Goal: Task Accomplishment & Management: Use online tool/utility

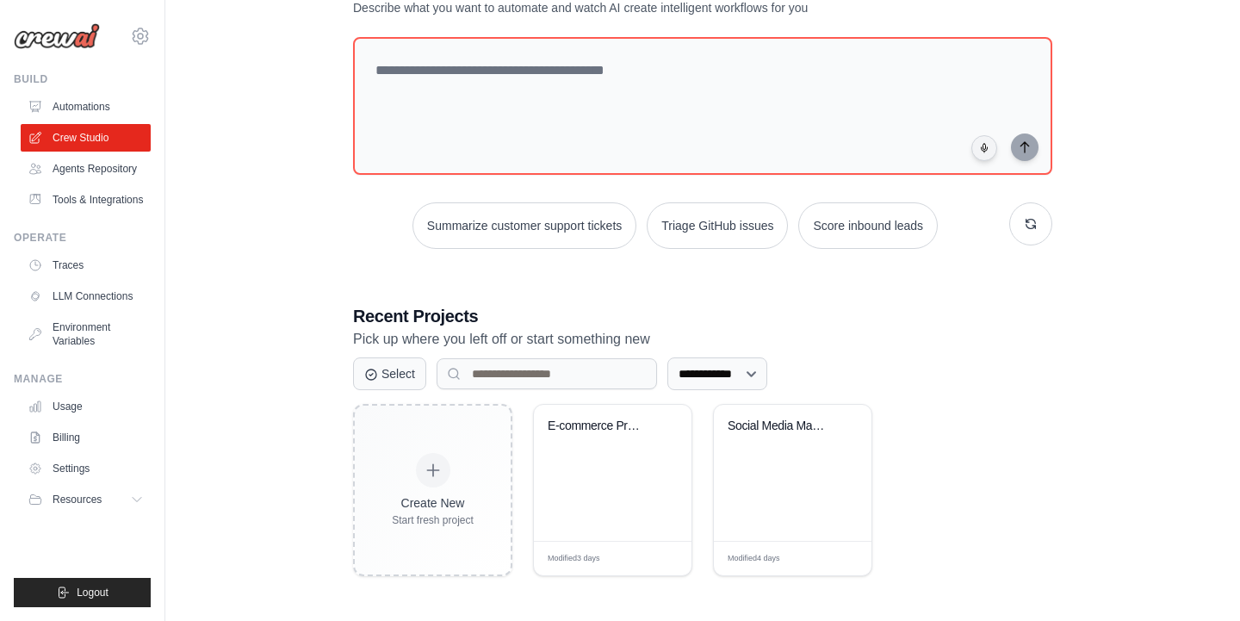
scroll to position [132, 0]
click at [602, 426] on div "E-commerce Product Validator" at bounding box center [600, 427] width 104 height 15
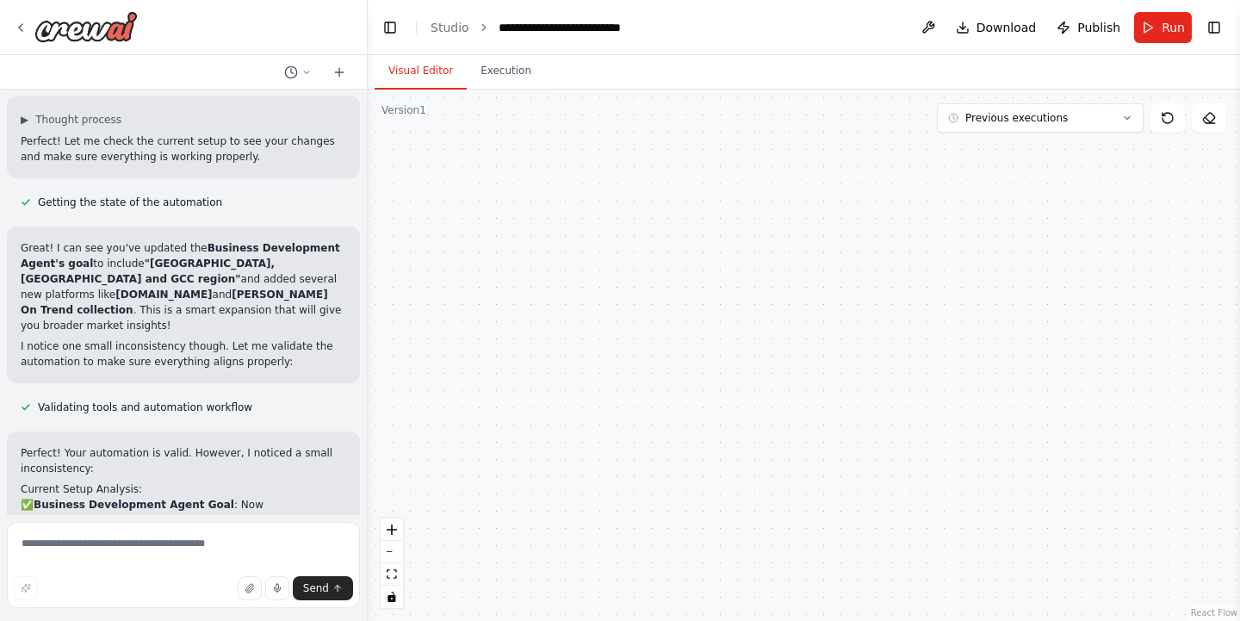
scroll to position [7515, 0]
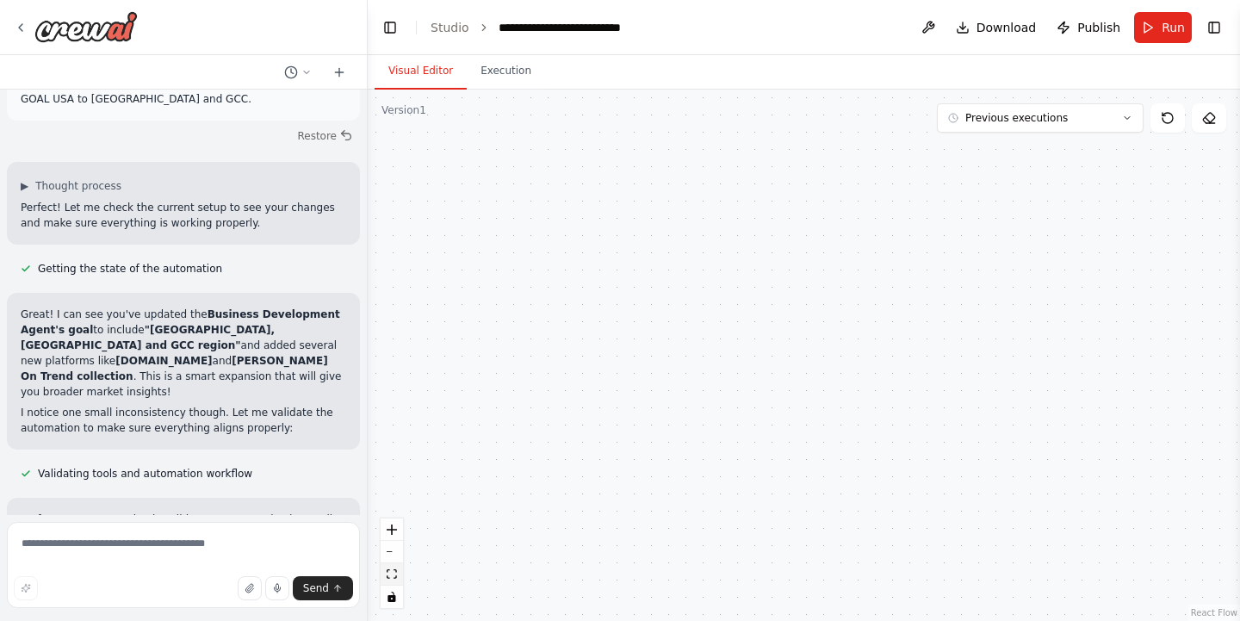
click at [389, 579] on button "fit view" at bounding box center [392, 574] width 22 height 22
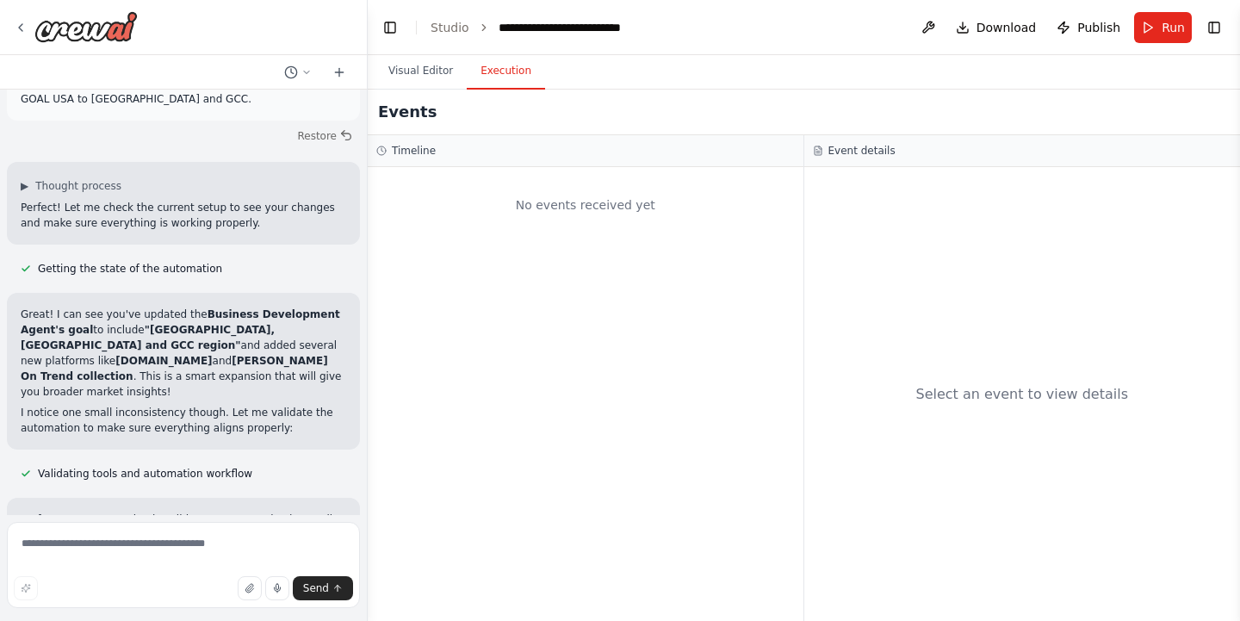
click at [517, 72] on button "Execution" at bounding box center [506, 71] width 78 height 36
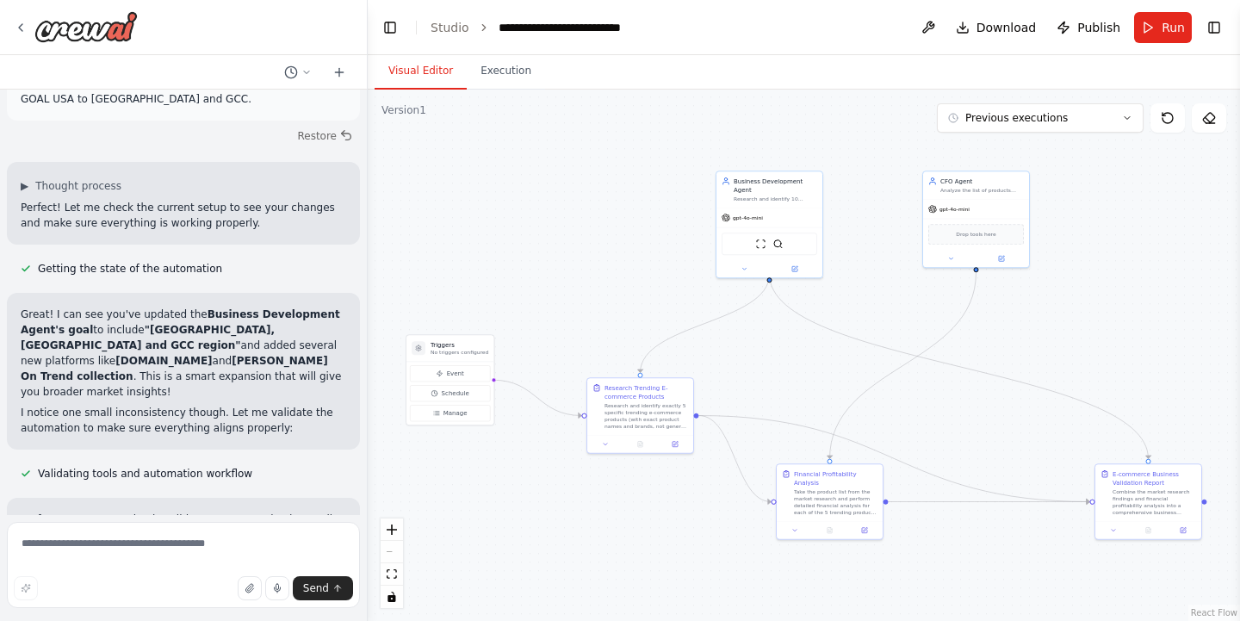
click at [446, 67] on button "Visual Editor" at bounding box center [421, 71] width 92 height 36
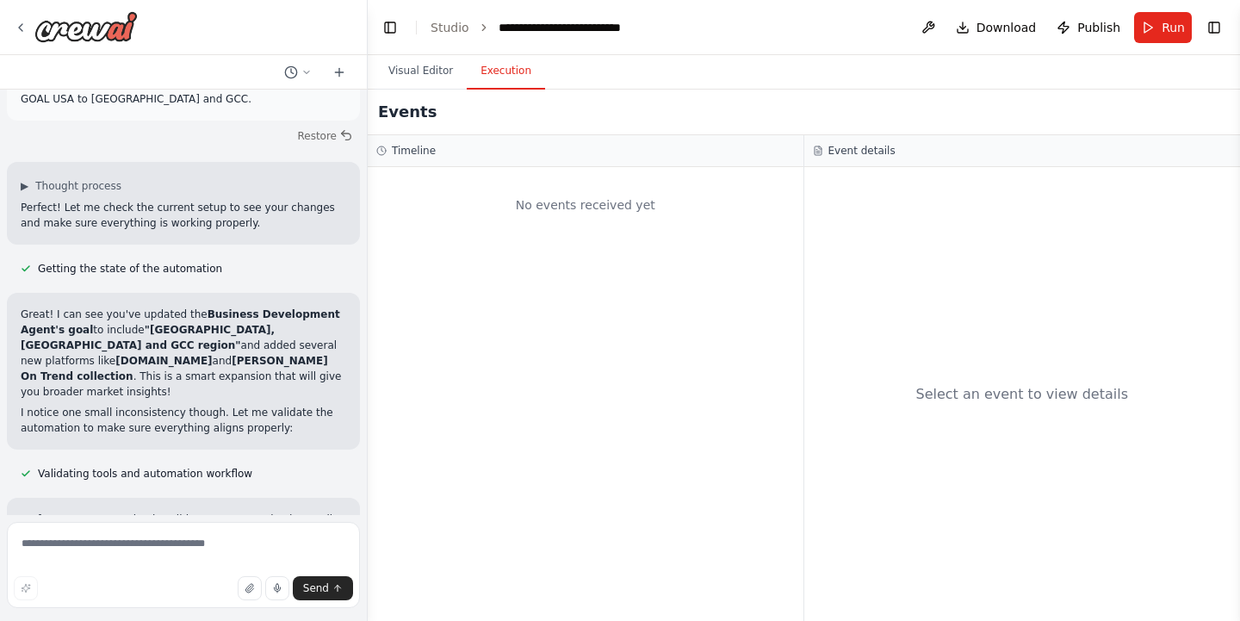
click at [504, 75] on button "Execution" at bounding box center [506, 71] width 78 height 36
click at [419, 73] on button "Visual Editor" at bounding box center [421, 71] width 92 height 36
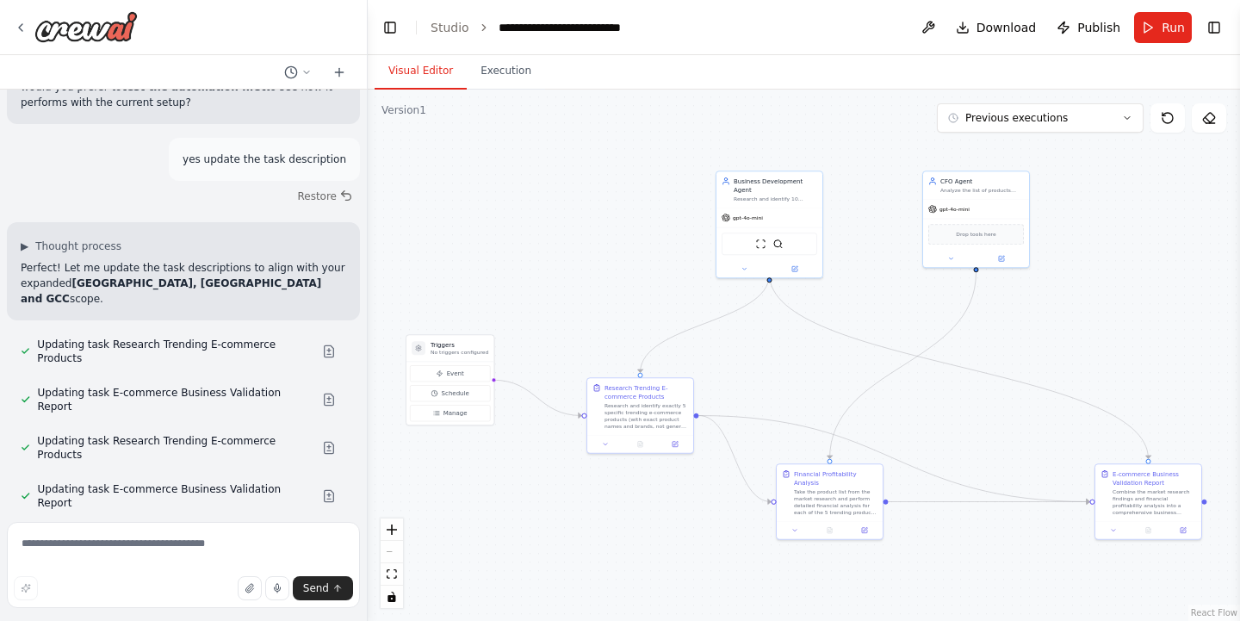
scroll to position [8428, 0]
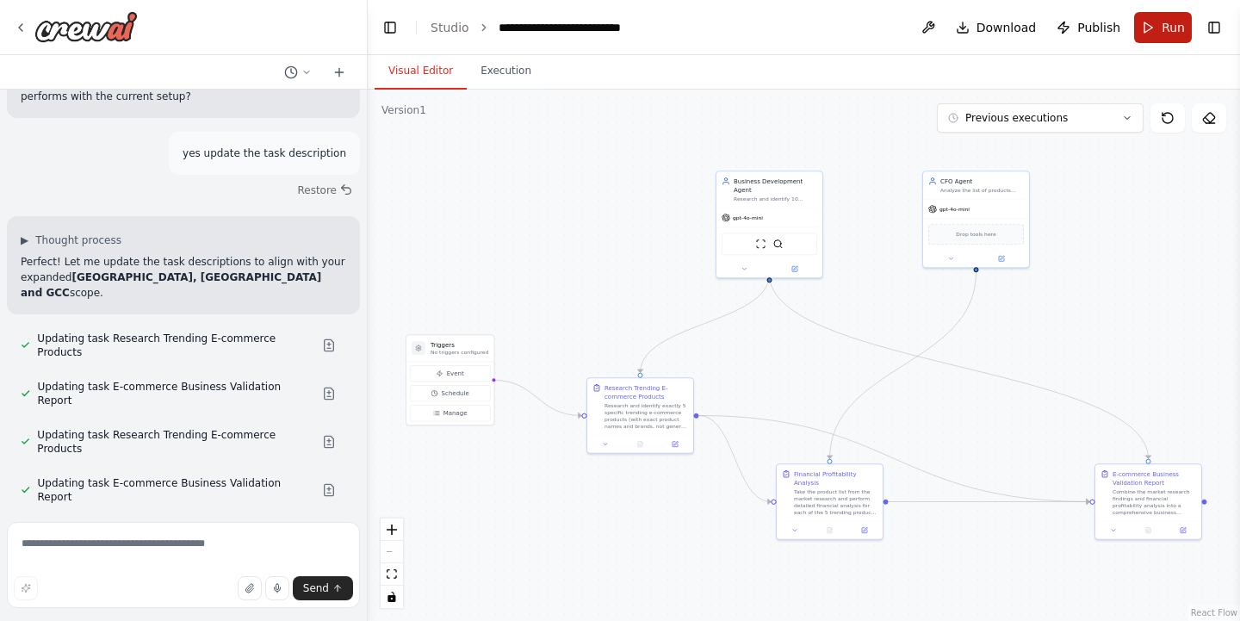
click at [1173, 23] on span "Run" at bounding box center [1172, 27] width 23 height 17
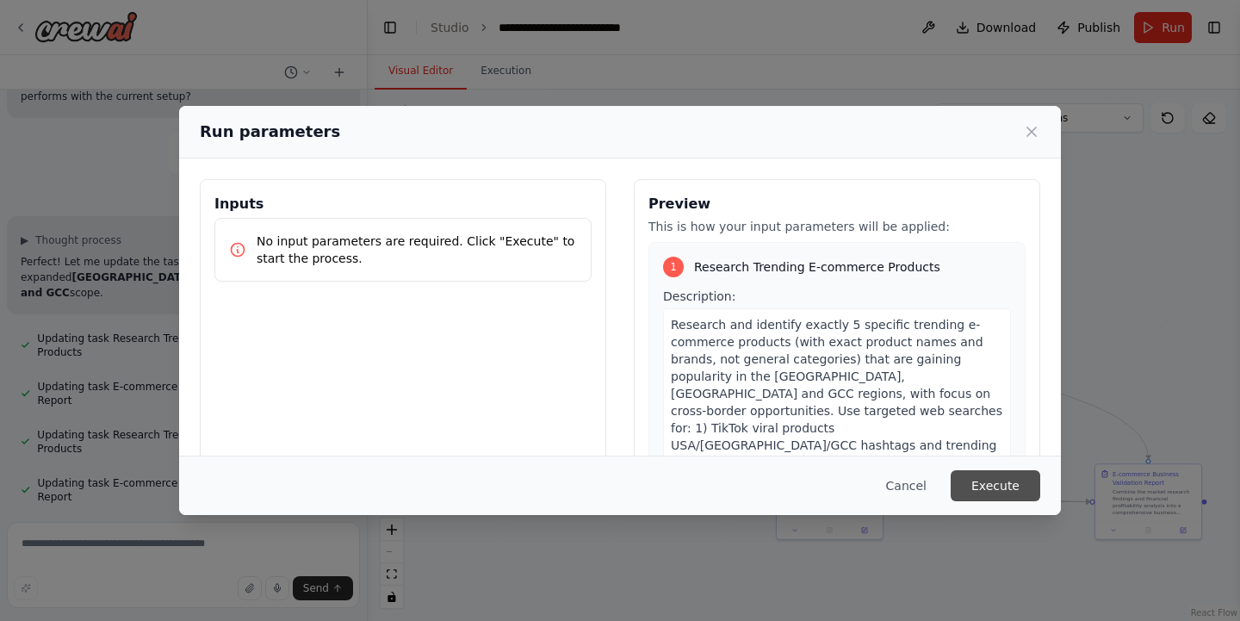
click at [986, 478] on button "Execute" at bounding box center [996, 485] width 90 height 31
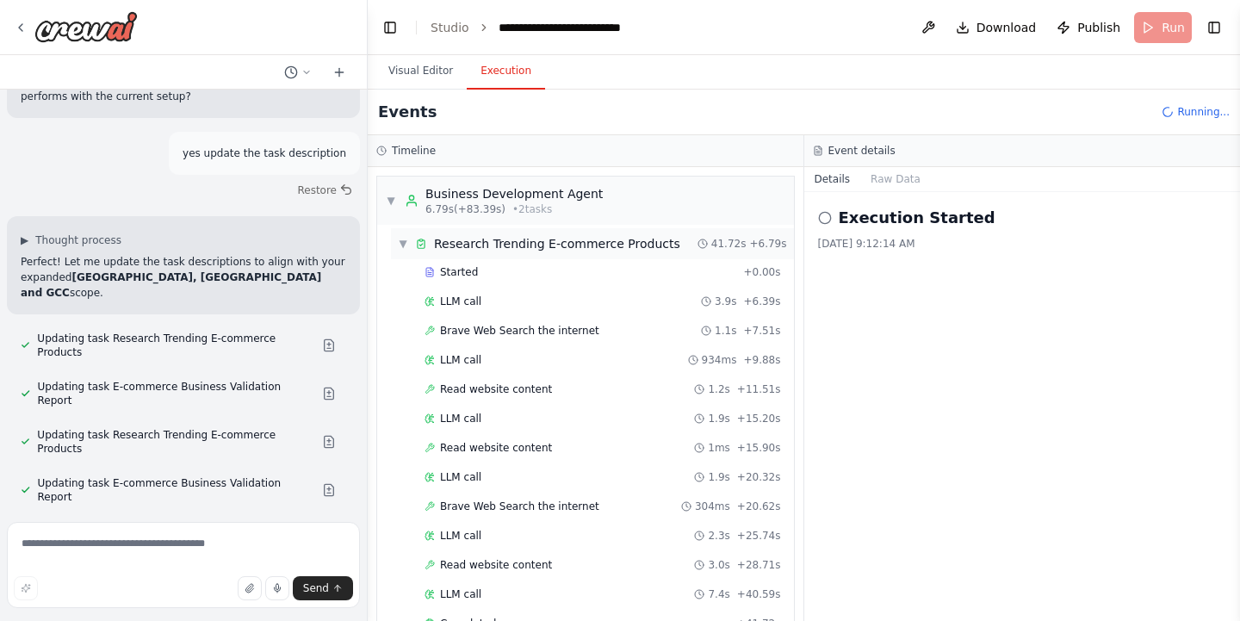
scroll to position [0, 0]
click at [403, 238] on span "▼" at bounding box center [403, 244] width 10 height 14
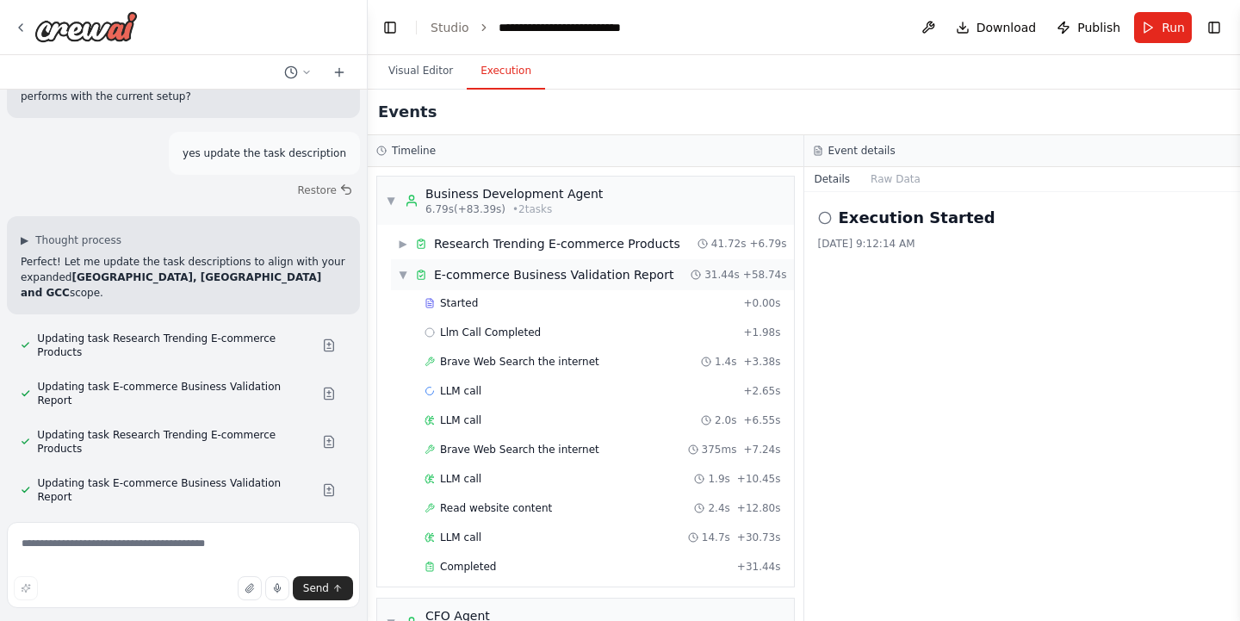
click at [401, 269] on span "▼" at bounding box center [403, 275] width 10 height 14
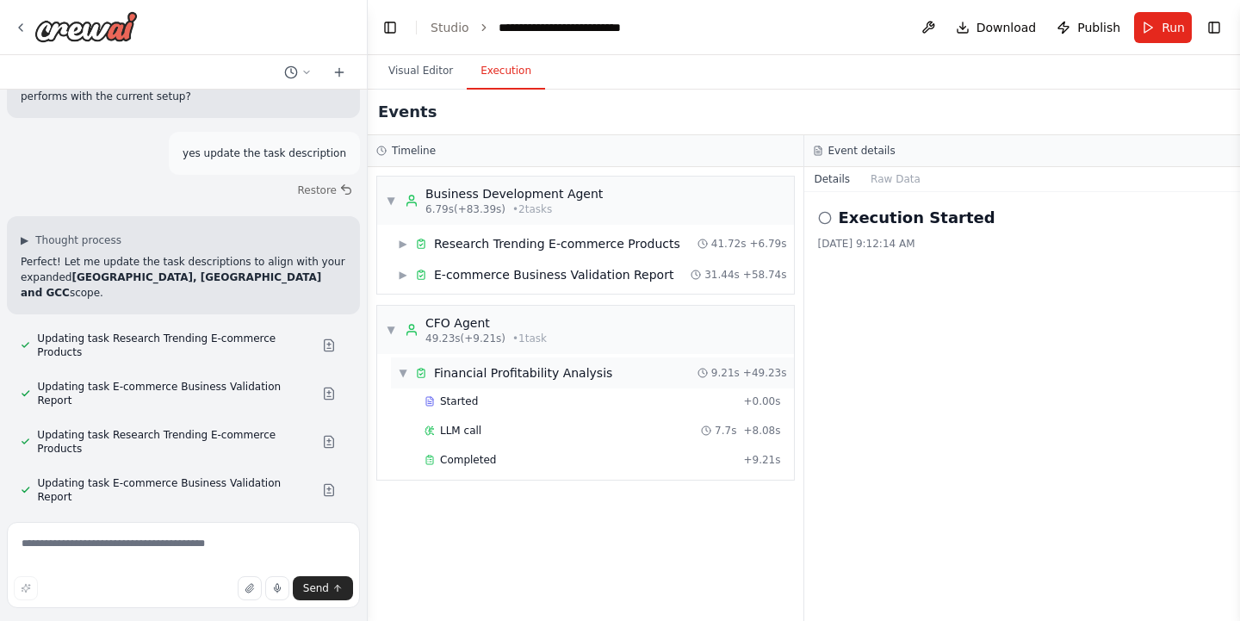
click at [401, 368] on span "▼" at bounding box center [403, 373] width 10 height 14
click at [406, 244] on span "▶" at bounding box center [403, 244] width 10 height 14
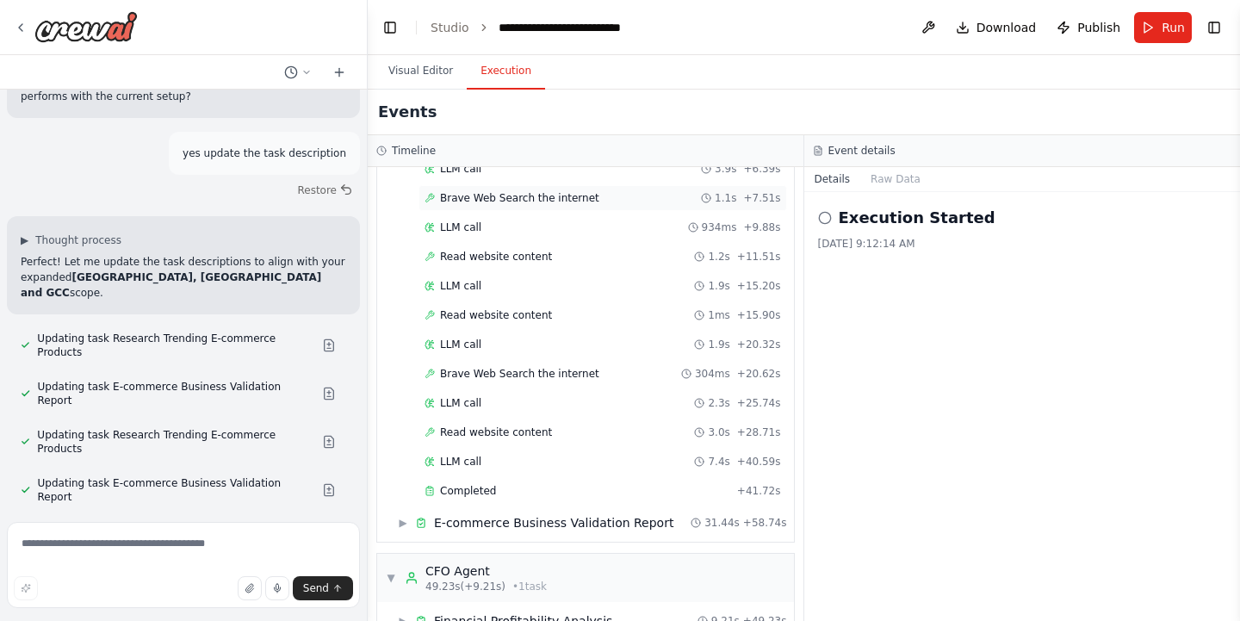
scroll to position [145, 0]
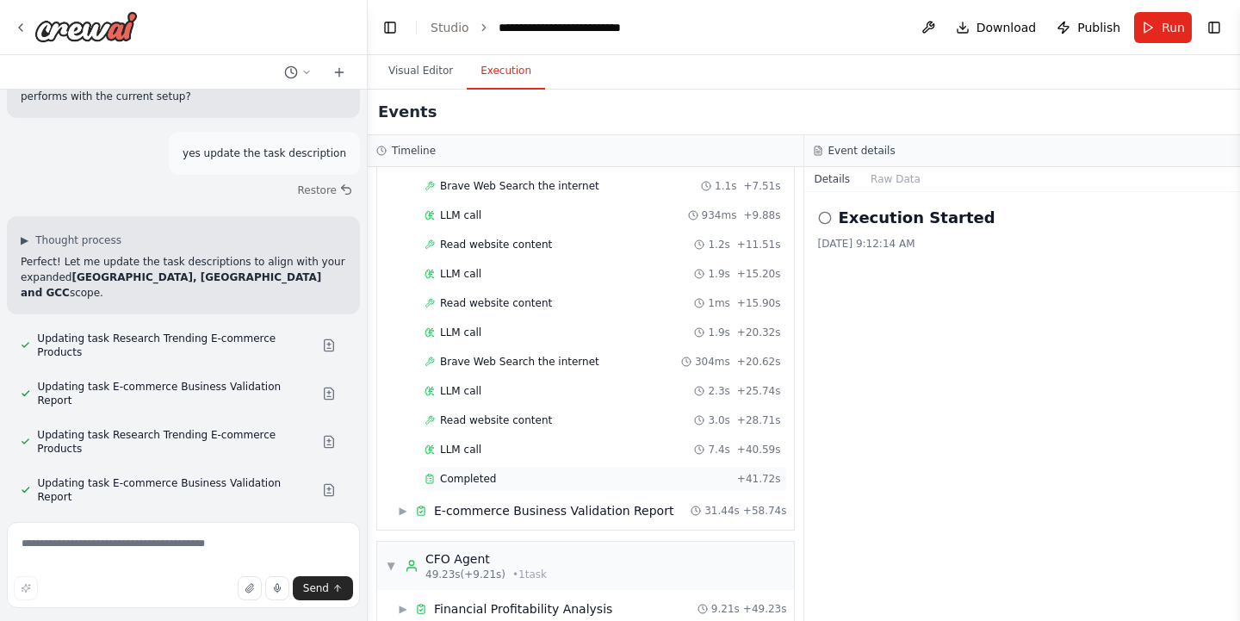
click at [468, 477] on span "Completed" at bounding box center [468, 479] width 56 height 14
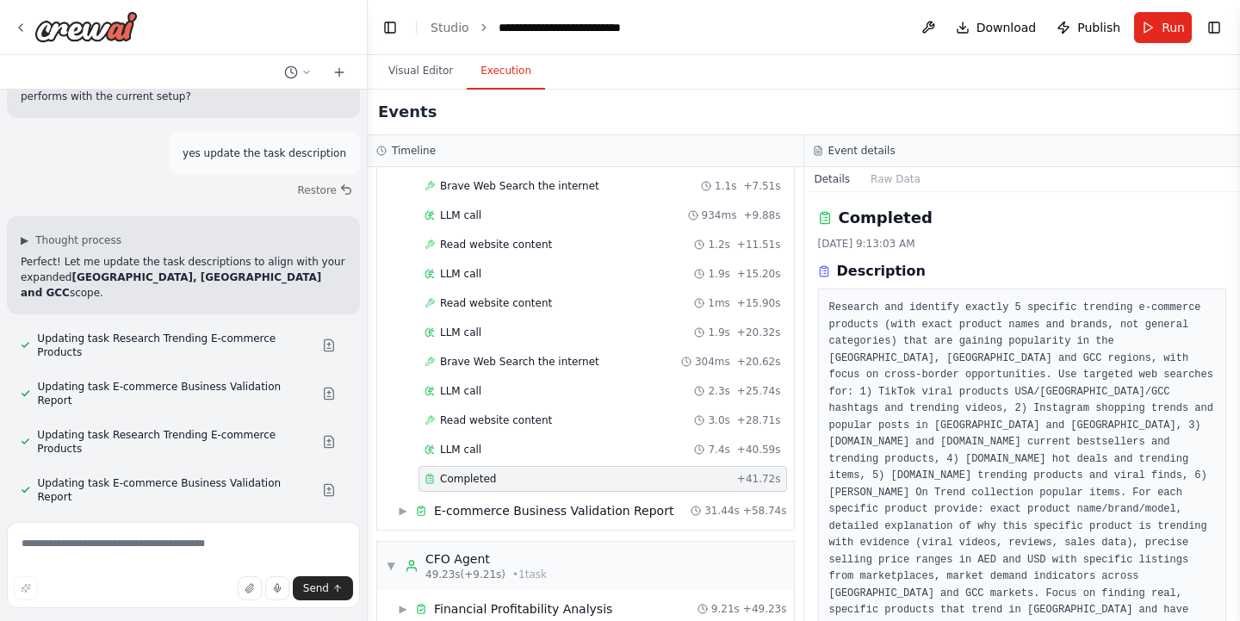
scroll to position [0, 0]
click at [829, 307] on pre "Research and identify exactly 5 specific trending e-commerce products (with exa…" at bounding box center [1022, 468] width 387 height 336
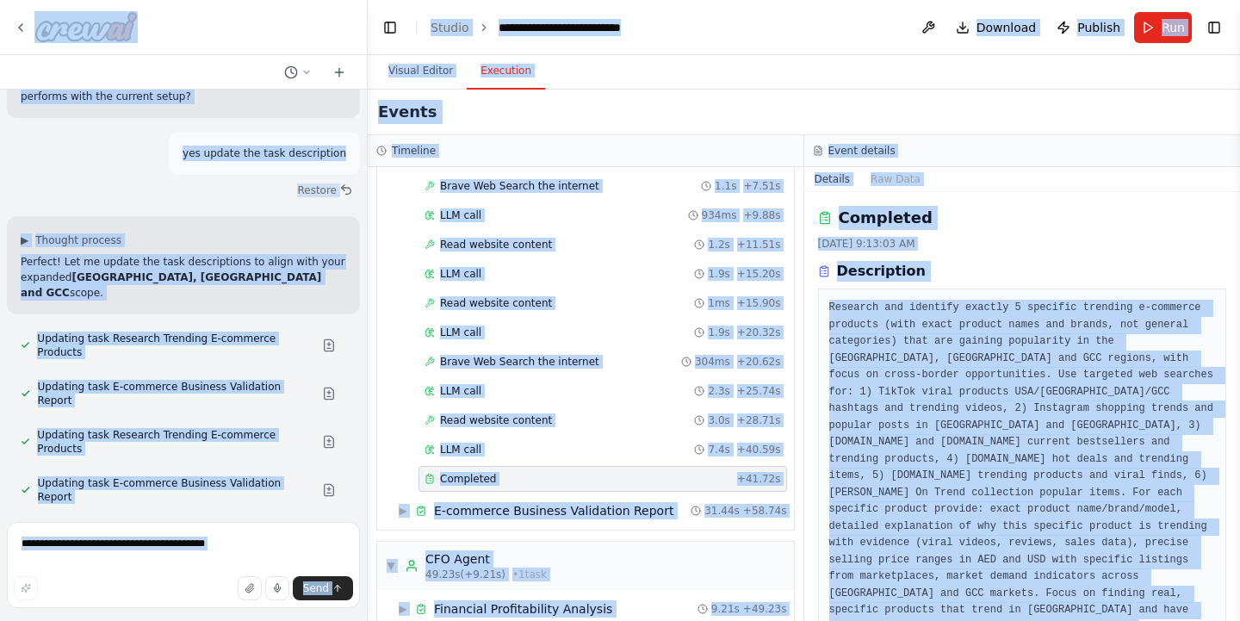
click at [833, 310] on pre "Research and identify exactly 5 specific trending e-commerce products (with exa…" at bounding box center [1022, 468] width 387 height 336
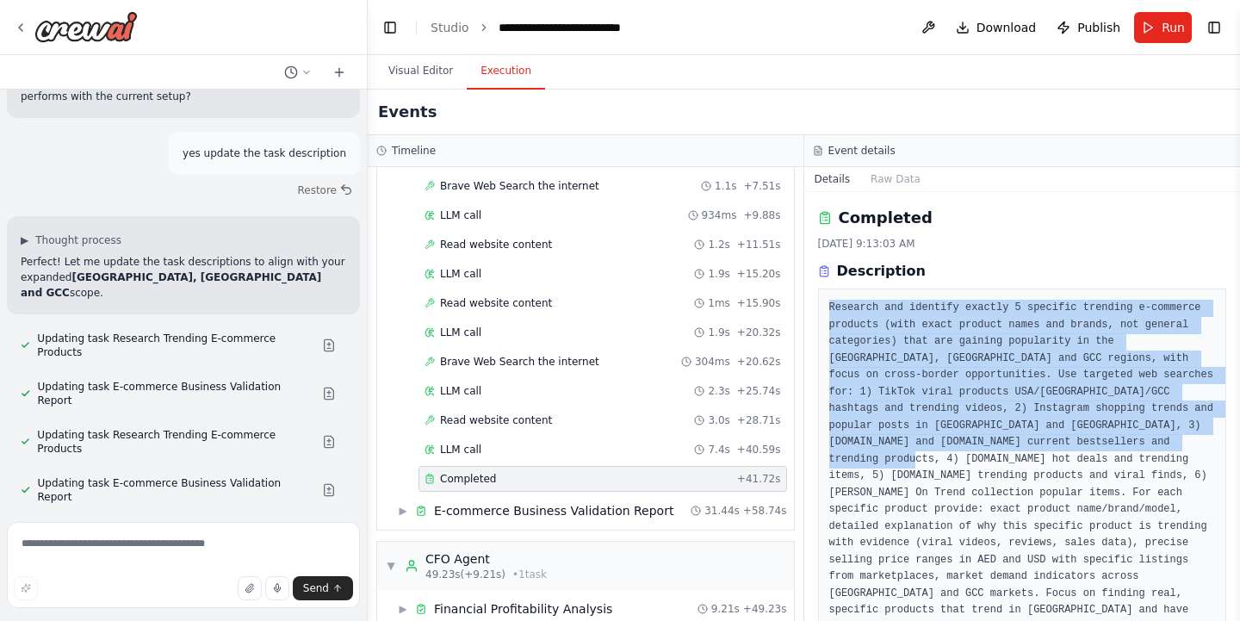
drag, startPoint x: 828, startPoint y: 308, endPoint x: 1000, endPoint y: 461, distance: 229.9
click at [1000, 461] on pre "Research and identify exactly 5 specific trending e-commerce products (with exa…" at bounding box center [1022, 468] width 387 height 336
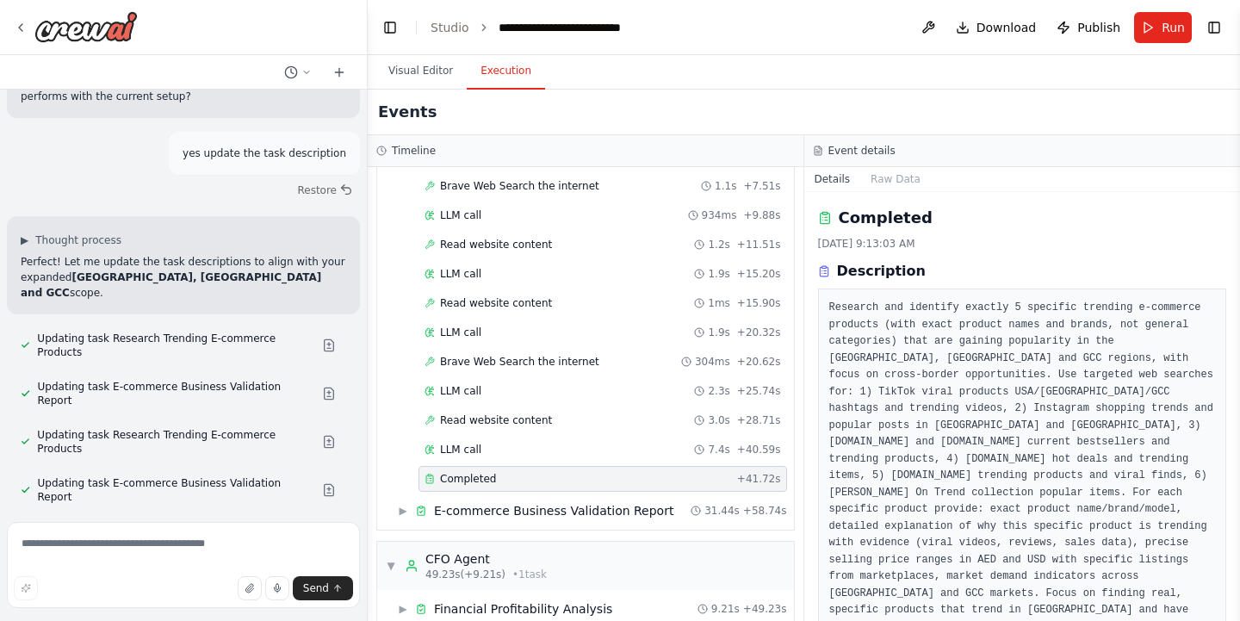
click at [827, 271] on icon at bounding box center [824, 271] width 8 height 9
click at [827, 271] on icon at bounding box center [824, 271] width 12 height 12
click at [874, 272] on h3 "Description" at bounding box center [881, 271] width 89 height 21
click at [880, 180] on button "Raw Data" at bounding box center [895, 179] width 71 height 24
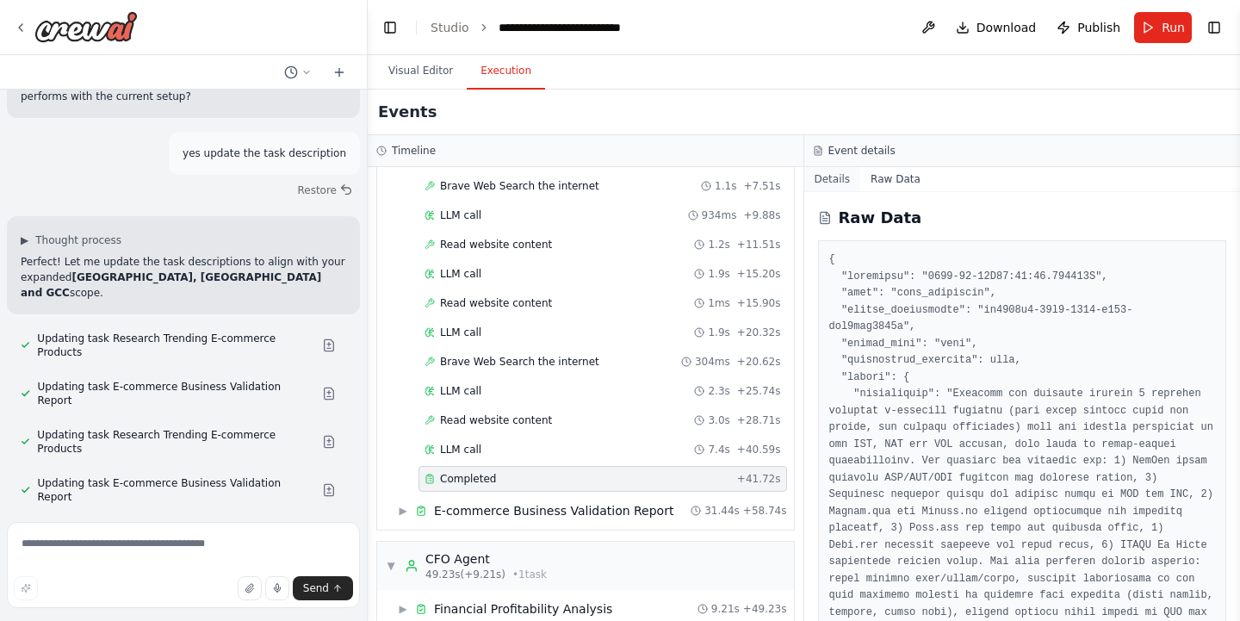
click at [843, 181] on button "Details" at bounding box center [832, 179] width 57 height 24
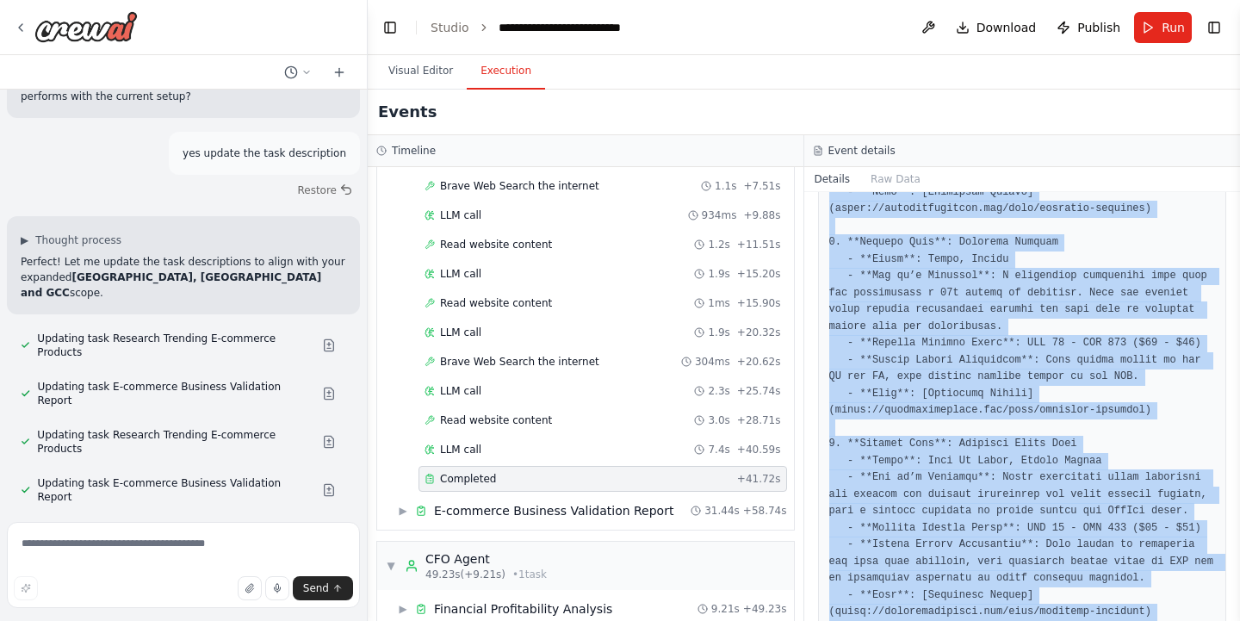
scroll to position [1188, 0]
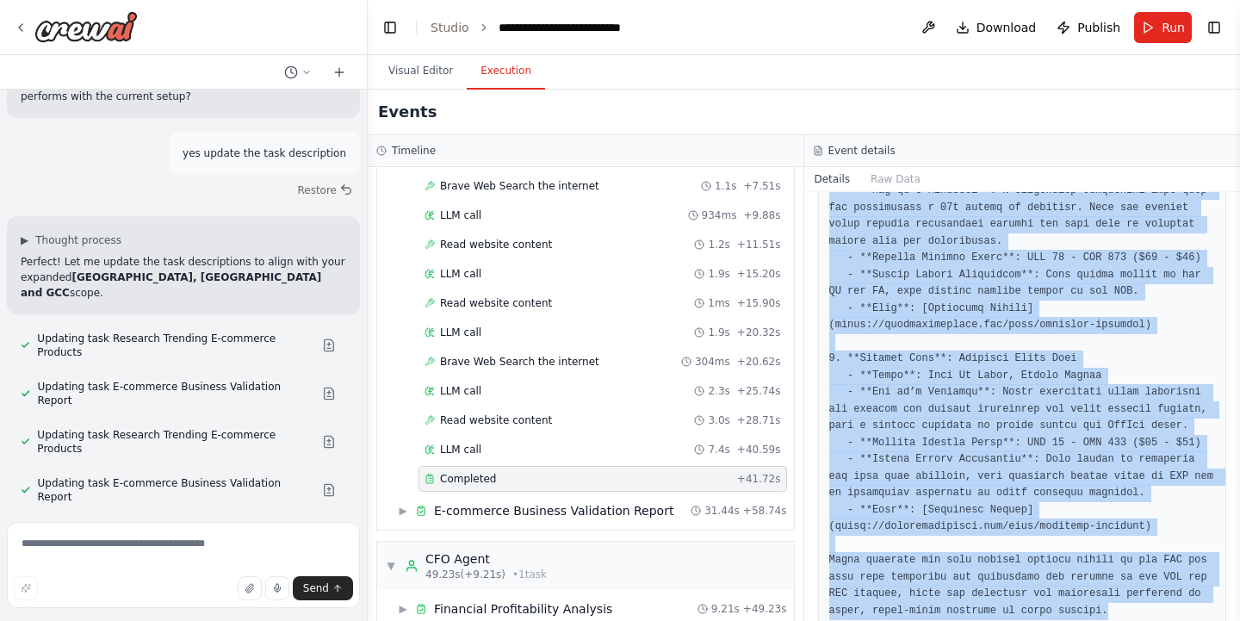
drag, startPoint x: 828, startPoint y: 303, endPoint x: 1080, endPoint y: 644, distance: 423.6
click at [1080, 620] on html "▶ Thought process I'll help you create an AI-powered e-commerce business idea v…" at bounding box center [620, 310] width 1240 height 621
copy div "Research and identify exactly 5 specific trending e-commerce products (with exa…"
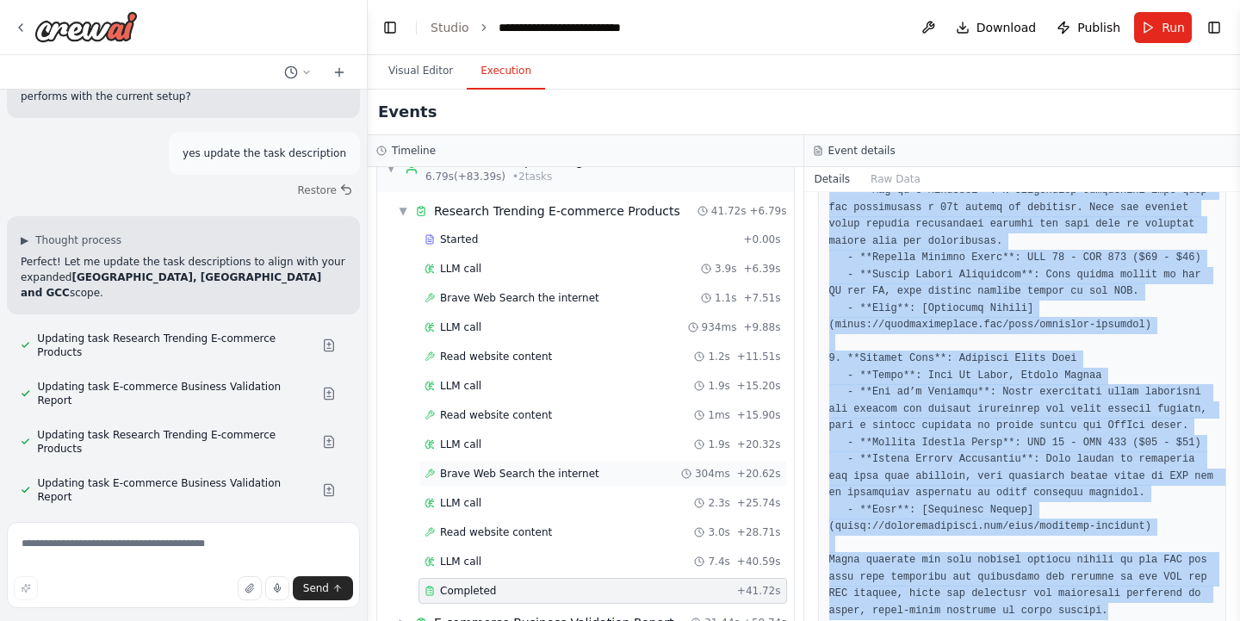
scroll to position [32, 0]
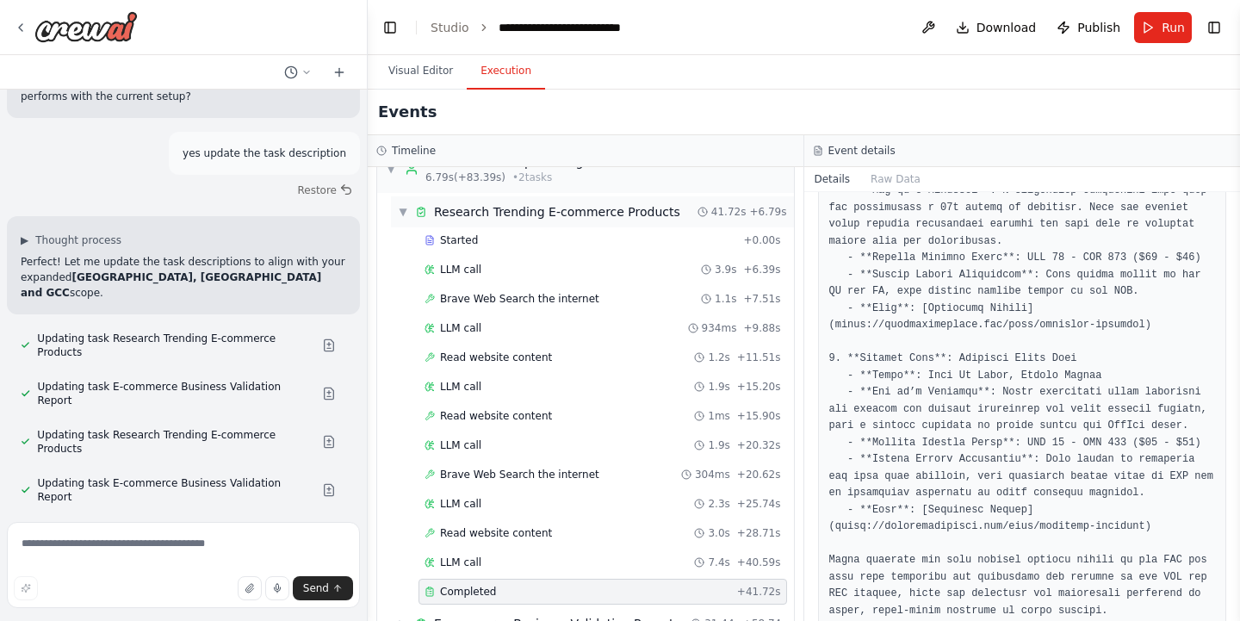
click at [400, 210] on span "▼" at bounding box center [403, 212] width 10 height 14
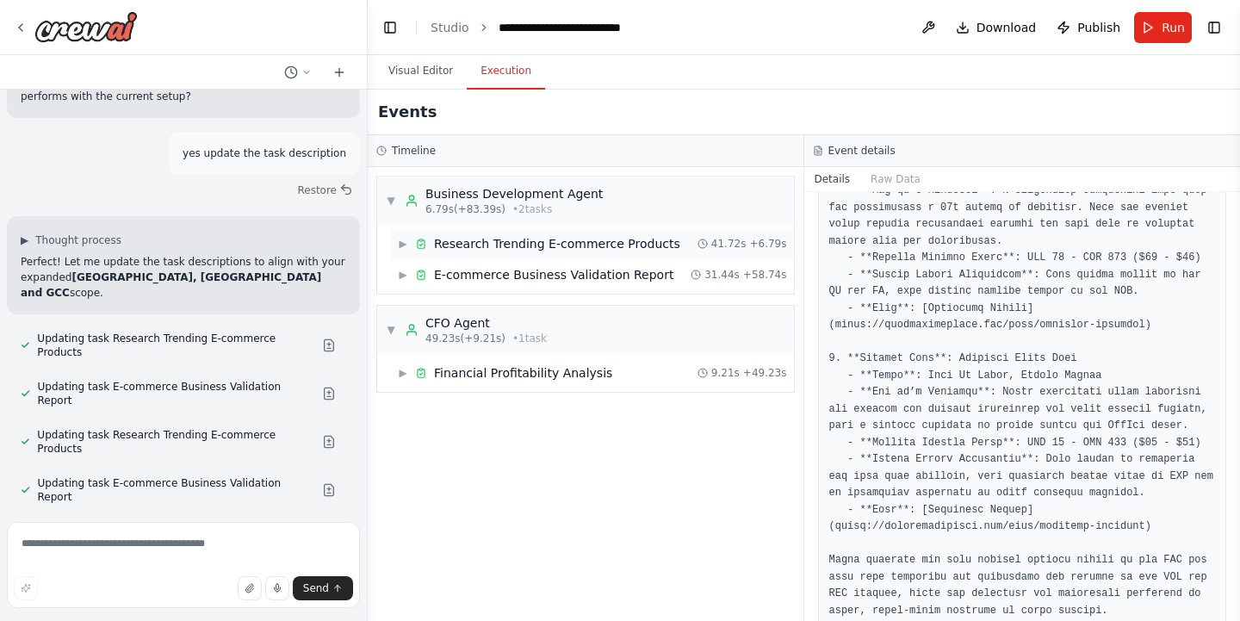
scroll to position [0, 0]
click at [406, 276] on span "▶" at bounding box center [403, 275] width 10 height 14
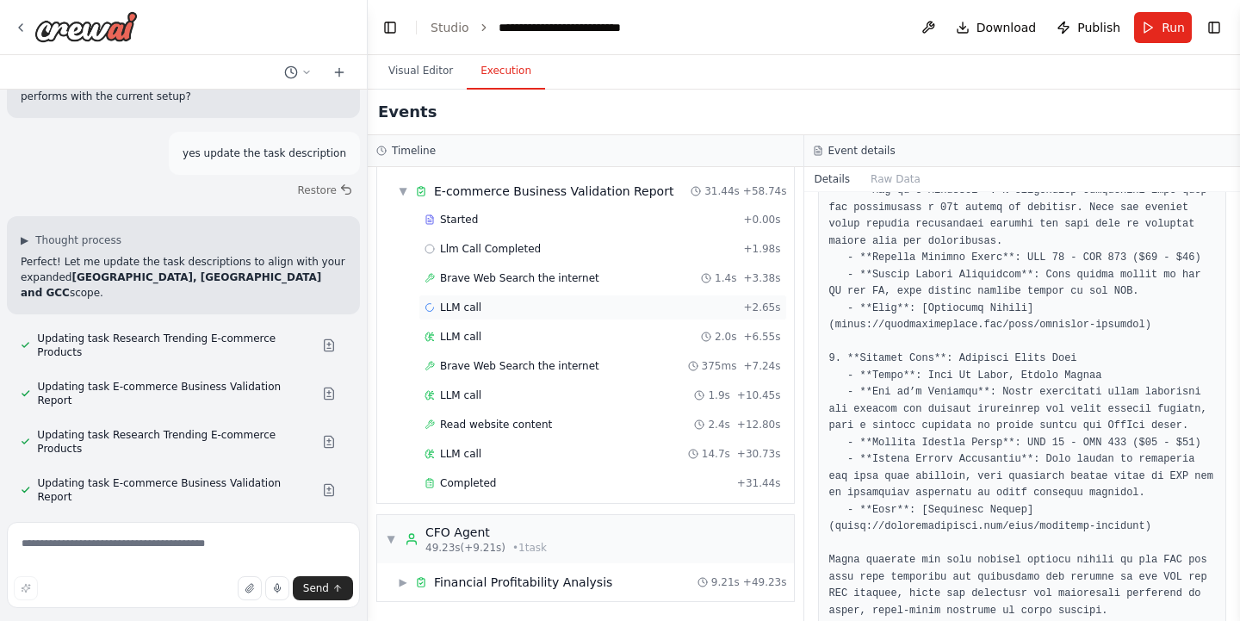
scroll to position [84, 0]
click at [458, 478] on span "Completed" at bounding box center [468, 483] width 56 height 14
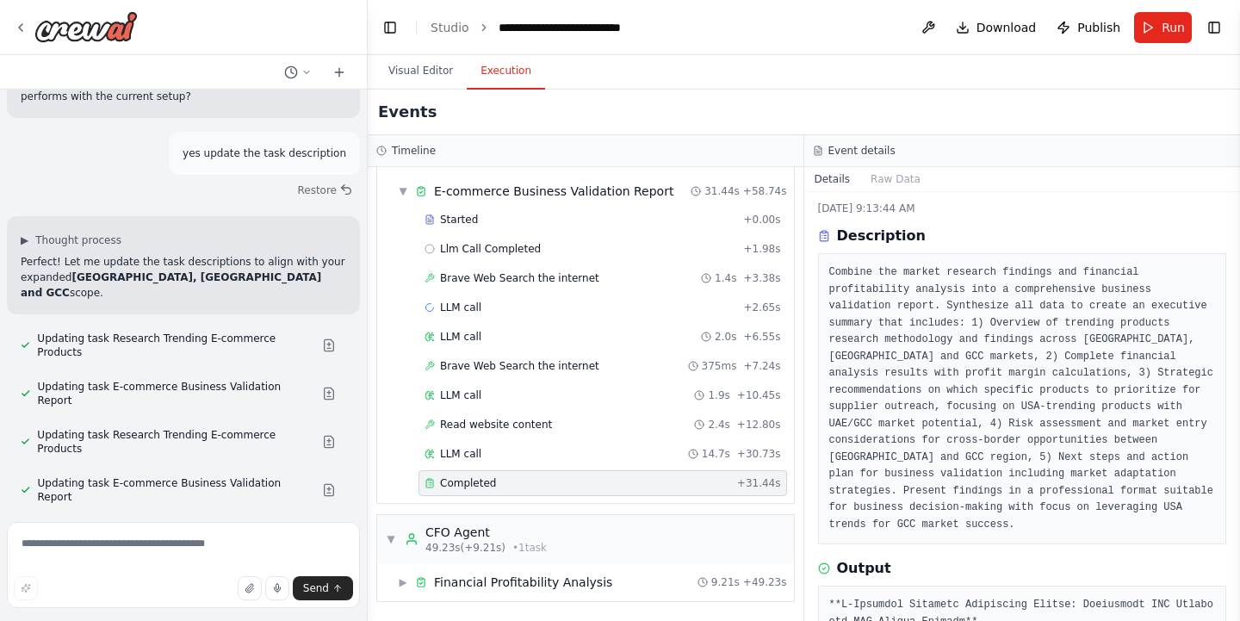
scroll to position [38, 0]
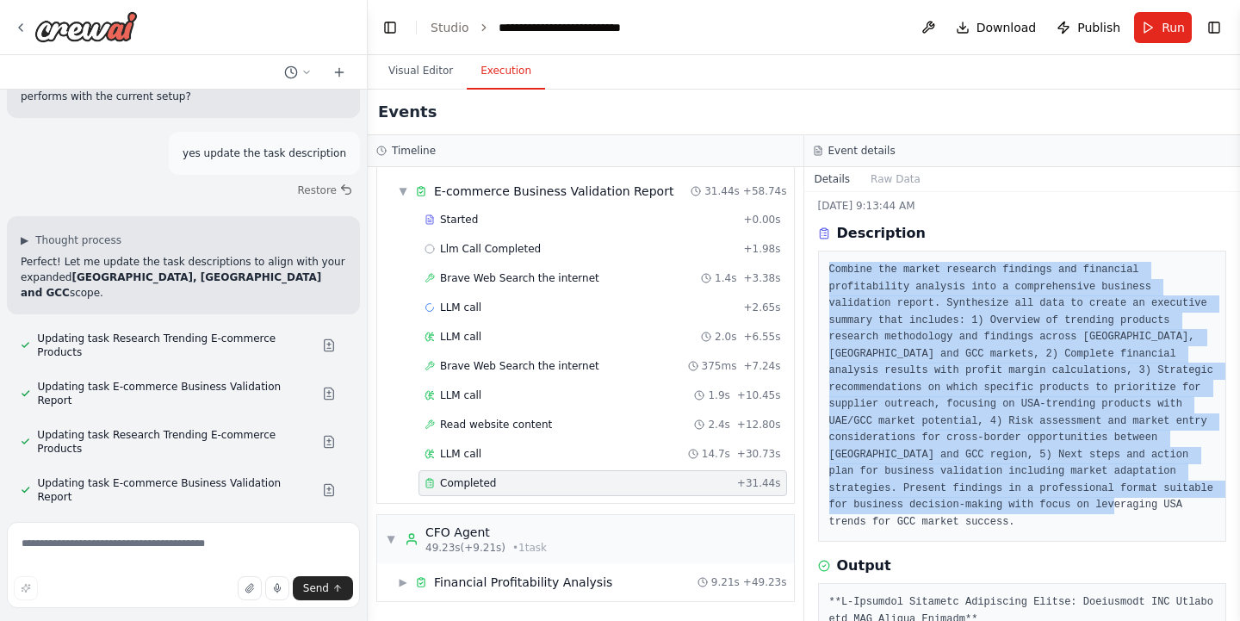
drag, startPoint x: 829, startPoint y: 270, endPoint x: 975, endPoint y: 509, distance: 279.8
click at [975, 509] on pre "Combine the market research findings and financial profitability analysis into …" at bounding box center [1022, 396] width 387 height 269
copy pre "Combine the market research findings and financial profitability analysis into …"
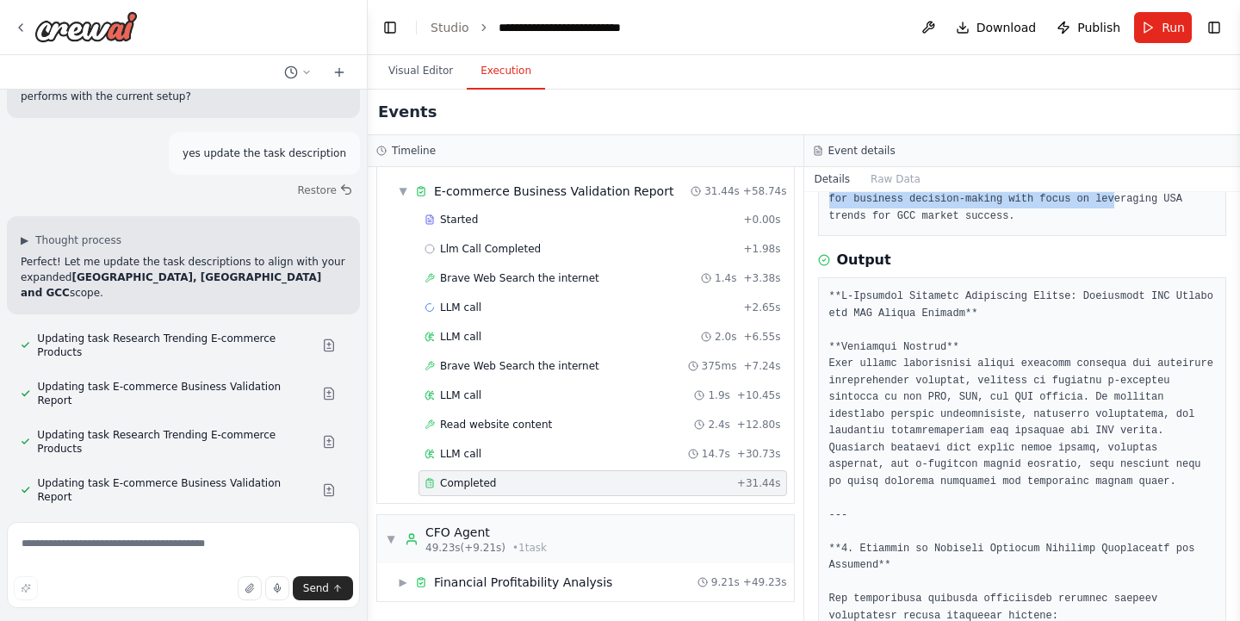
scroll to position [349, 0]
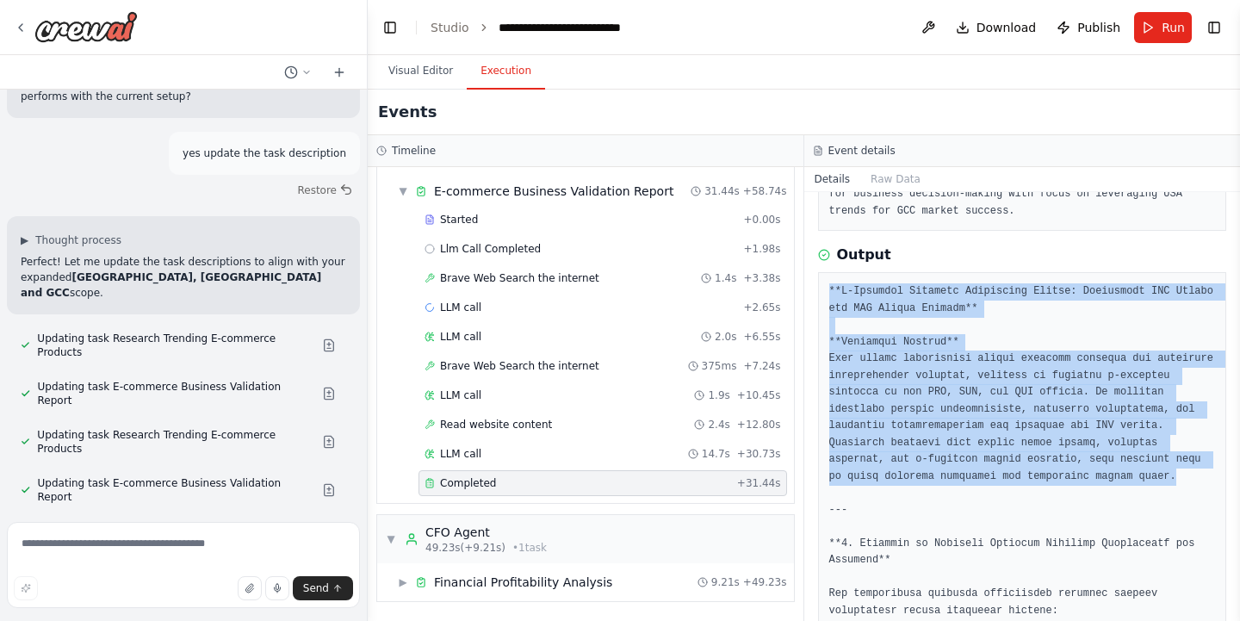
drag, startPoint x: 829, startPoint y: 286, endPoint x: 1005, endPoint y: 483, distance: 264.0
copy pre "**E-Commerce Business Validation Report: Leveraging USA Trends for GCC Market S…"
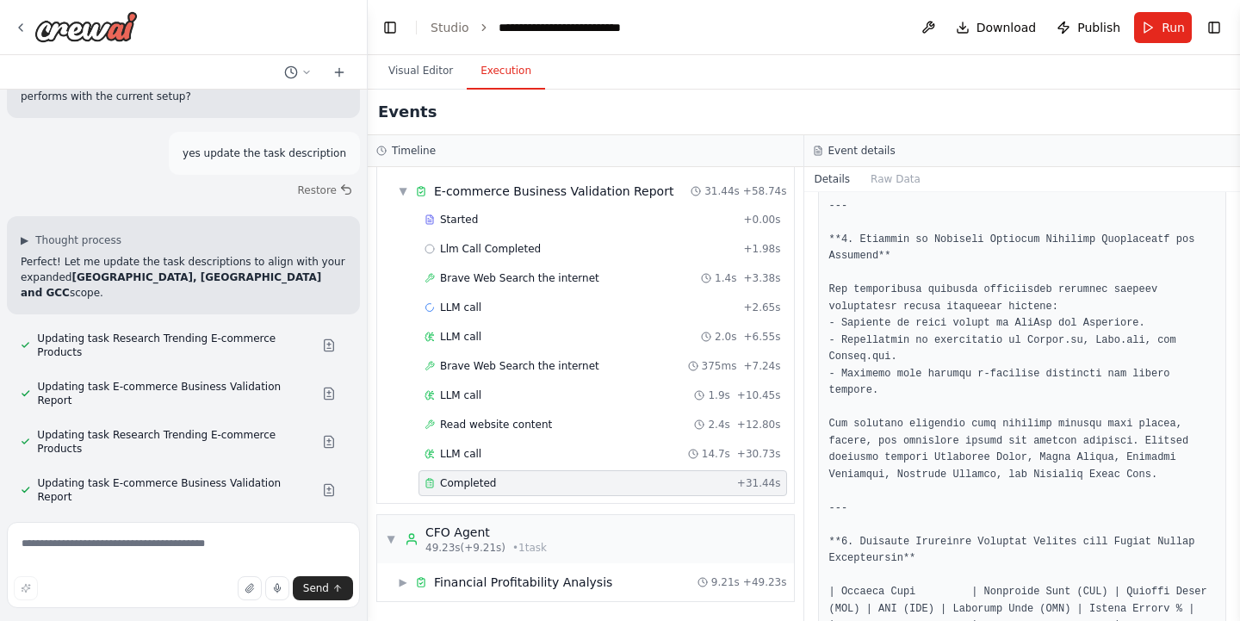
scroll to position [653, 0]
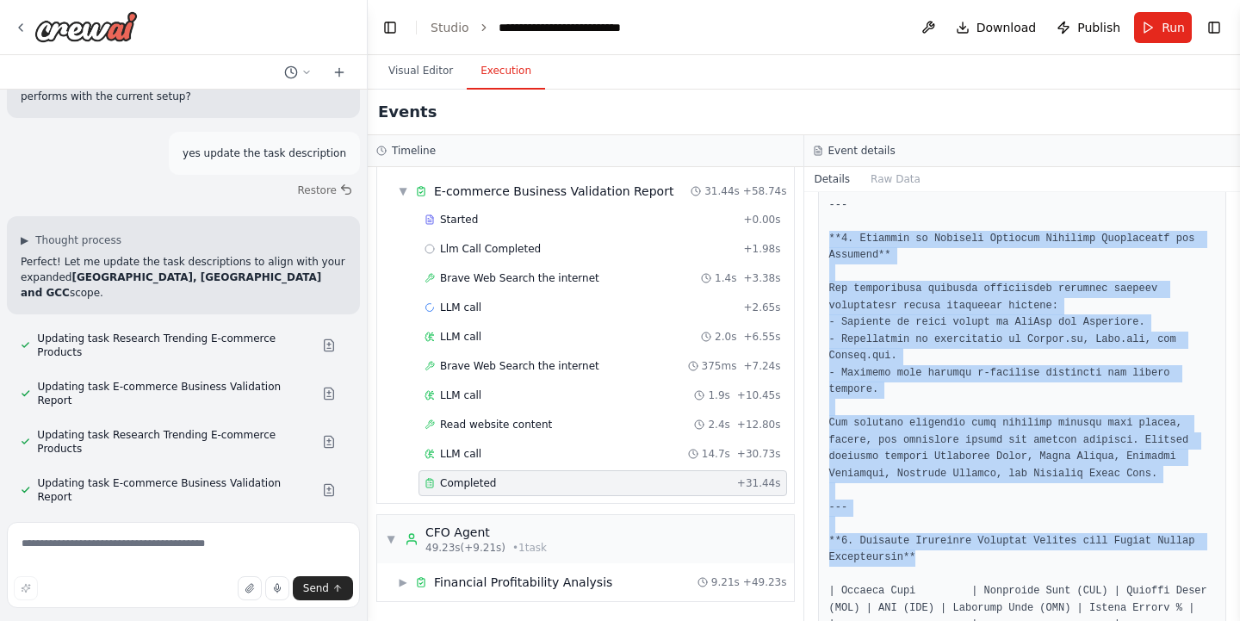
drag, startPoint x: 831, startPoint y: 236, endPoint x: 1003, endPoint y: 558, distance: 365.2
copy pre "**1. Overview of Trending Products Research Methodology and Findings** The meth…"
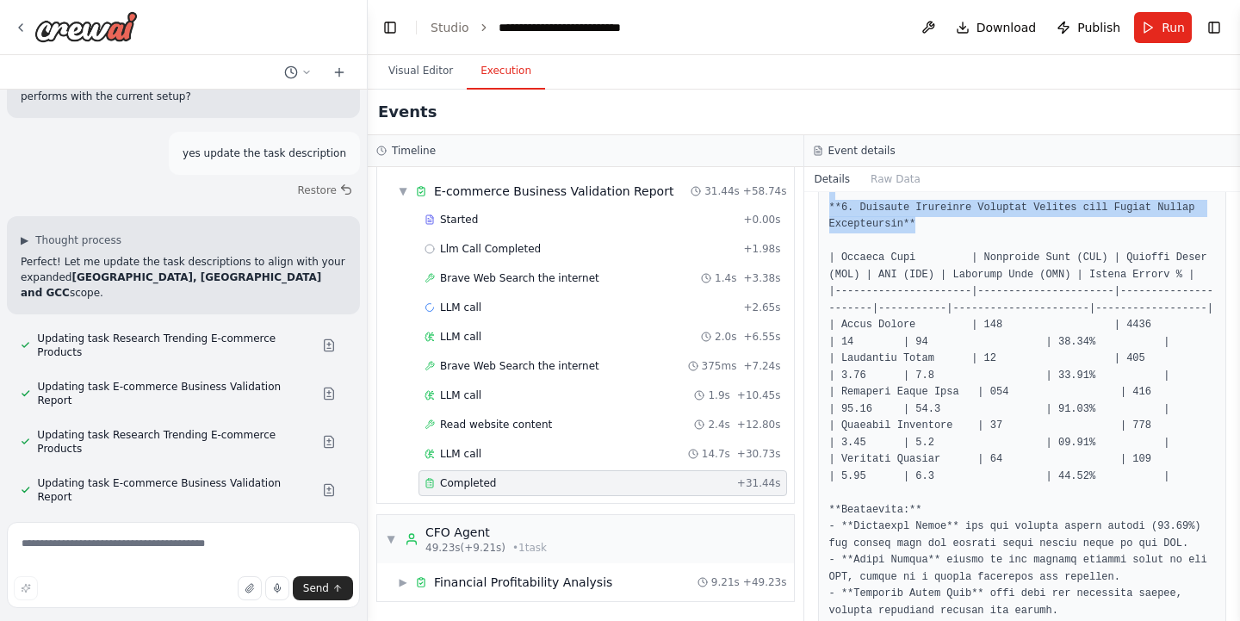
scroll to position [986, 0]
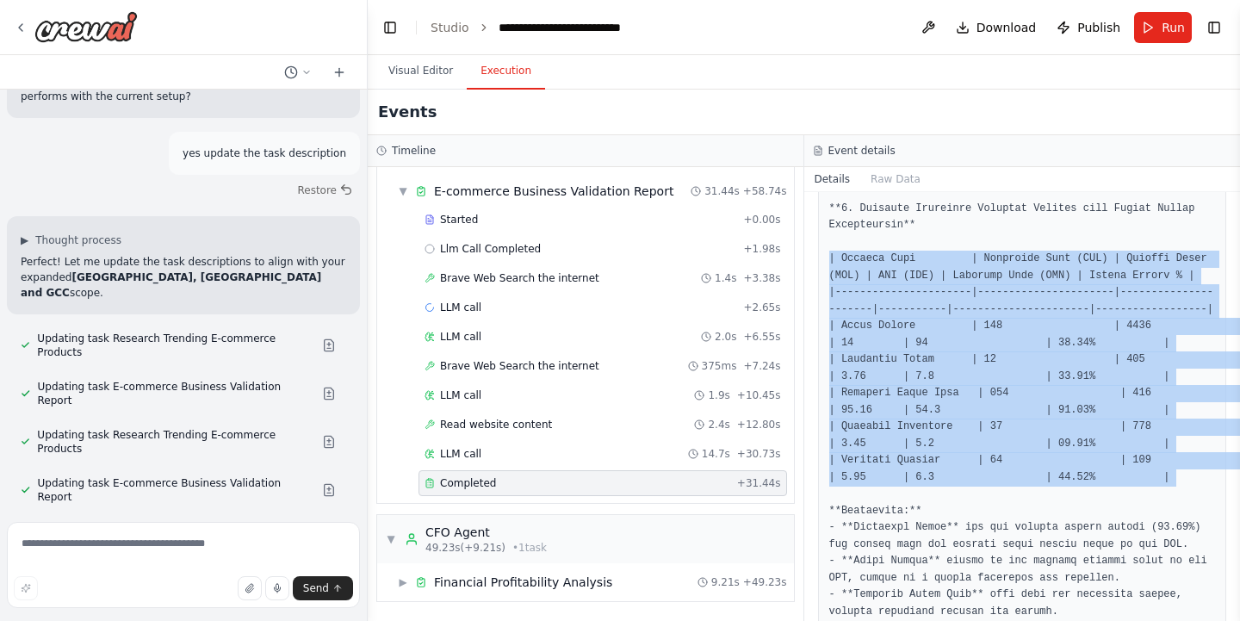
drag, startPoint x: 828, startPoint y: 256, endPoint x: 1167, endPoint y: 507, distance: 421.5
click at [1167, 507] on pre at bounding box center [1022, 561] width 387 height 1830
copy pre "| Product Name | Estimated Cost (AED) | Selling Price (AED) | VAT (AED) | Shipp…"
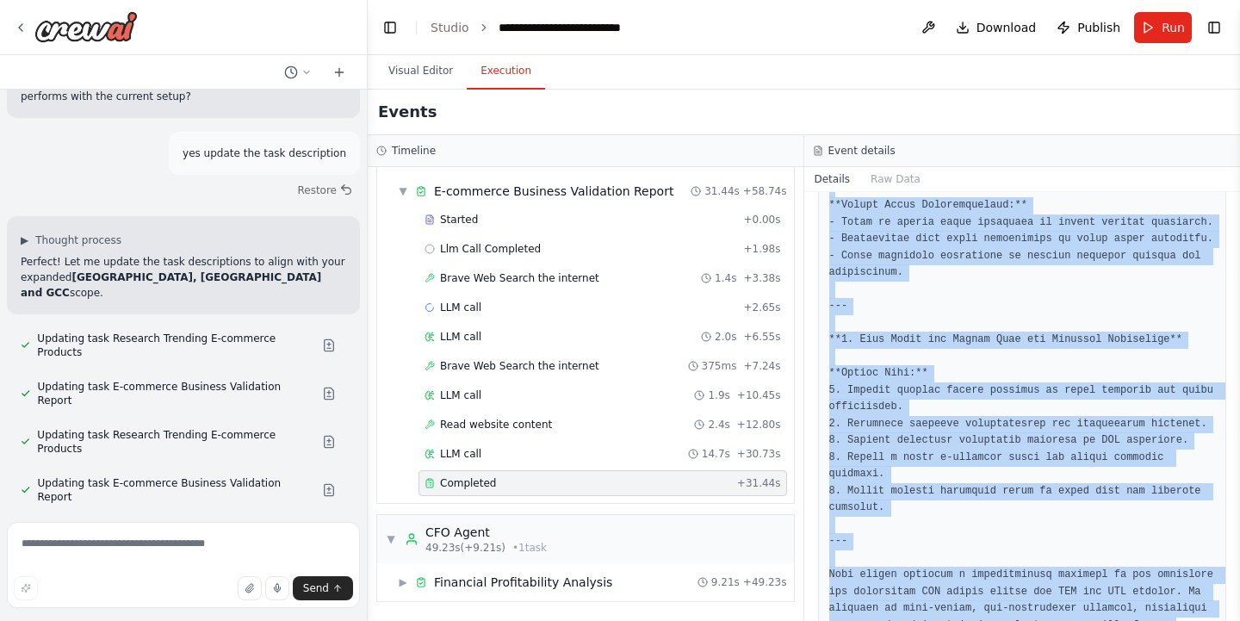
scroll to position [1924, 0]
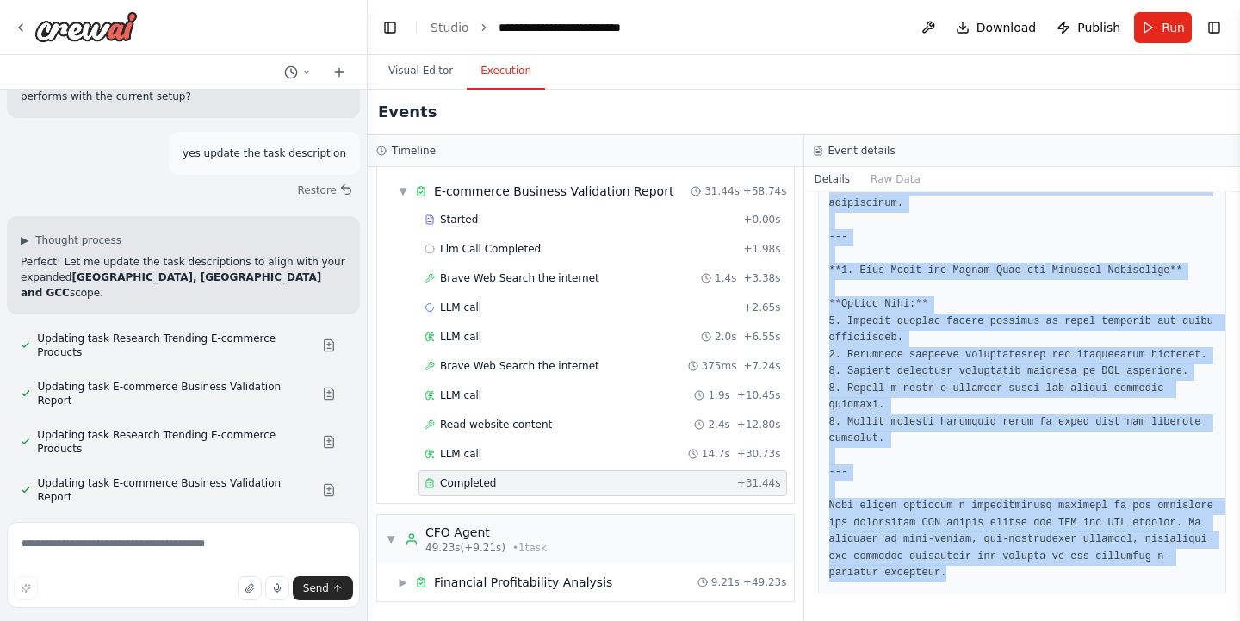
drag, startPoint x: 824, startPoint y: 393, endPoint x: 1066, endPoint y: 590, distance: 312.1
copy pre "**Highlights:** - **Bakuchiol Serum** has the highest profit margin (43.66%) an…"
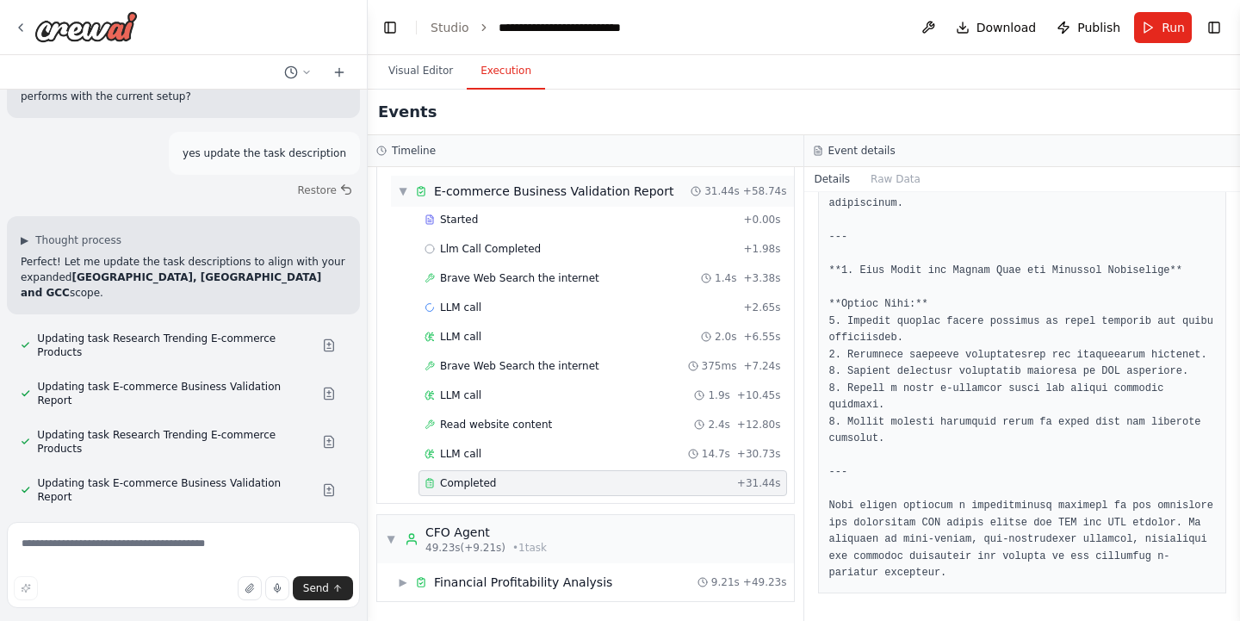
click at [403, 191] on span "▼" at bounding box center [403, 191] width 10 height 14
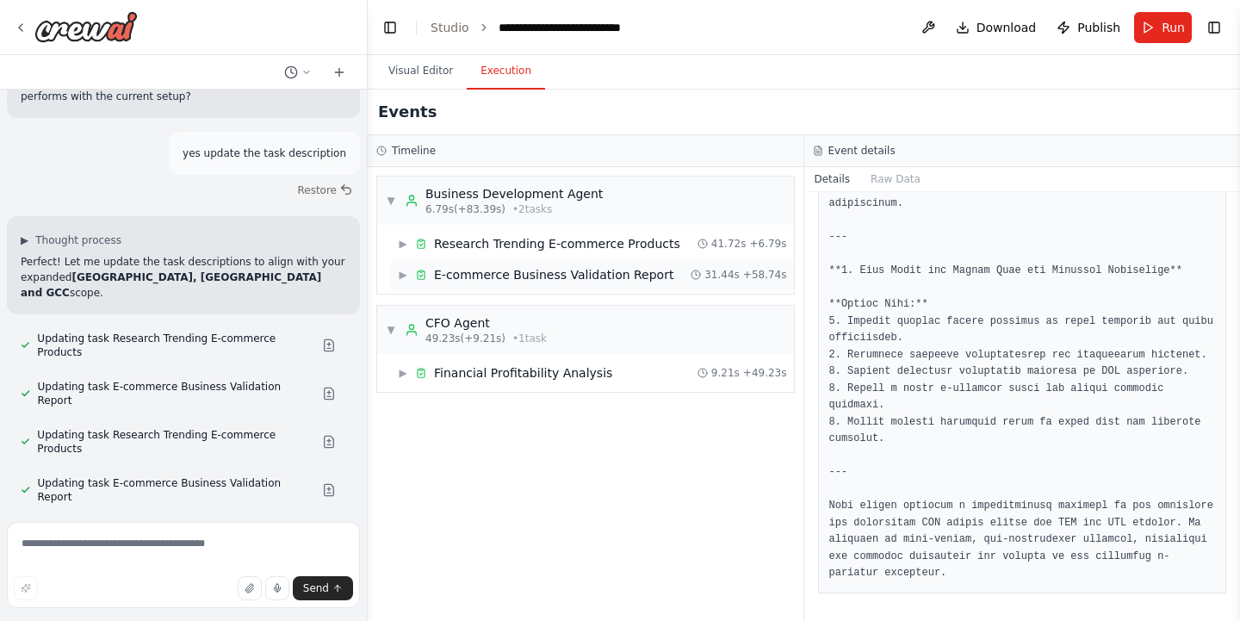
scroll to position [0, 0]
click at [402, 373] on span "▶" at bounding box center [403, 373] width 10 height 14
click at [437, 457] on div "Completed" at bounding box center [580, 460] width 312 height 14
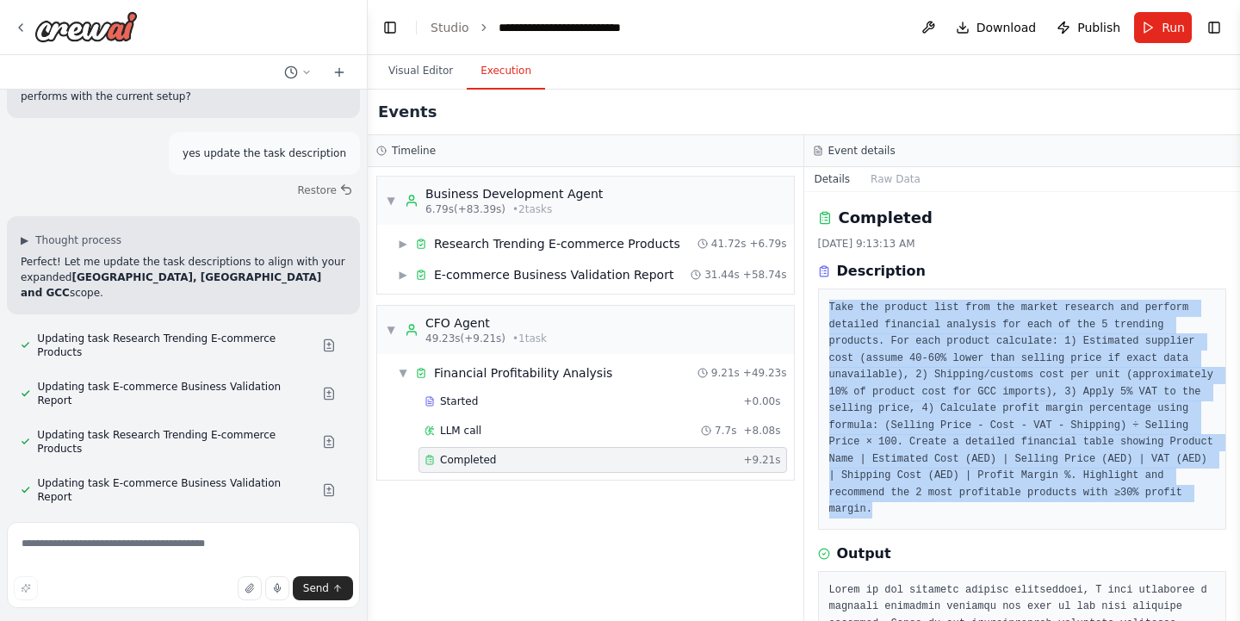
drag, startPoint x: 830, startPoint y: 309, endPoint x: 1120, endPoint y: 507, distance: 351.3
click at [1120, 507] on pre "Take the product list from the market research and perform detailed financial a…" at bounding box center [1022, 409] width 387 height 219
copy pre "Take the product list from the market research and perform detailed financial a…"
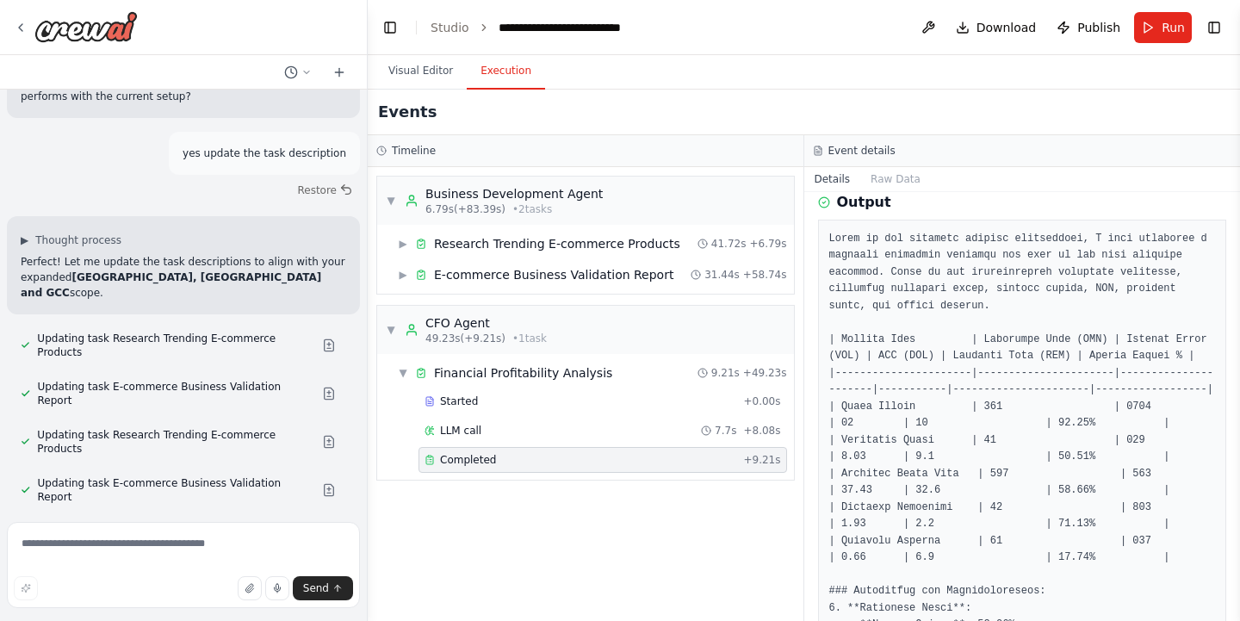
scroll to position [350, 0]
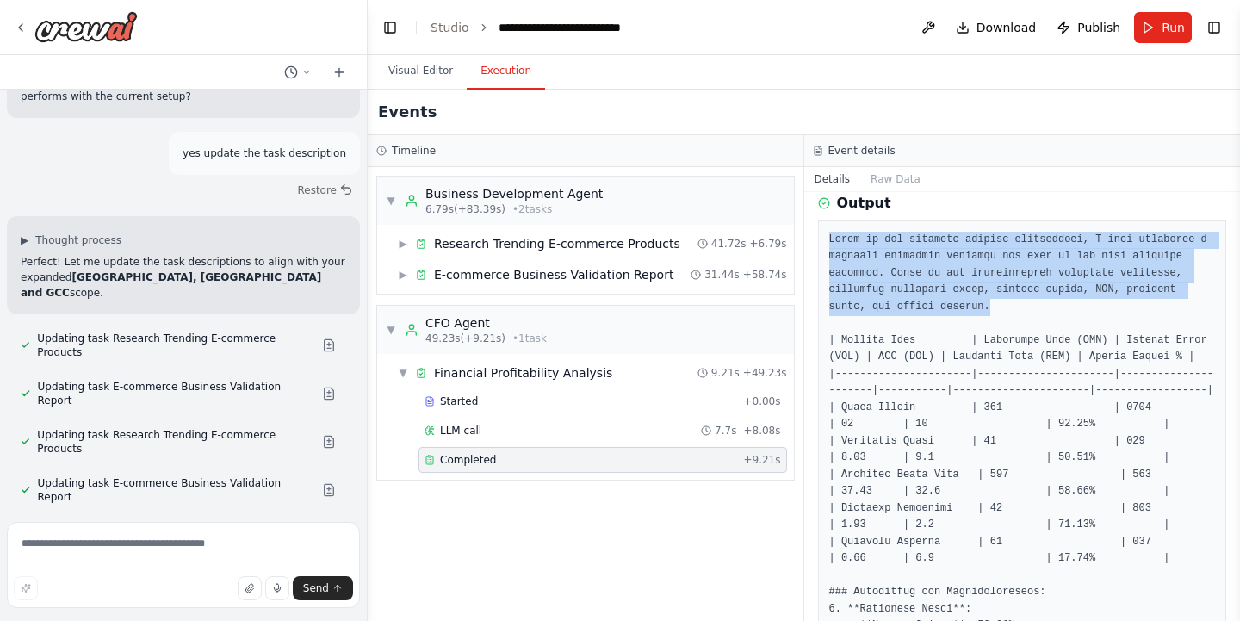
drag, startPoint x: 827, startPoint y: 231, endPoint x: 1005, endPoint y: 298, distance: 189.6
copy pre "Based on the provided product information, I have performed a detailed financia…"
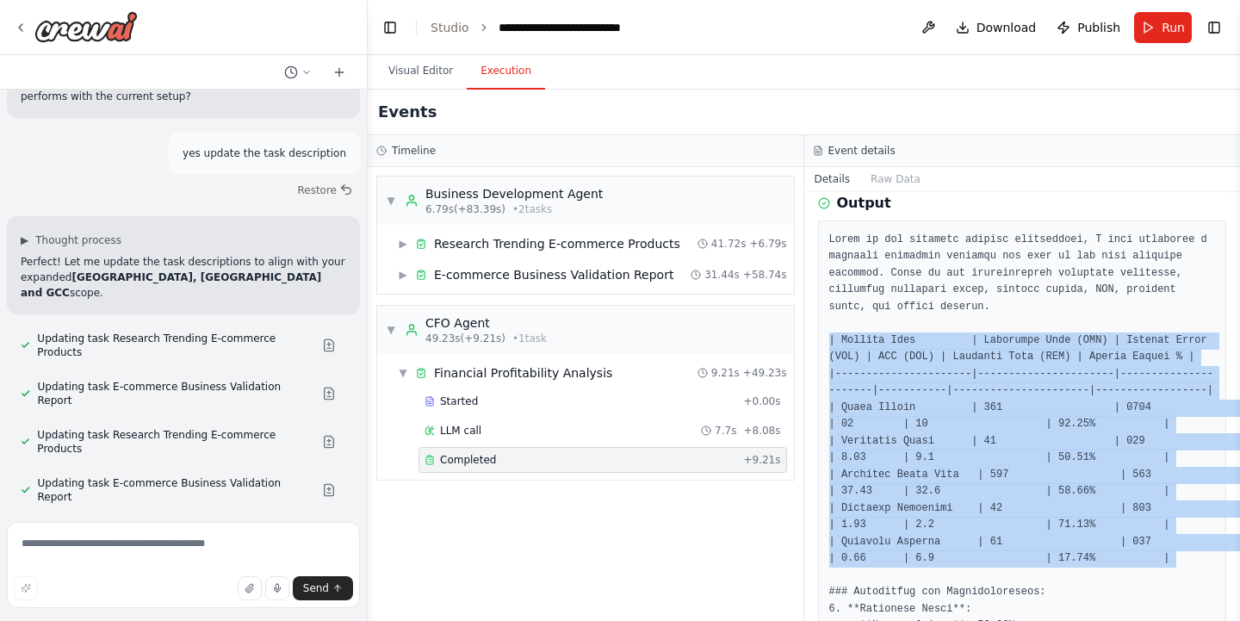
drag, startPoint x: 830, startPoint y: 331, endPoint x: 1147, endPoint y: 585, distance: 406.1
copy pre "| Product Name | Estimated Cost (AED) | Selling Price (AED) | VAT (AED) | Shipp…"
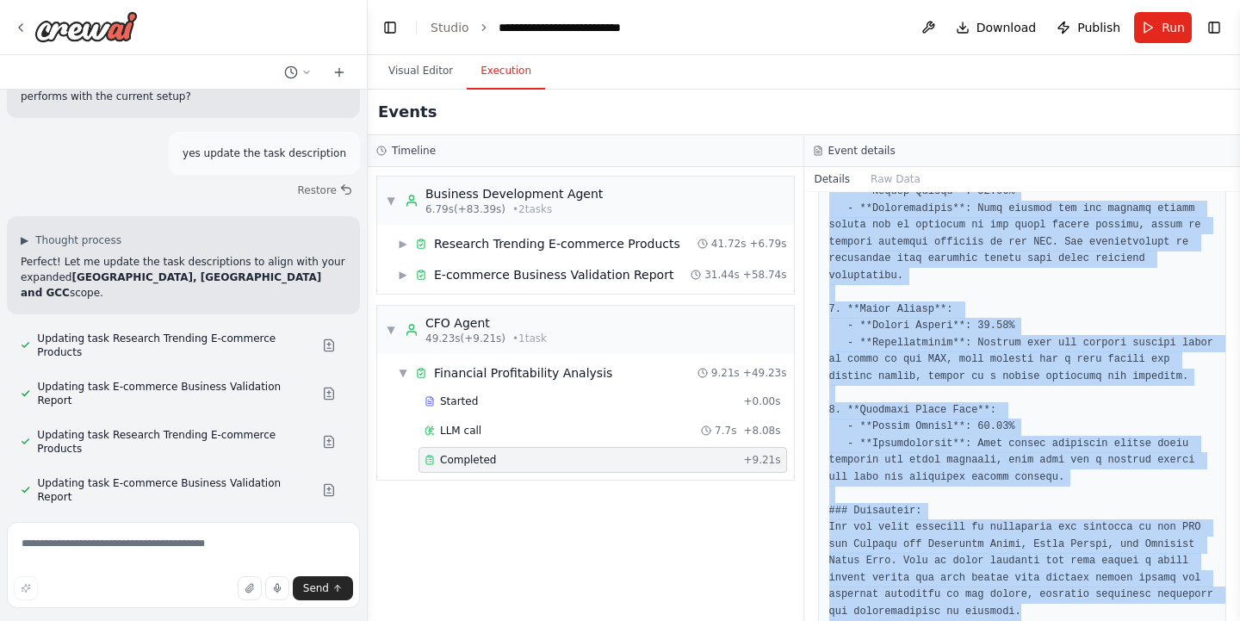
scroll to position [845, 0]
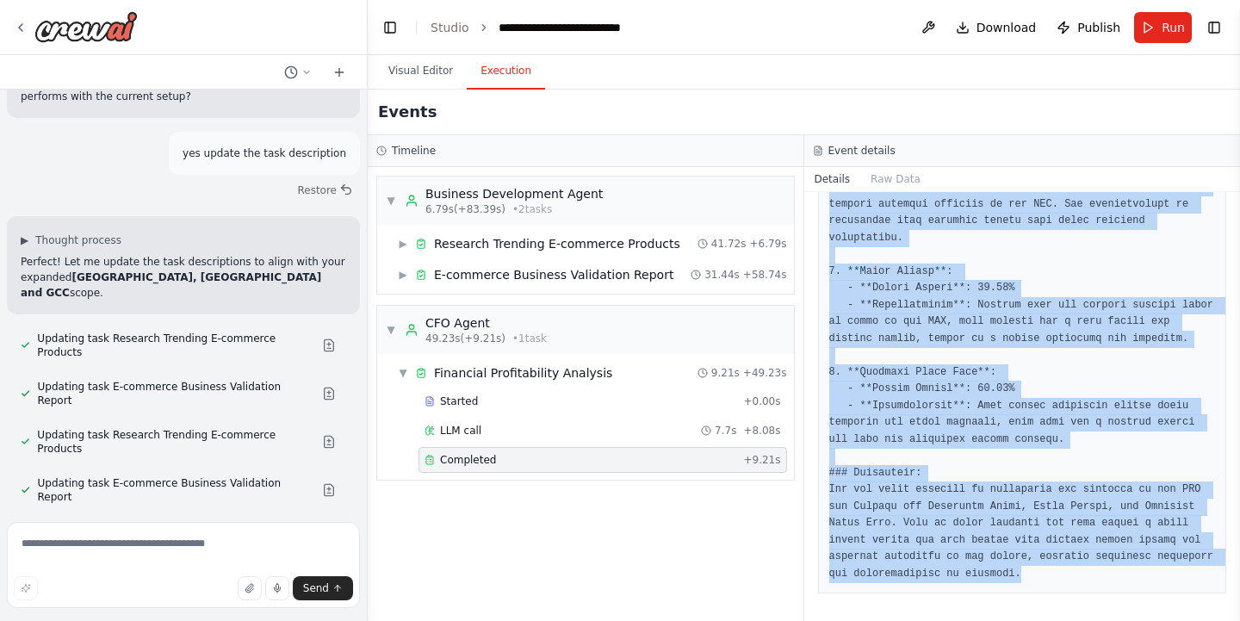
drag, startPoint x: 822, startPoint y: 239, endPoint x: 1066, endPoint y: 674, distance: 498.4
click at [1066, 620] on html "▶ Thought process I'll help you create an AI-powered e-commerce business idea v…" at bounding box center [620, 310] width 1240 height 621
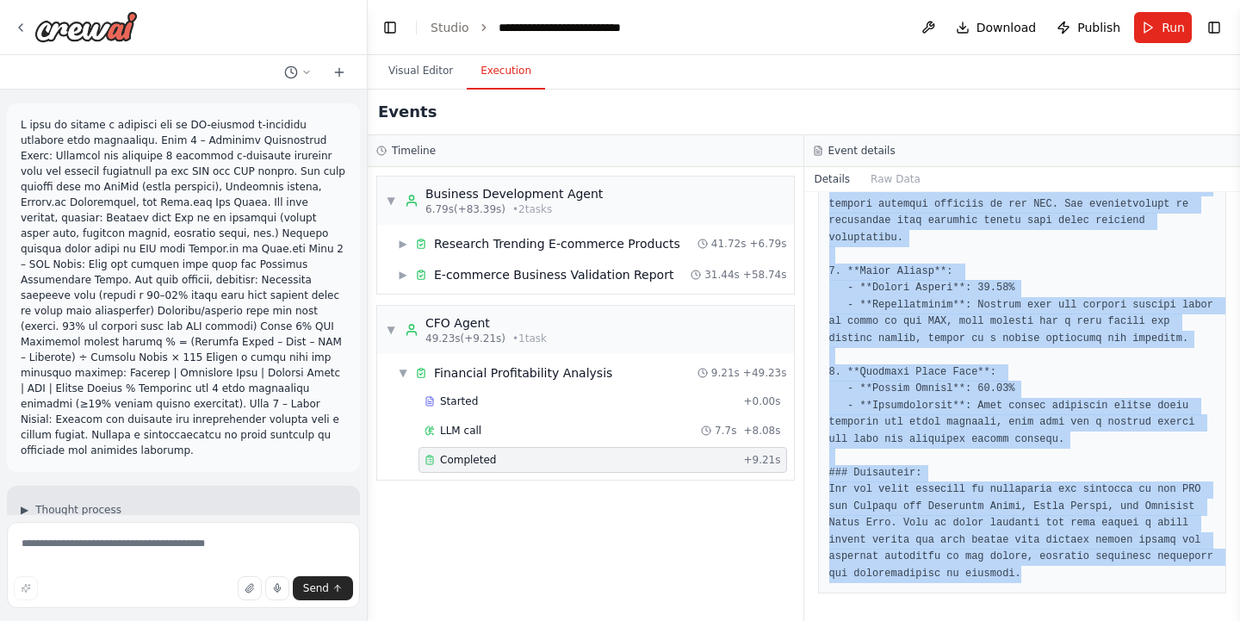
scroll to position [0, 0]
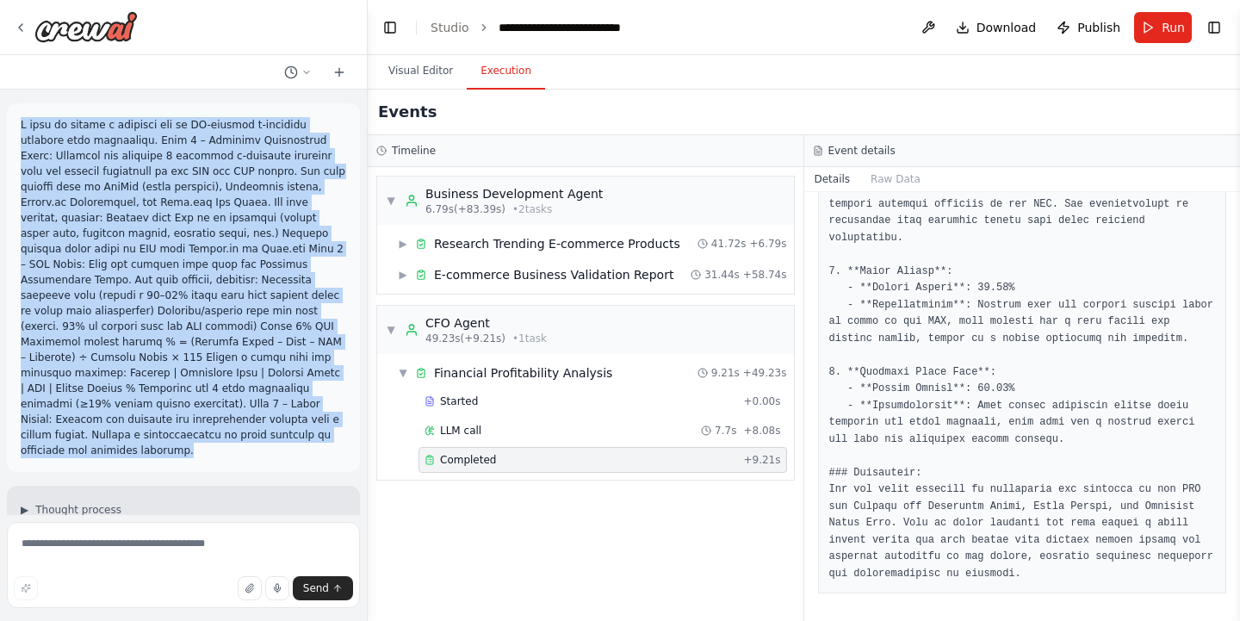
drag, startPoint x: 14, startPoint y: 123, endPoint x: 251, endPoint y: 448, distance: 402.3
click at [251, 448] on div at bounding box center [183, 287] width 353 height 368
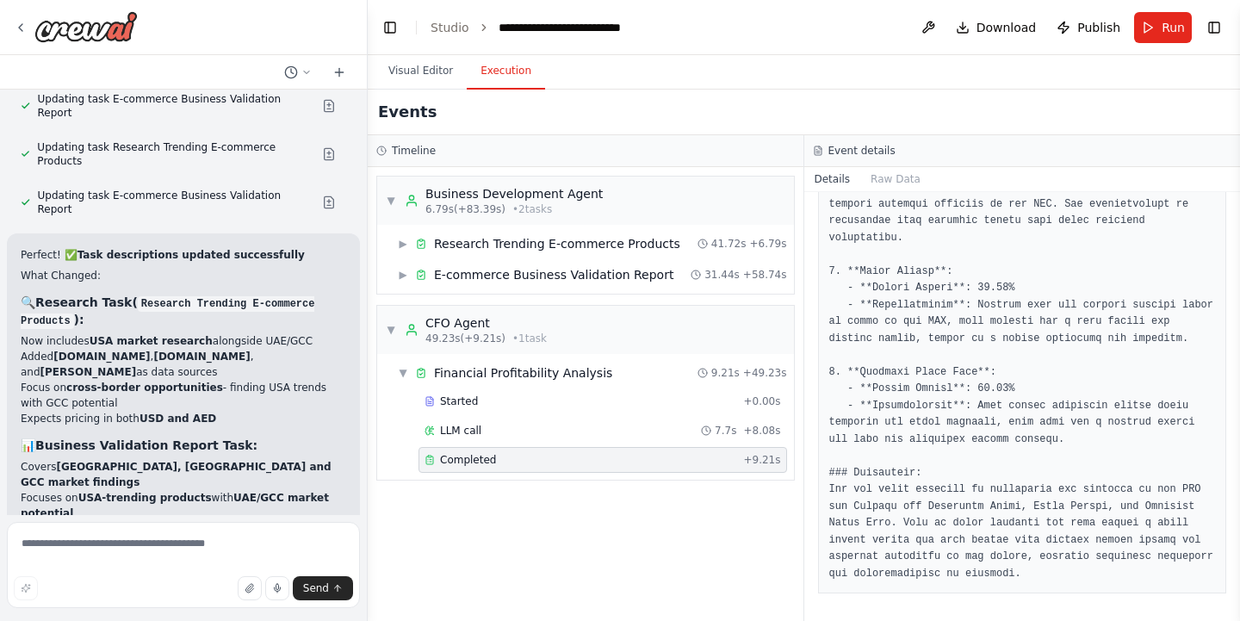
scroll to position [8714, 0]
click at [146, 546] on textarea at bounding box center [183, 565] width 353 height 86
paste textarea "**********"
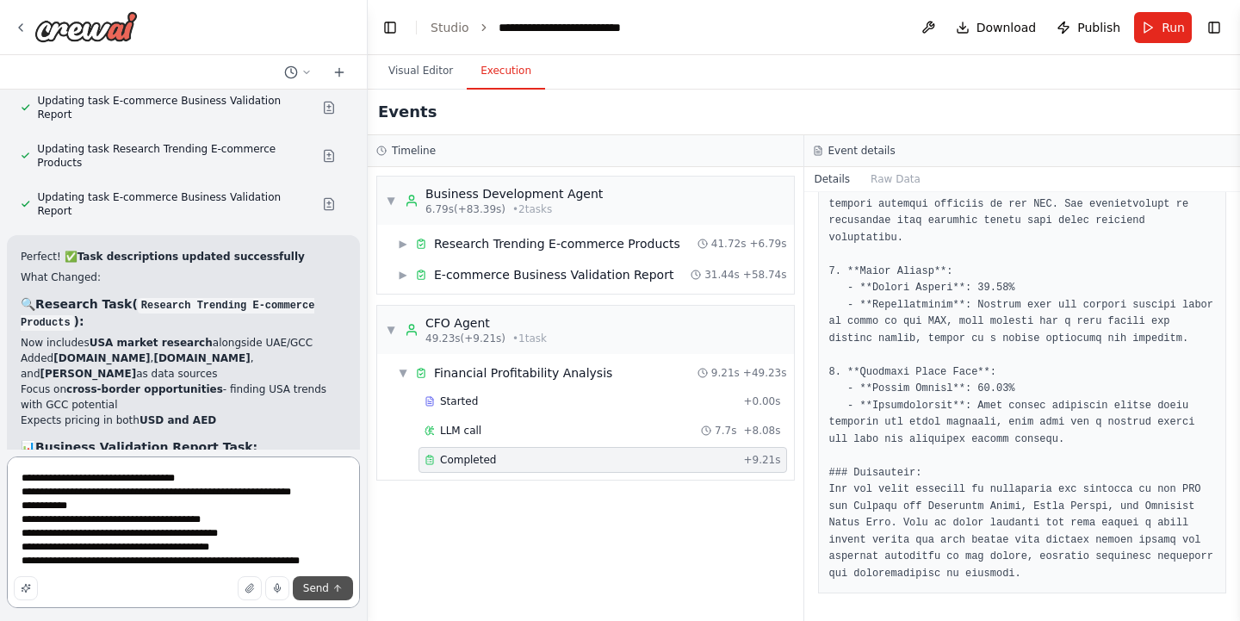
type textarea "**********"
click at [308, 595] on button "Send" at bounding box center [323, 588] width 60 height 24
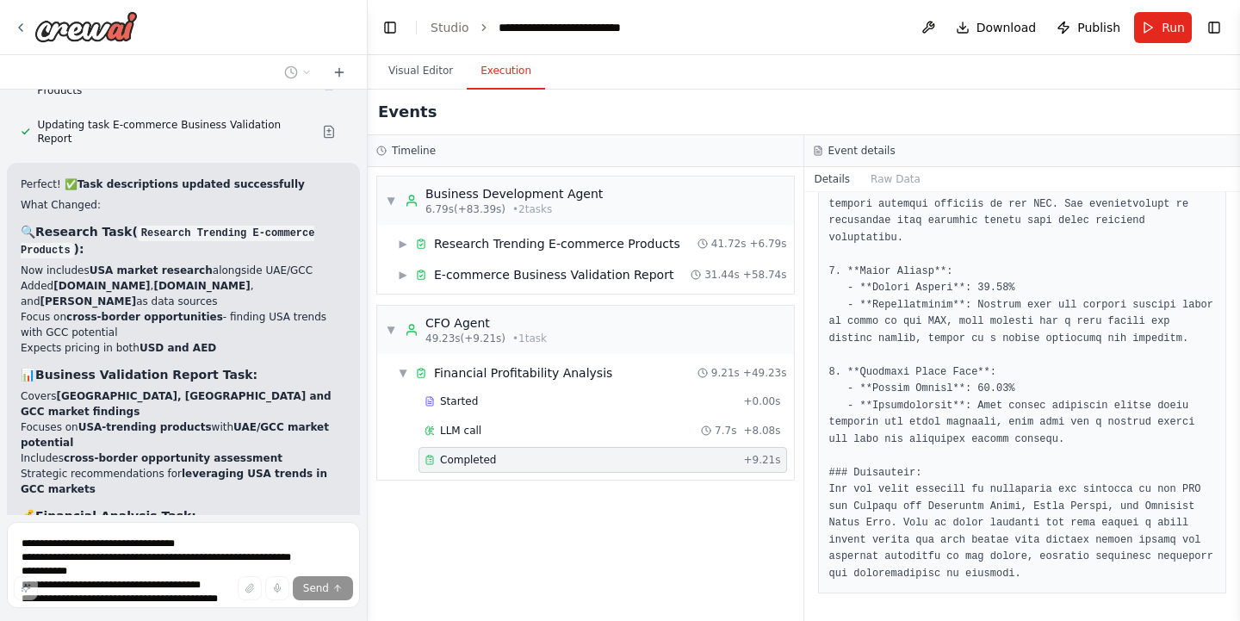
scroll to position [8788, 0]
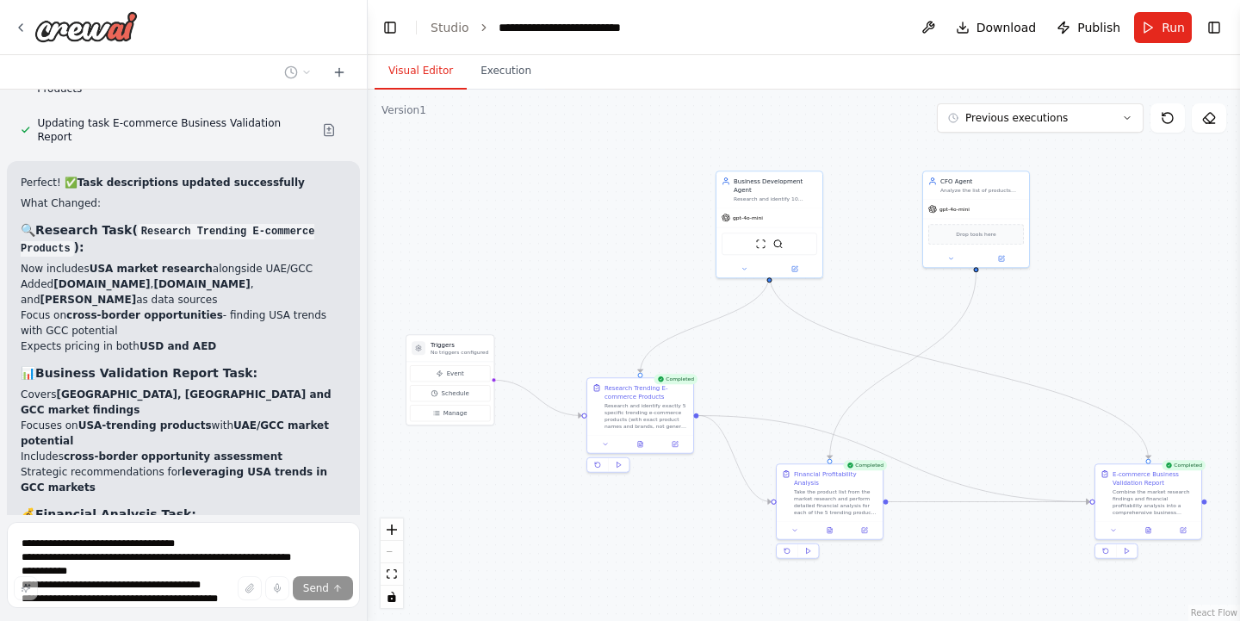
click at [418, 73] on button "Visual Editor" at bounding box center [421, 71] width 92 height 36
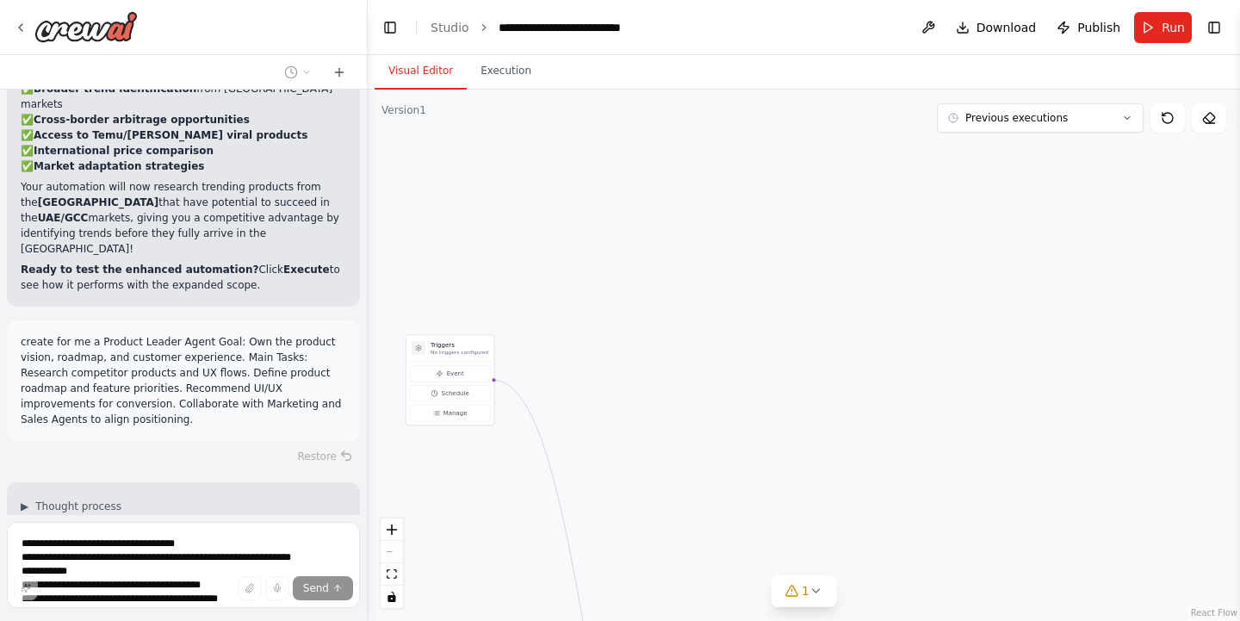
scroll to position [9294, 0]
click at [738, 350] on div ".deletable-edge-delete-btn { width: 20px; height: 20px; border: 0px solid #ffff…" at bounding box center [804, 355] width 872 height 531
click at [399, 573] on button "fit view" at bounding box center [392, 574] width 22 height 22
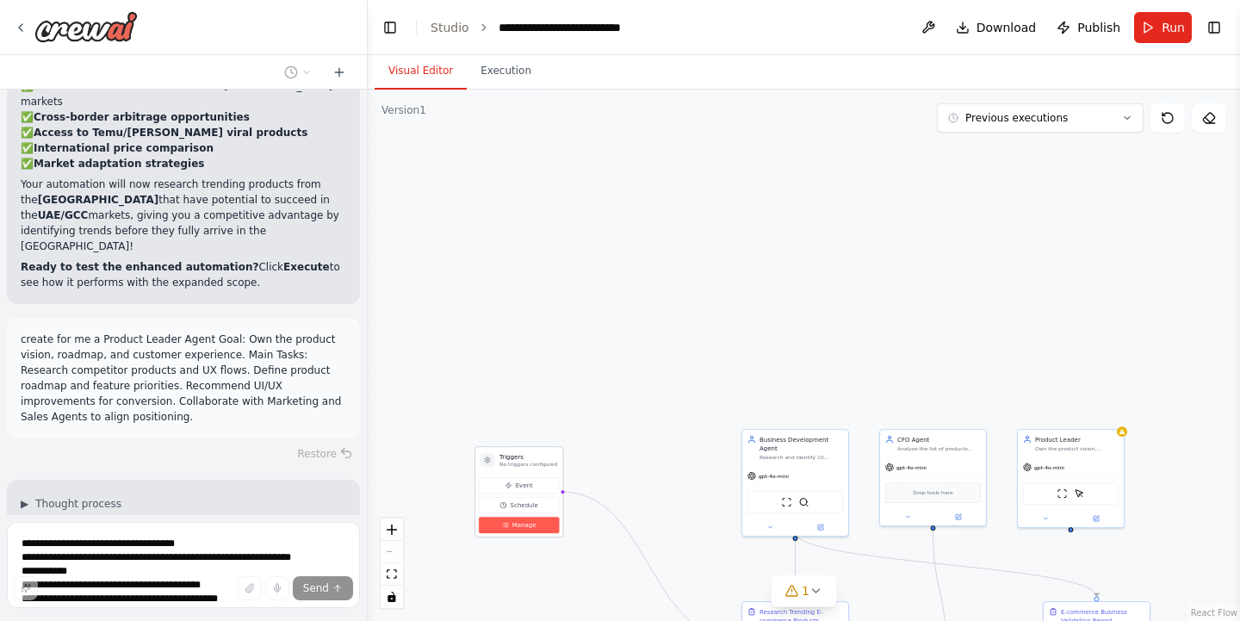
drag, startPoint x: 523, startPoint y: 94, endPoint x: 538, endPoint y: 531, distance: 437.6
click at [538, 531] on button "Manage" at bounding box center [519, 525] width 80 height 16
click at [1122, 341] on div ".deletable-edge-delete-btn { width: 20px; height: 20px; border: 0px solid #ffff…" at bounding box center [804, 355] width 872 height 531
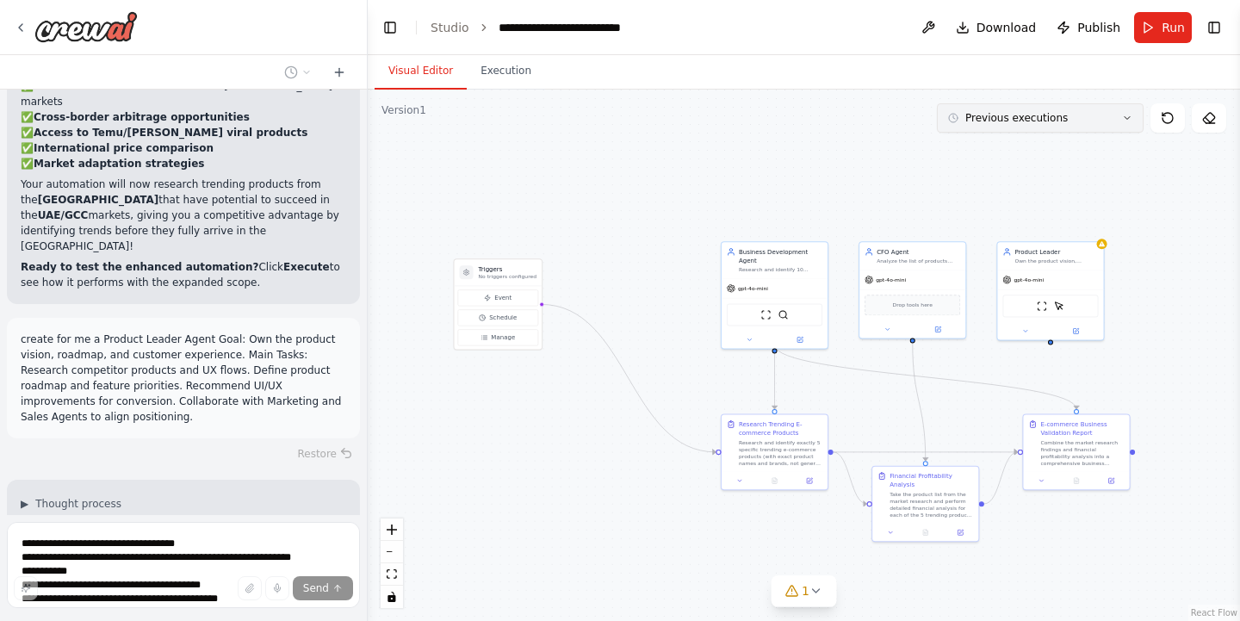
drag, startPoint x: 1100, startPoint y: 311, endPoint x: 1078, endPoint y: 124, distance: 188.2
click at [1078, 124] on div "Version 1 Previous executions Show Tools Hide Agents .deletable-edge-delete-btn…" at bounding box center [804, 355] width 872 height 531
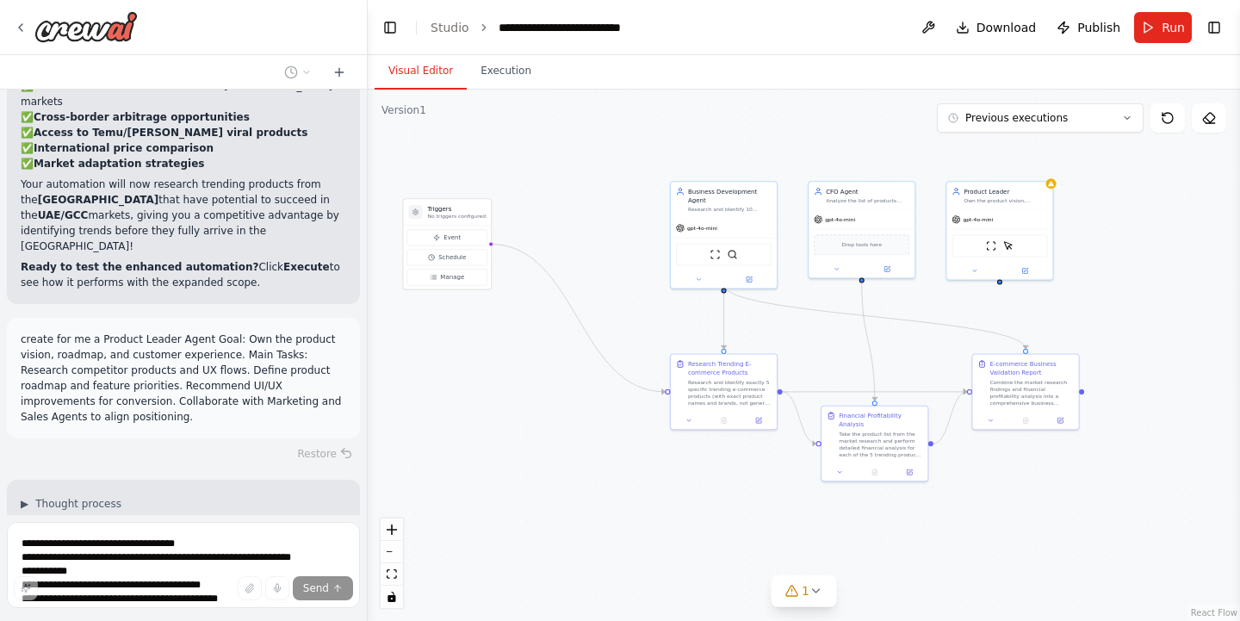
drag, startPoint x: 1149, startPoint y: 307, endPoint x: 1099, endPoint y: 248, distance: 77.6
click at [1099, 248] on div ".deletable-edge-delete-btn { width: 20px; height: 20px; border: 0px solid #ffff…" at bounding box center [804, 355] width 872 height 531
click at [975, 269] on icon at bounding box center [972, 269] width 7 height 7
click at [992, 333] on button "Attributes" at bounding box center [1029, 330] width 157 height 16
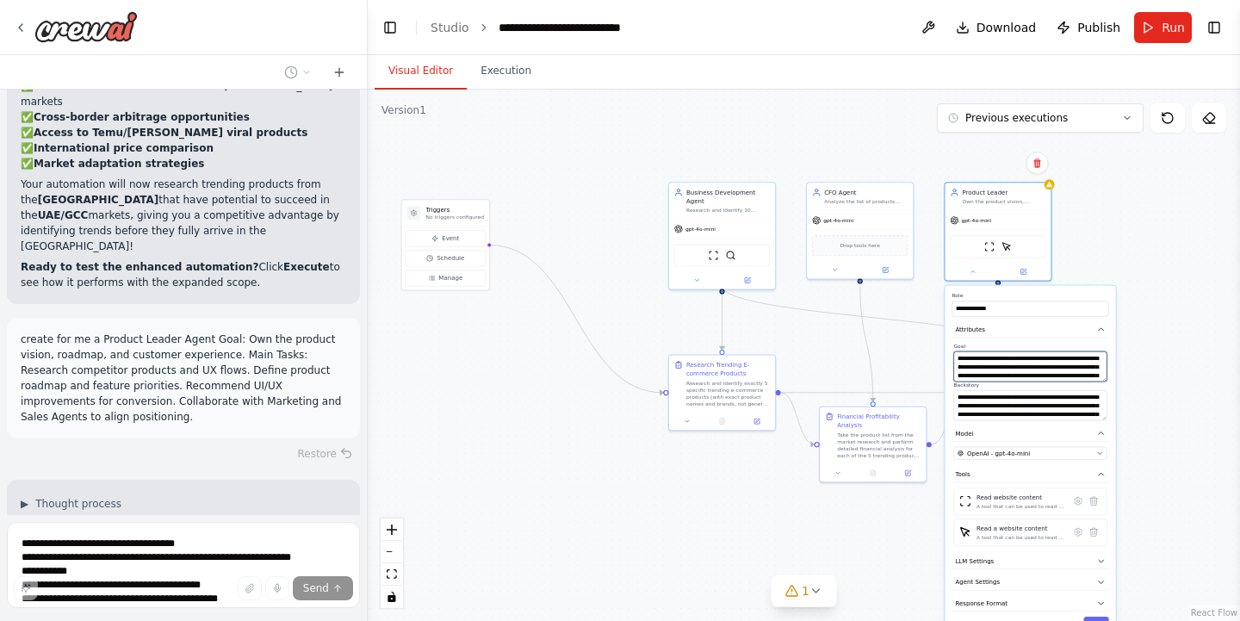
click at [988, 363] on textarea "**********" at bounding box center [1029, 366] width 153 height 30
drag, startPoint x: 957, startPoint y: 358, endPoint x: 1102, endPoint y: 389, distance: 148.8
click at [1102, 389] on div "**********" at bounding box center [1029, 381] width 157 height 77
paste textarea
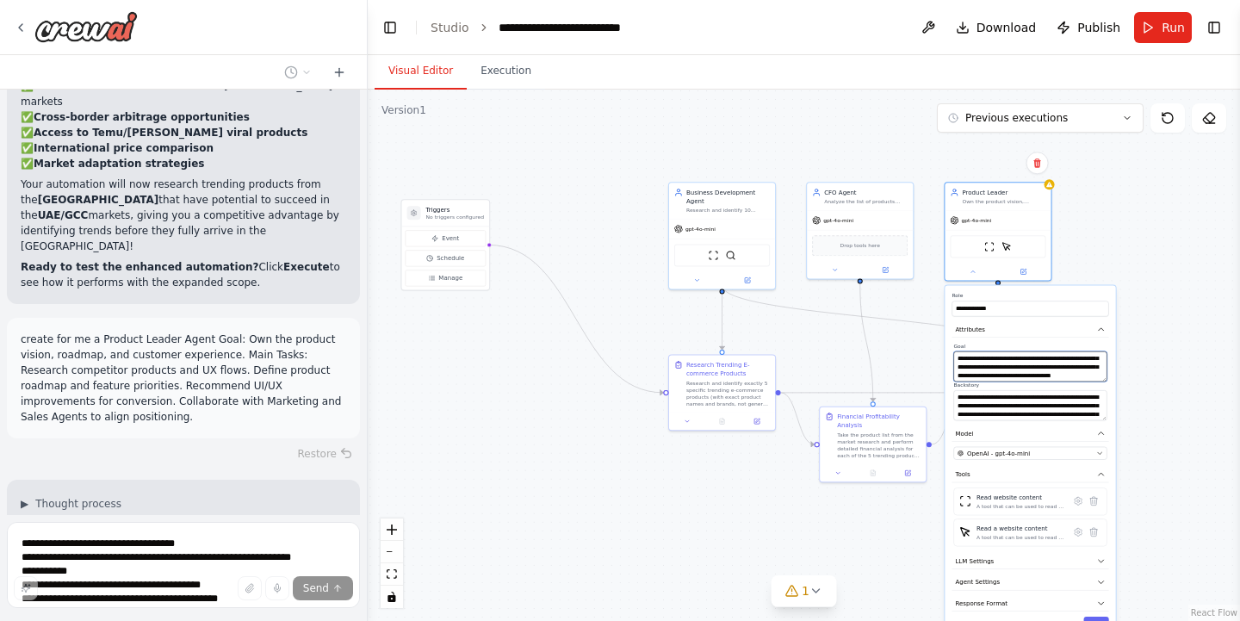
scroll to position [69, 0]
click at [1090, 375] on textarea "**********" at bounding box center [1029, 366] width 153 height 30
paste textarea "**********"
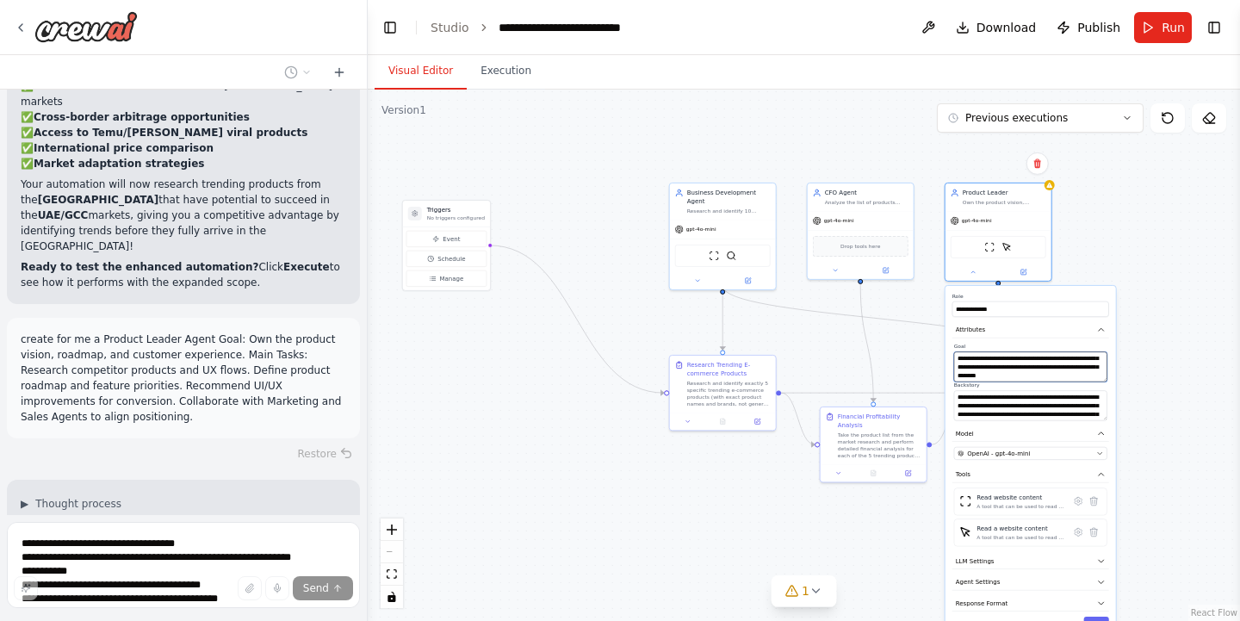
type textarea "**********"
click at [1166, 522] on div ".deletable-edge-delete-btn { width: 20px; height: 20px; border: 0px solid #ffff…" at bounding box center [804, 355] width 872 height 531
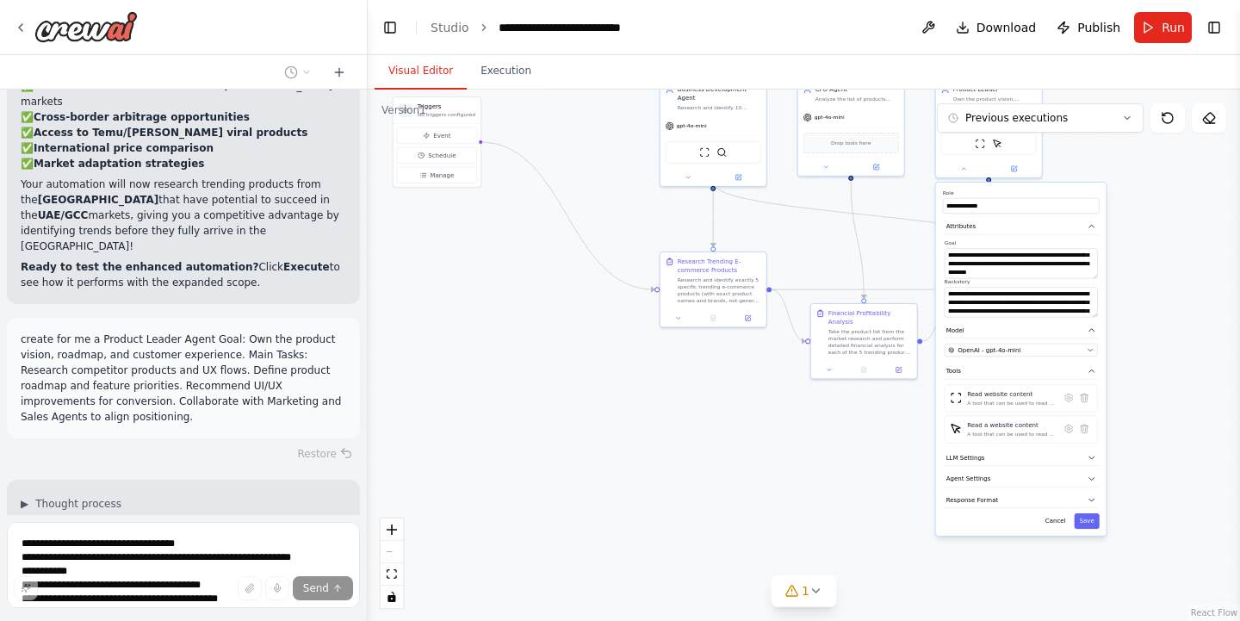
drag, startPoint x: 1165, startPoint y: 525, endPoint x: 1155, endPoint y: 422, distance: 103.7
click at [1155, 422] on div ".deletable-edge-delete-btn { width: 20px; height: 20px; border: 0px solid #ffff…" at bounding box center [804, 355] width 872 height 531
click at [1087, 522] on button "Save" at bounding box center [1086, 521] width 25 height 15
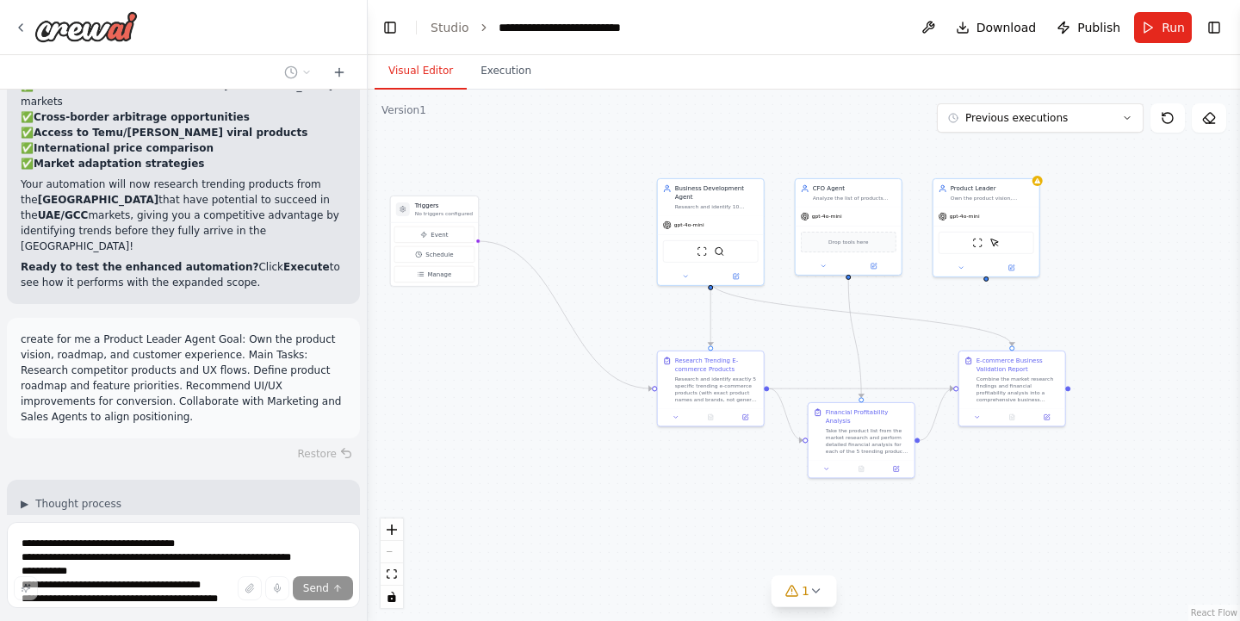
drag, startPoint x: 1004, startPoint y: 424, endPoint x: 1000, endPoint y: 529, distance: 105.1
click at [1000, 529] on div ".deletable-edge-delete-btn { width: 20px; height: 20px; border: 0px solid #ffff…" at bounding box center [804, 355] width 872 height 531
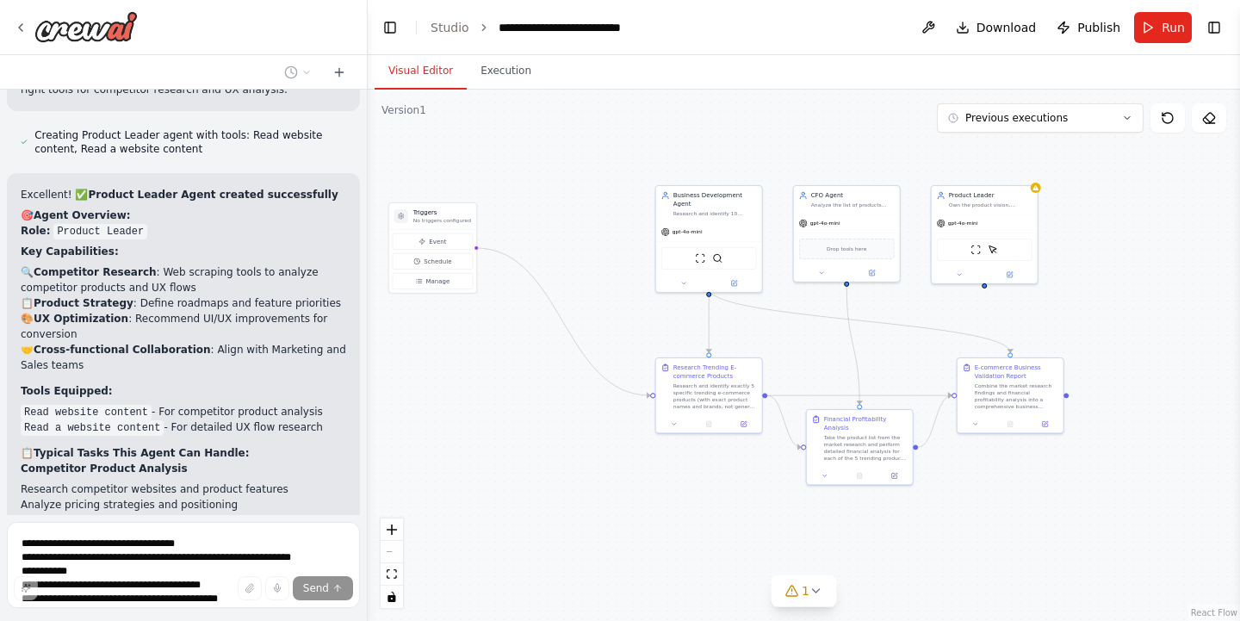
scroll to position [9881, 0]
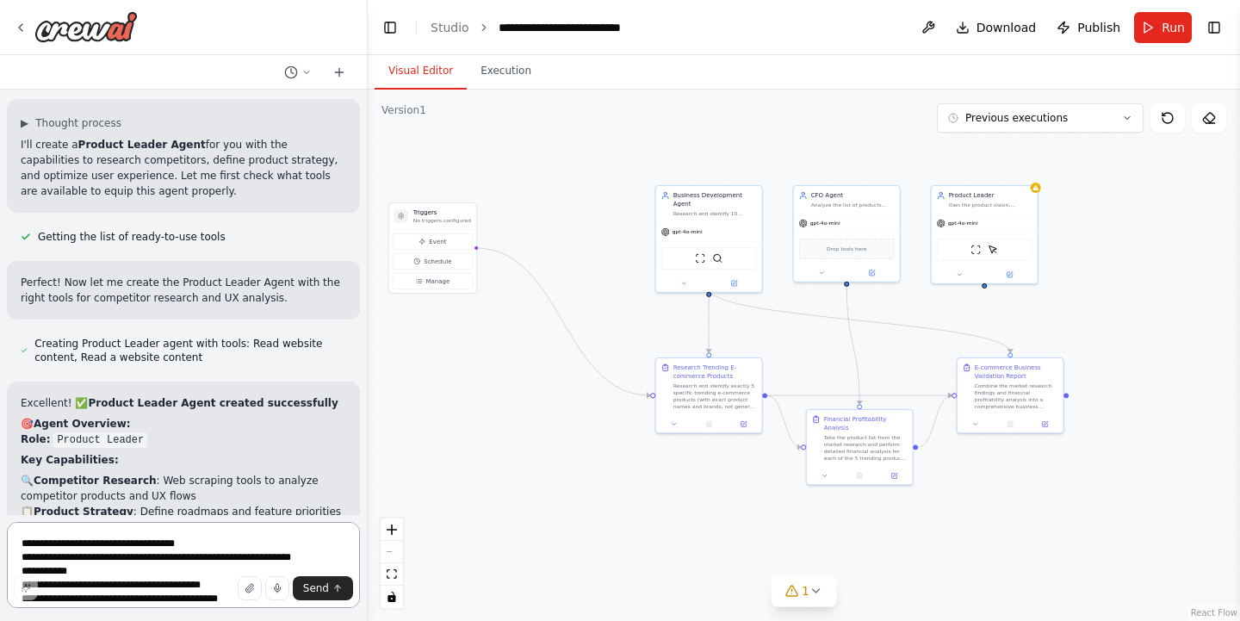
click at [172, 555] on textarea "**********" at bounding box center [183, 565] width 353 height 86
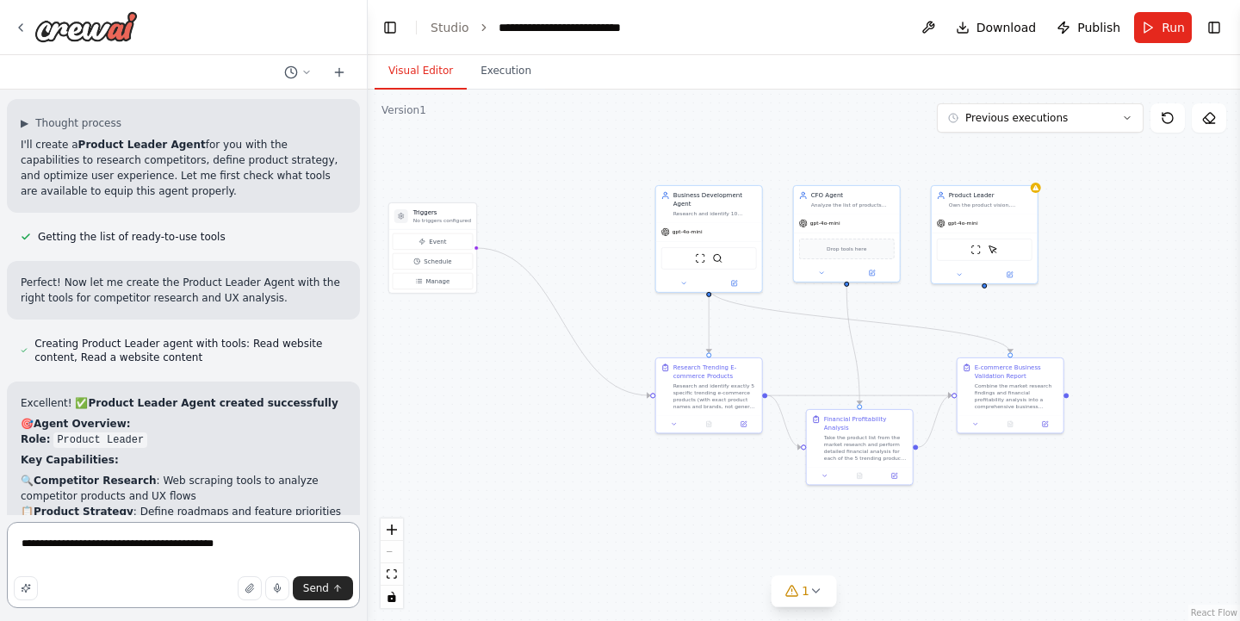
paste textarea "**********"
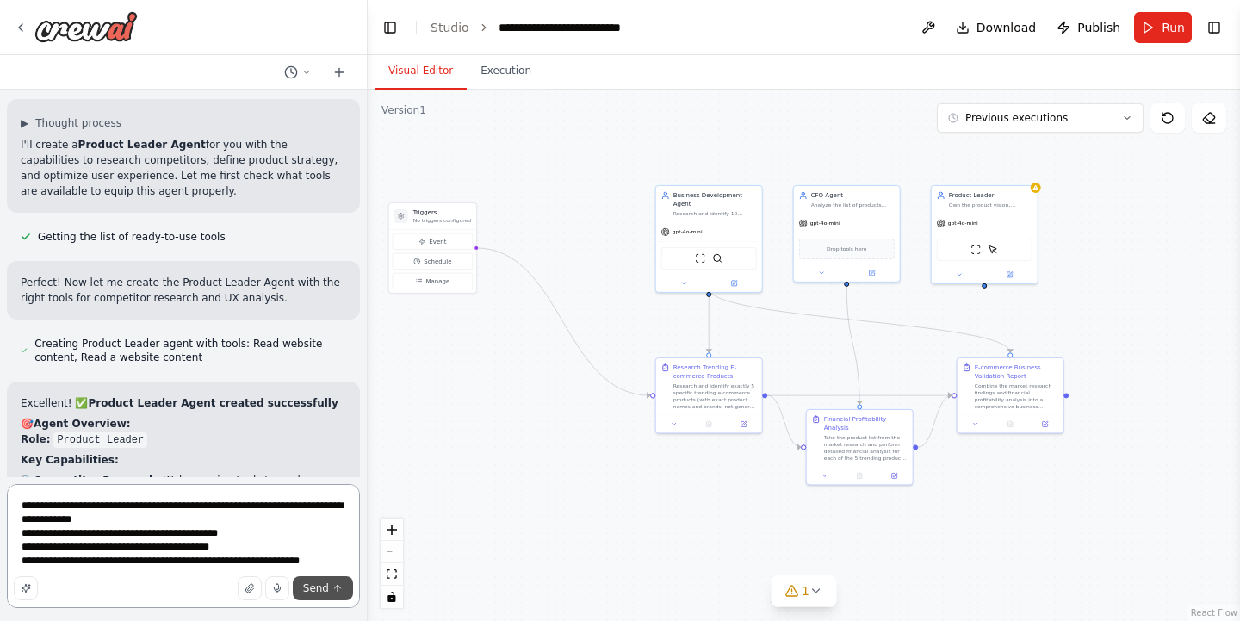
type textarea "**********"
click at [310, 591] on span "Send" at bounding box center [316, 588] width 26 height 14
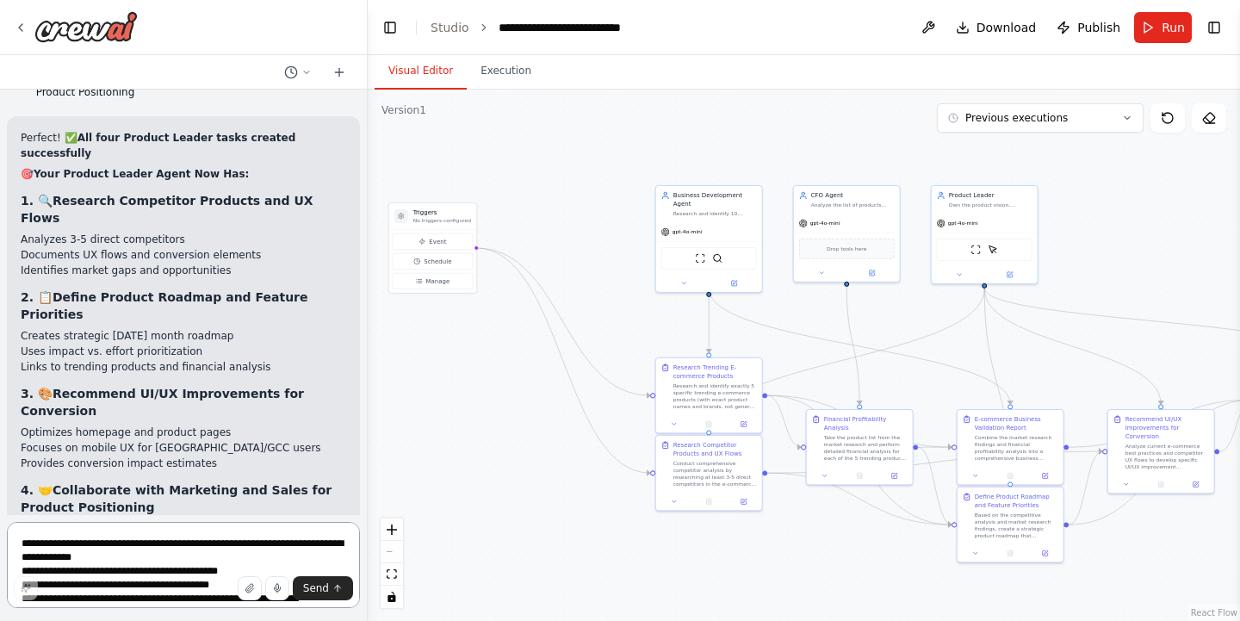
scroll to position [11049, 0]
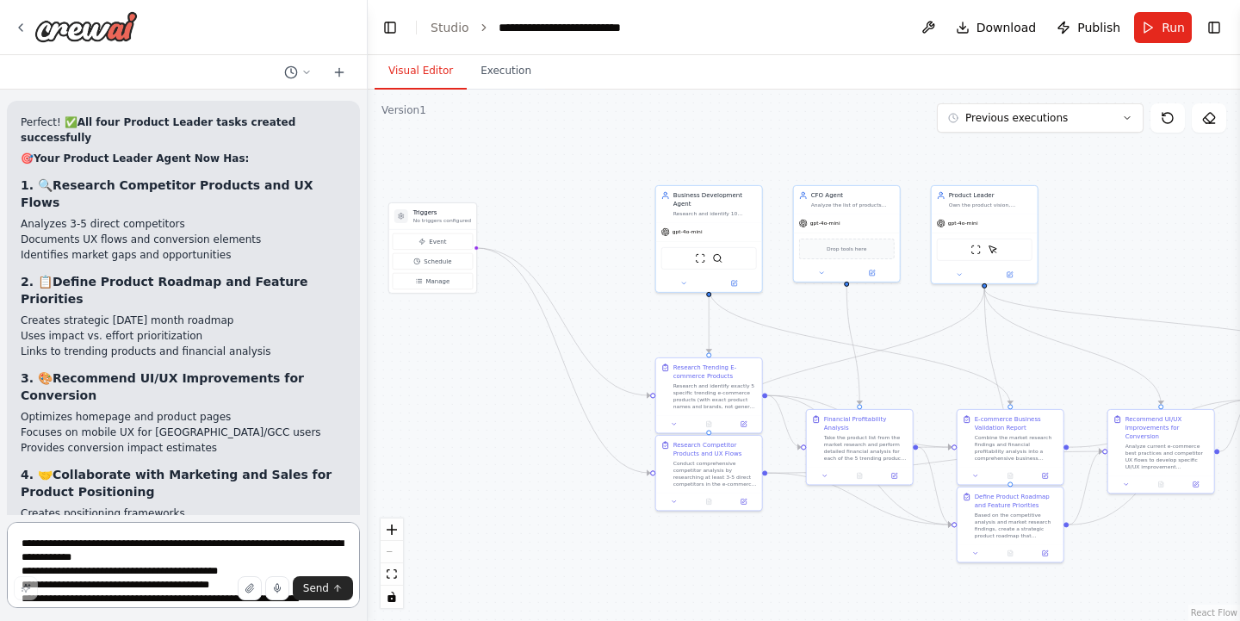
click at [215, 542] on textarea "**********" at bounding box center [183, 565] width 353 height 86
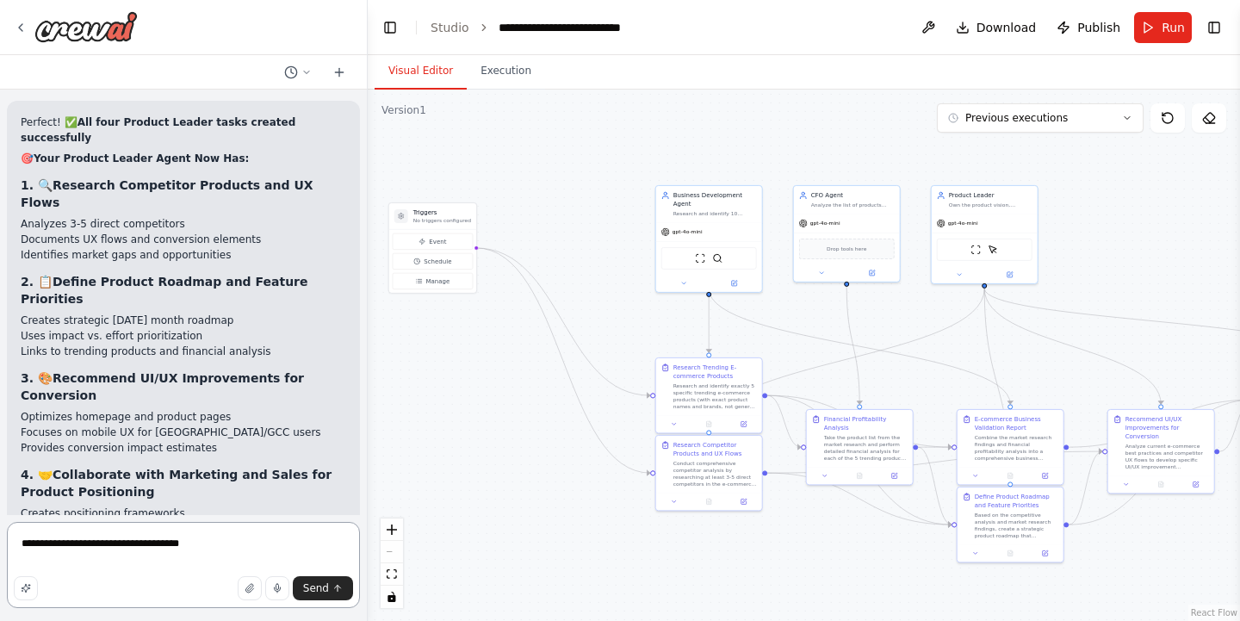
paste textarea "**********"
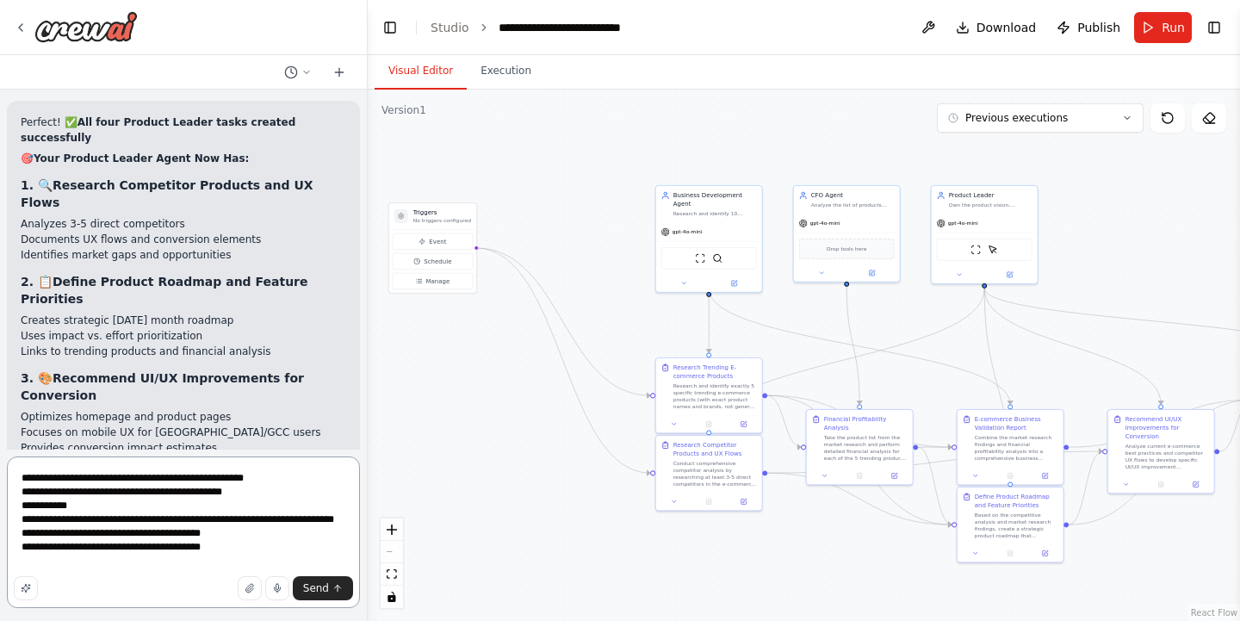
scroll to position [0, 0]
drag, startPoint x: 287, startPoint y: 478, endPoint x: 203, endPoint y: 474, distance: 83.6
click at [203, 474] on textarea "**********" at bounding box center [183, 532] width 353 height 152
click at [262, 559] on textarea "**********" at bounding box center [183, 532] width 353 height 152
type textarea "**********"
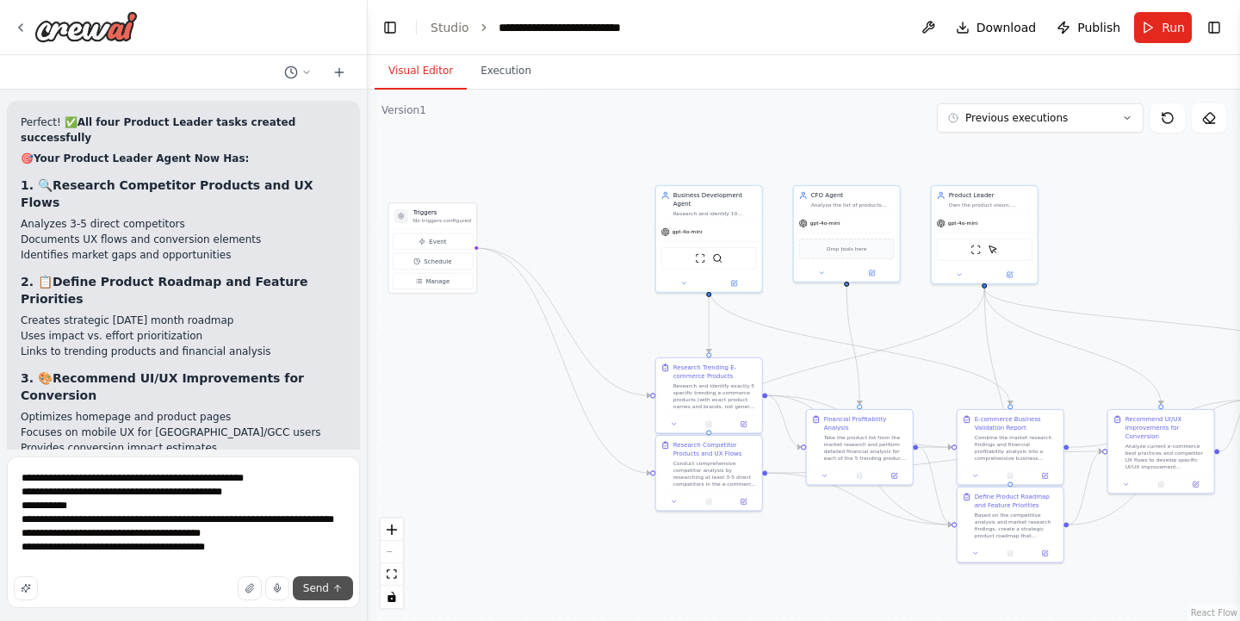
click at [322, 585] on span "Send" at bounding box center [316, 588] width 26 height 14
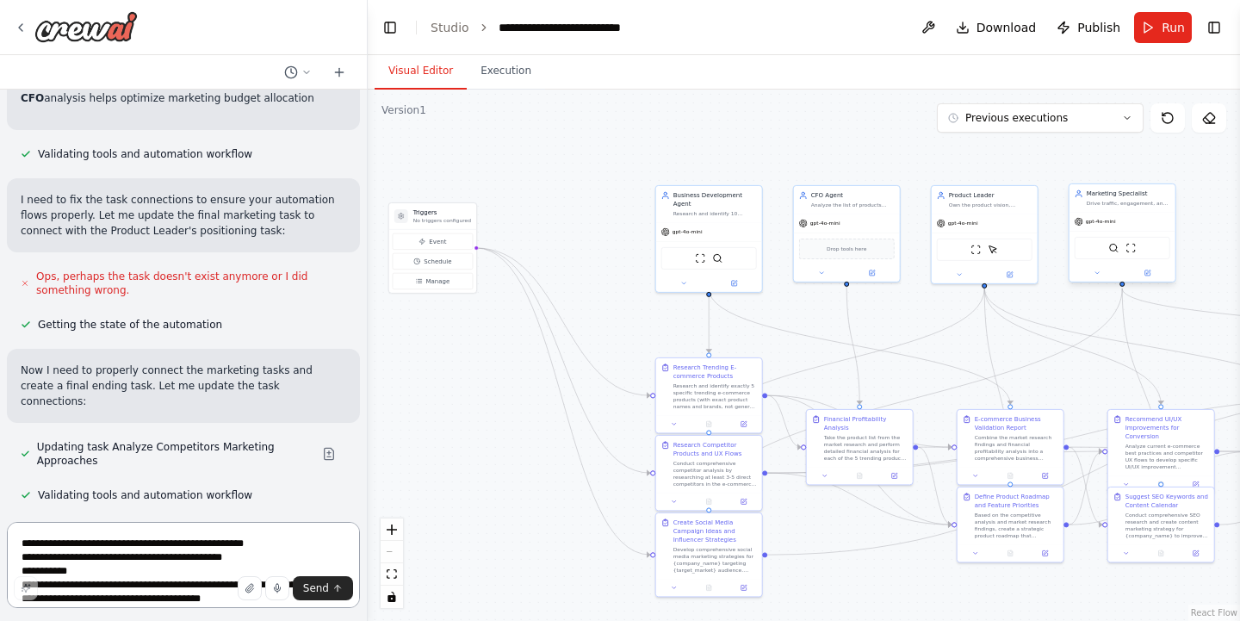
scroll to position [13330, 0]
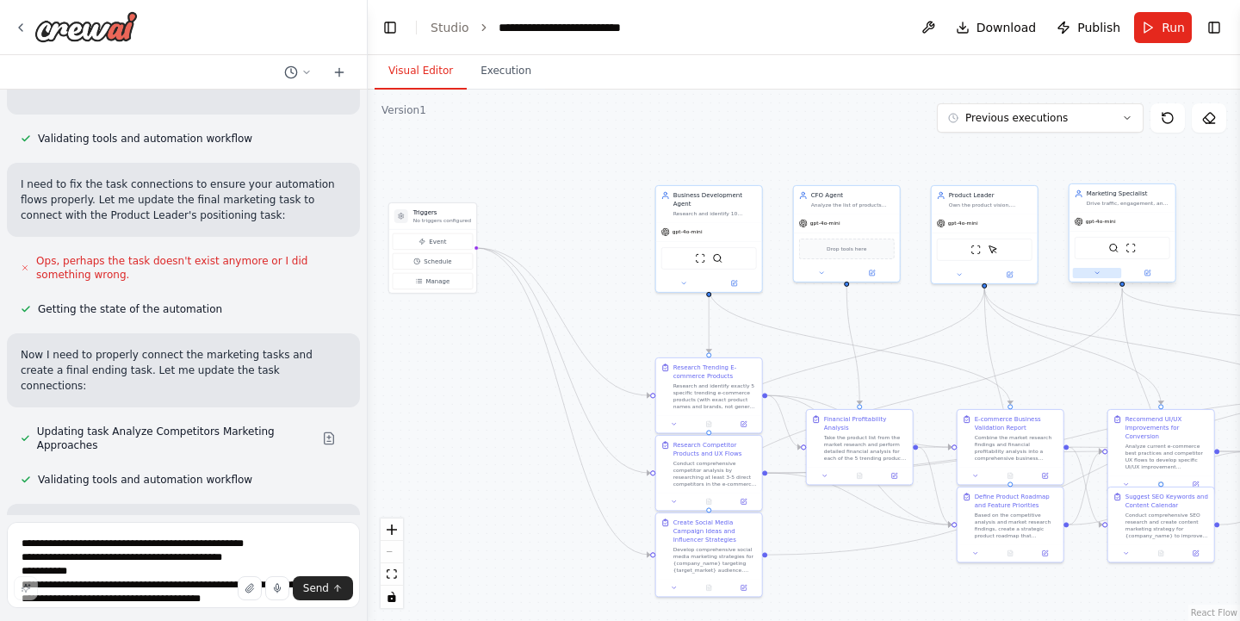
click at [1099, 269] on icon at bounding box center [1096, 272] width 7 height 7
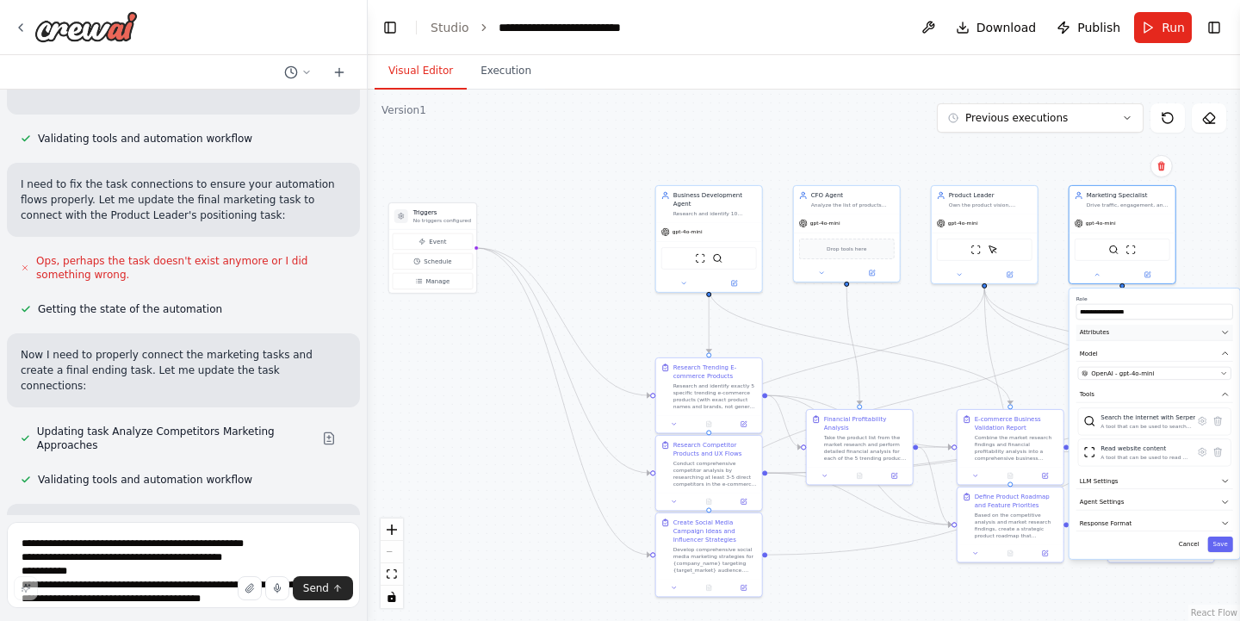
click at [1127, 331] on button "Attributes" at bounding box center [1154, 333] width 157 height 16
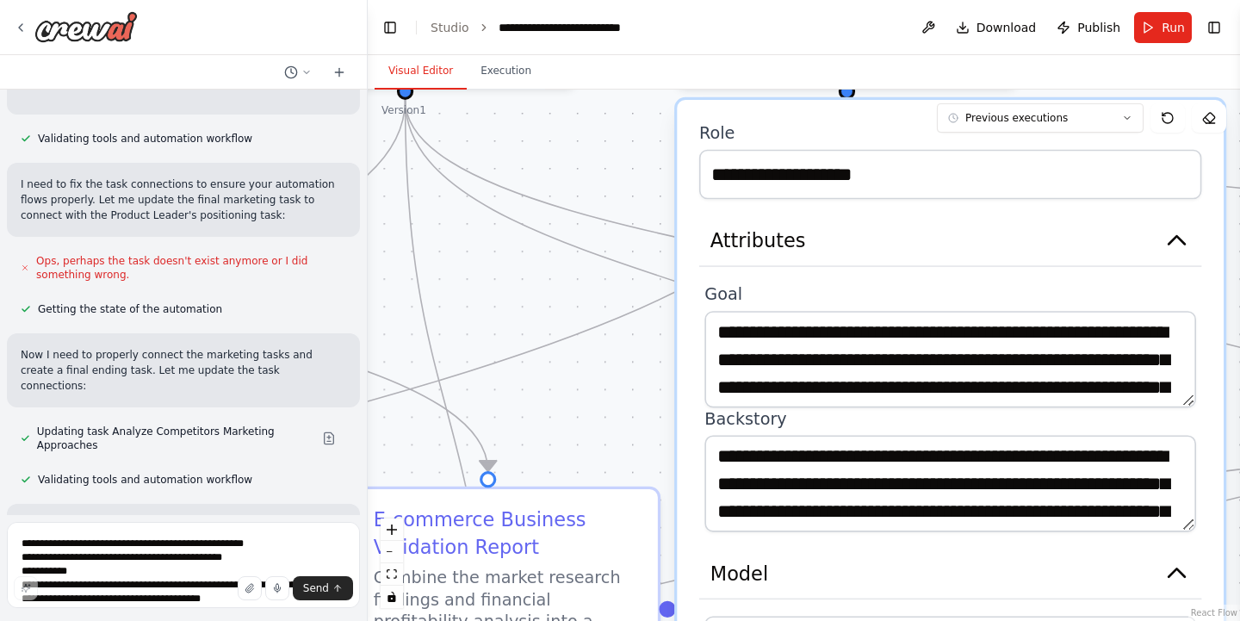
drag, startPoint x: 1012, startPoint y: 374, endPoint x: 665, endPoint y: 349, distance: 348.7
click at [665, 349] on div ".deletable-edge-delete-btn { width: 20px; height: 20px; border: 0px solid #ffff…" at bounding box center [804, 355] width 872 height 531
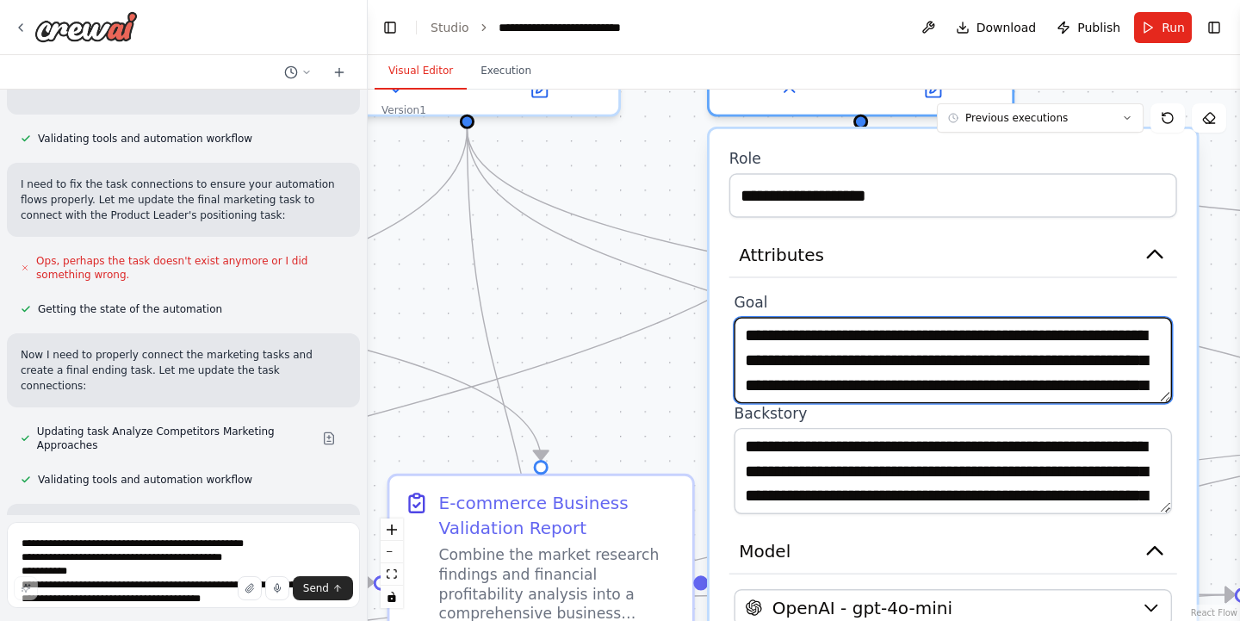
drag, startPoint x: 1163, startPoint y: 346, endPoint x: 1161, endPoint y: 374, distance: 27.6
click at [1161, 374] on textarea "**********" at bounding box center [953, 360] width 438 height 86
drag, startPoint x: 1162, startPoint y: 336, endPoint x: 1159, endPoint y: 386, distance: 50.1
click at [1159, 386] on textarea "**********" at bounding box center [953, 360] width 438 height 86
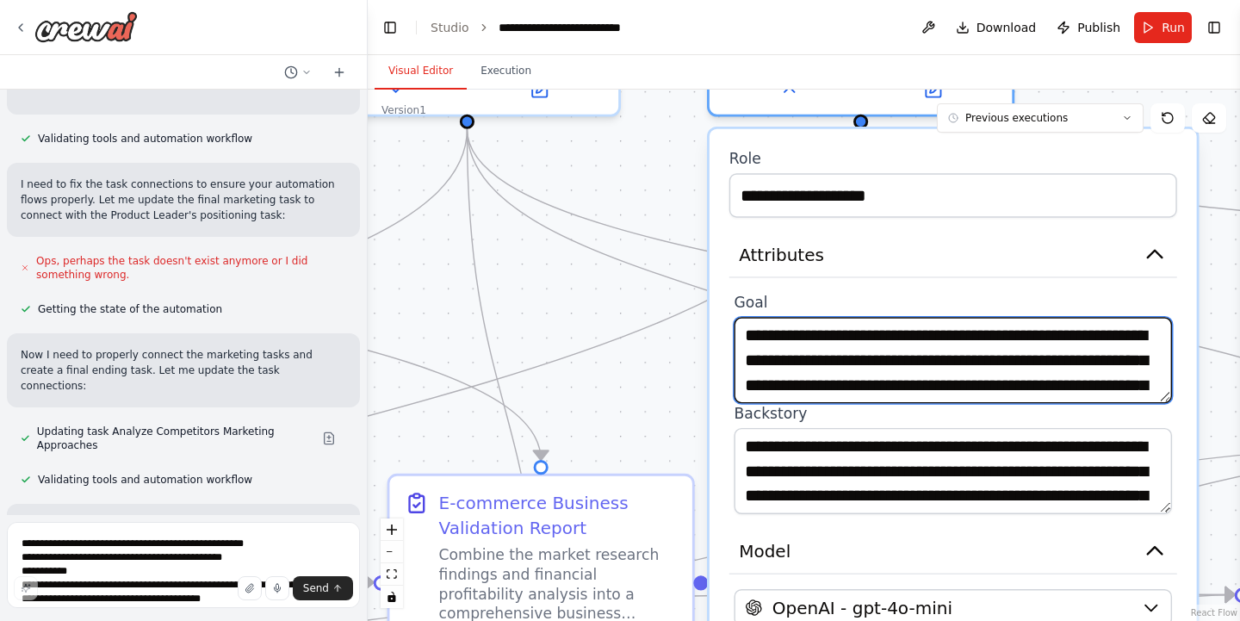
click at [1123, 387] on textarea "**********" at bounding box center [953, 360] width 438 height 86
drag, startPoint x: 883, startPoint y: 357, endPoint x: 824, endPoint y: 356, distance: 59.4
click at [824, 356] on textarea "**********" at bounding box center [953, 360] width 438 height 86
click at [827, 356] on textarea "**********" at bounding box center [953, 360] width 438 height 86
drag, startPoint x: 877, startPoint y: 362, endPoint x: 753, endPoint y: 367, distance: 124.1
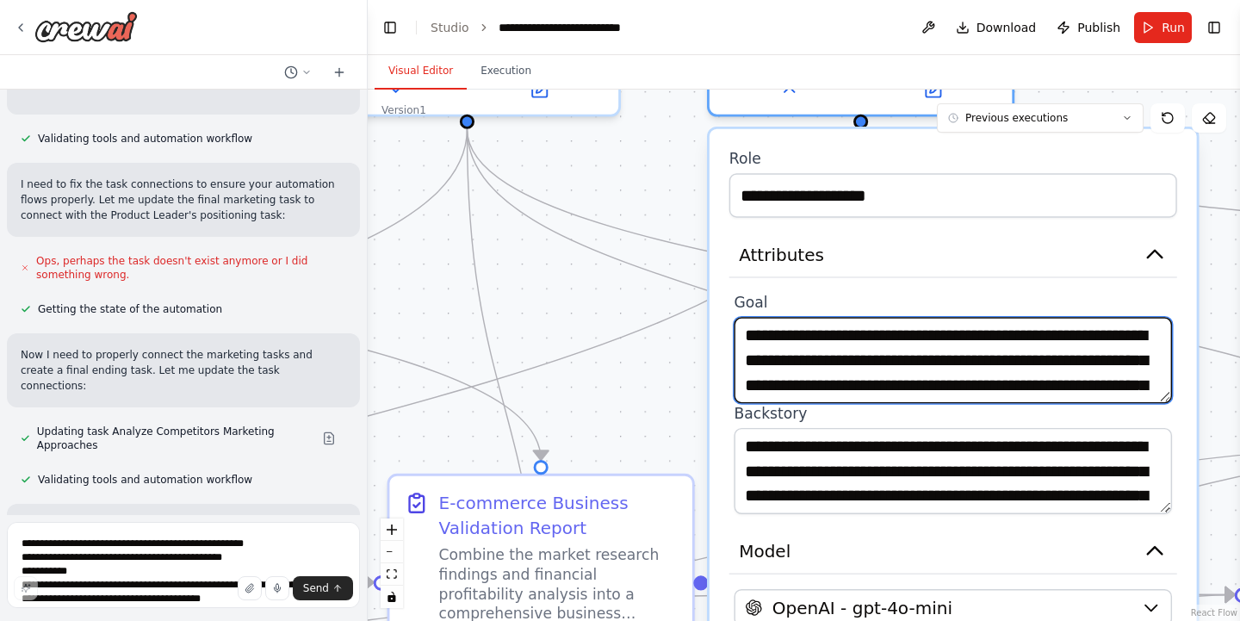
click at [753, 367] on textarea "**********" at bounding box center [953, 360] width 438 height 86
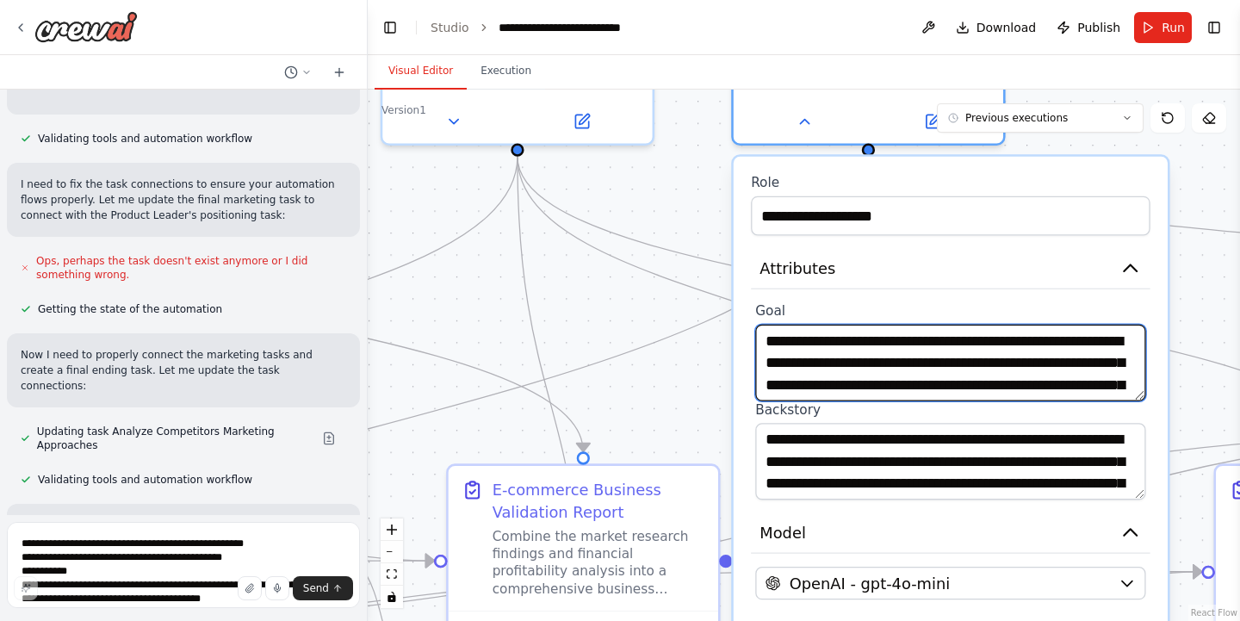
drag, startPoint x: 1138, startPoint y: 353, endPoint x: 1137, endPoint y: 385, distance: 31.9
click at [1137, 385] on textarea "**********" at bounding box center [950, 363] width 390 height 77
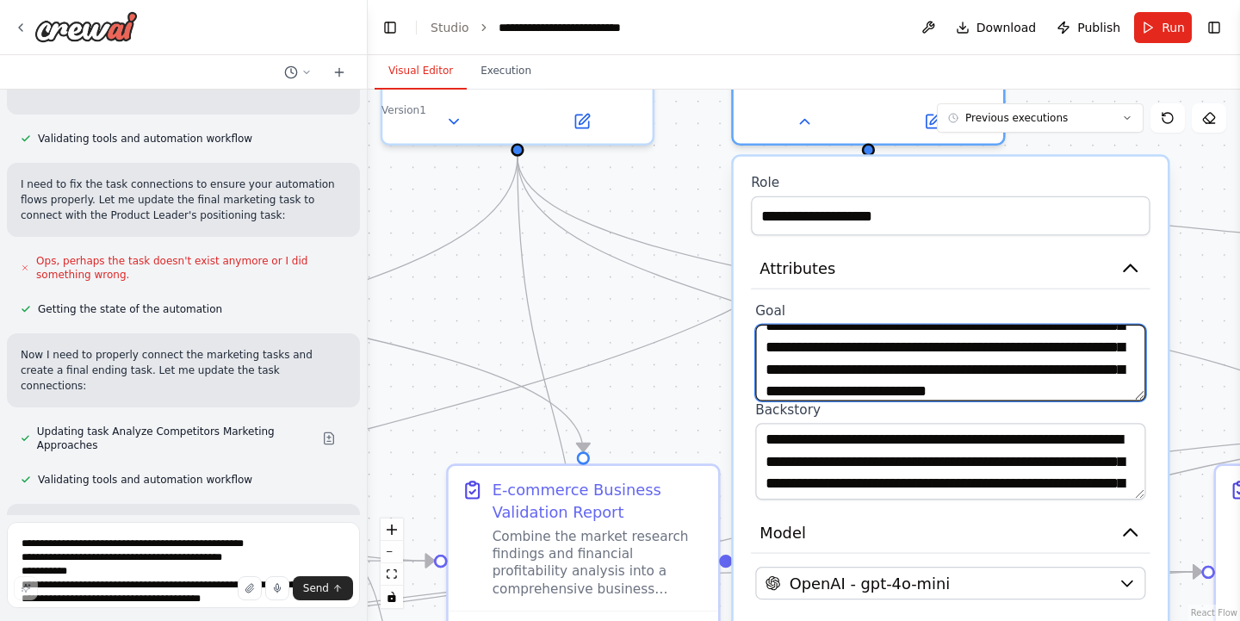
scroll to position [46, 0]
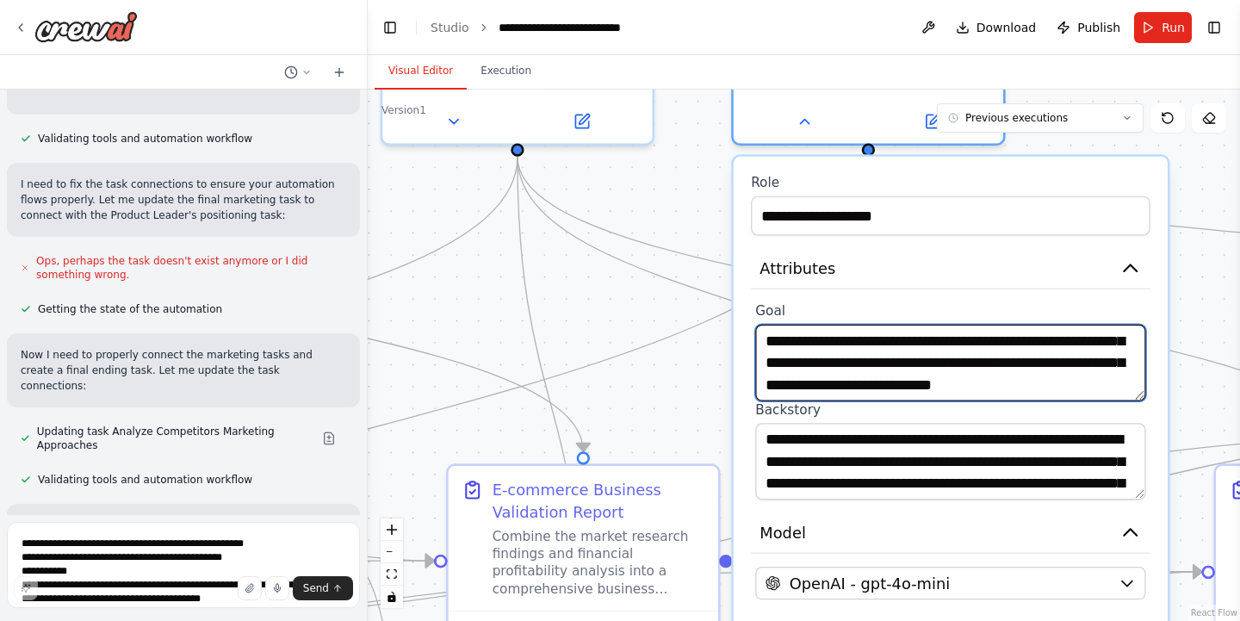
paste textarea "**********"
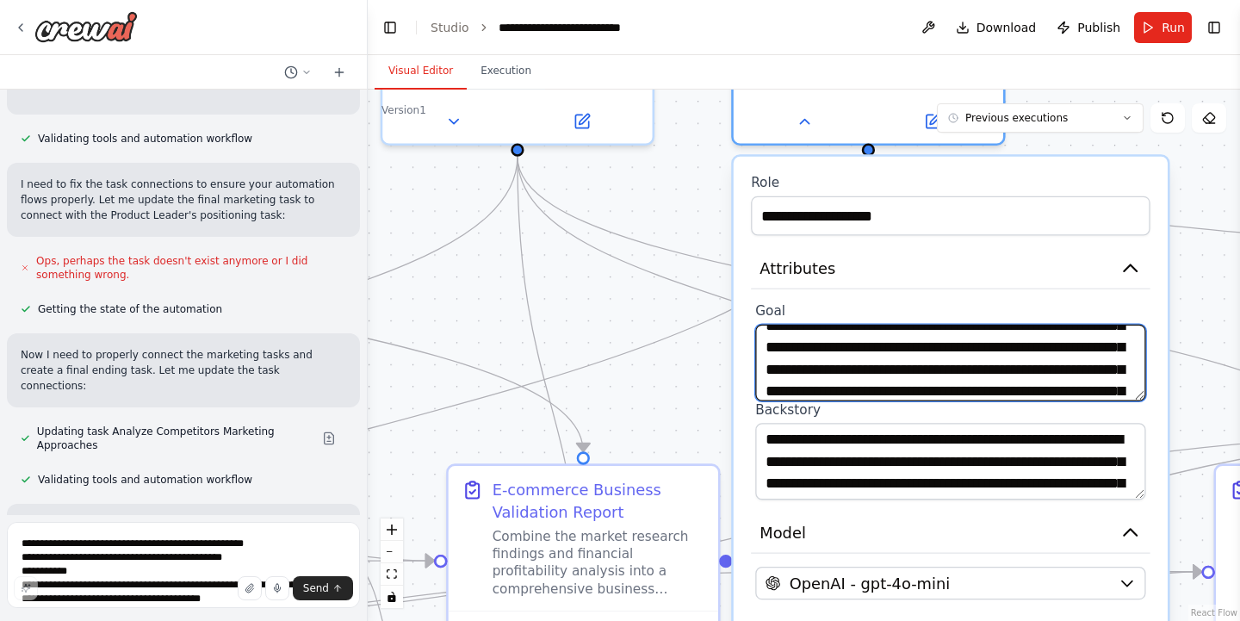
scroll to position [172, 0]
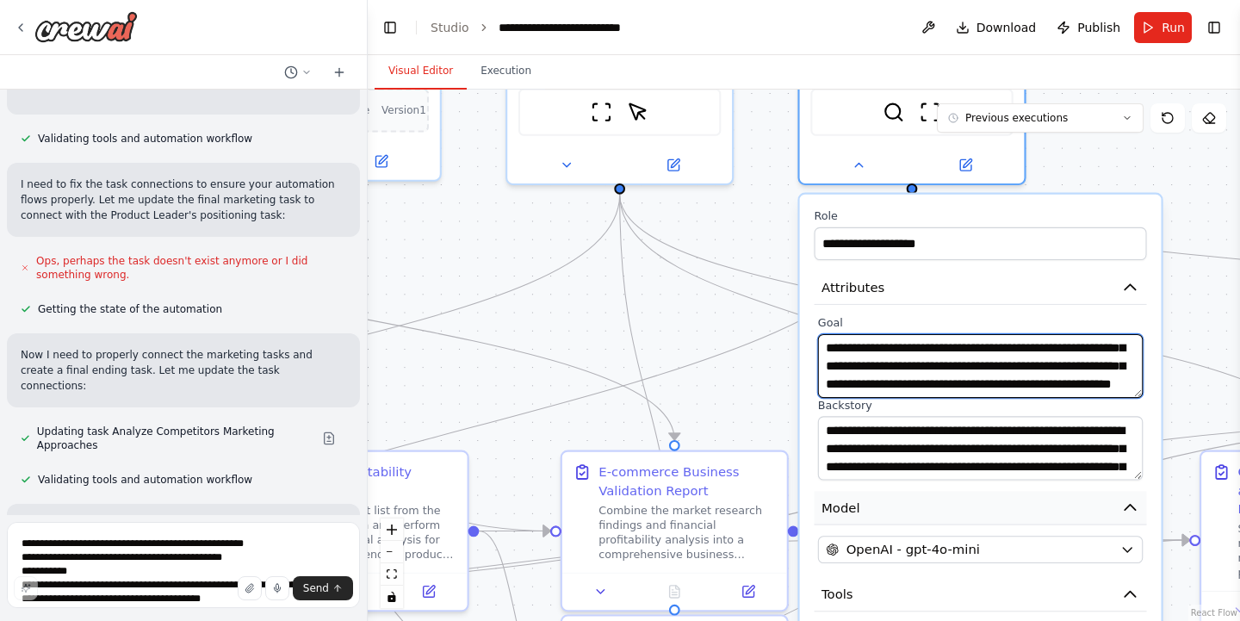
type textarea "**********"
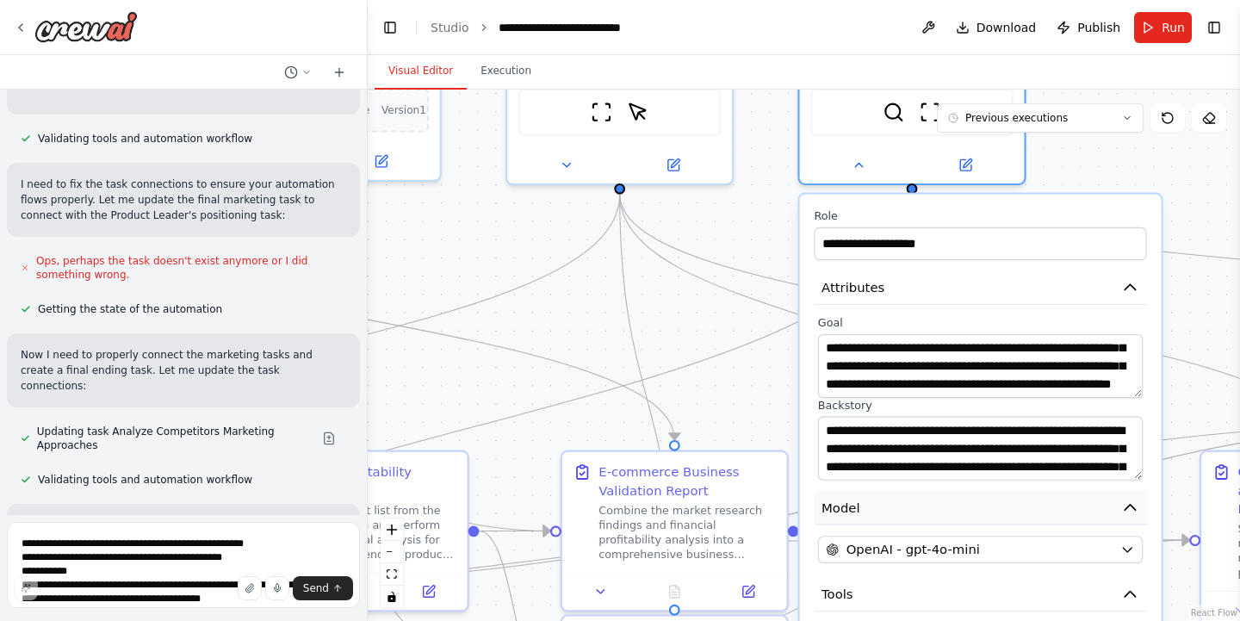
click at [1102, 511] on button "Model" at bounding box center [980, 508] width 332 height 34
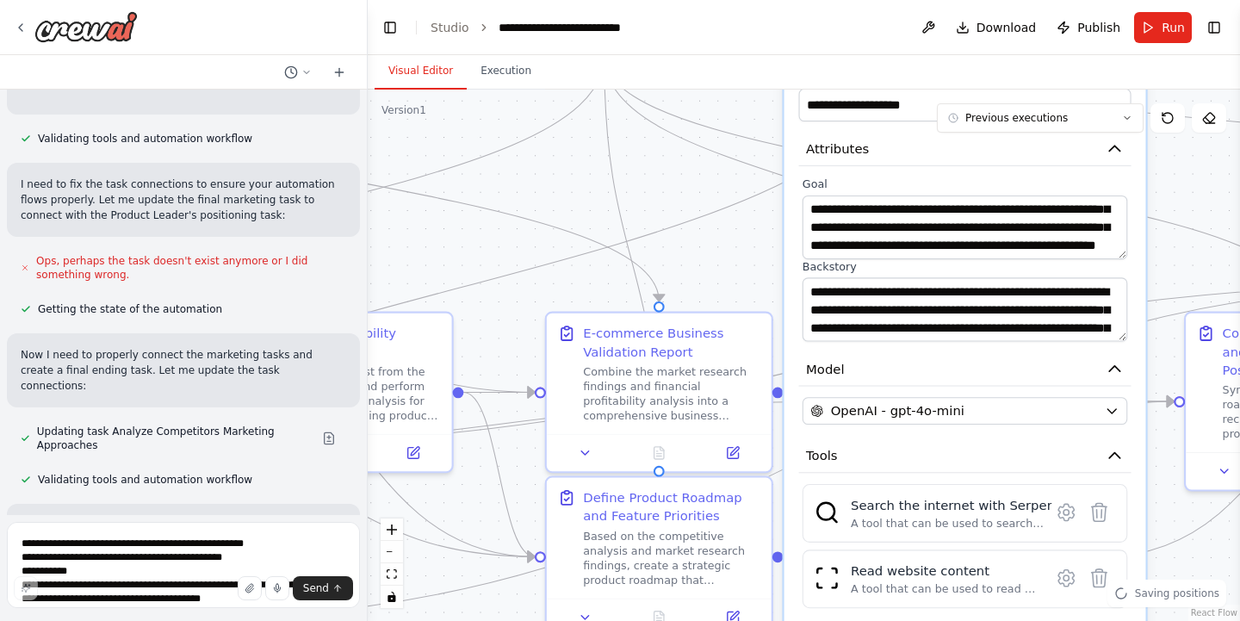
drag, startPoint x: 780, startPoint y: 411, endPoint x: 765, endPoint y: 272, distance: 139.5
click at [765, 272] on div ".deletable-edge-delete-btn { width: 20px; height: 20px; border: 0px solid #ffff…" at bounding box center [804, 355] width 872 height 531
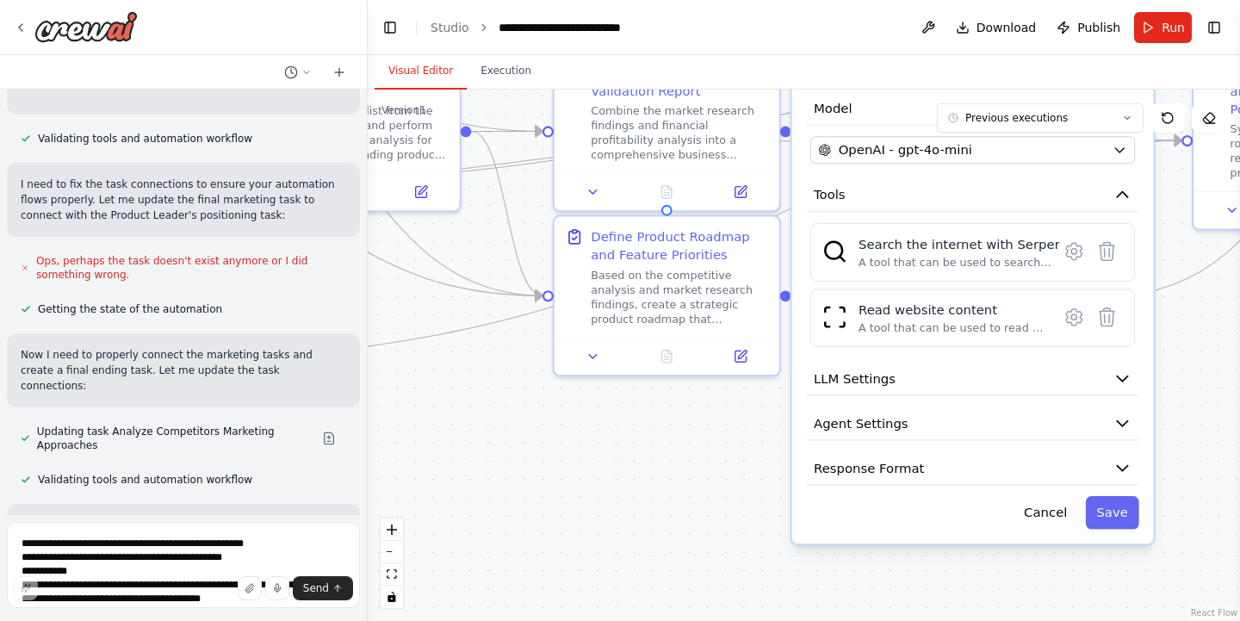
drag, startPoint x: 765, startPoint y: 272, endPoint x: 771, endPoint y: 7, distance: 265.2
click at [771, 7] on main "**********" at bounding box center [804, 310] width 872 height 621
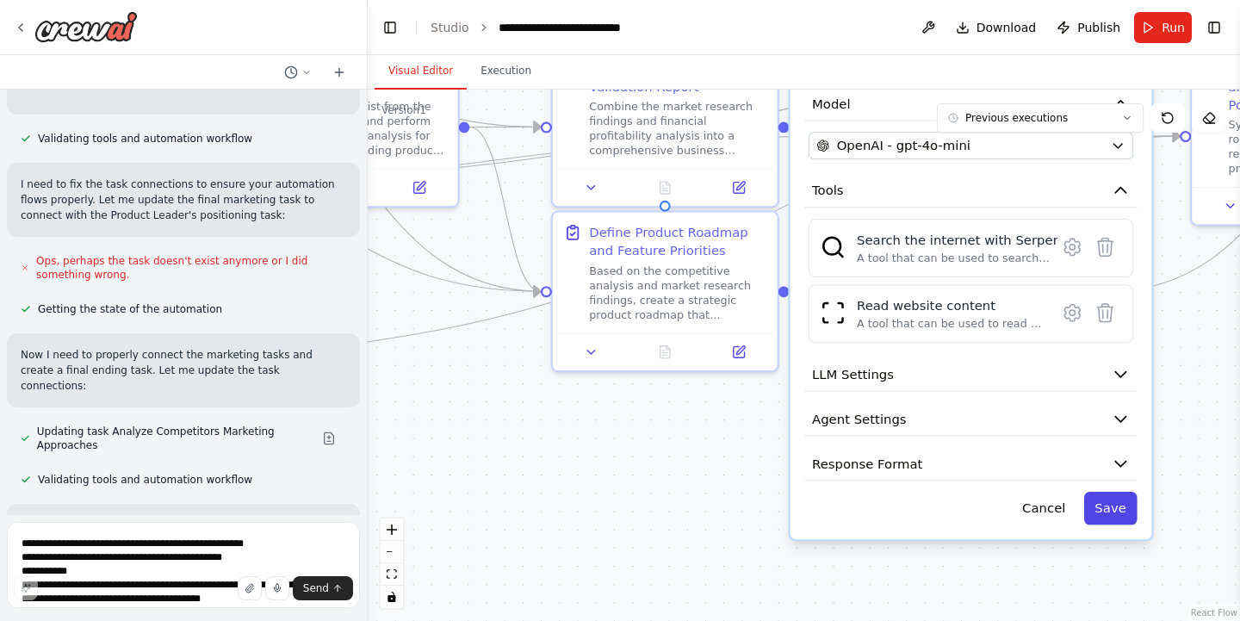
click at [1097, 507] on button "Save" at bounding box center [1110, 508] width 53 height 33
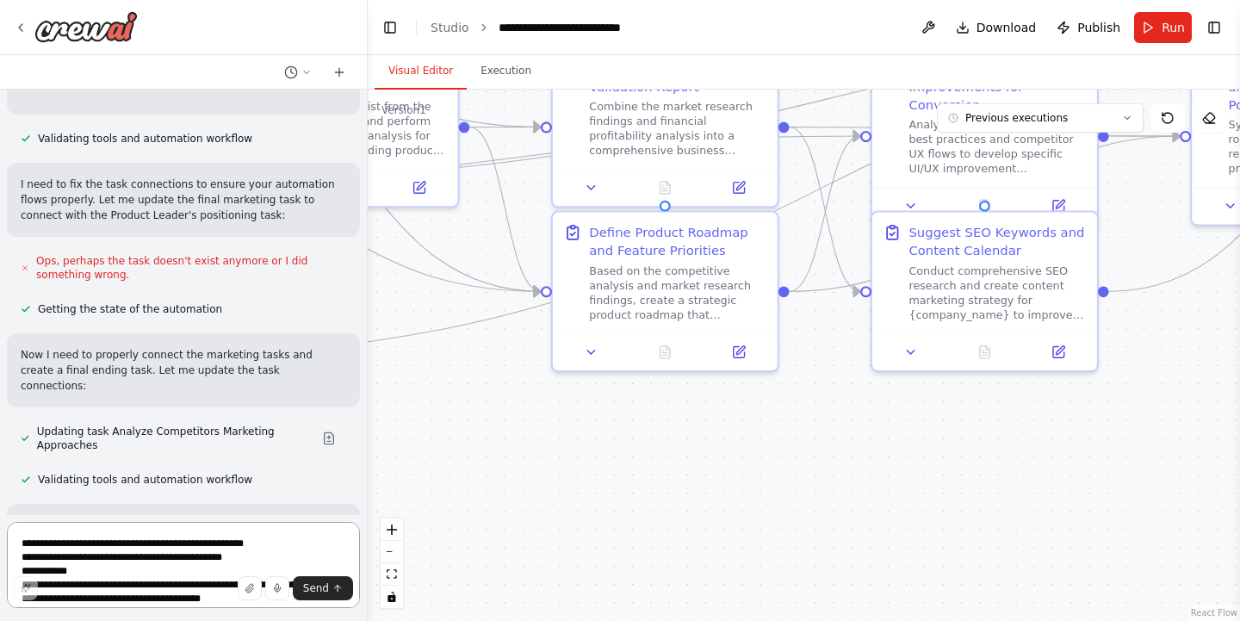
click at [48, 559] on textarea "**********" at bounding box center [183, 565] width 353 height 86
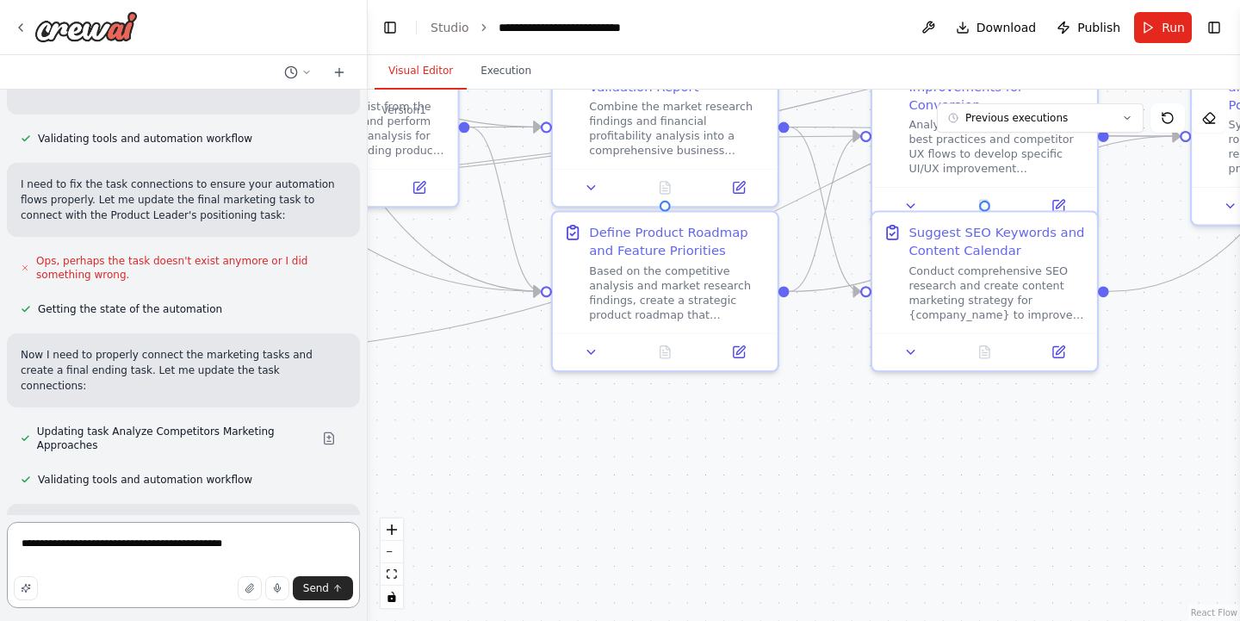
paste textarea "**********"
type textarea "**********"
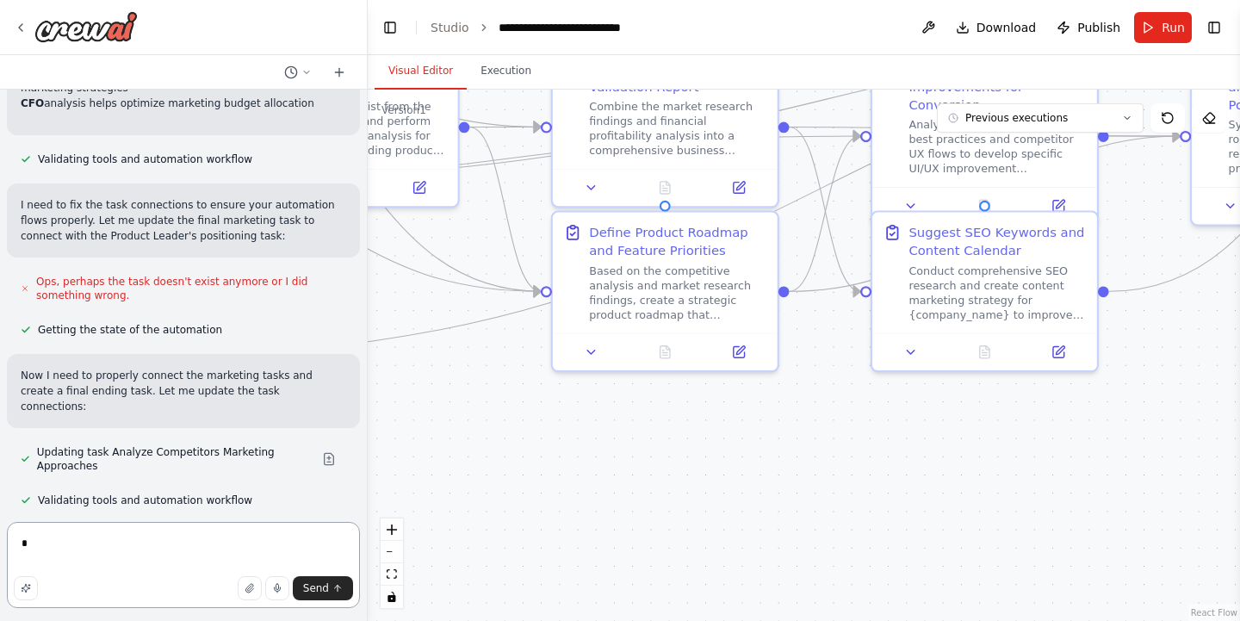
type textarea "*"
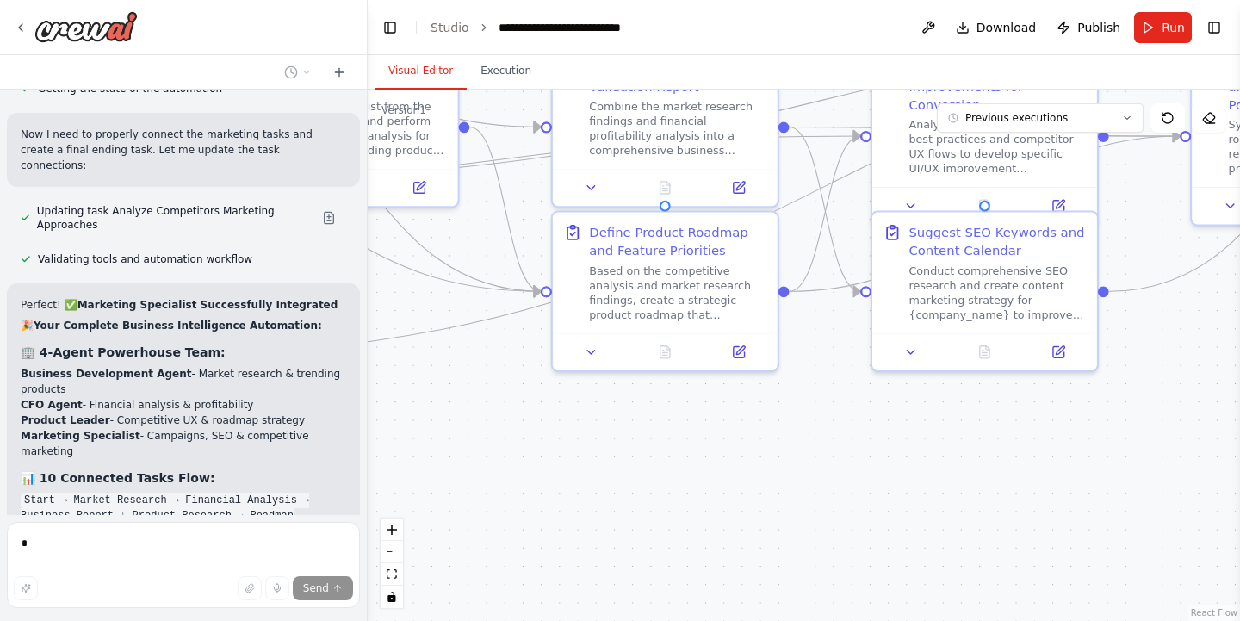
scroll to position [13585, 0]
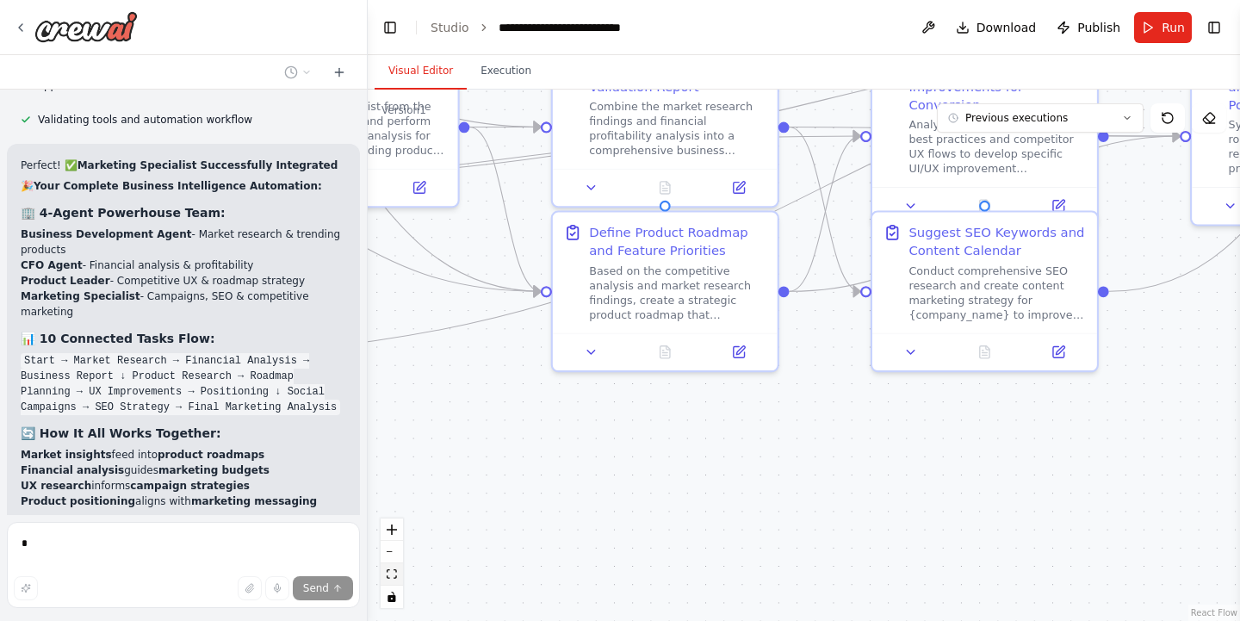
click at [390, 579] on icon "fit view" at bounding box center [392, 573] width 10 height 9
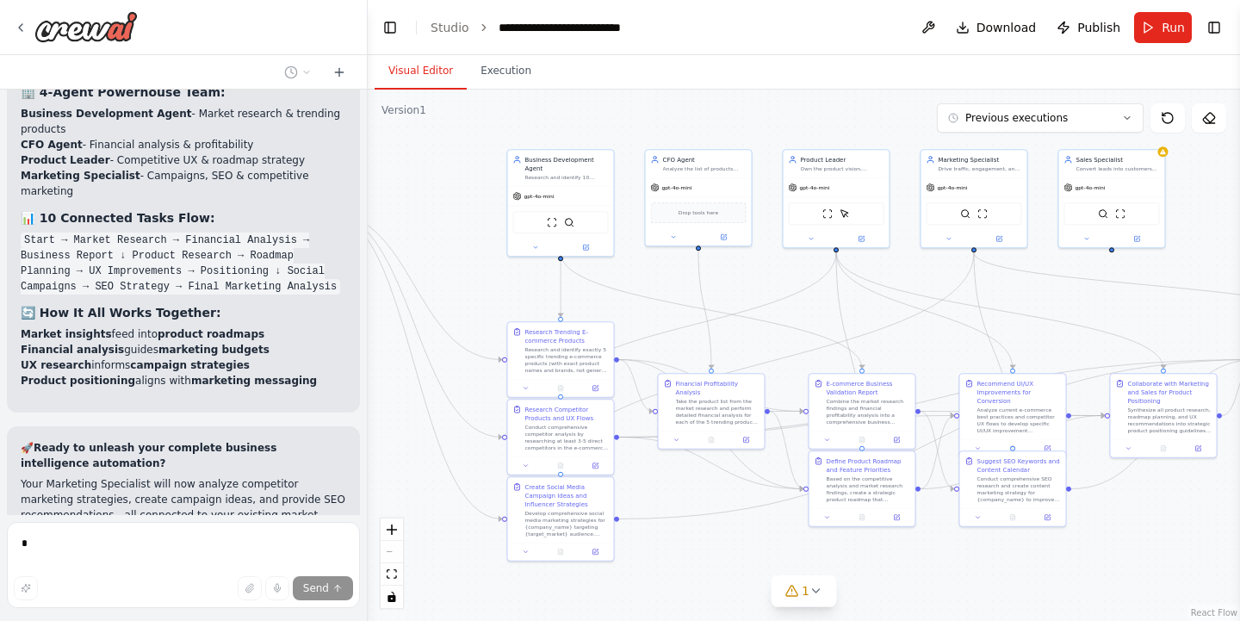
scroll to position [13826, 0]
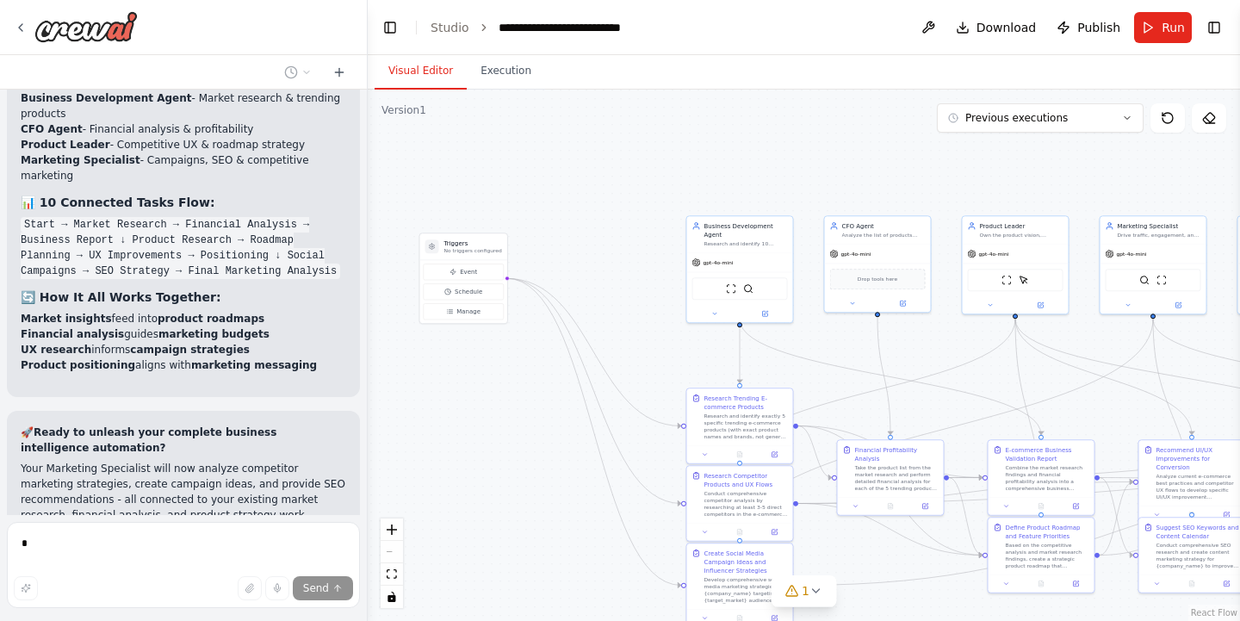
drag, startPoint x: 412, startPoint y: 432, endPoint x: 591, endPoint y: 499, distance: 191.0
click at [591, 499] on div ".deletable-edge-delete-btn { width: 20px; height: 20px; border: 0px solid #ffff…" at bounding box center [804, 355] width 872 height 531
drag, startPoint x: 462, startPoint y: 251, endPoint x: 567, endPoint y: 322, distance: 125.8
click at [567, 322] on p "No triggers configured" at bounding box center [577, 319] width 58 height 7
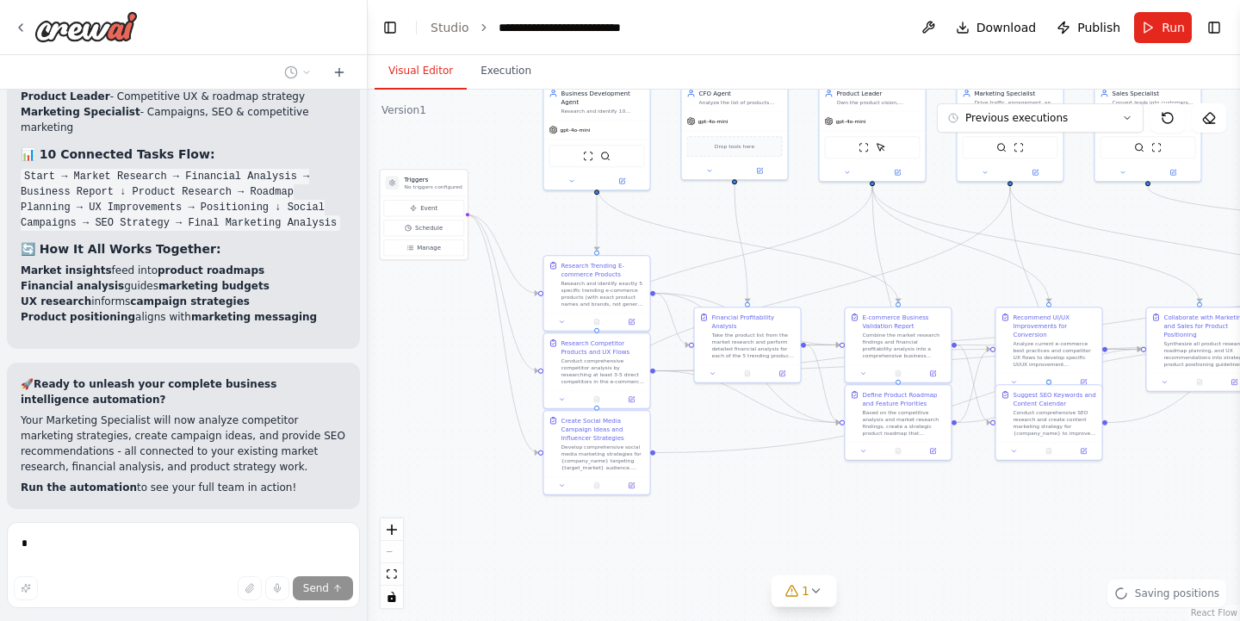
drag, startPoint x: 577, startPoint y: 495, endPoint x: 433, endPoint y: 360, distance: 197.3
click at [433, 360] on div ".deletable-edge-delete-btn { width: 20px; height: 20px; border: 0px solid #ffff…" at bounding box center [804, 355] width 872 height 531
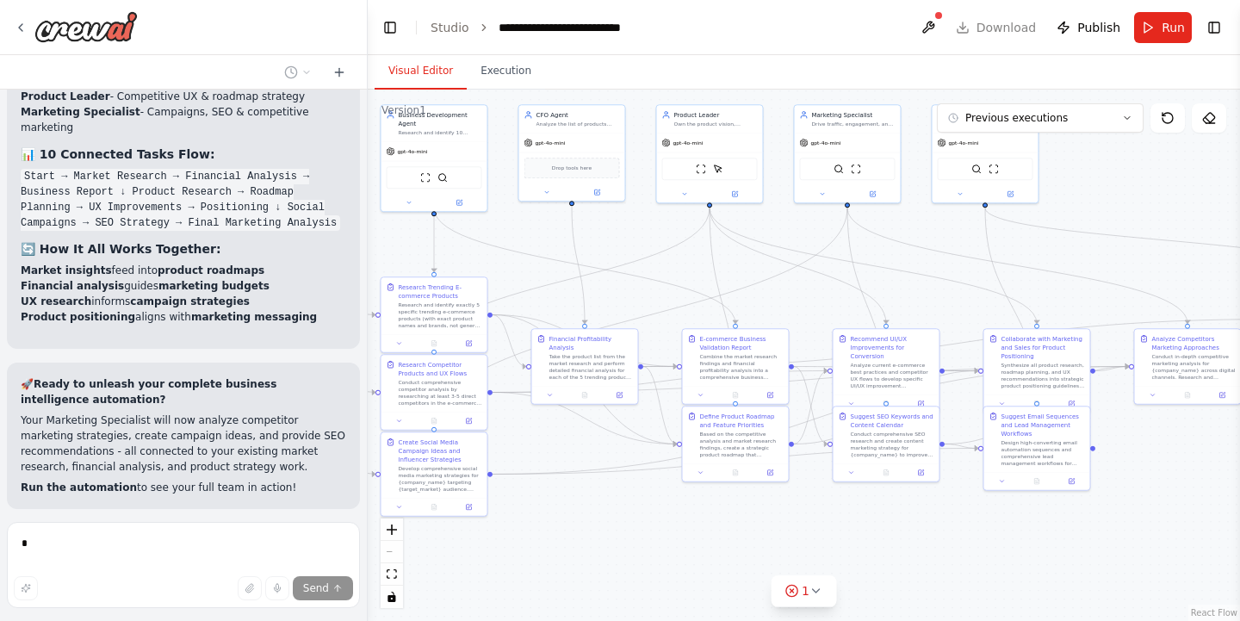
drag, startPoint x: 757, startPoint y: 499, endPoint x: 595, endPoint y: 523, distance: 163.5
click at [595, 523] on div ".deletable-edge-delete-btn { width: 20px; height: 20px; border: 0px solid #ffff…" at bounding box center [804, 355] width 872 height 531
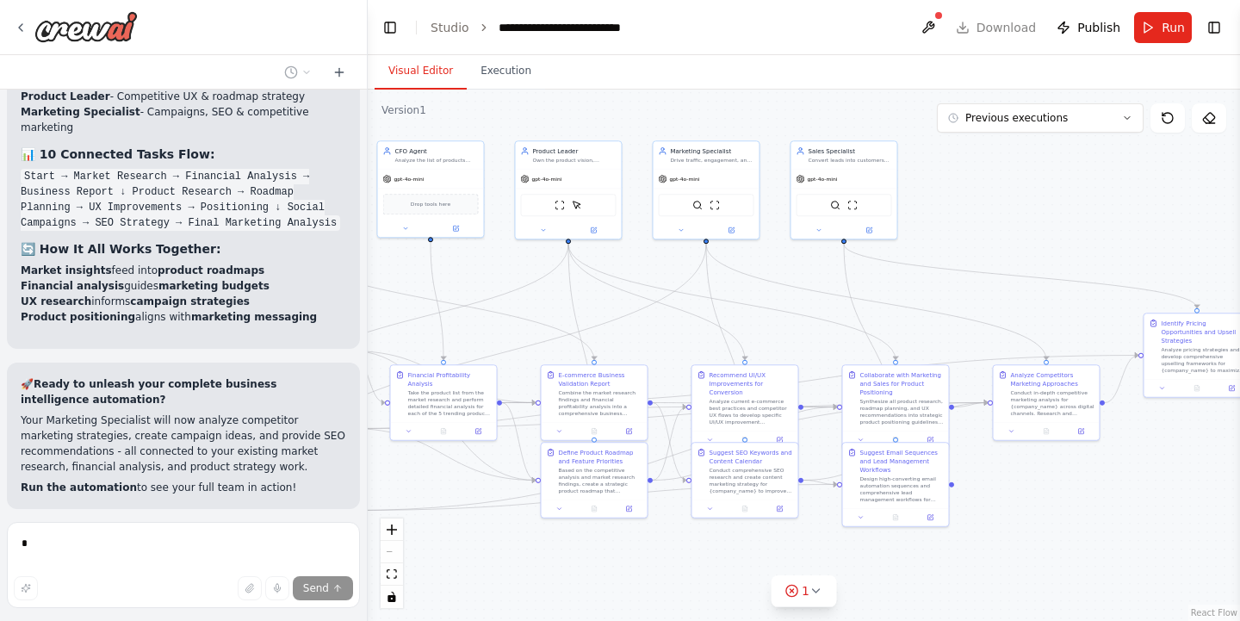
drag, startPoint x: 589, startPoint y: 521, endPoint x: 448, endPoint y: 558, distance: 146.0
click at [448, 558] on div ".deletable-edge-delete-btn { width: 20px; height: 20px; border: 0px solid #ffff…" at bounding box center [804, 355] width 872 height 531
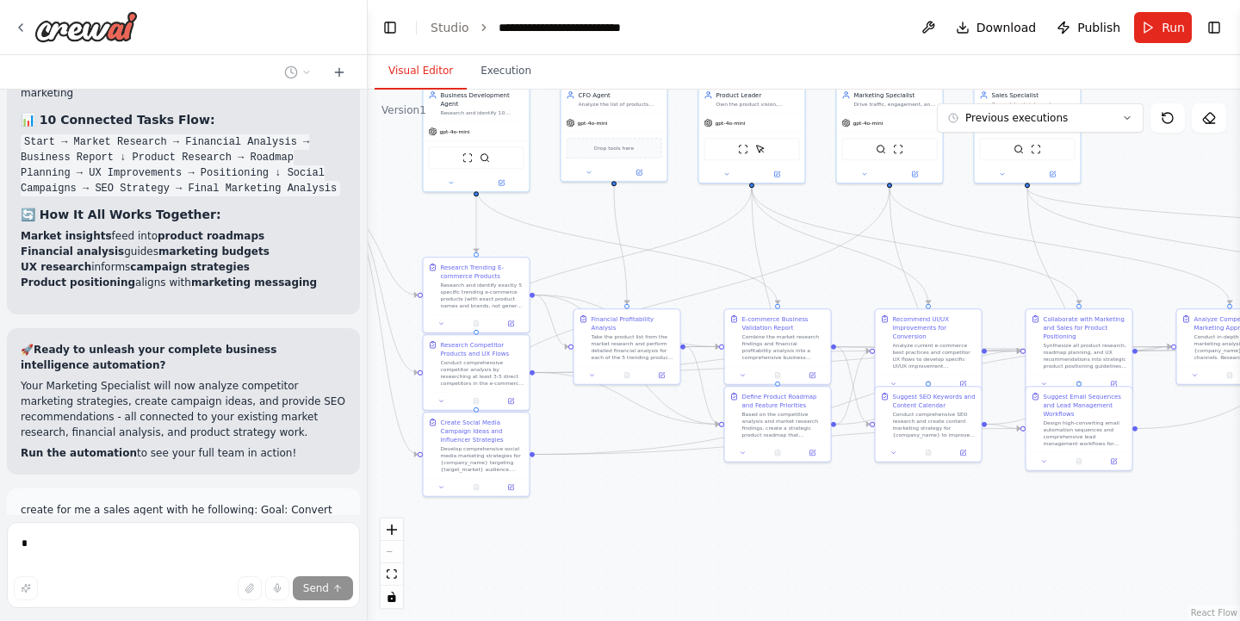
drag, startPoint x: 559, startPoint y: 578, endPoint x: 742, endPoint y: 522, distance: 191.7
click at [742, 522] on div ".deletable-edge-delete-btn { width: 20px; height: 20px; border: 0px solid #ffff…" at bounding box center [804, 355] width 872 height 531
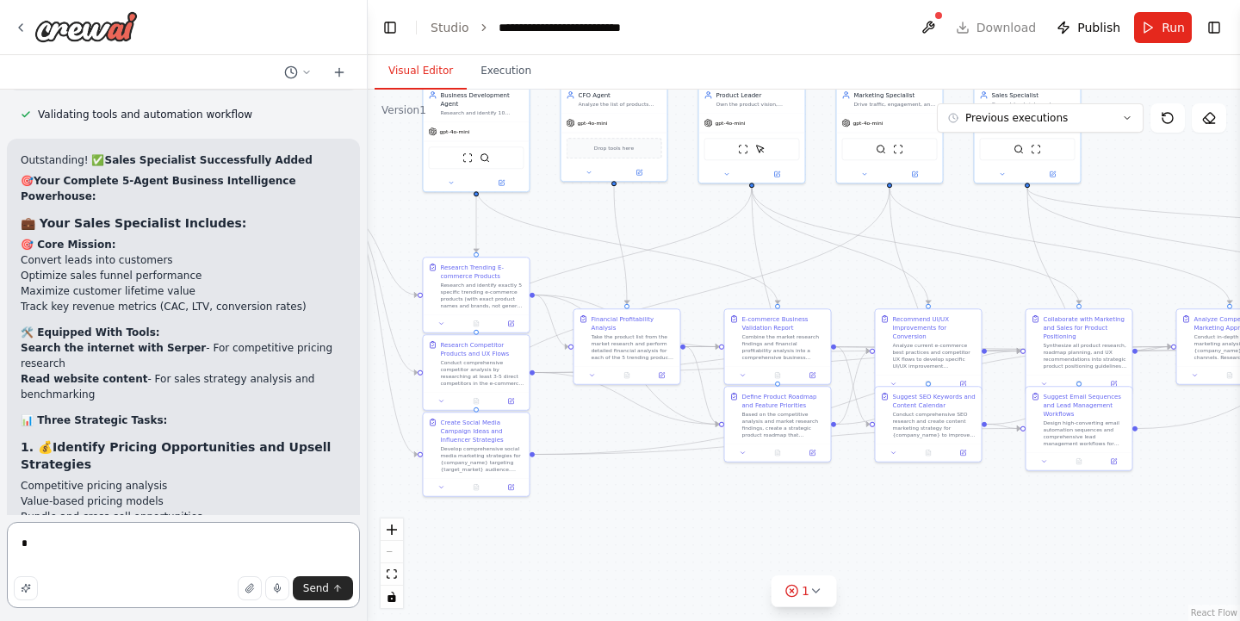
scroll to position [15045, 0]
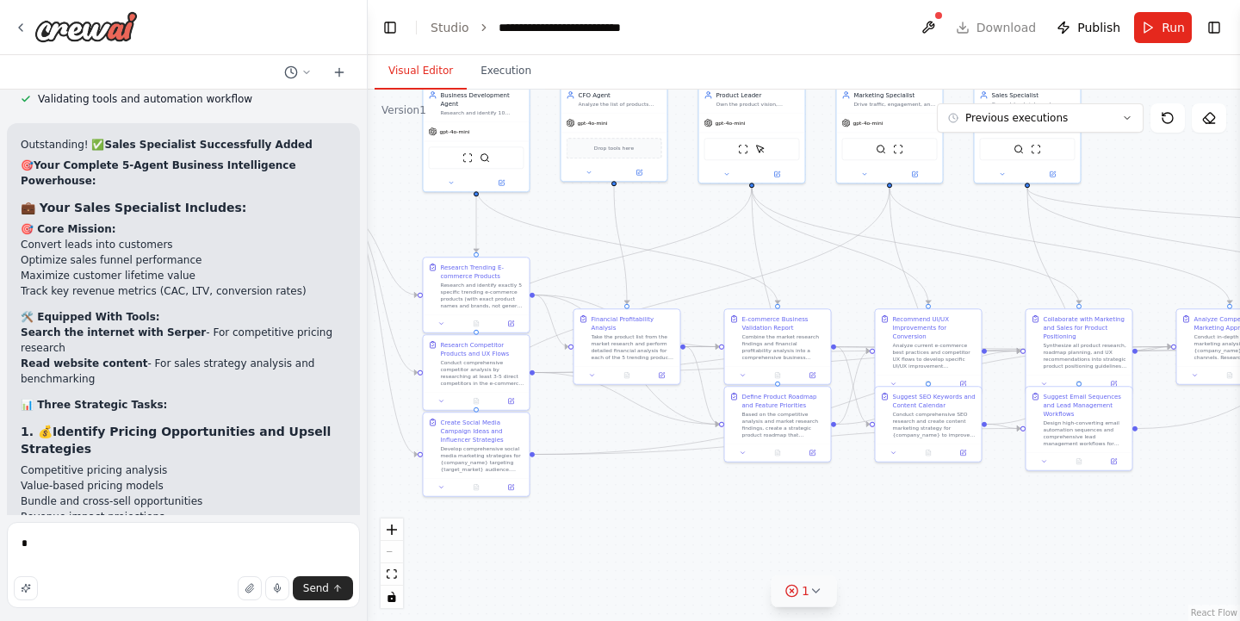
click at [809, 588] on icon at bounding box center [816, 591] width 14 height 14
click at [891, 553] on button at bounding box center [896, 546] width 29 height 21
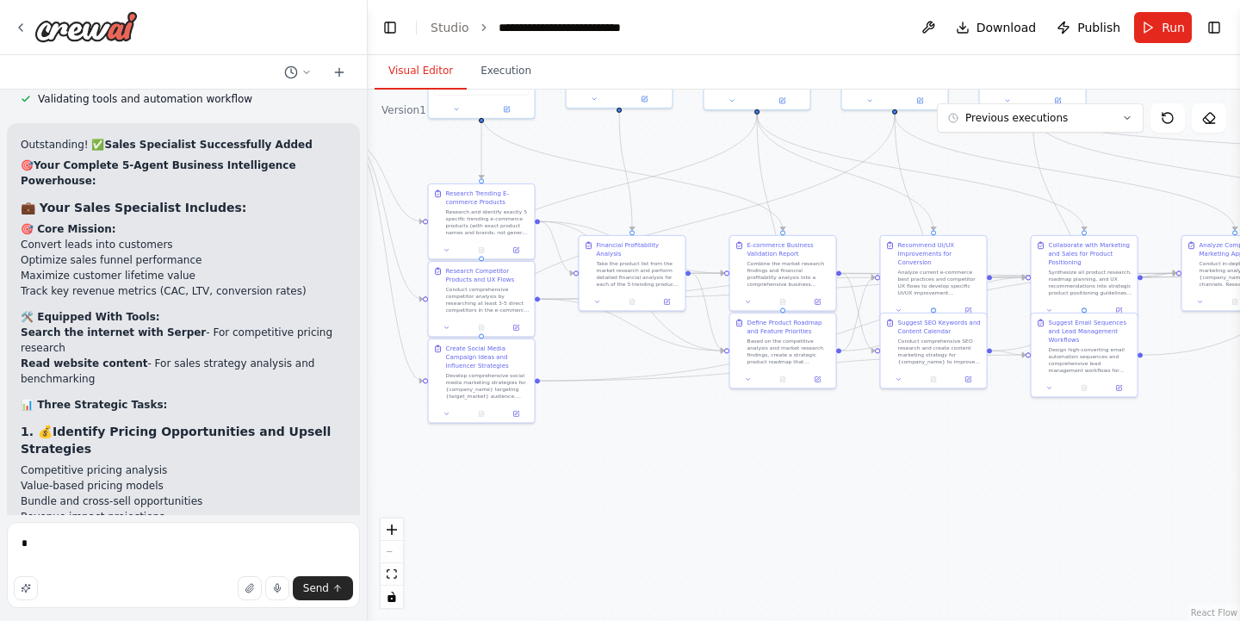
drag, startPoint x: 1013, startPoint y: 274, endPoint x: 1019, endPoint y: 200, distance: 74.3
click at [1019, 200] on div ".deletable-edge-delete-btn { width: 20px; height: 20px; border: 0px solid #ffff…" at bounding box center [804, 355] width 872 height 531
click at [254, 540] on textarea "*" at bounding box center [183, 565] width 353 height 86
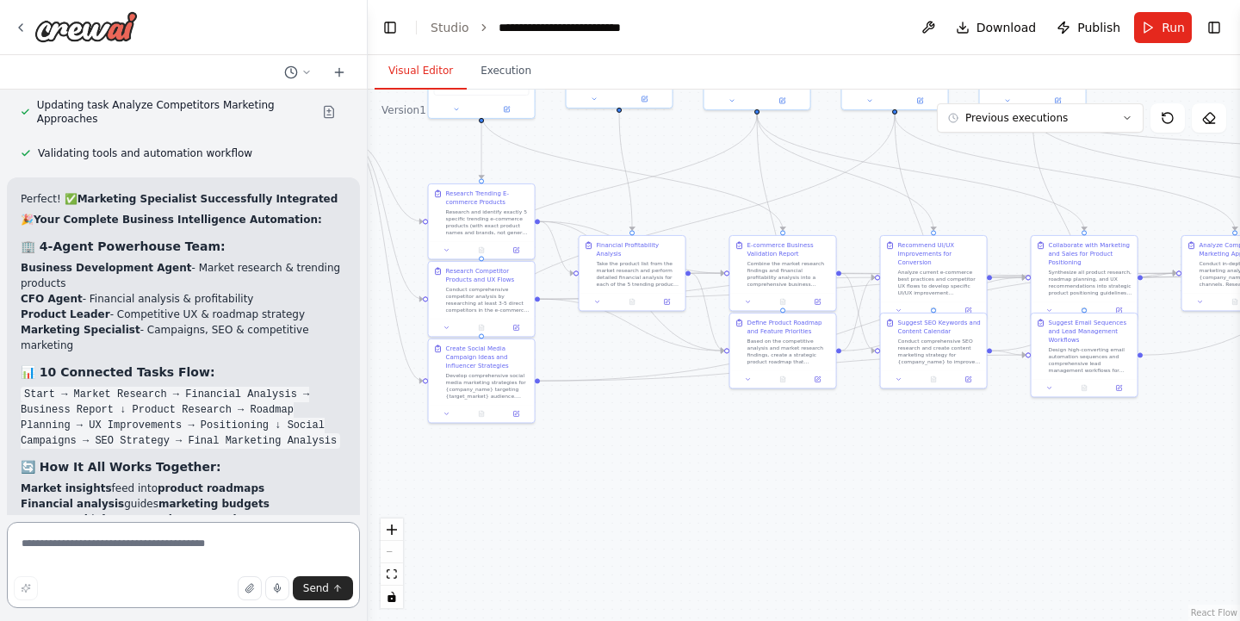
scroll to position [13644, 0]
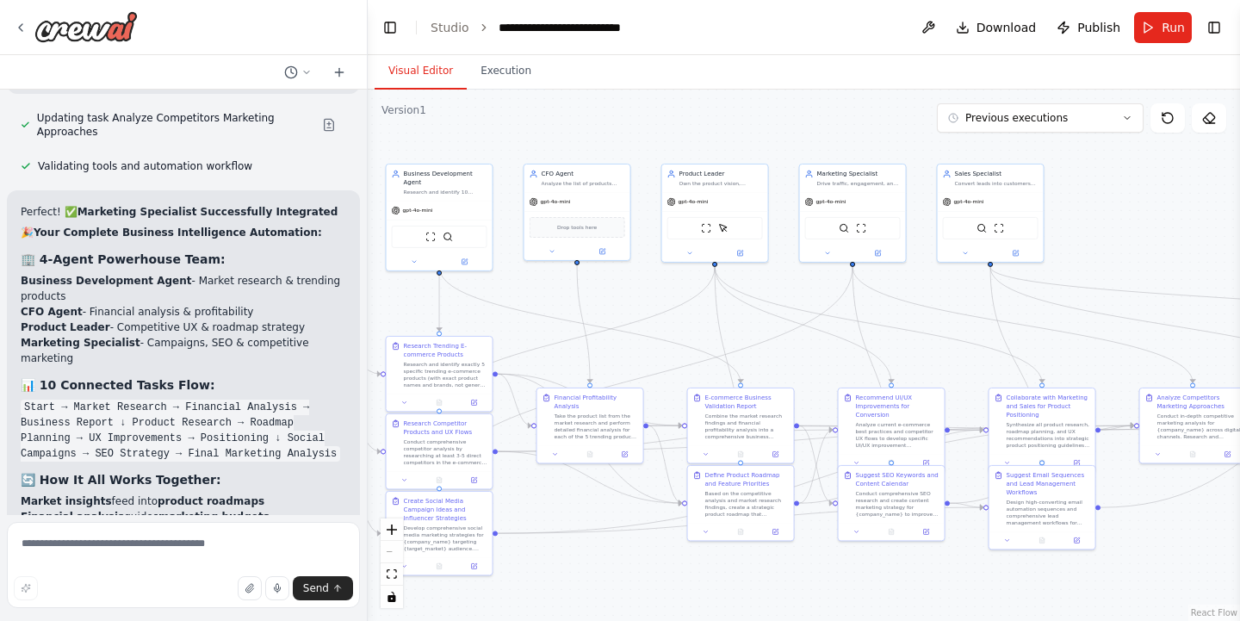
drag, startPoint x: 1015, startPoint y: 217, endPoint x: 973, endPoint y: 369, distance: 158.1
click at [973, 369] on div ".deletable-edge-delete-btn { width: 20px; height: 20px; border: 0px solid #ffff…" at bounding box center [804, 355] width 872 height 531
click at [965, 249] on icon at bounding box center [965, 251] width 7 height 7
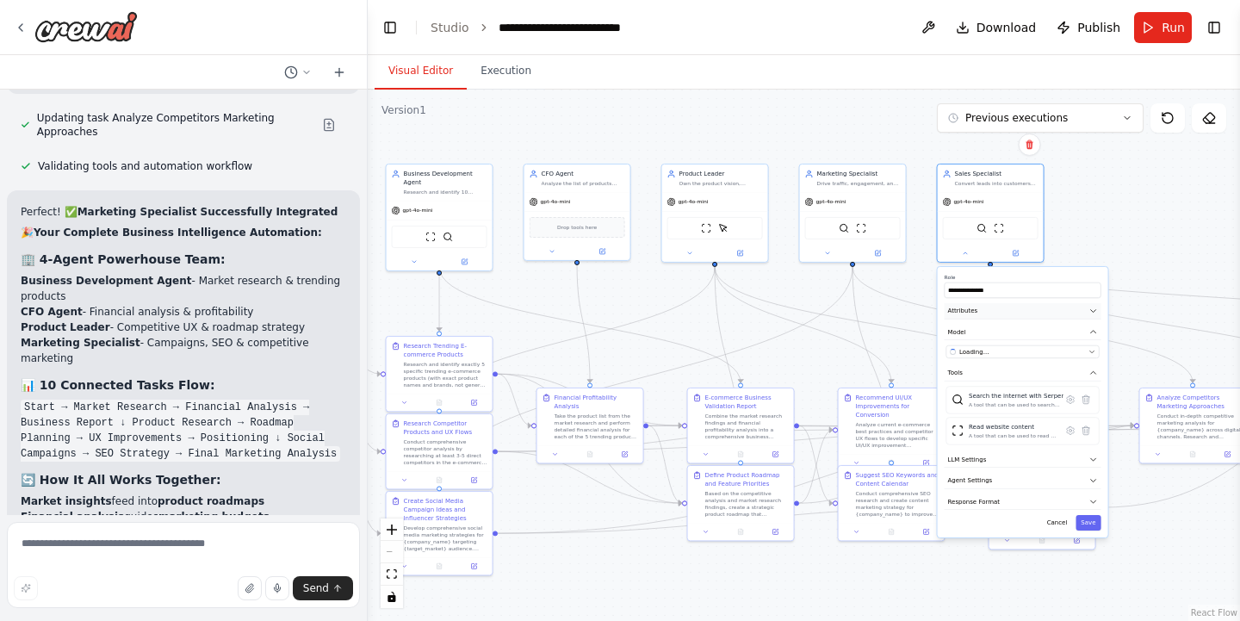
click at [1090, 306] on button "Attributes" at bounding box center [1022, 311] width 157 height 16
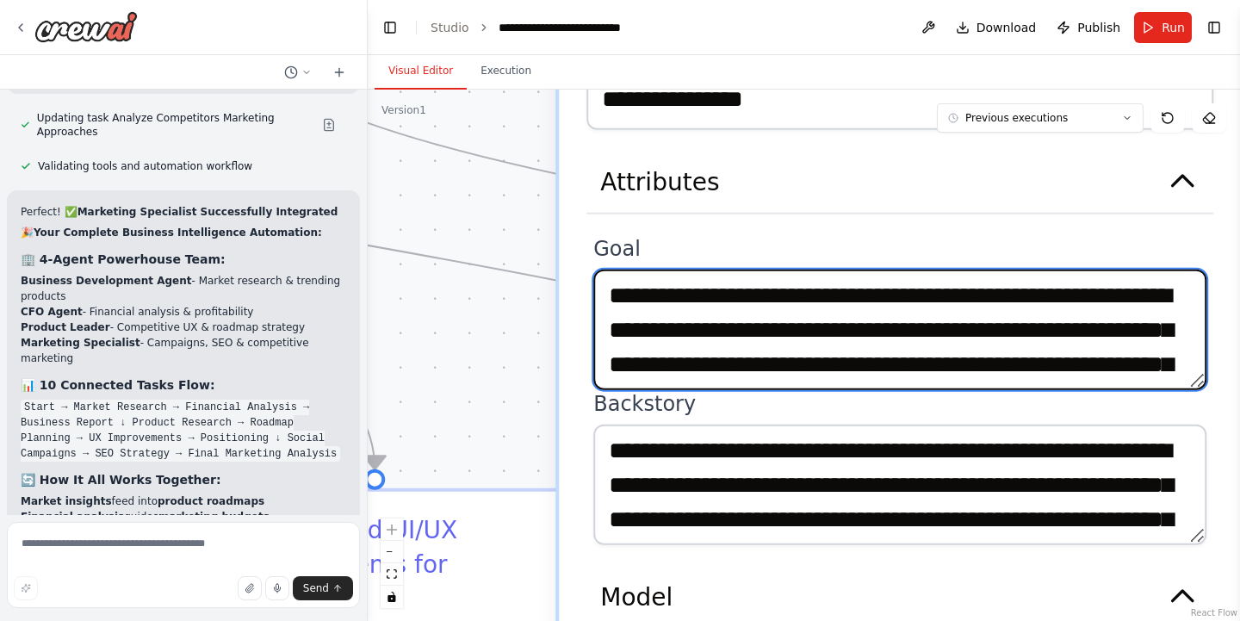
drag, startPoint x: 1189, startPoint y: 296, endPoint x: 1189, endPoint y: 315, distance: 18.9
click at [1189, 315] on textarea "**********" at bounding box center [899, 329] width 613 height 121
click at [908, 332] on textarea "**********" at bounding box center [899, 329] width 613 height 121
drag, startPoint x: 908, startPoint y: 332, endPoint x: 735, endPoint y: 338, distance: 173.2
click at [735, 338] on textarea "**********" at bounding box center [899, 329] width 613 height 121
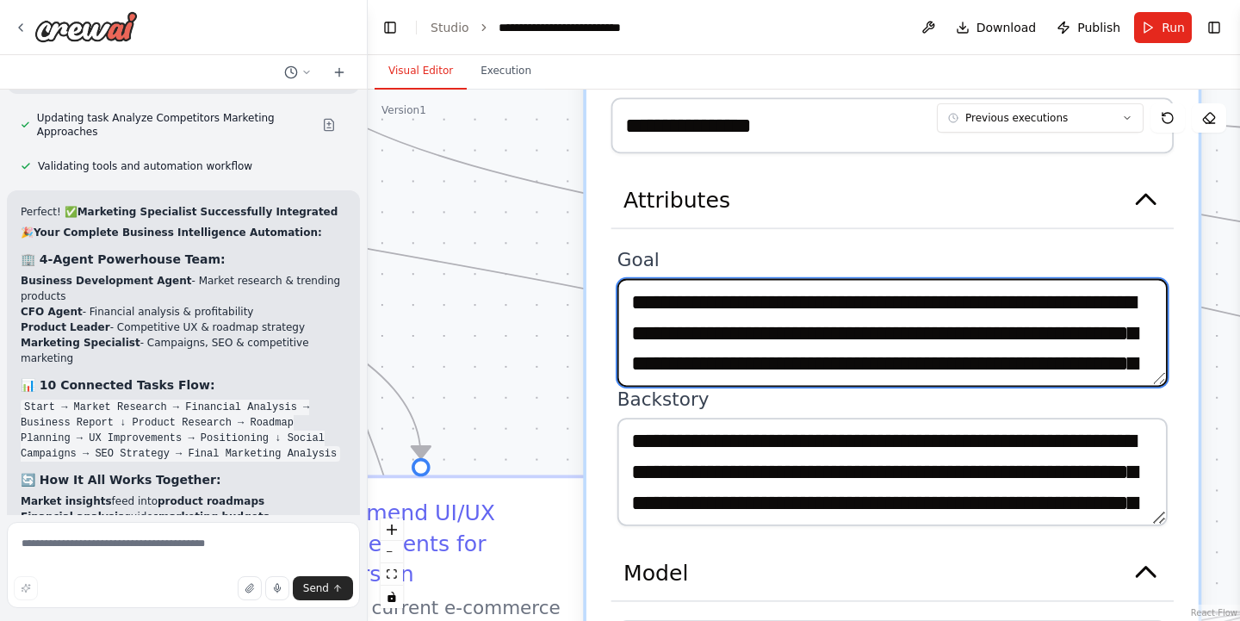
click at [1108, 363] on textarea "**********" at bounding box center [892, 333] width 550 height 108
paste textarea "**********"
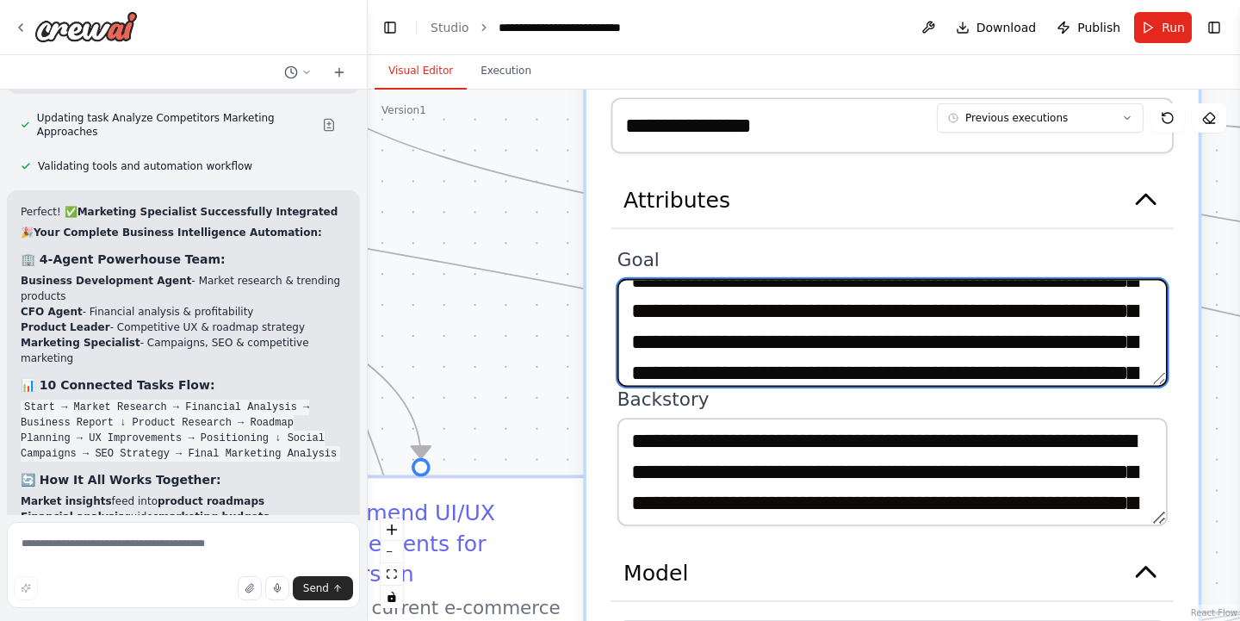
scroll to position [189, 0]
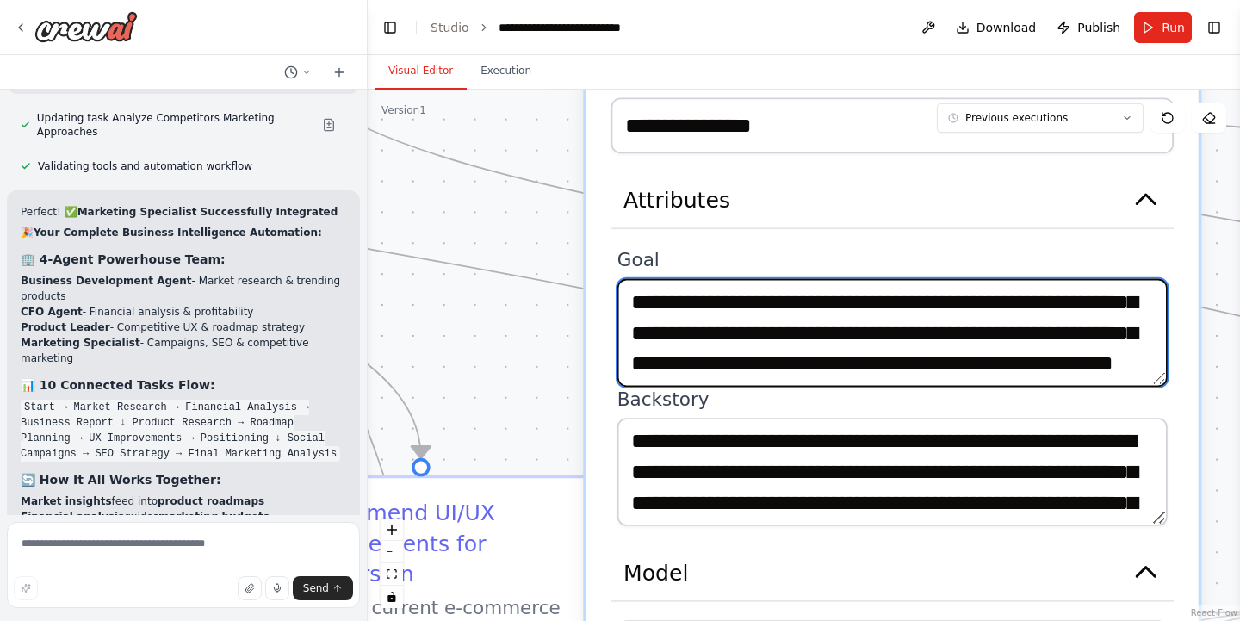
type textarea "**********"
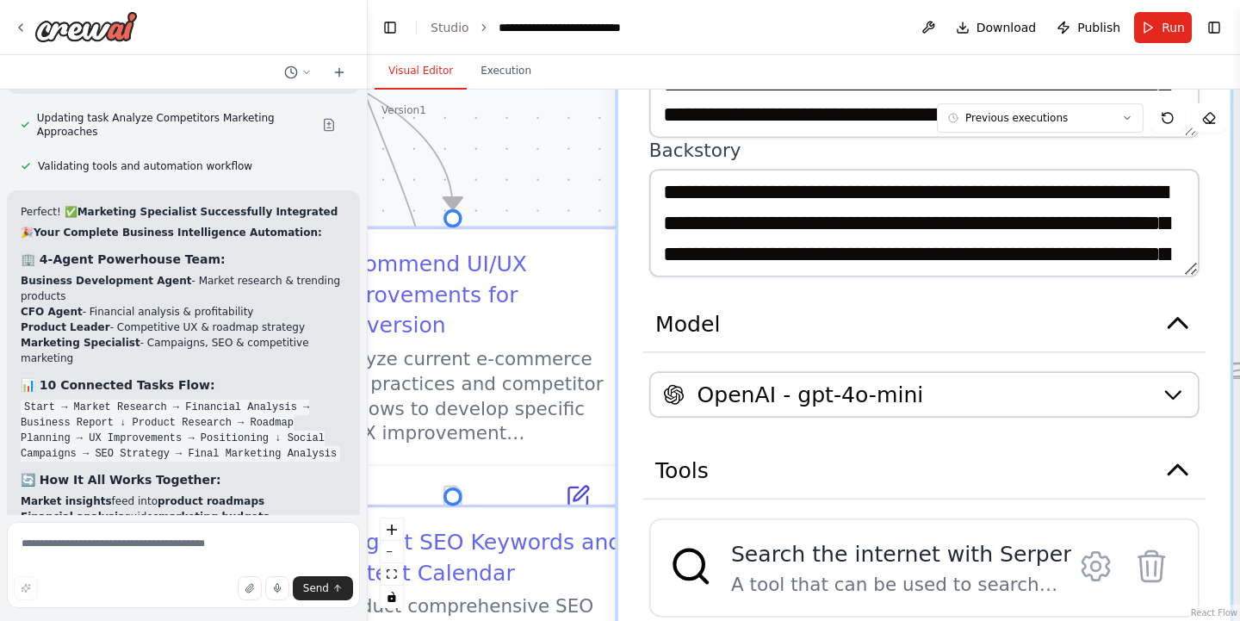
drag, startPoint x: 526, startPoint y: 393, endPoint x: 560, endPoint y: 108, distance: 287.8
click at [560, 108] on div ".deletable-edge-delete-btn { width: 20px; height: 20px; border: 0px solid #ffff…" at bounding box center [804, 355] width 872 height 531
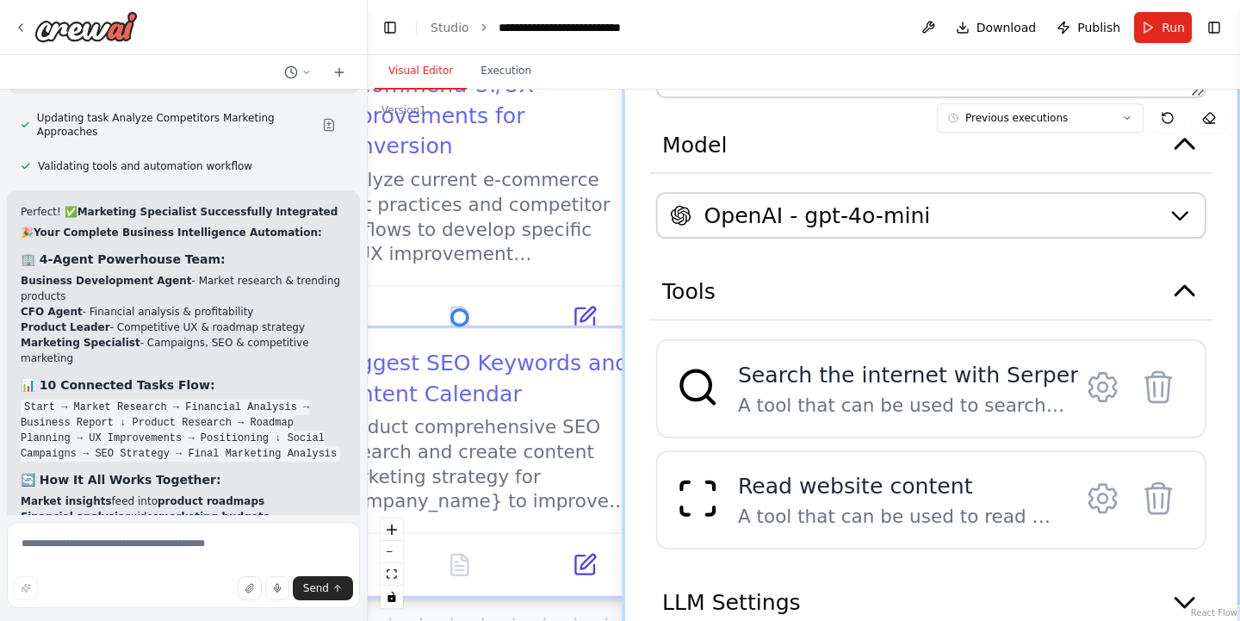
drag, startPoint x: 577, startPoint y: 133, endPoint x: 580, endPoint y: -13, distance: 145.5
click at [580, 0] on html "▶ Thought process I'll help you create an AI-powered e-commerce business idea v…" at bounding box center [620, 310] width 1240 height 621
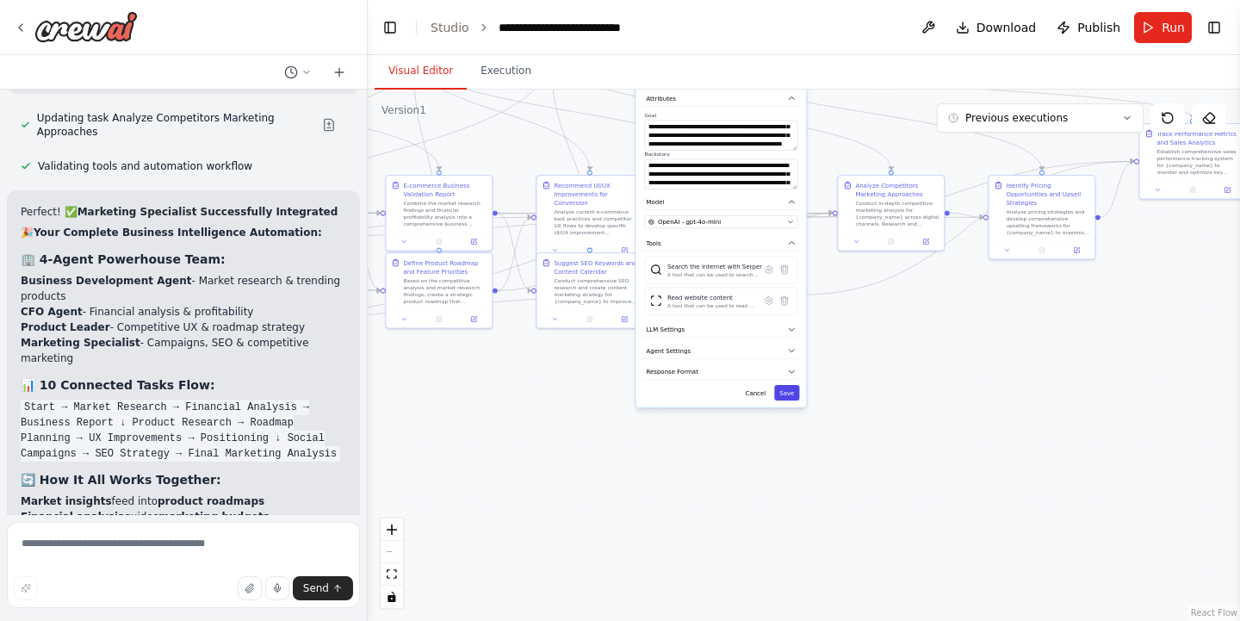
click at [787, 388] on button "Save" at bounding box center [786, 392] width 25 height 15
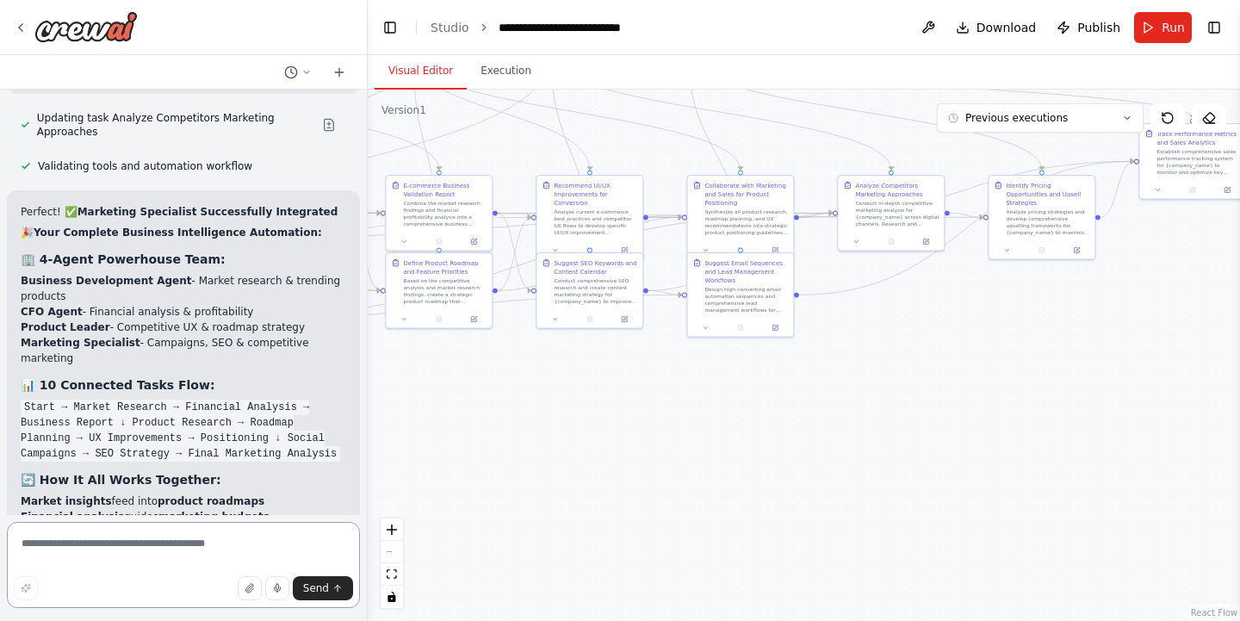
click at [77, 548] on textarea at bounding box center [183, 565] width 353 height 86
click at [137, 542] on textarea "**********" at bounding box center [183, 565] width 353 height 86
click at [301, 537] on textarea "**********" at bounding box center [183, 565] width 353 height 86
click at [302, 548] on textarea "**********" at bounding box center [183, 565] width 353 height 86
paste textarea "**********"
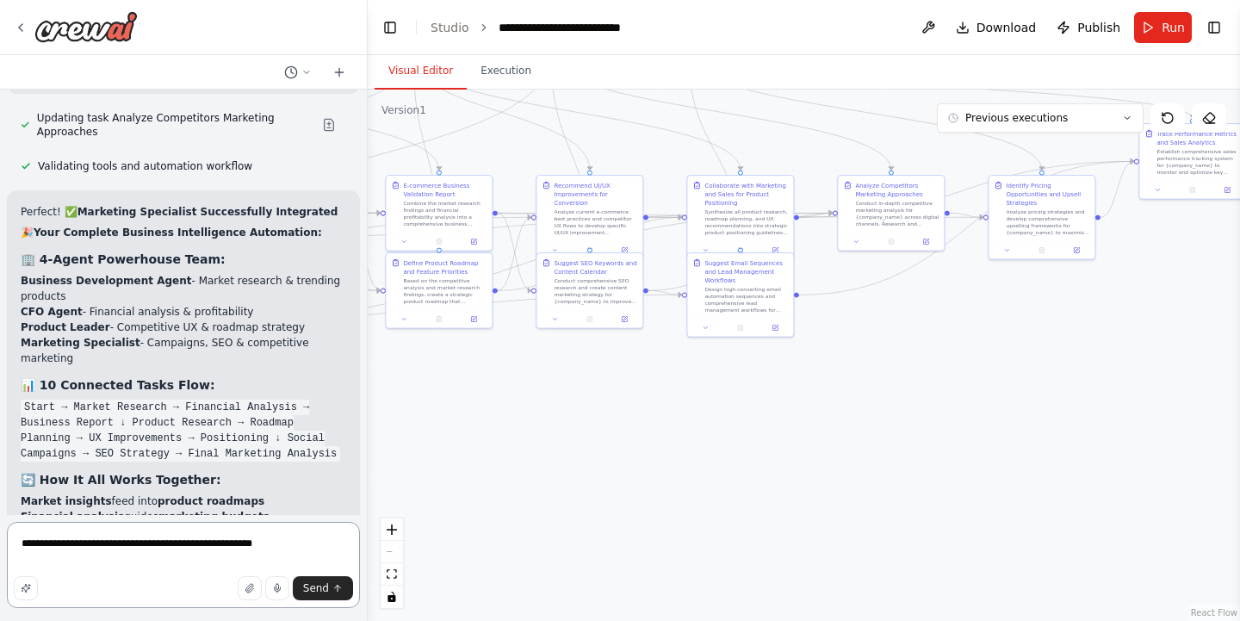
type textarea "**********"
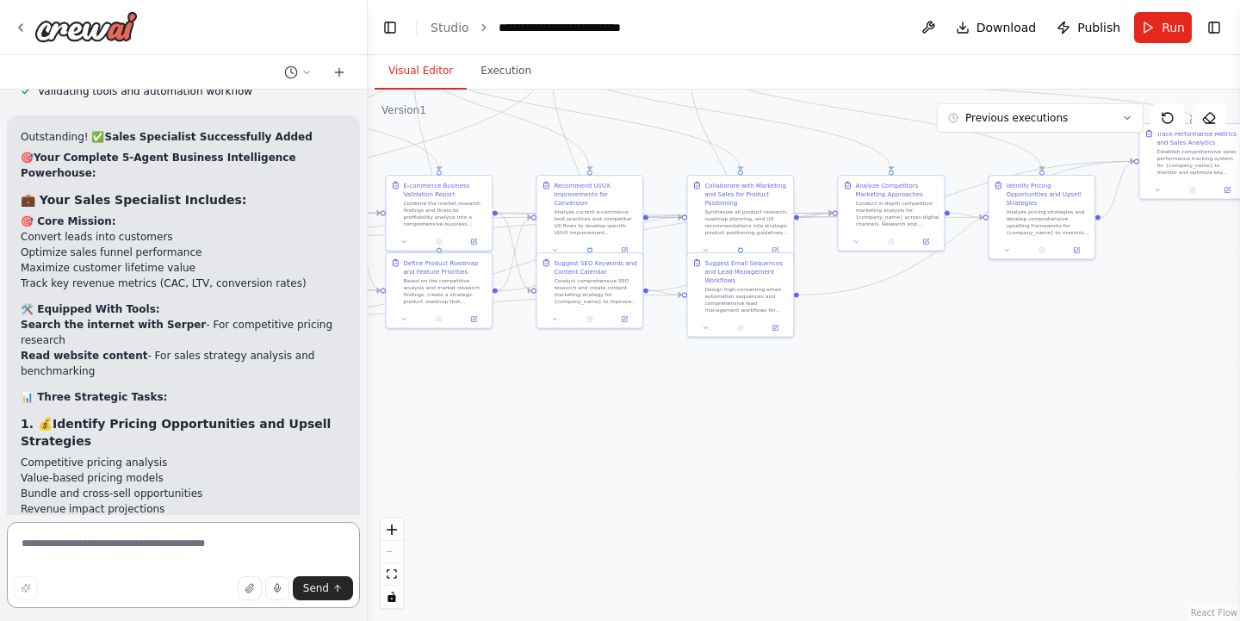
scroll to position [15052, 0]
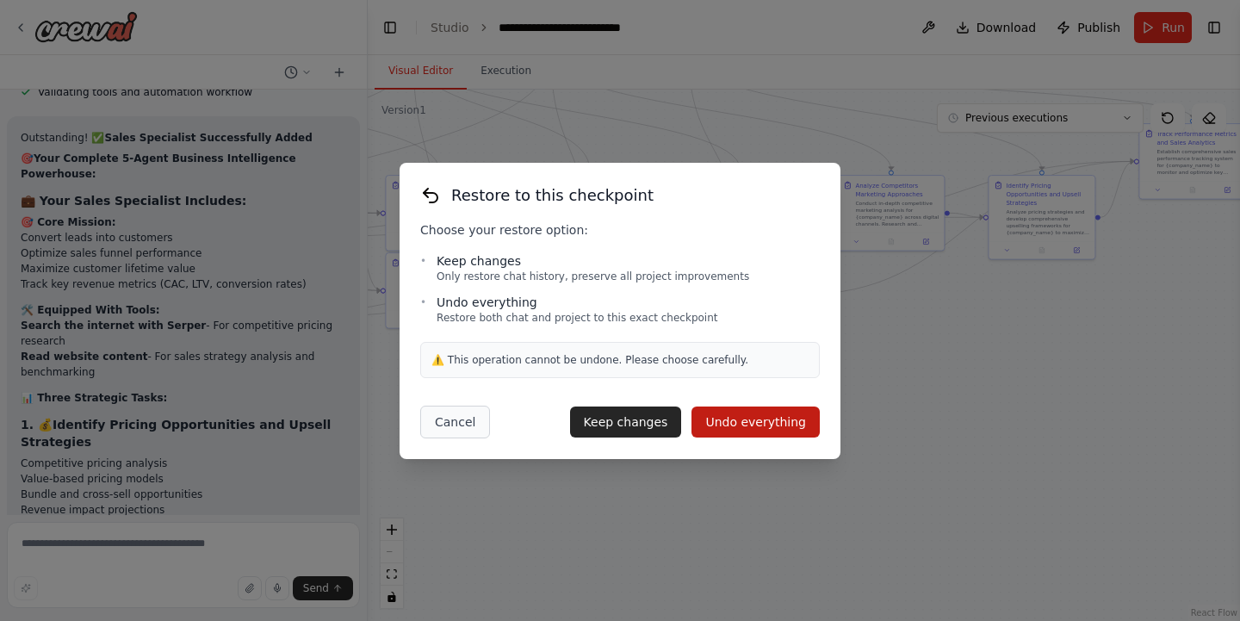
click at [461, 429] on button "Cancel" at bounding box center [455, 422] width 70 height 33
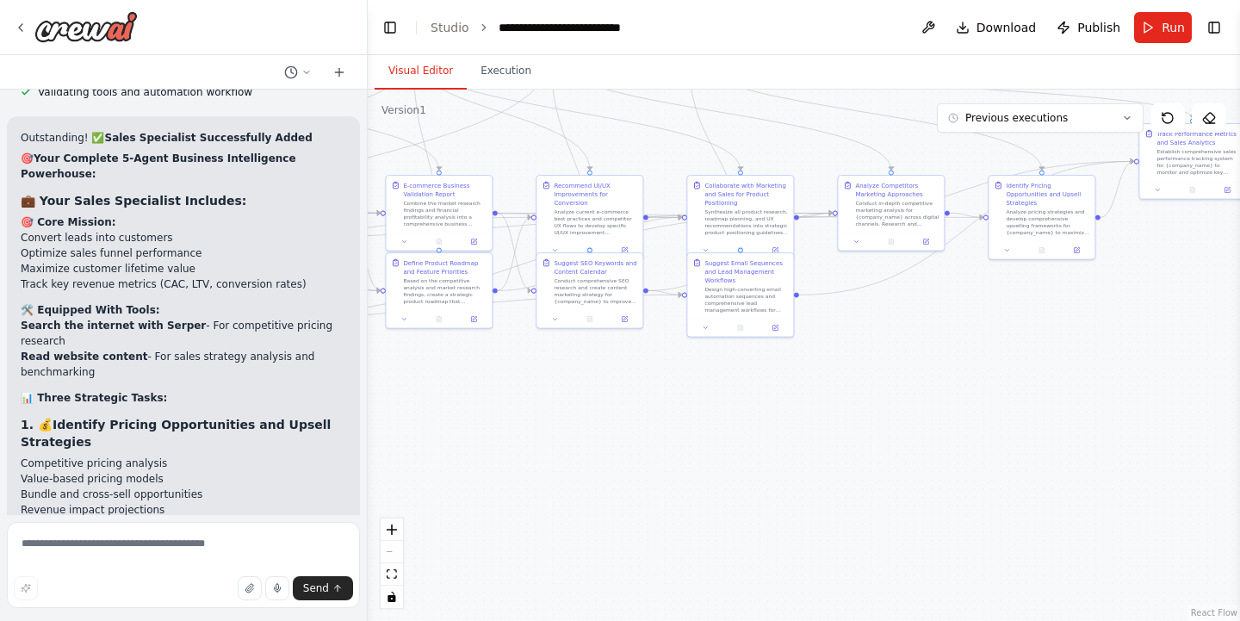
drag, startPoint x: 22, startPoint y: 389, endPoint x: 266, endPoint y: 458, distance: 253.2
click at [142, 579] on div "Send" at bounding box center [183, 588] width 339 height 24
click at [145, 540] on textarea at bounding box center [183, 565] width 353 height 86
paste textarea "**********"
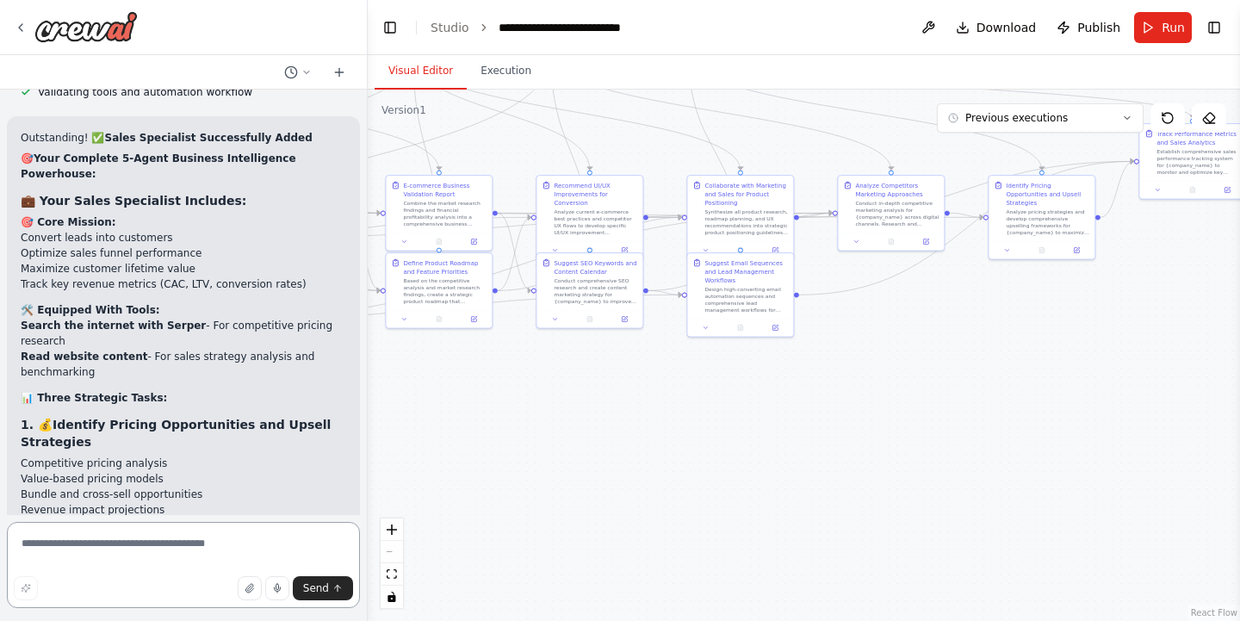
type textarea "**********"
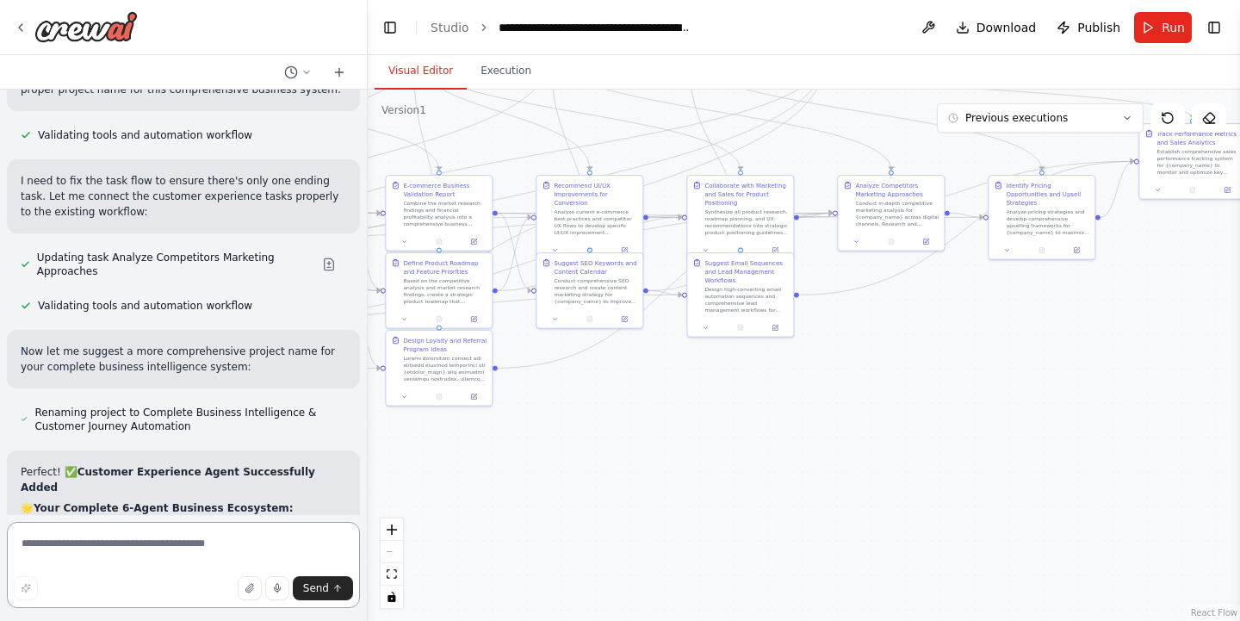
scroll to position [16977, 0]
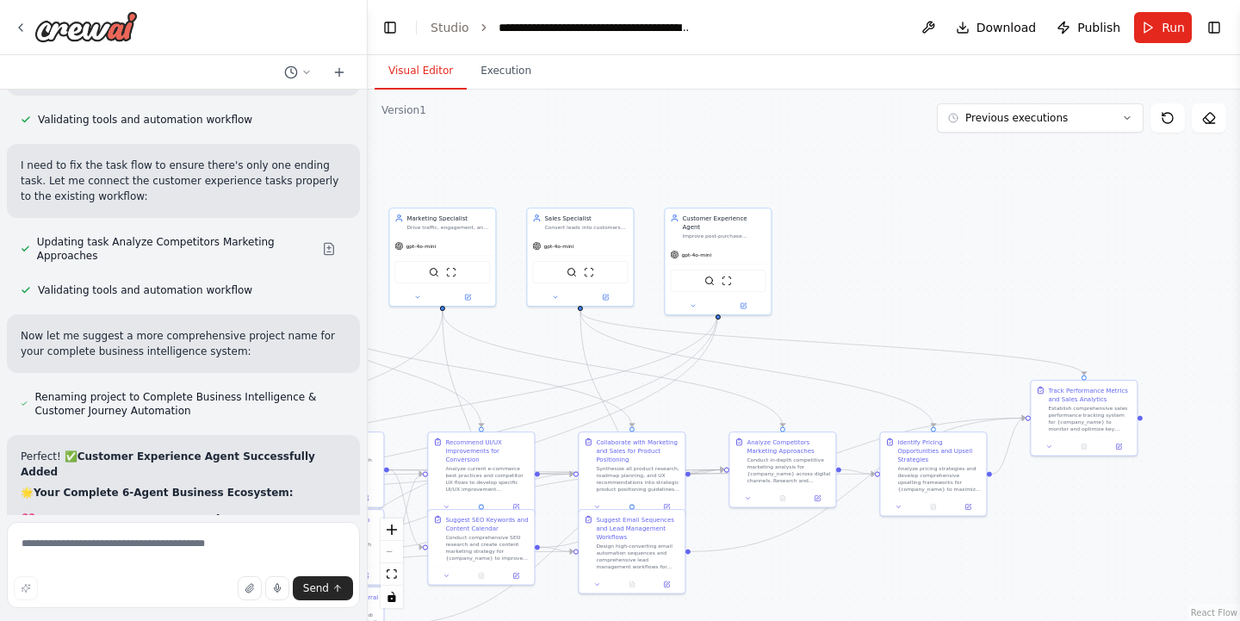
drag, startPoint x: 991, startPoint y: 398, endPoint x: 881, endPoint y: 655, distance: 280.0
click at [881, 620] on html "▶ Thought process I'll help you create an AI-powered e-commerce business idea v…" at bounding box center [620, 310] width 1240 height 621
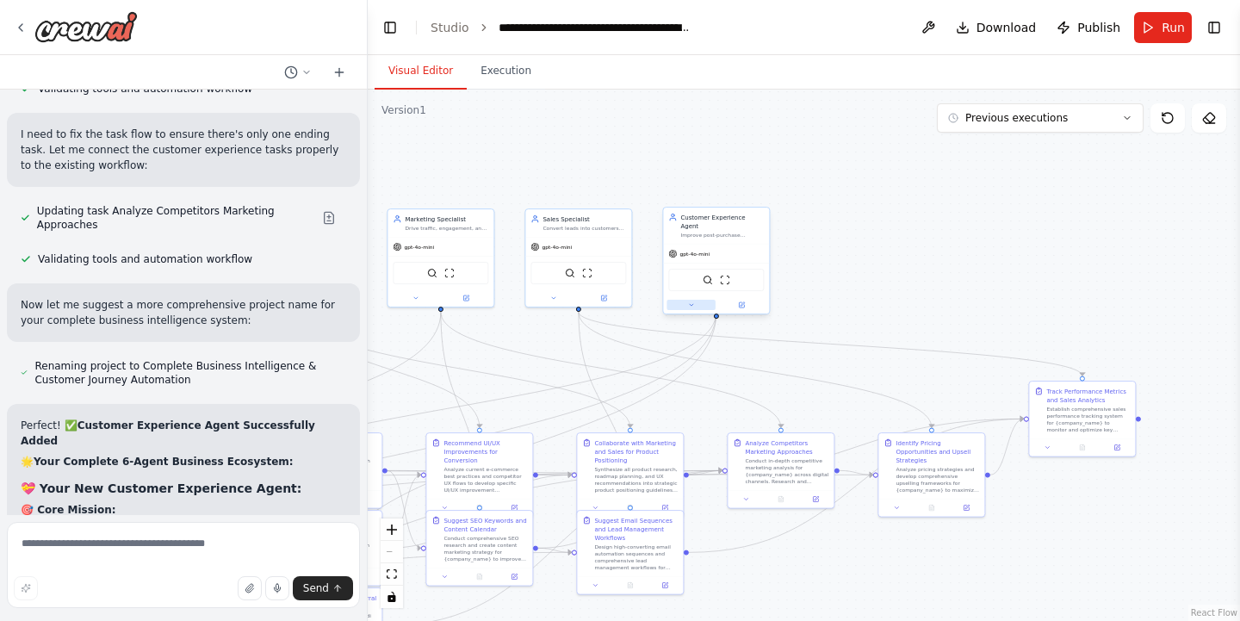
click at [690, 304] on icon at bounding box center [691, 305] width 3 height 2
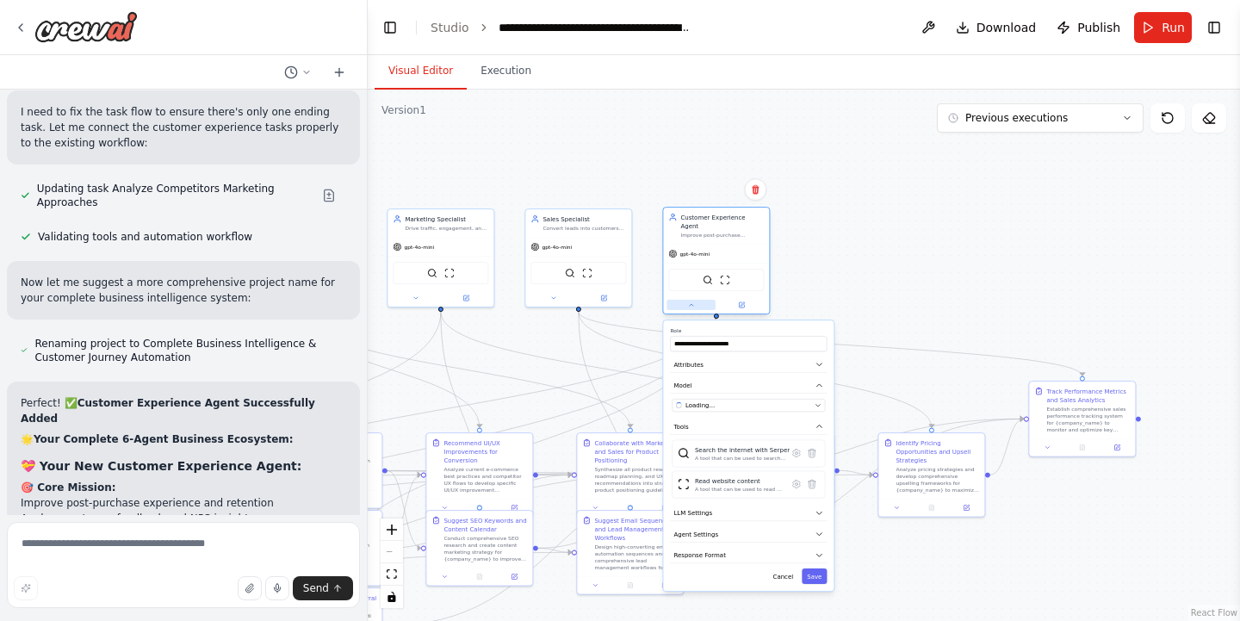
scroll to position [17046, 0]
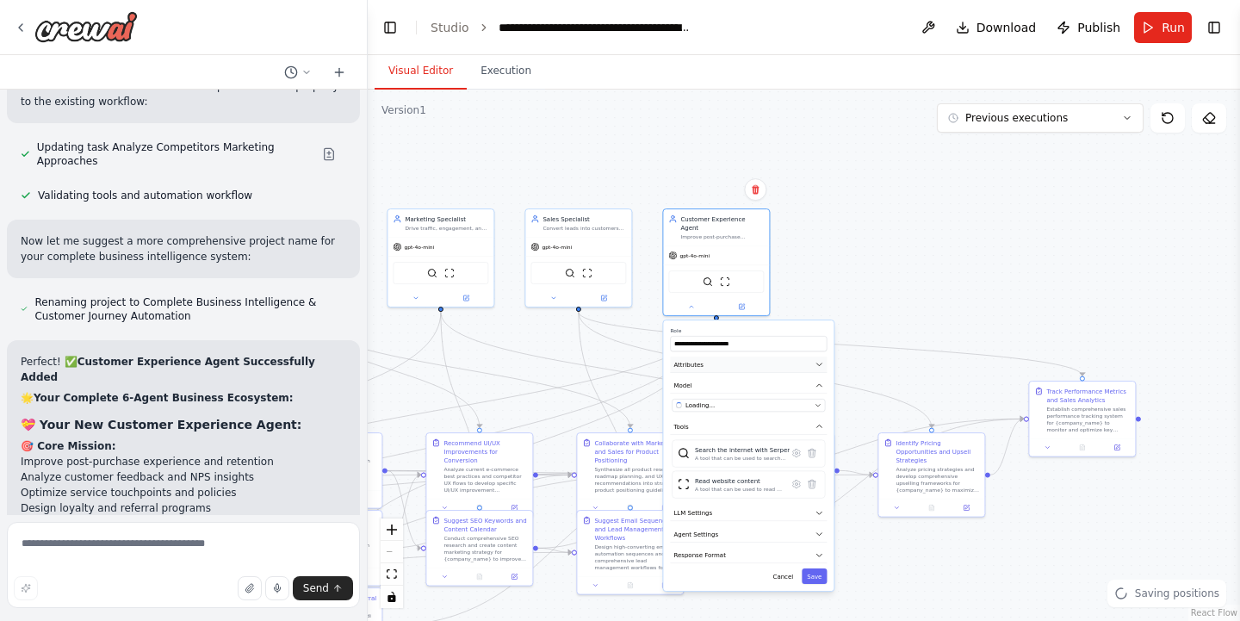
click at [749, 356] on button "Attributes" at bounding box center [748, 364] width 157 height 16
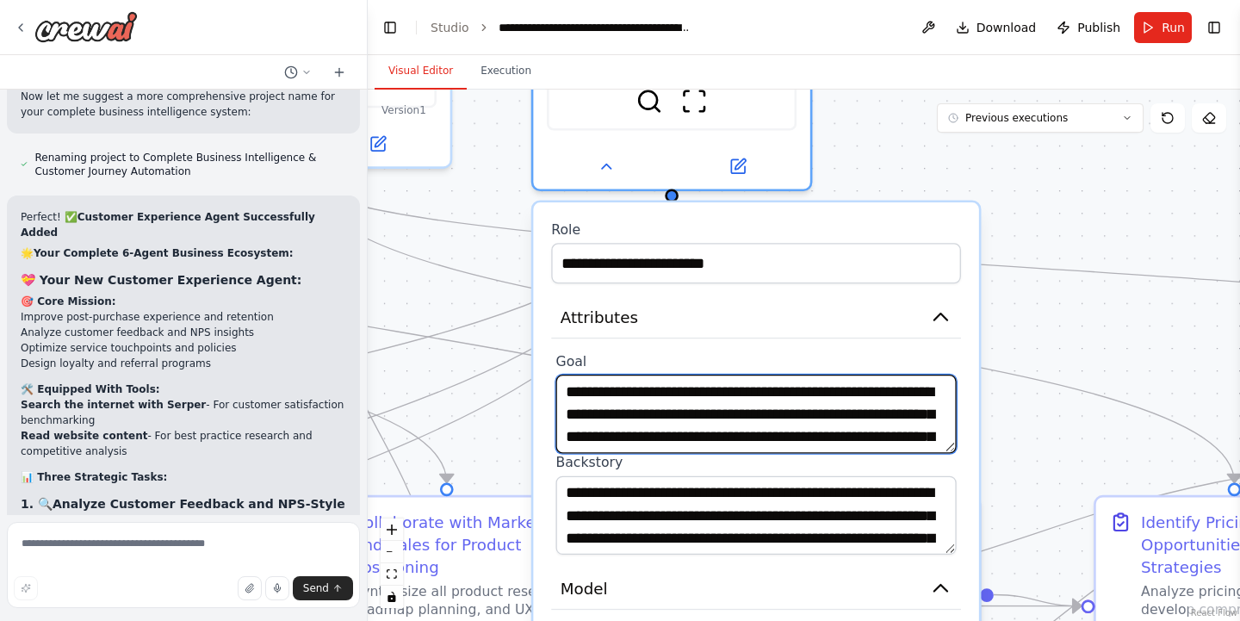
scroll to position [17232, 0]
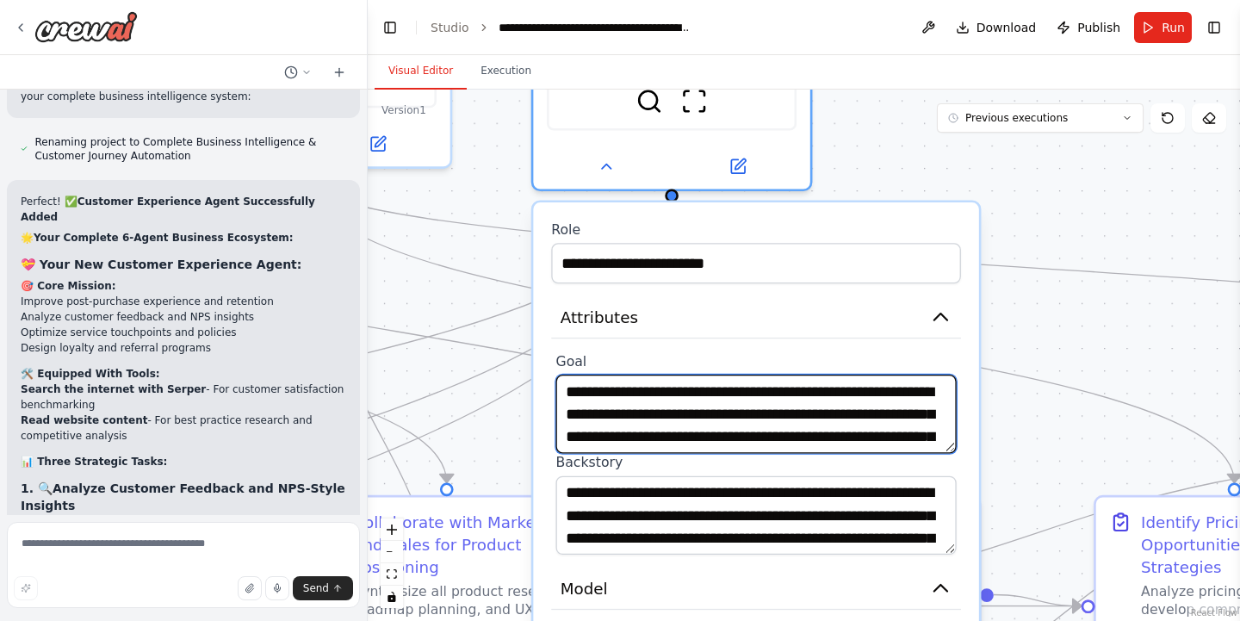
drag, startPoint x: 780, startPoint y: 393, endPoint x: 667, endPoint y: 397, distance: 112.9
click at [667, 397] on textarea "**********" at bounding box center [756, 414] width 400 height 78
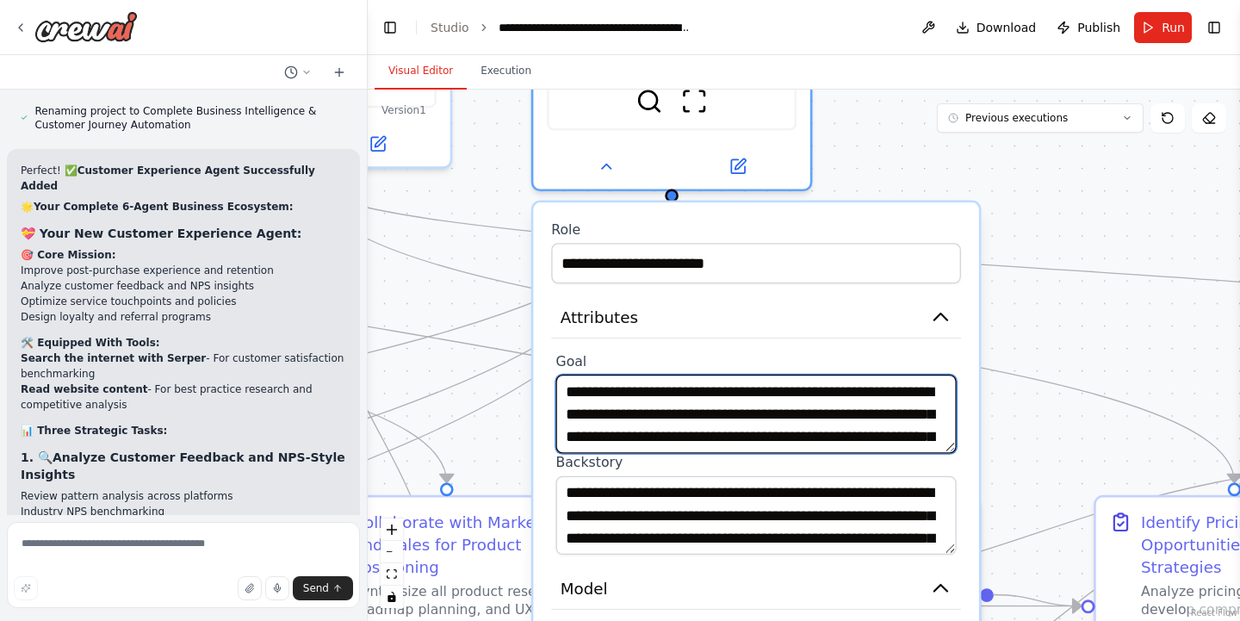
scroll to position [17279, 0]
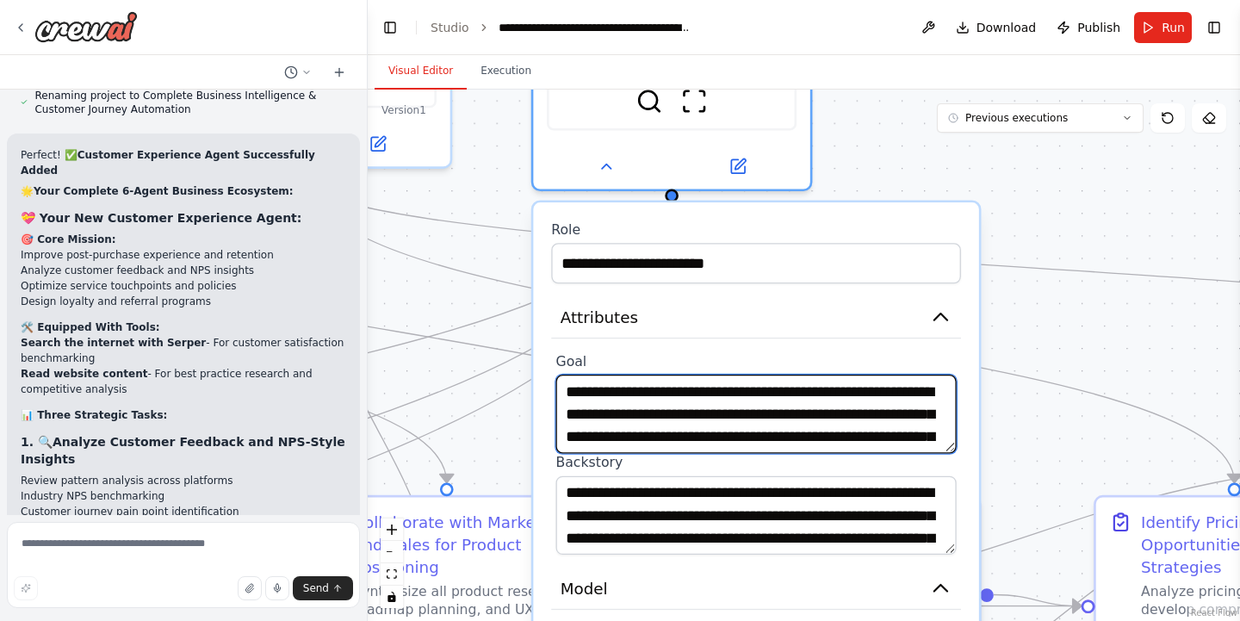
click at [817, 380] on textarea "**********" at bounding box center [756, 414] width 400 height 78
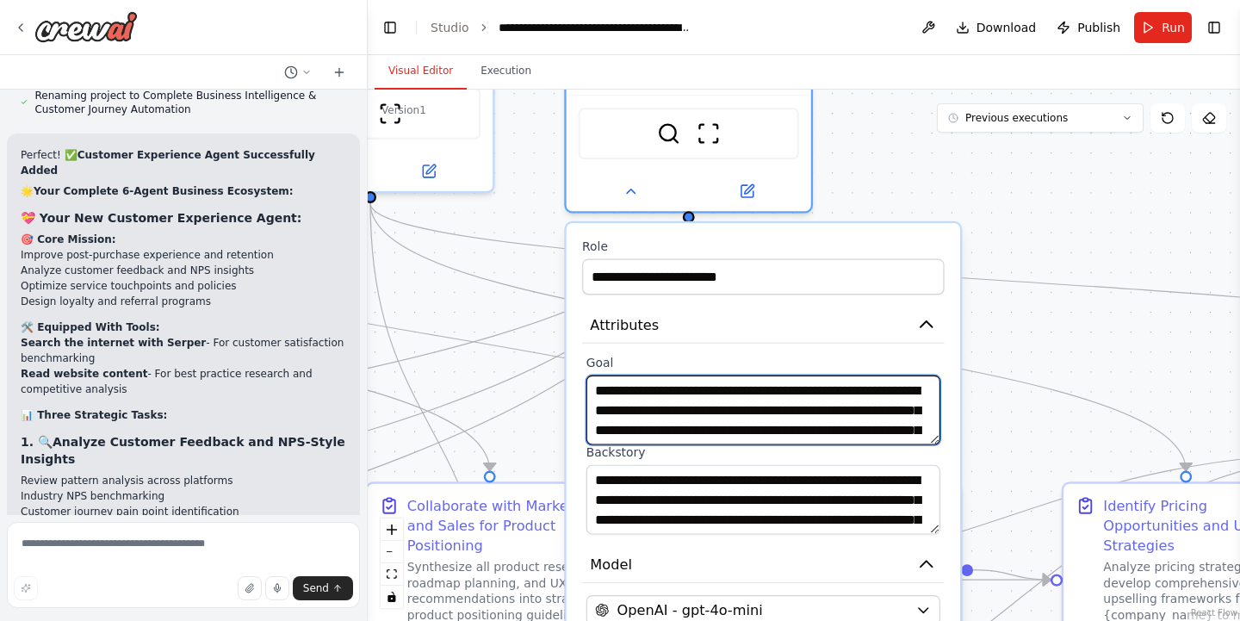
click at [906, 412] on textarea "**********" at bounding box center [763, 410] width 354 height 70
paste textarea "**********"
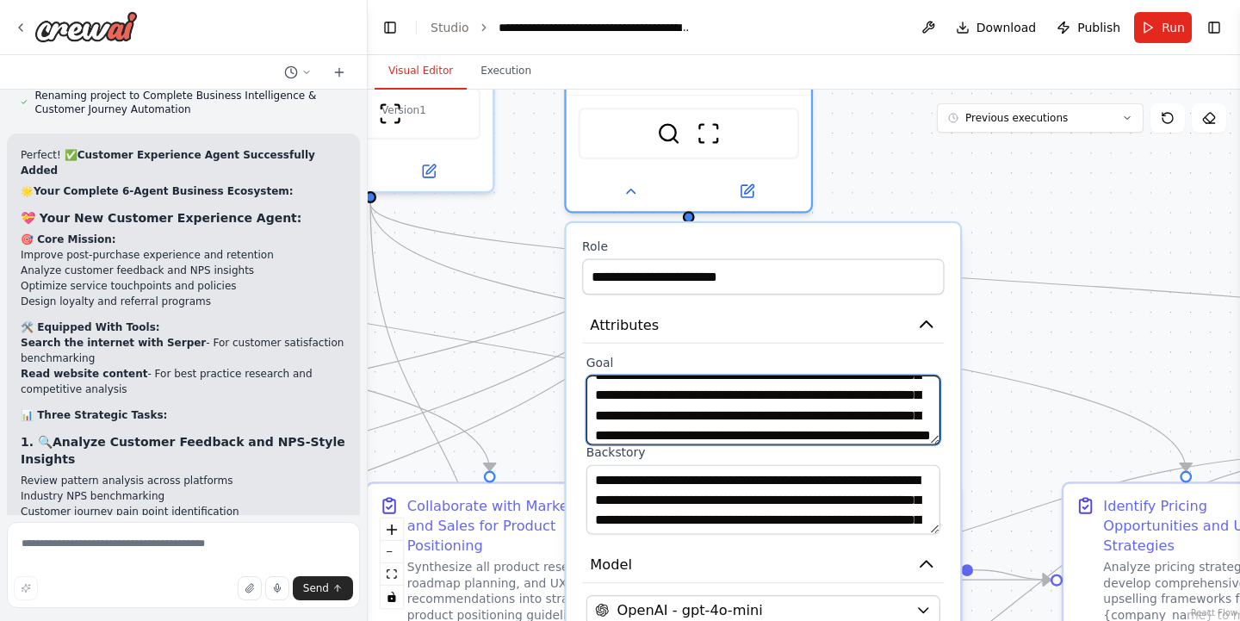
scroll to position [172, 0]
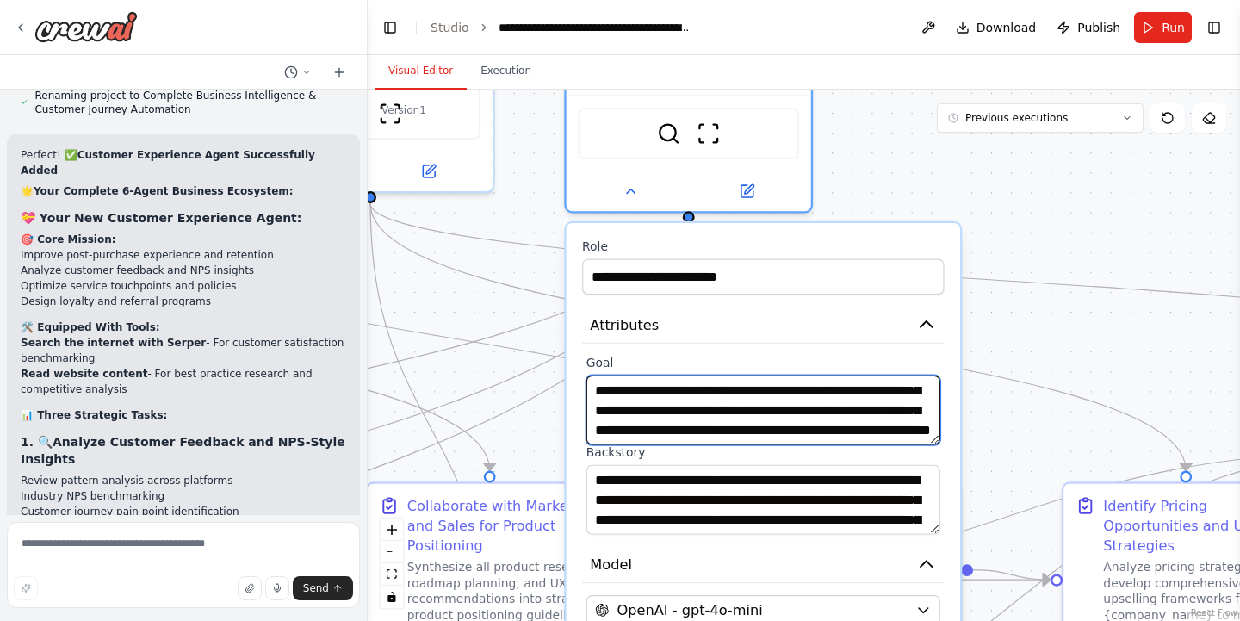
type textarea "**********"
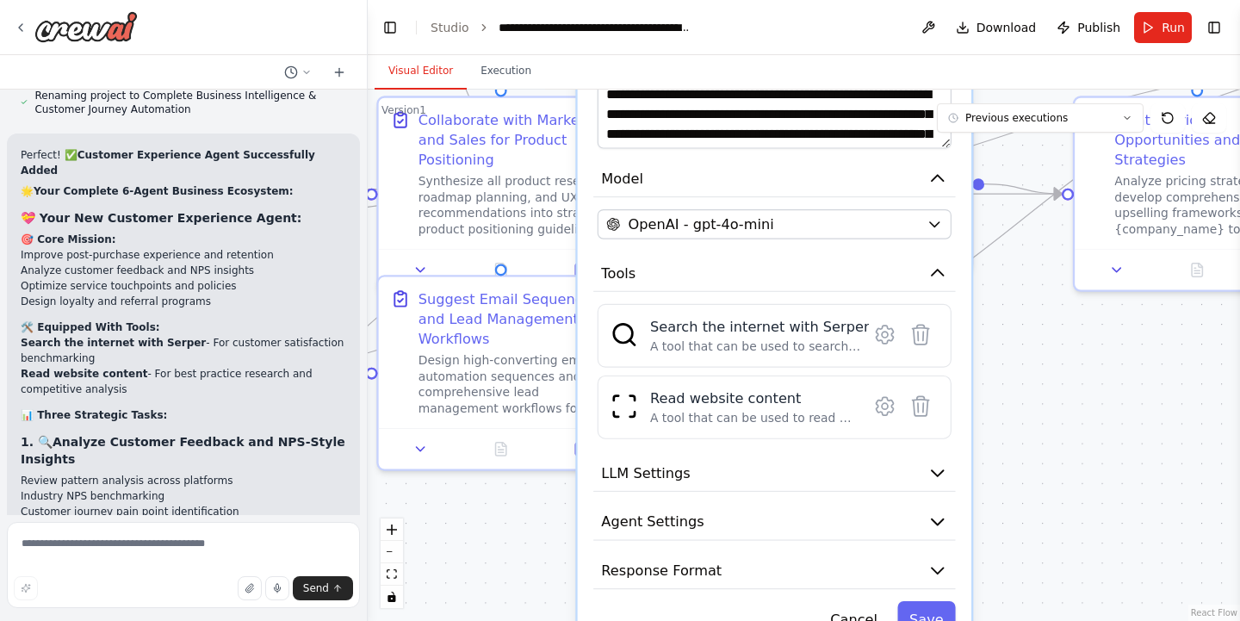
drag, startPoint x: 1006, startPoint y: 463, endPoint x: 1016, endPoint y: 76, distance: 387.6
click at [1016, 76] on div "Visual Editor Execution Version 1 Previous executions Show Tools Hide Agents Tr…" at bounding box center [804, 338] width 872 height 566
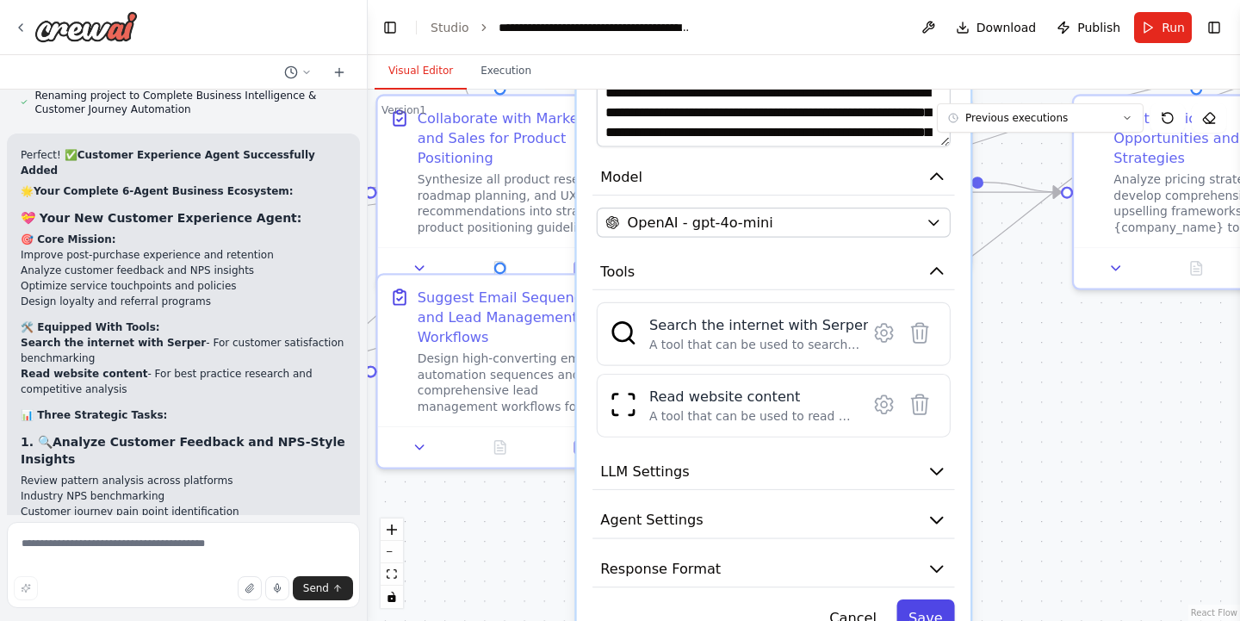
click at [921, 601] on button "Save" at bounding box center [925, 617] width 58 height 36
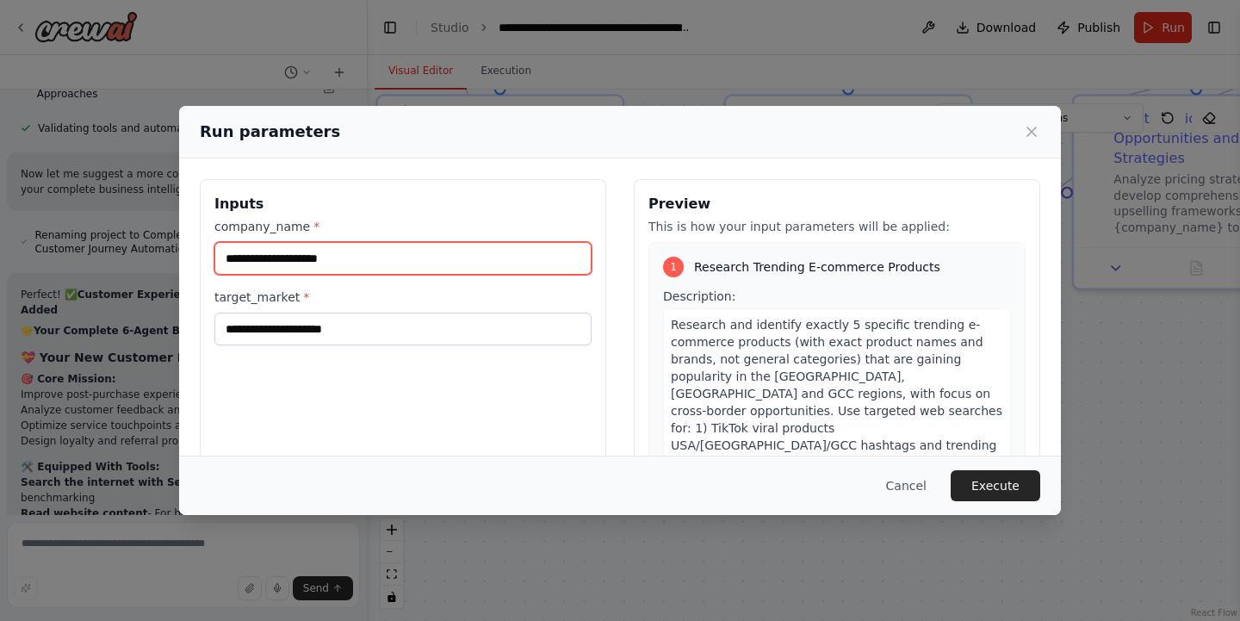
click at [360, 266] on input "company_name *" at bounding box center [402, 258] width 377 height 33
drag, startPoint x: 379, startPoint y: 259, endPoint x: 179, endPoint y: 260, distance: 199.7
click at [179, 260] on div "Inputs company_name * target_market * Preview This is how your input parameters…" at bounding box center [620, 382] width 882 height 449
type input "**********"
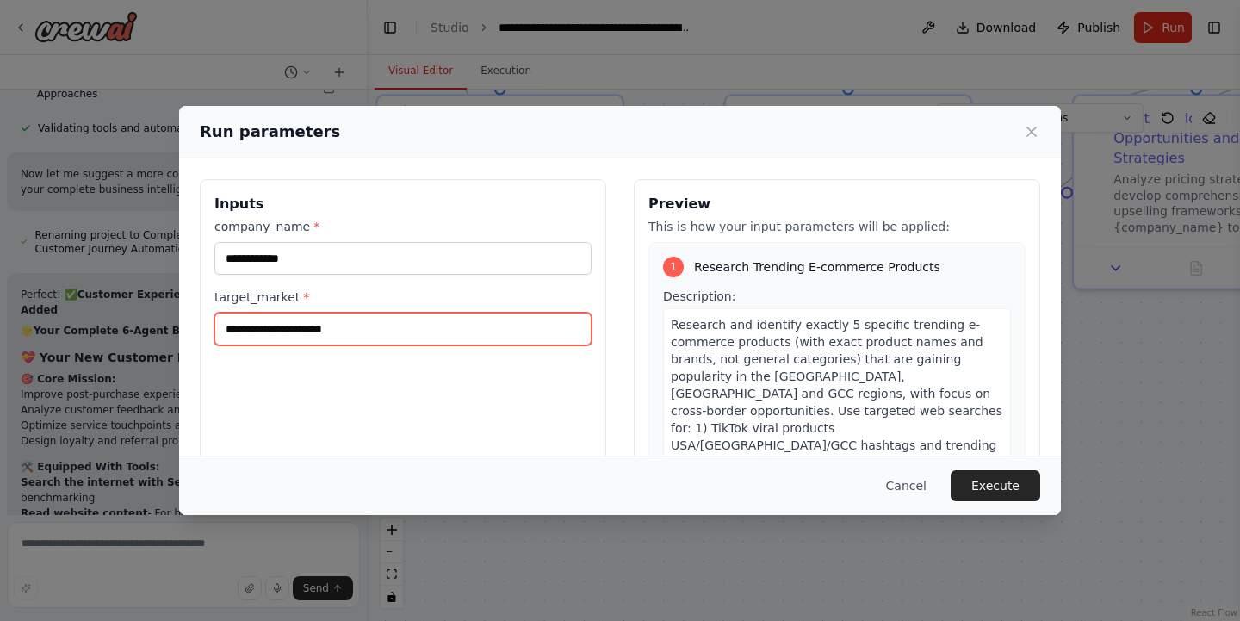
click at [353, 330] on input "target_market *" at bounding box center [402, 329] width 377 height 33
type input "***"
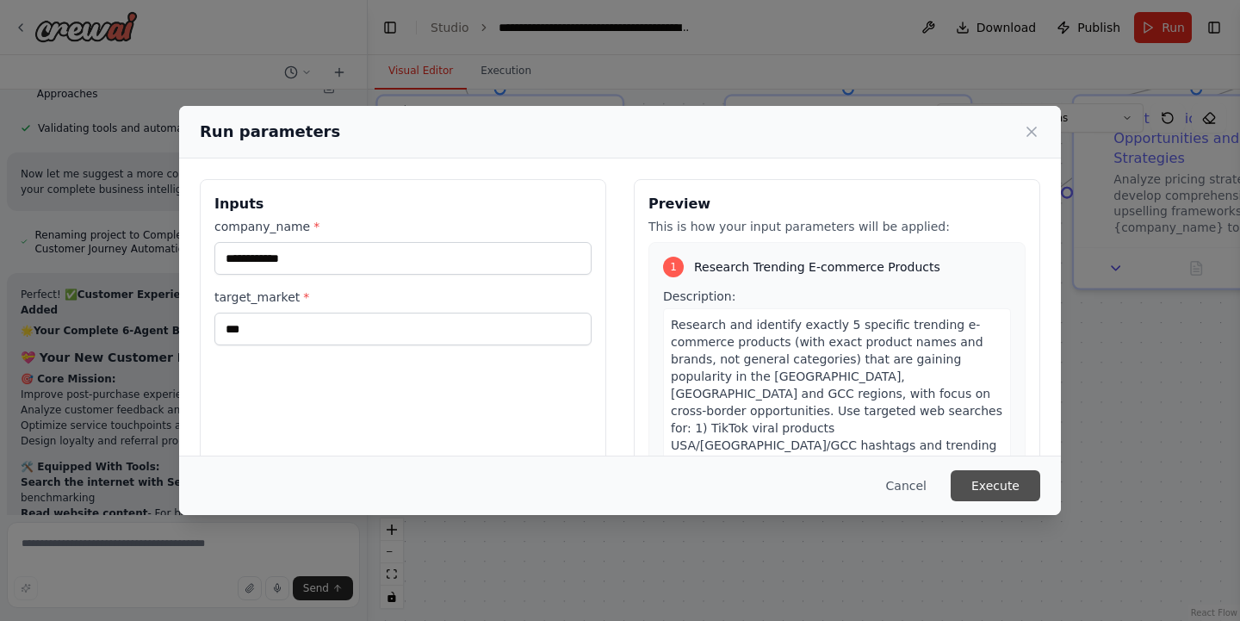
click at [983, 489] on button "Execute" at bounding box center [996, 485] width 90 height 31
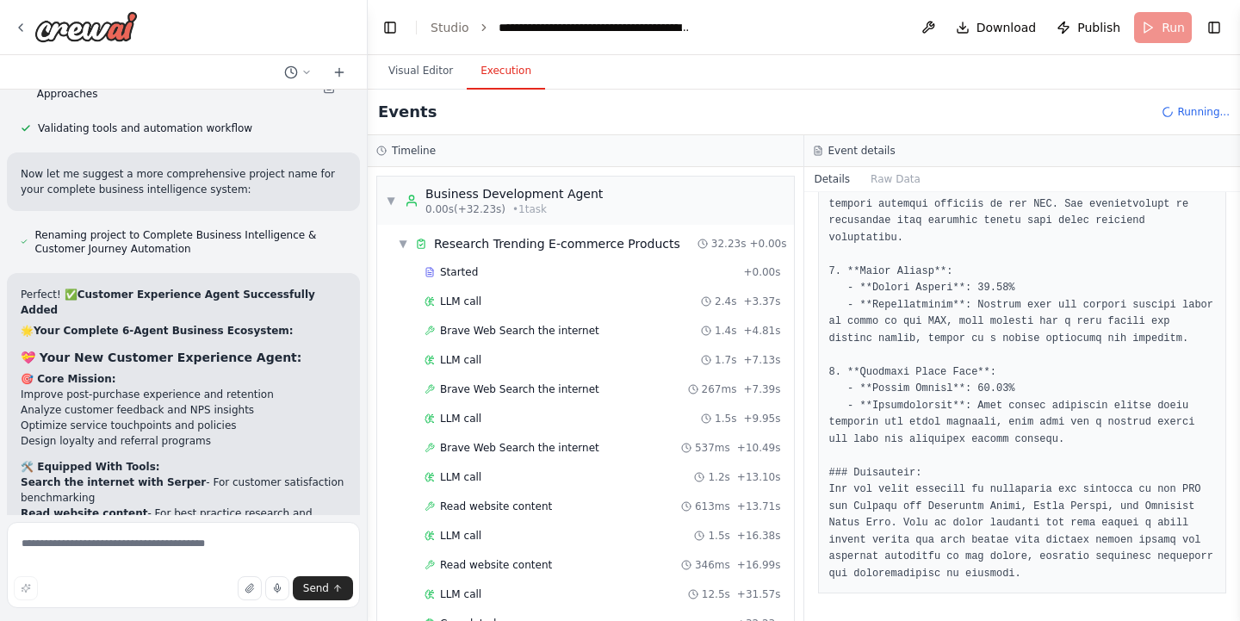
scroll to position [0, 0]
click at [402, 245] on span "▼" at bounding box center [403, 244] width 10 height 14
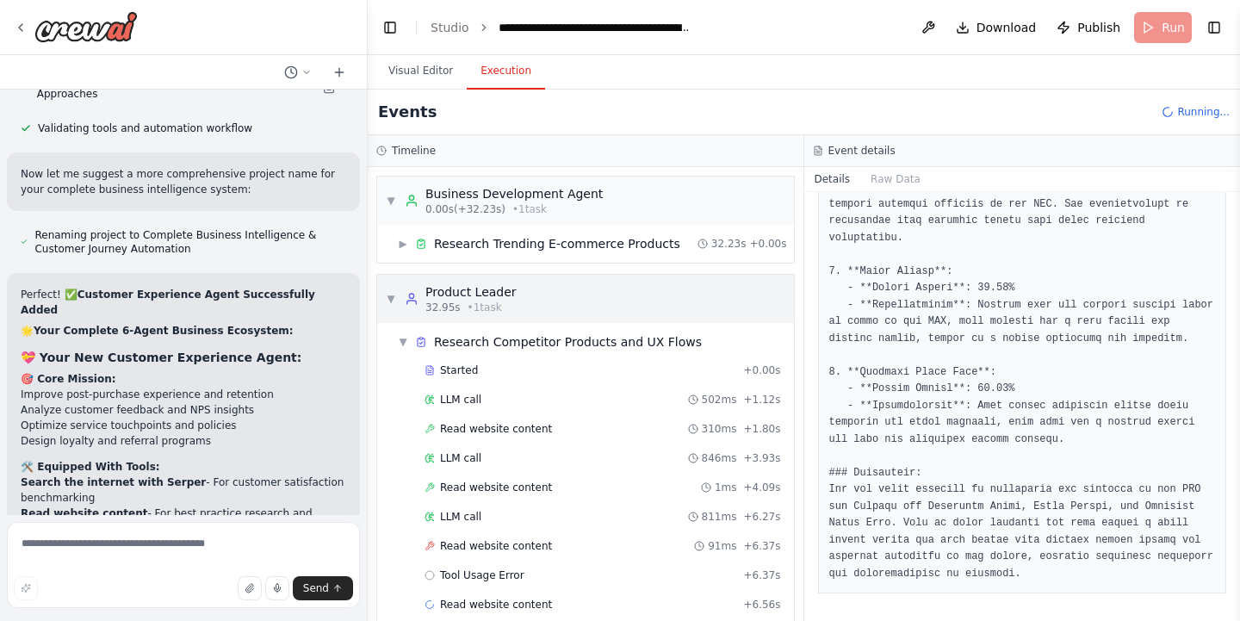
click at [392, 299] on span "▼" at bounding box center [391, 299] width 10 height 14
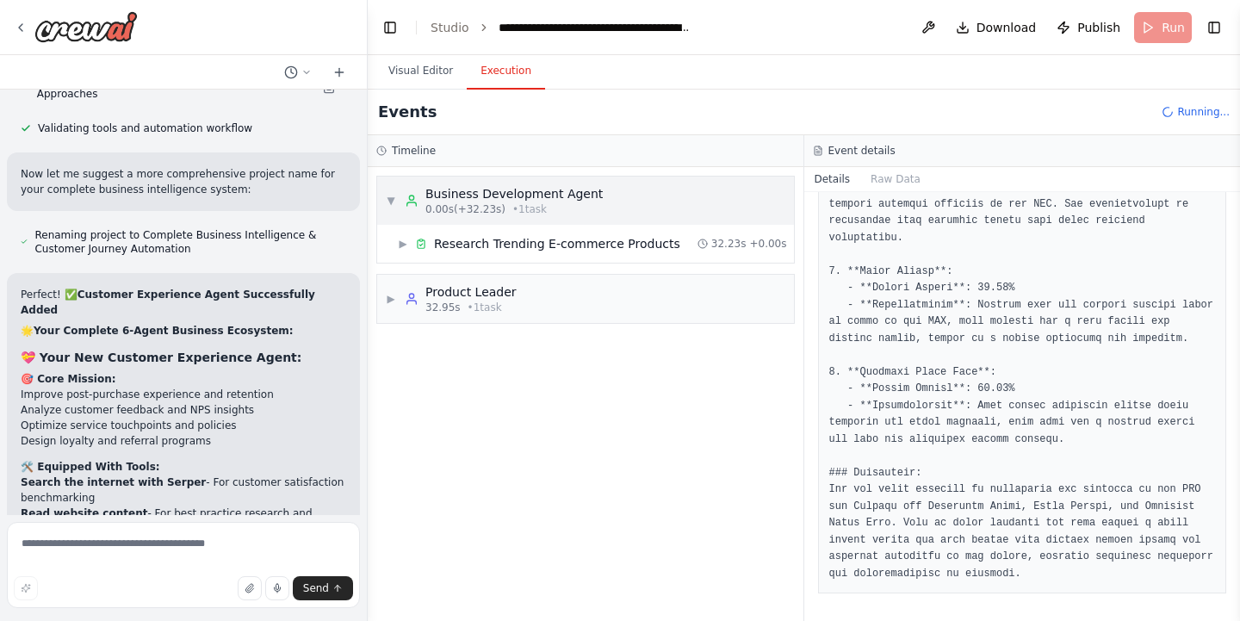
click at [391, 207] on span "▼" at bounding box center [391, 201] width 10 height 14
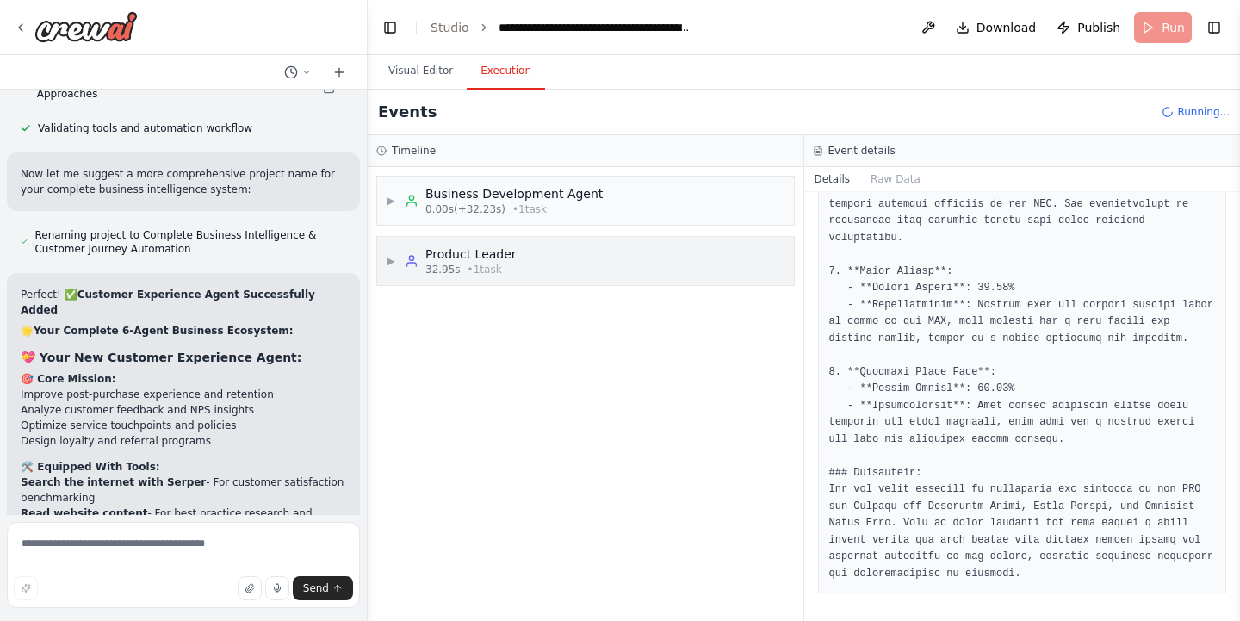
click at [391, 260] on span "▶" at bounding box center [391, 261] width 10 height 14
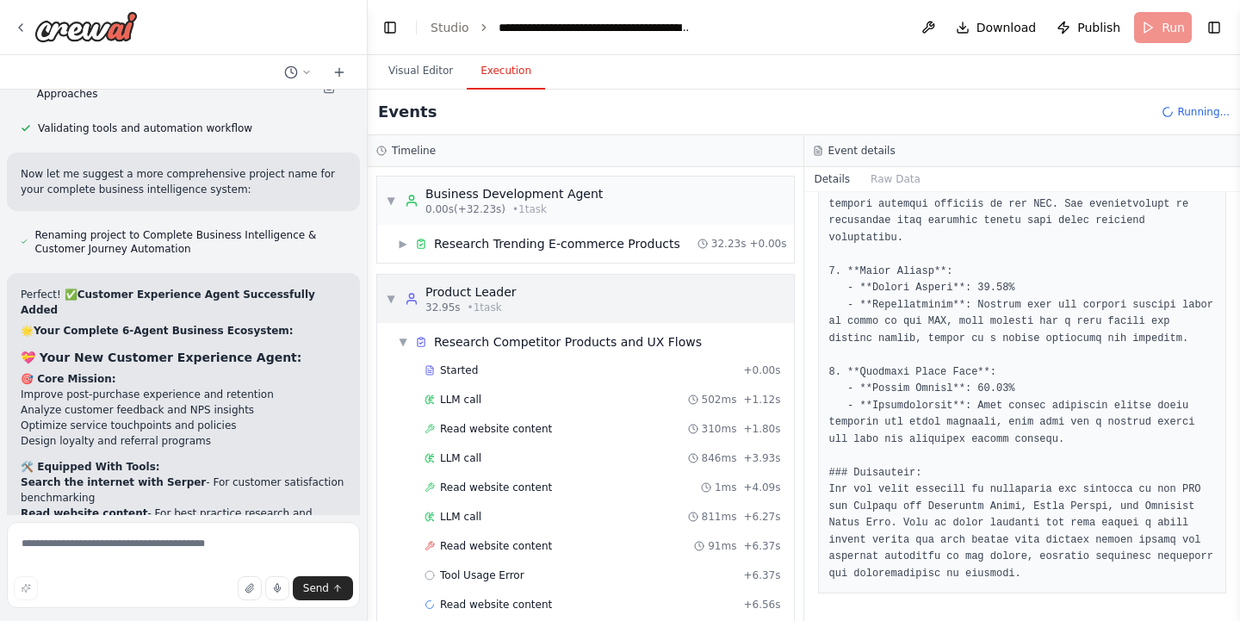
click at [392, 300] on span "▼" at bounding box center [391, 299] width 10 height 14
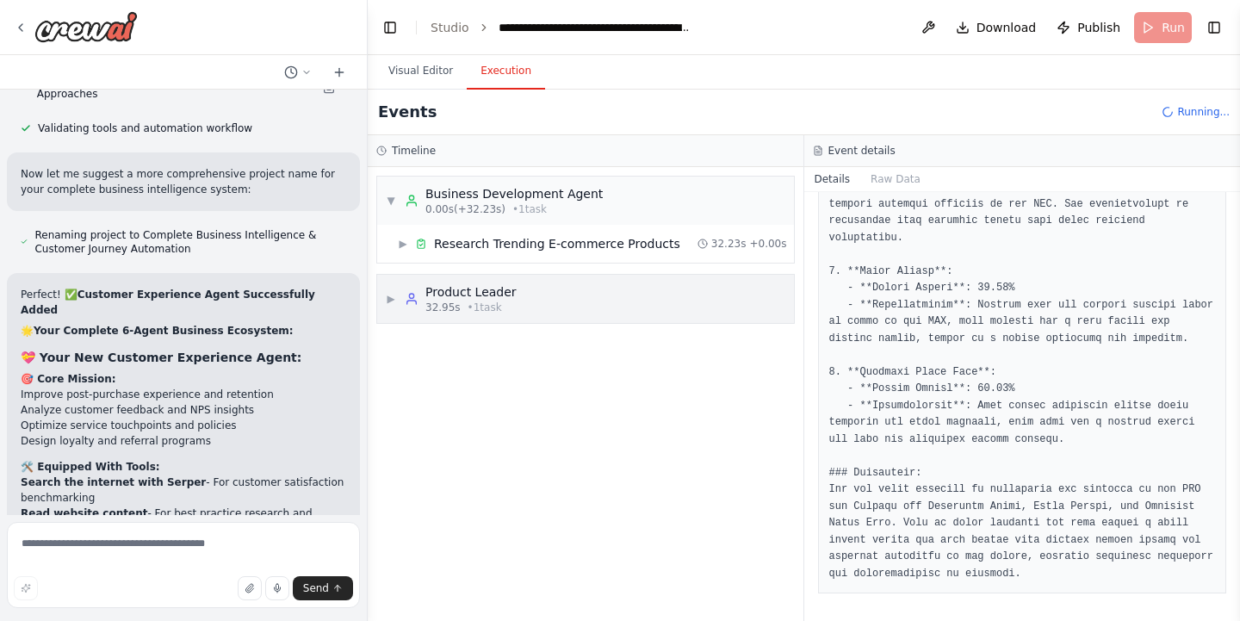
click at [393, 300] on span "▶" at bounding box center [391, 299] width 10 height 14
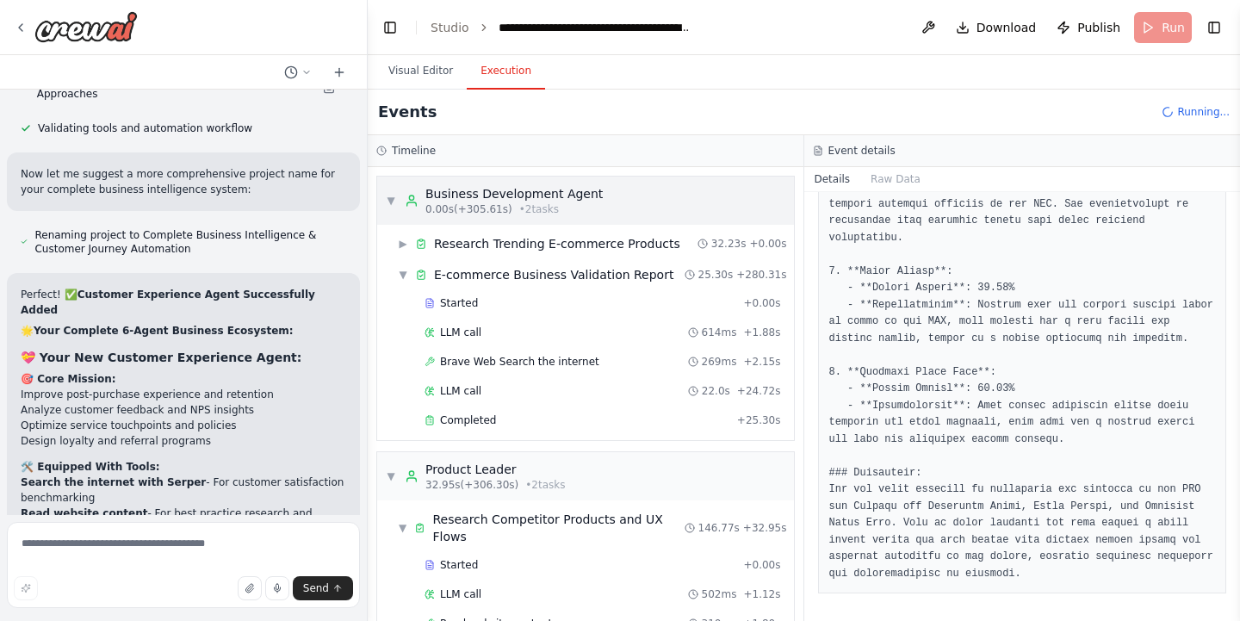
click at [387, 196] on span "▼" at bounding box center [391, 201] width 10 height 14
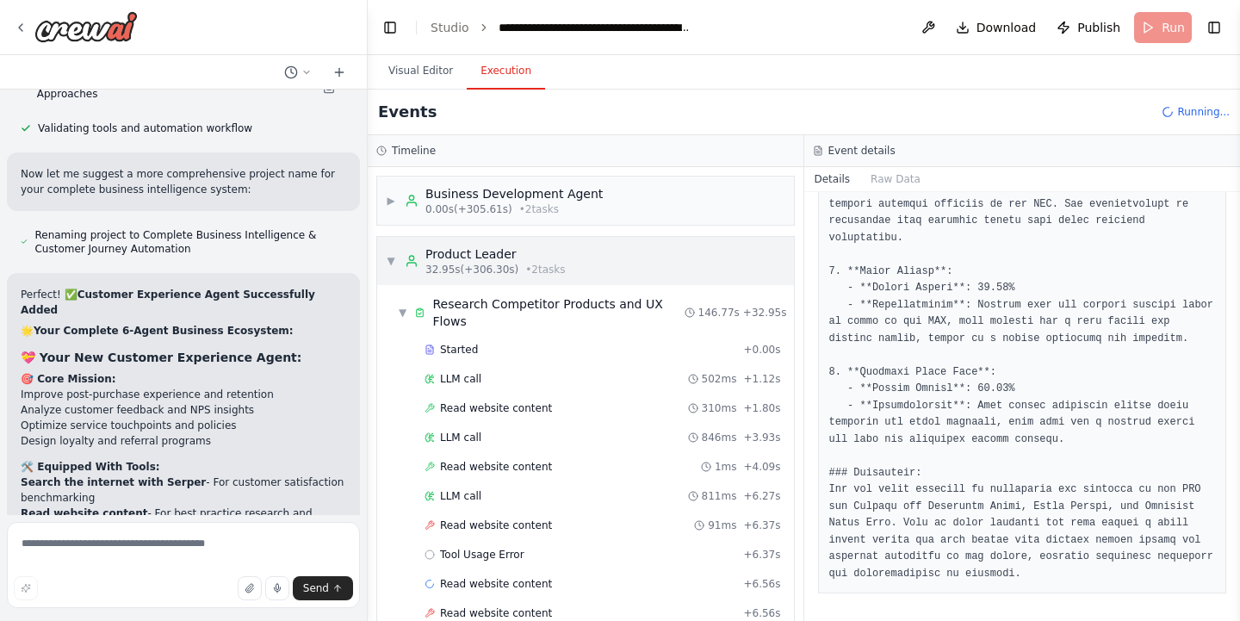
click at [385, 254] on div "▼ Product Leader 32.95s (+306.30s) • 2 task s" at bounding box center [585, 261] width 417 height 48
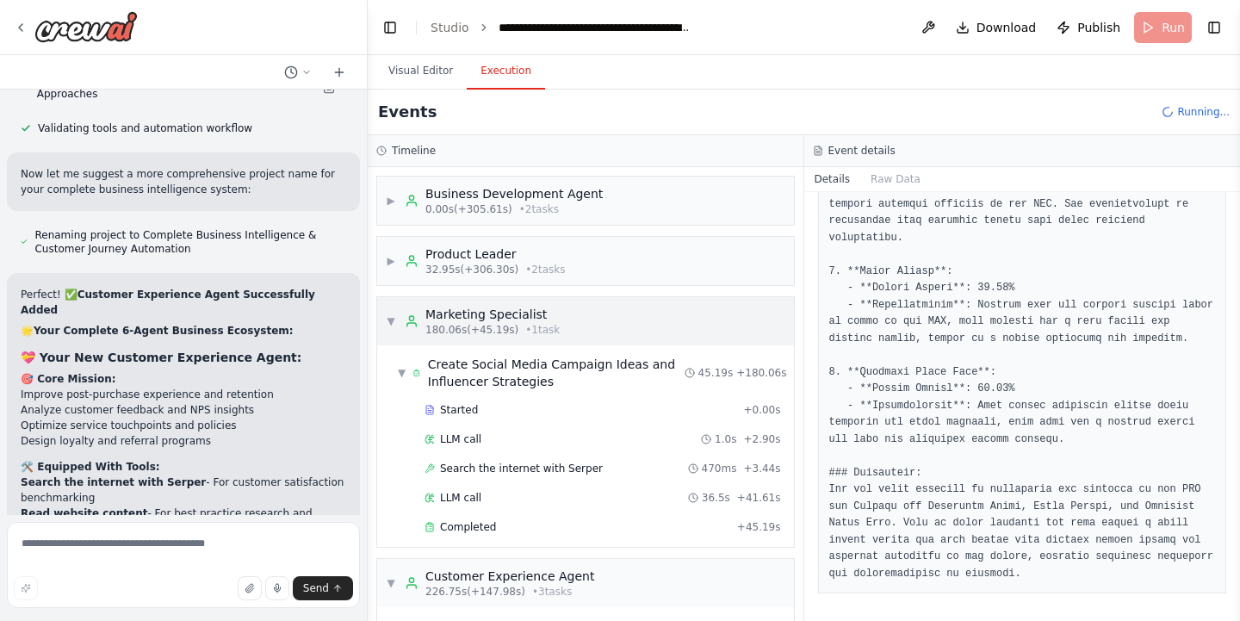
click at [390, 313] on div "▼ Marketing Specialist 180.06s (+45.19s) • 1 task" at bounding box center [473, 321] width 174 height 31
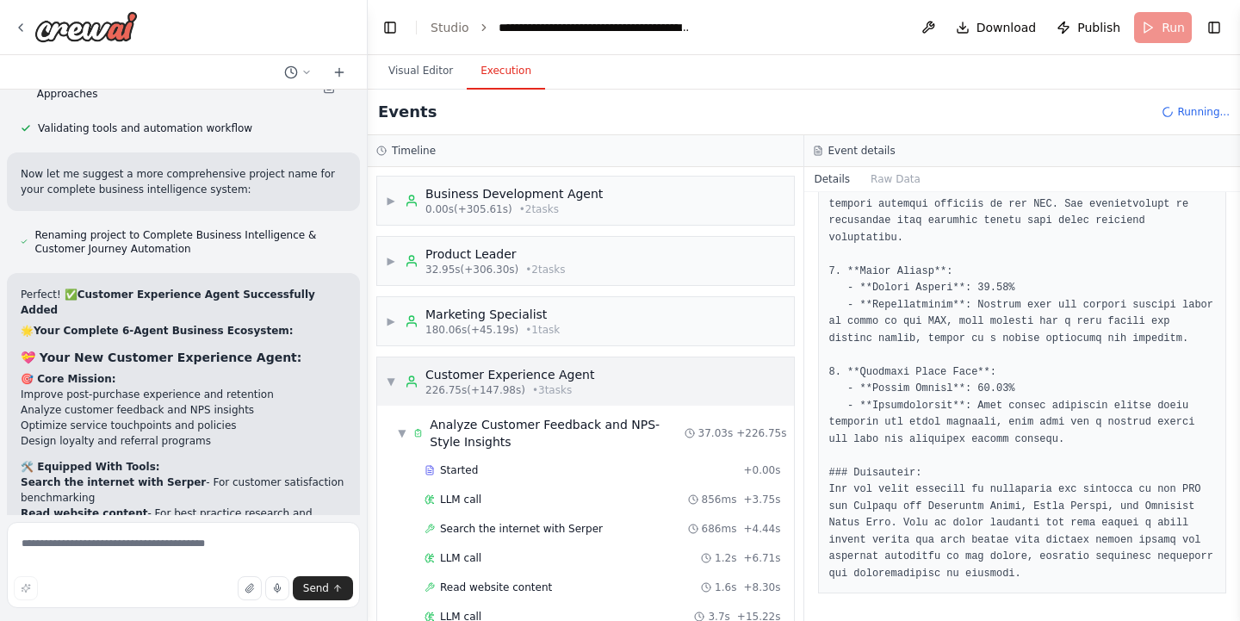
click at [389, 387] on span "▼" at bounding box center [391, 382] width 10 height 14
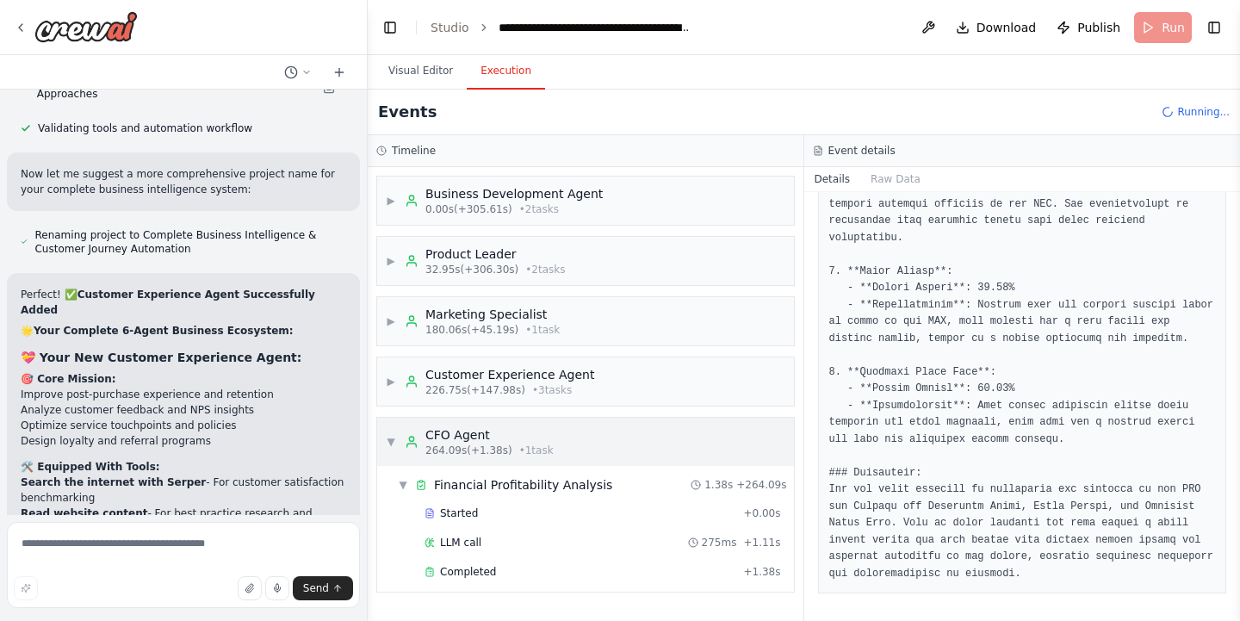
click at [389, 439] on span "▼" at bounding box center [391, 442] width 10 height 14
click at [390, 266] on span "▶" at bounding box center [391, 261] width 10 height 14
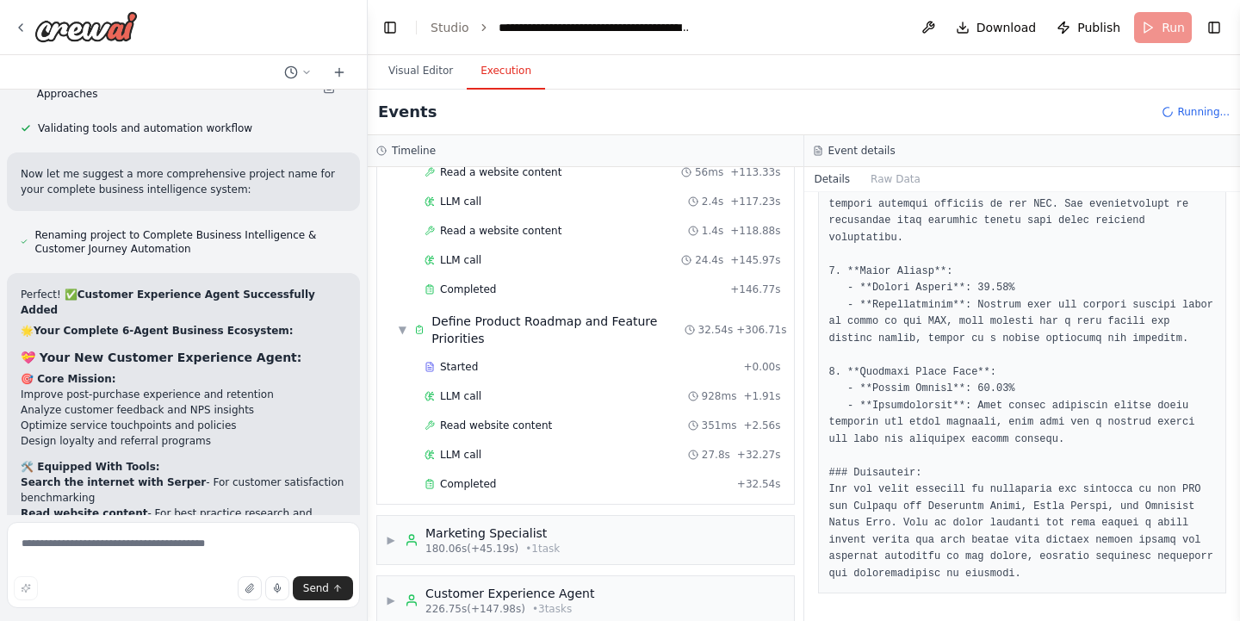
scroll to position [795, 0]
click at [477, 276] on div "Completed + 146.77s" at bounding box center [602, 287] width 368 height 26
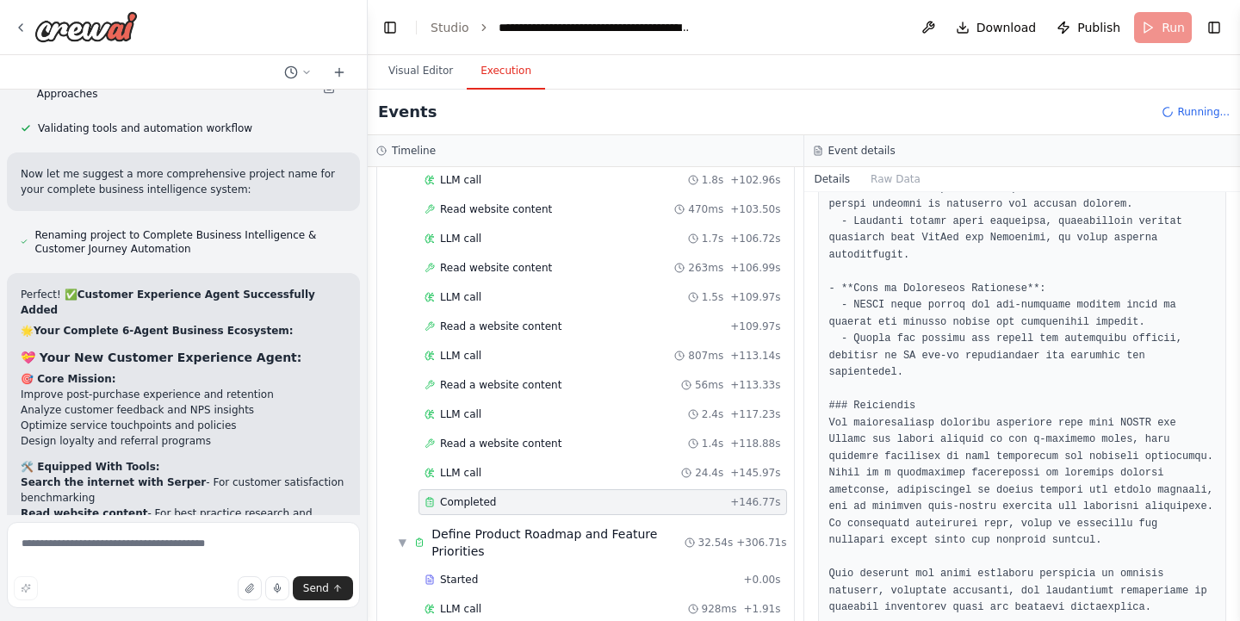
scroll to position [1744, 0]
click at [404, 536] on span "▼" at bounding box center [402, 543] width 9 height 14
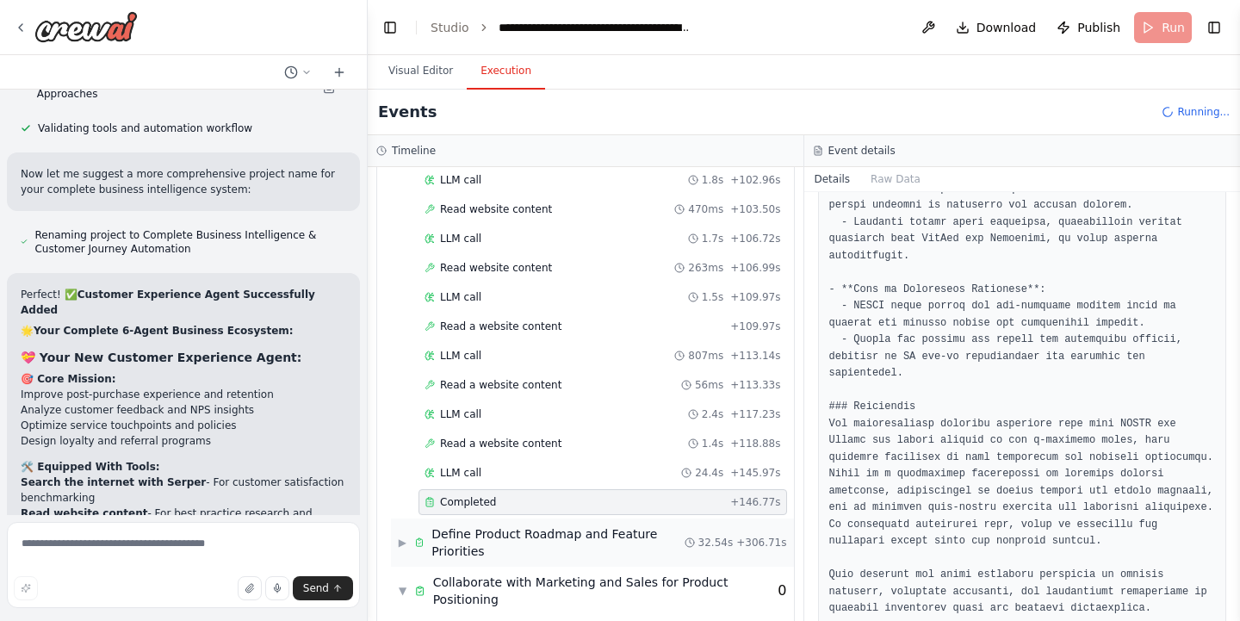
click at [395, 522] on div "▶ Define Product Roadmap and Feature Priorities 32.54s + 306.71s" at bounding box center [592, 542] width 403 height 48
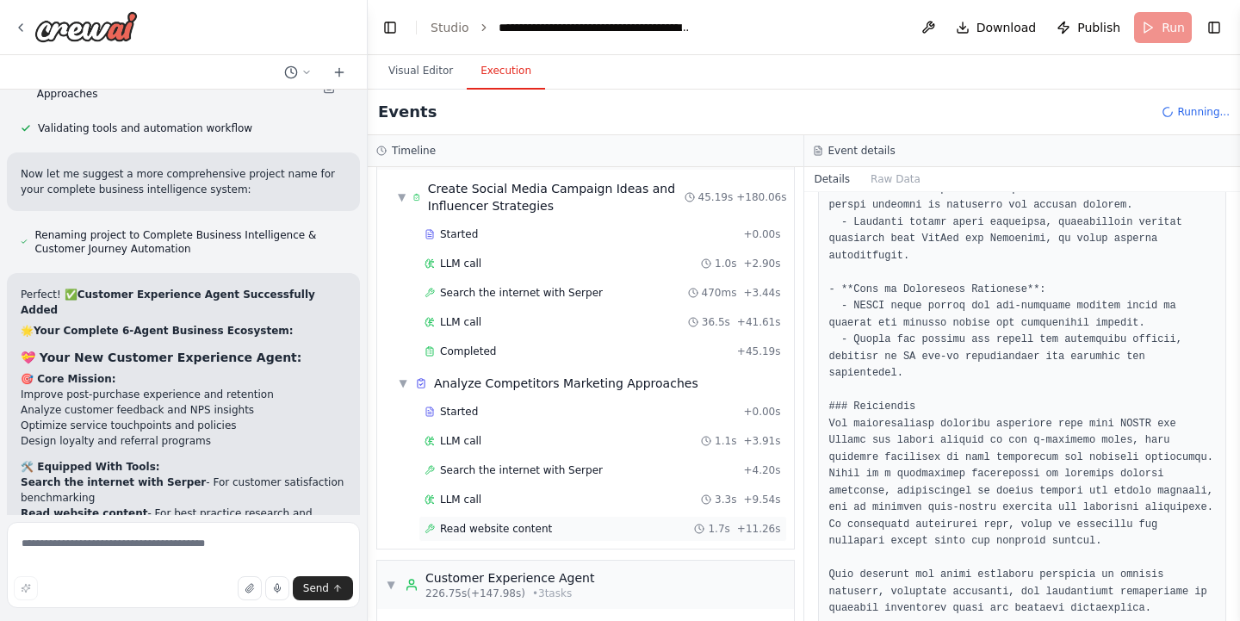
scroll to position [1501, 0]
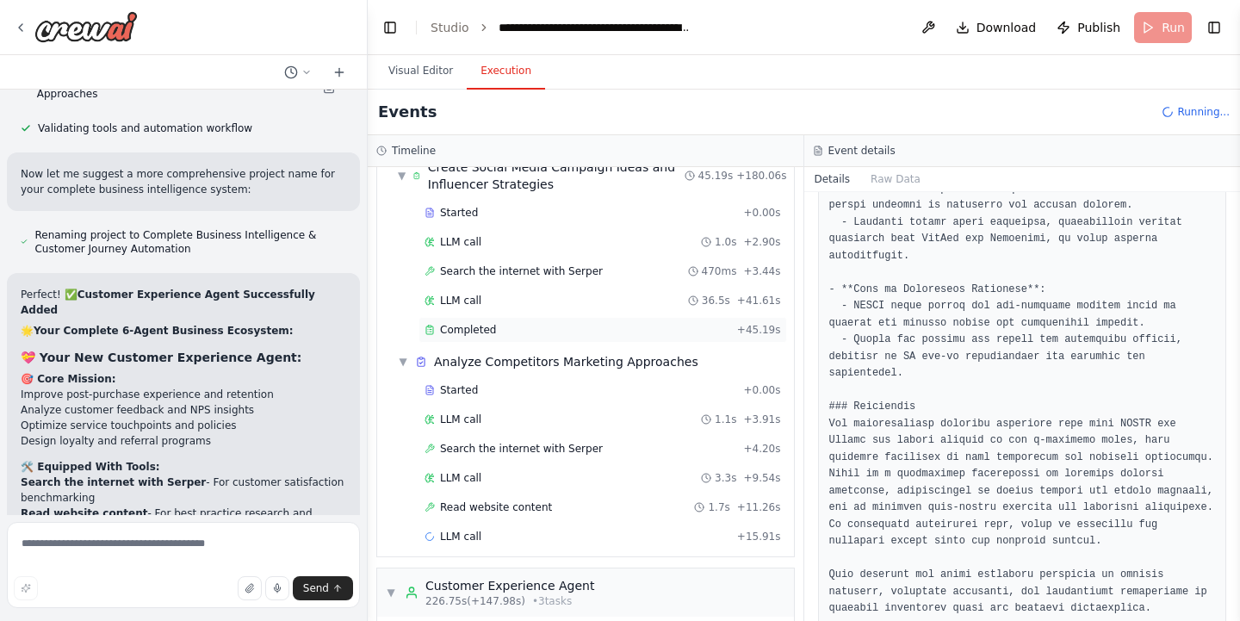
click at [463, 323] on span "Completed" at bounding box center [468, 330] width 56 height 14
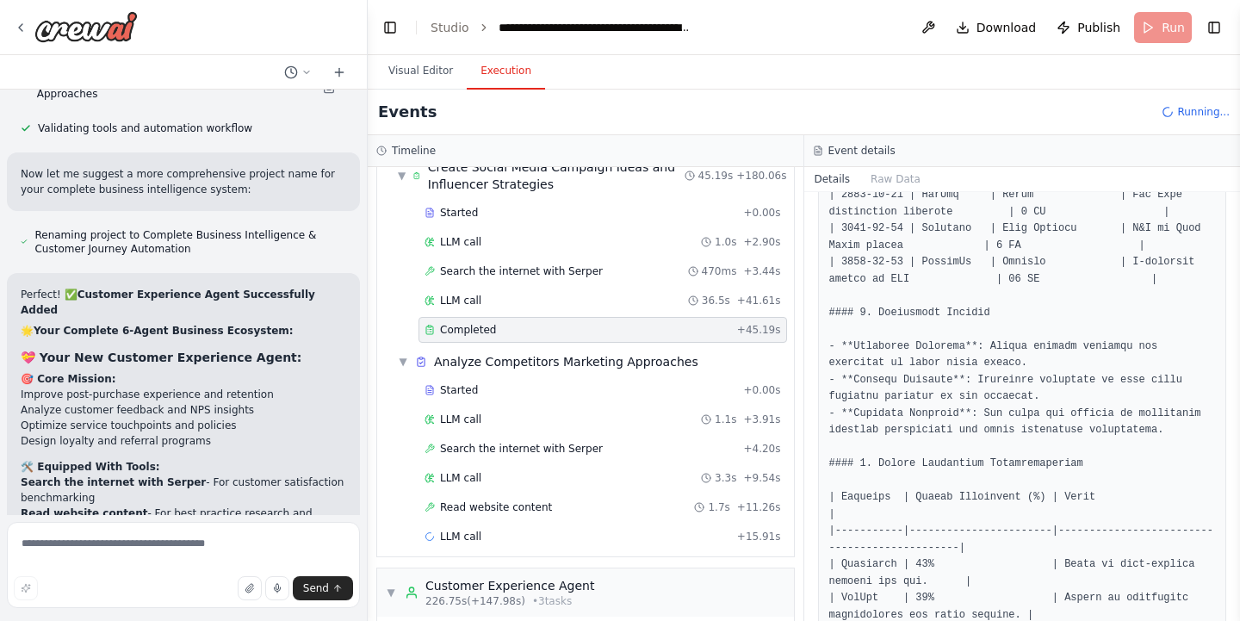
scroll to position [2024, 0]
click at [402, 355] on span "▼" at bounding box center [403, 362] width 10 height 14
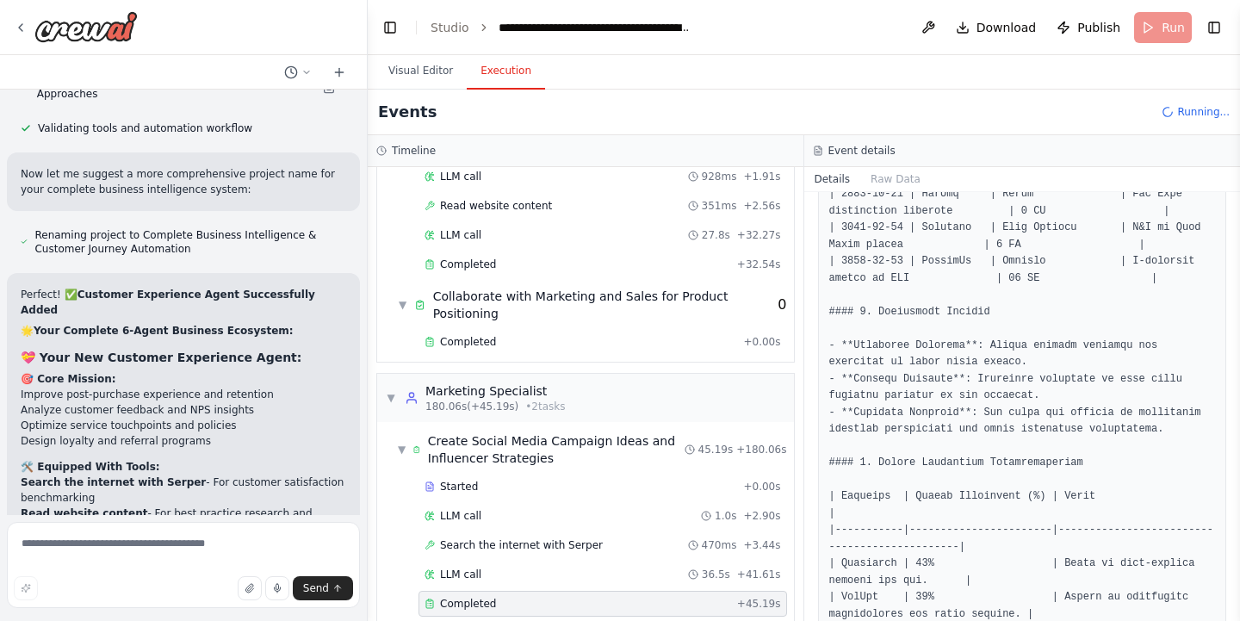
scroll to position [1223, 0]
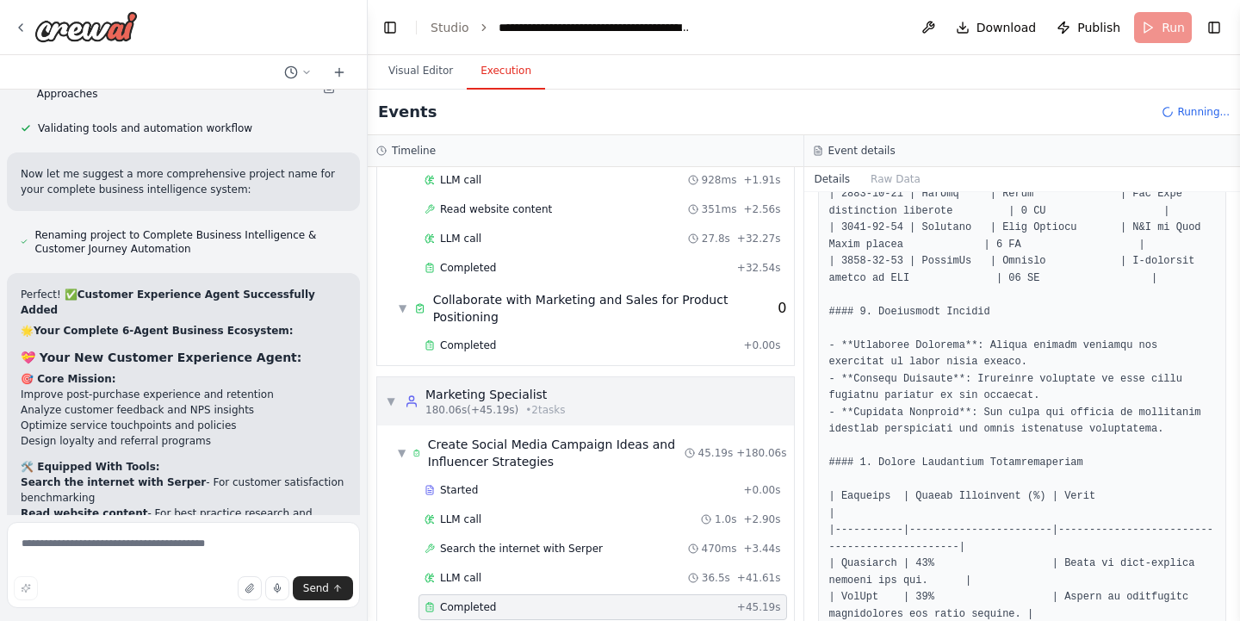
click at [385, 387] on div "▼ Marketing Specialist 180.06s (+45.19s) • 2 task s" at bounding box center [585, 401] width 417 height 48
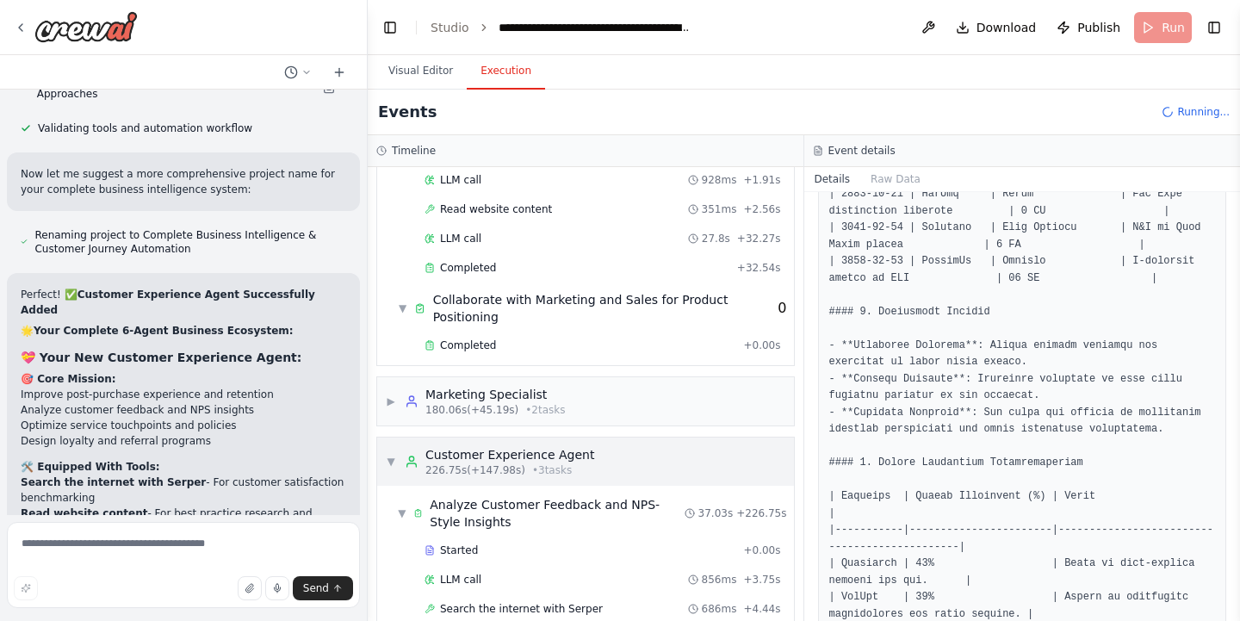
click at [390, 455] on span "▼" at bounding box center [391, 462] width 10 height 14
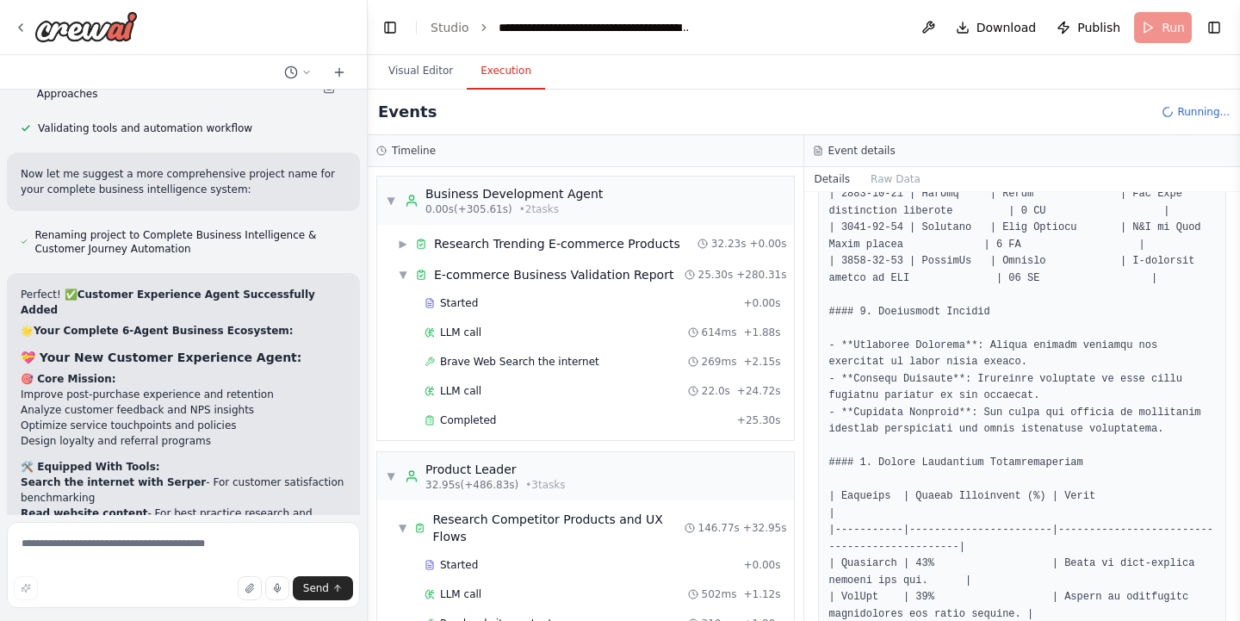
scroll to position [0, 0]
click at [392, 197] on span "▼" at bounding box center [391, 201] width 10 height 14
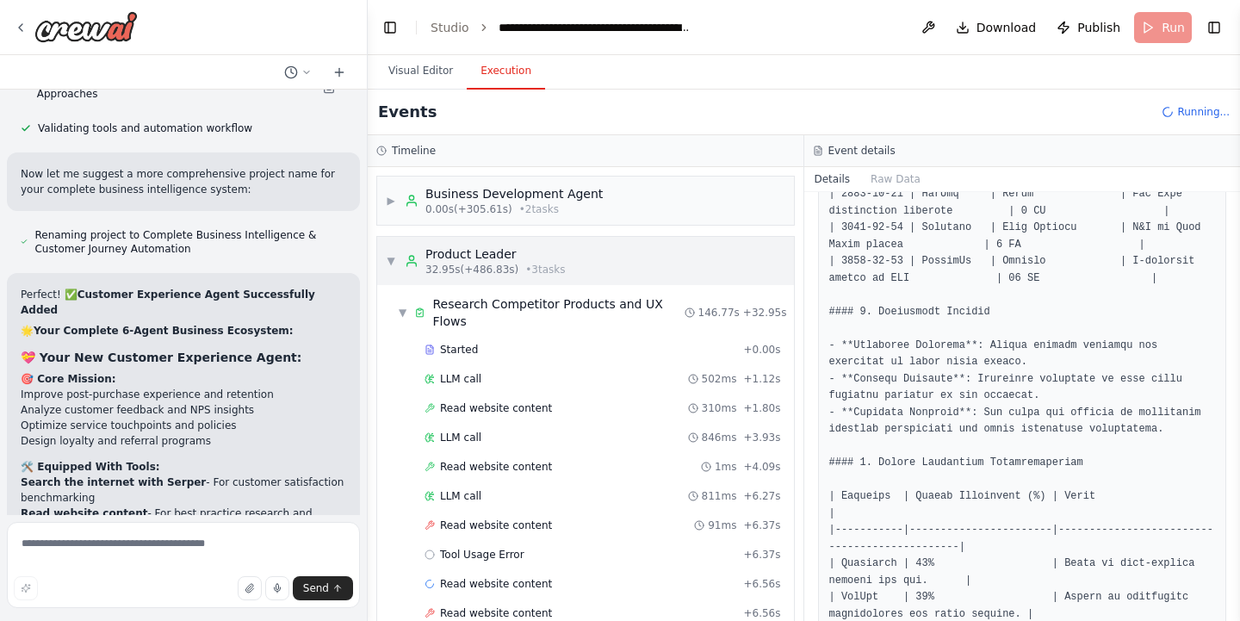
click at [393, 265] on span "▼" at bounding box center [391, 261] width 10 height 14
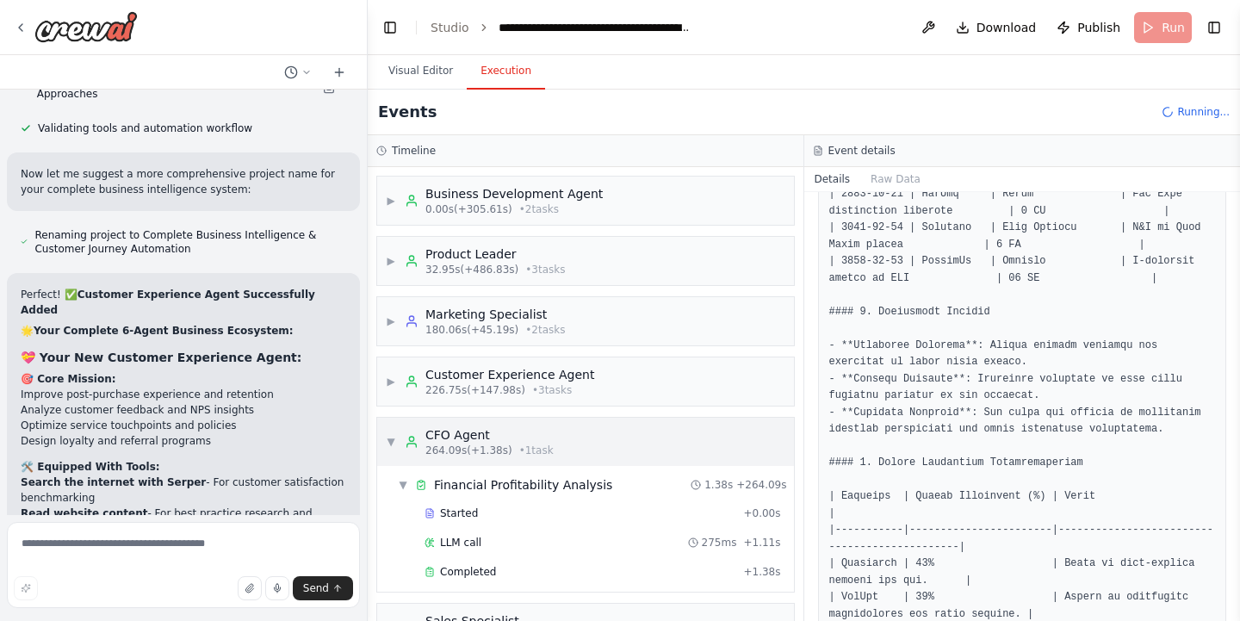
click at [393, 439] on span "▼" at bounding box center [391, 442] width 10 height 14
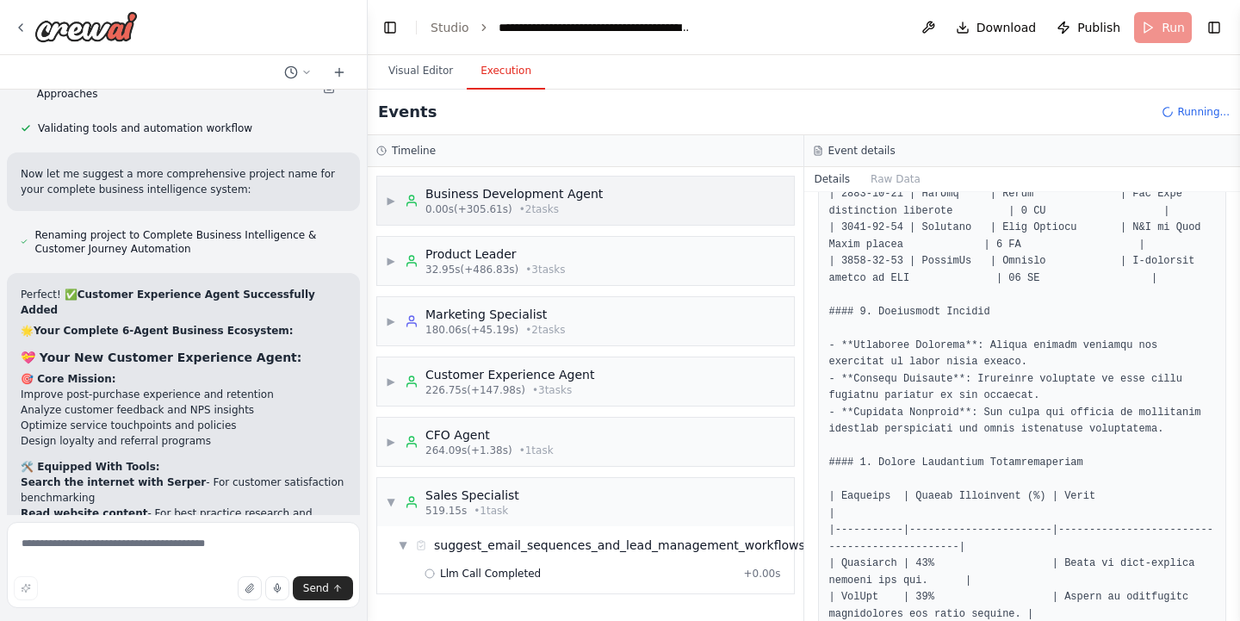
click at [393, 199] on span "▶" at bounding box center [391, 201] width 10 height 14
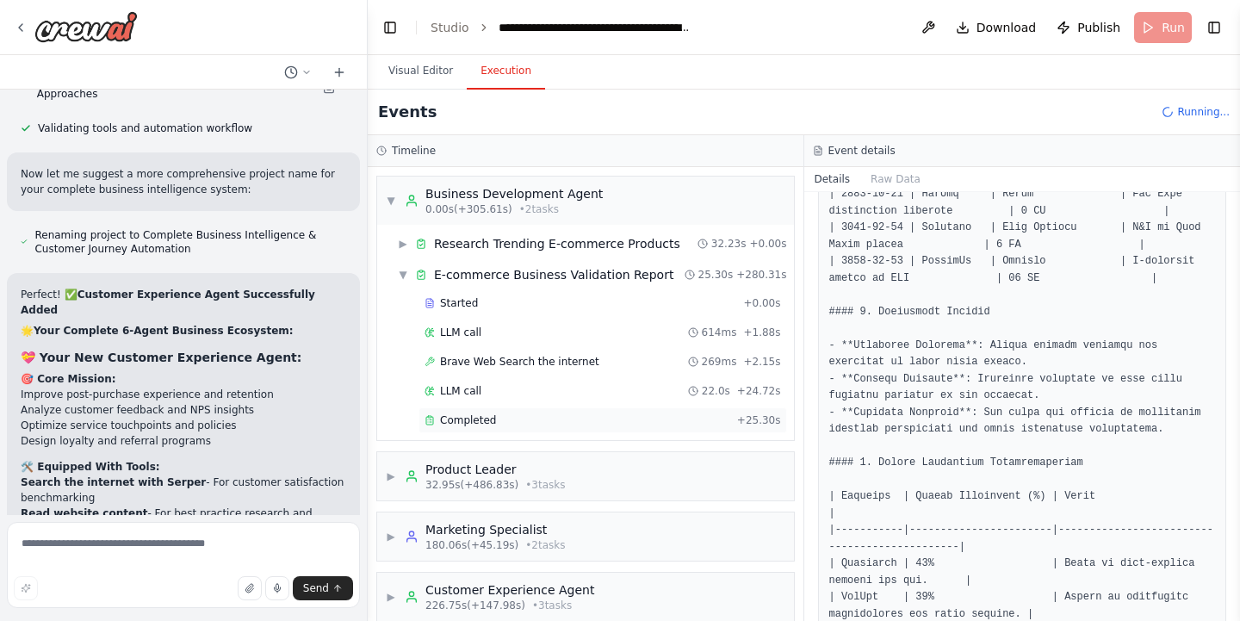
click at [444, 427] on div "Completed + 25.30s" at bounding box center [602, 420] width 368 height 26
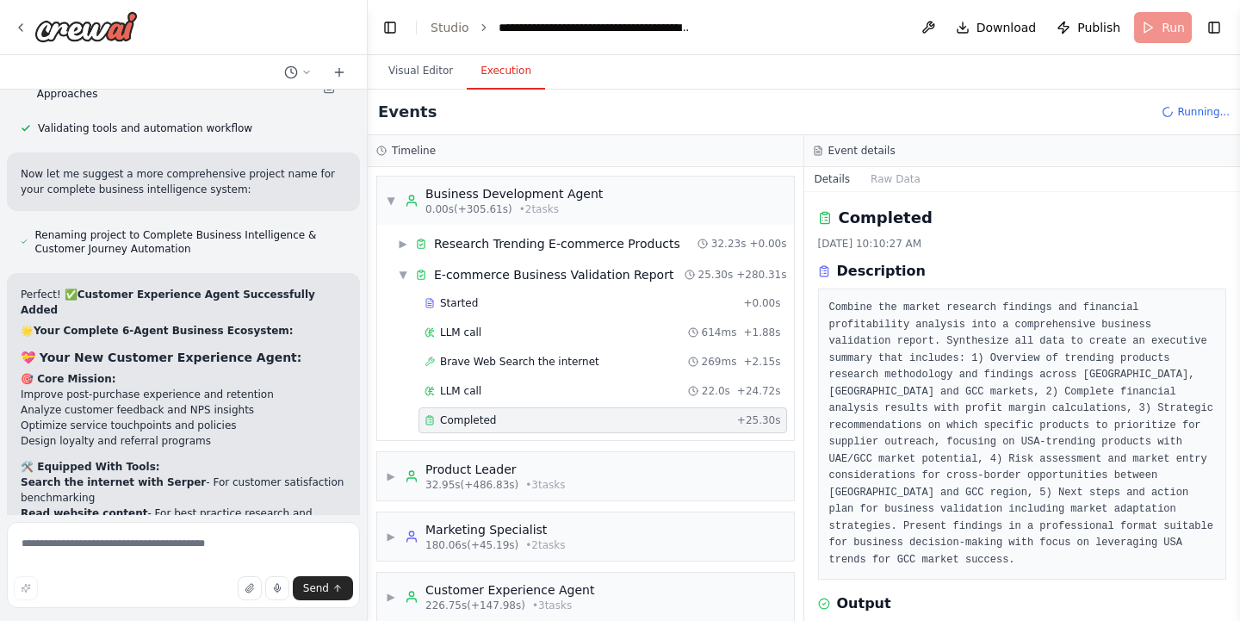
click at [829, 307] on pre "Combine the market research findings and financial profitability analysis into …" at bounding box center [1022, 434] width 387 height 269
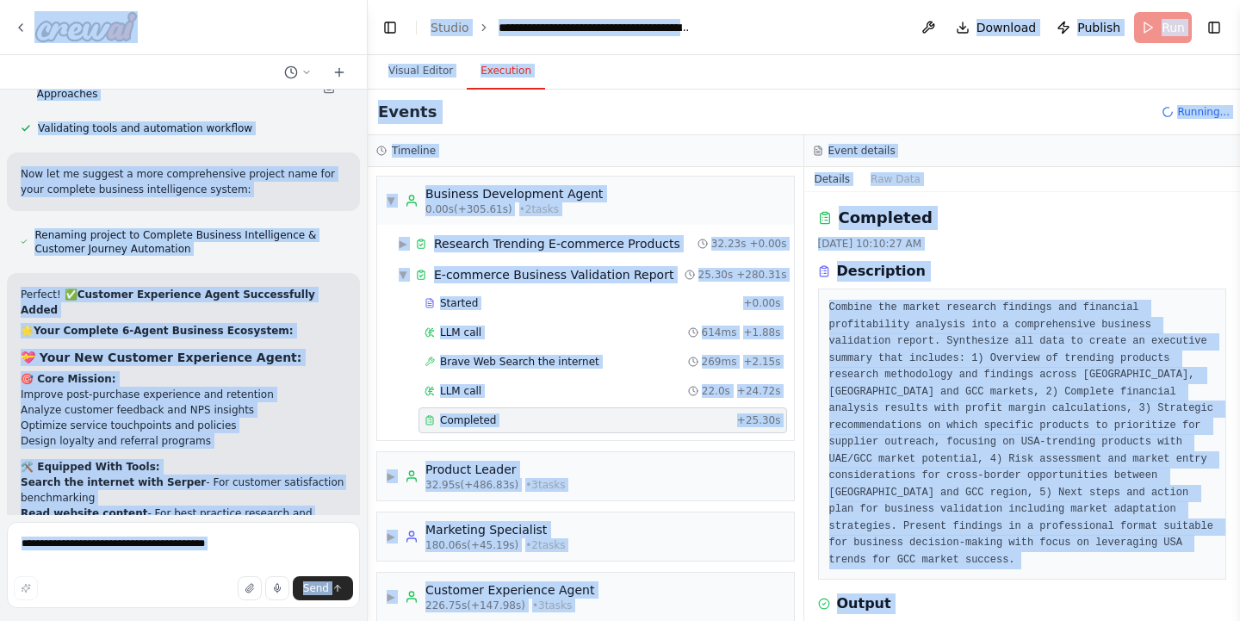
click at [829, 307] on pre "Combine the market research findings and financial profitability analysis into …" at bounding box center [1022, 434] width 387 height 269
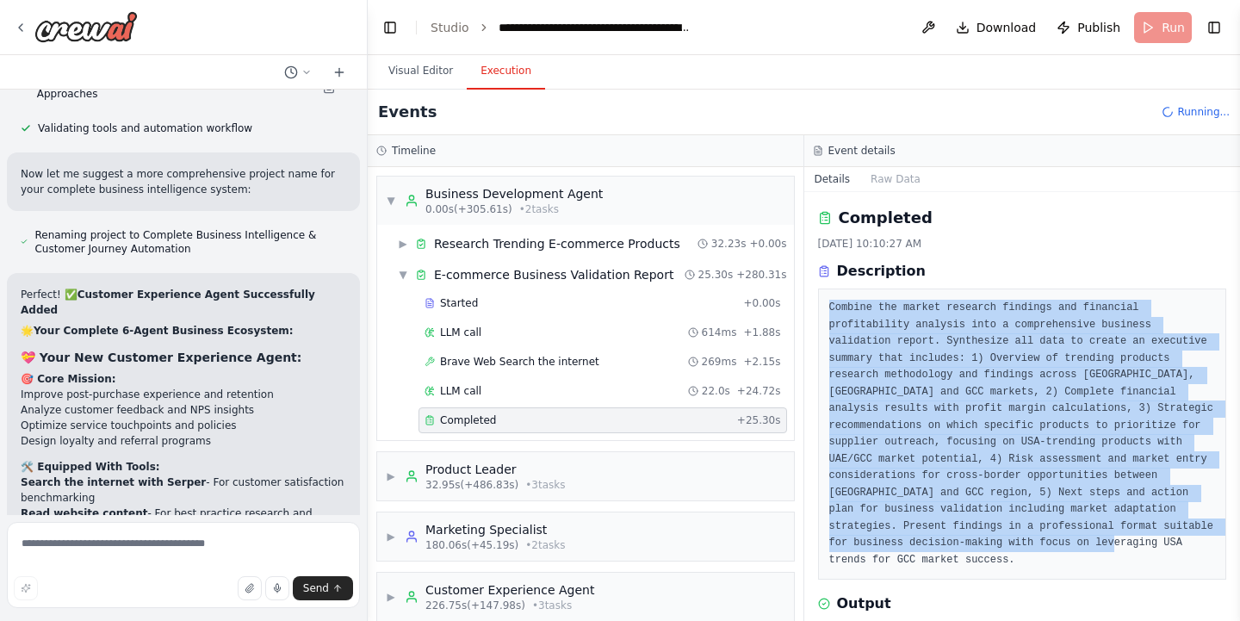
drag, startPoint x: 828, startPoint y: 307, endPoint x: 985, endPoint y: 571, distance: 307.3
click at [985, 571] on div "Combine the market research findings and financial profitability analysis into …" at bounding box center [1022, 433] width 409 height 291
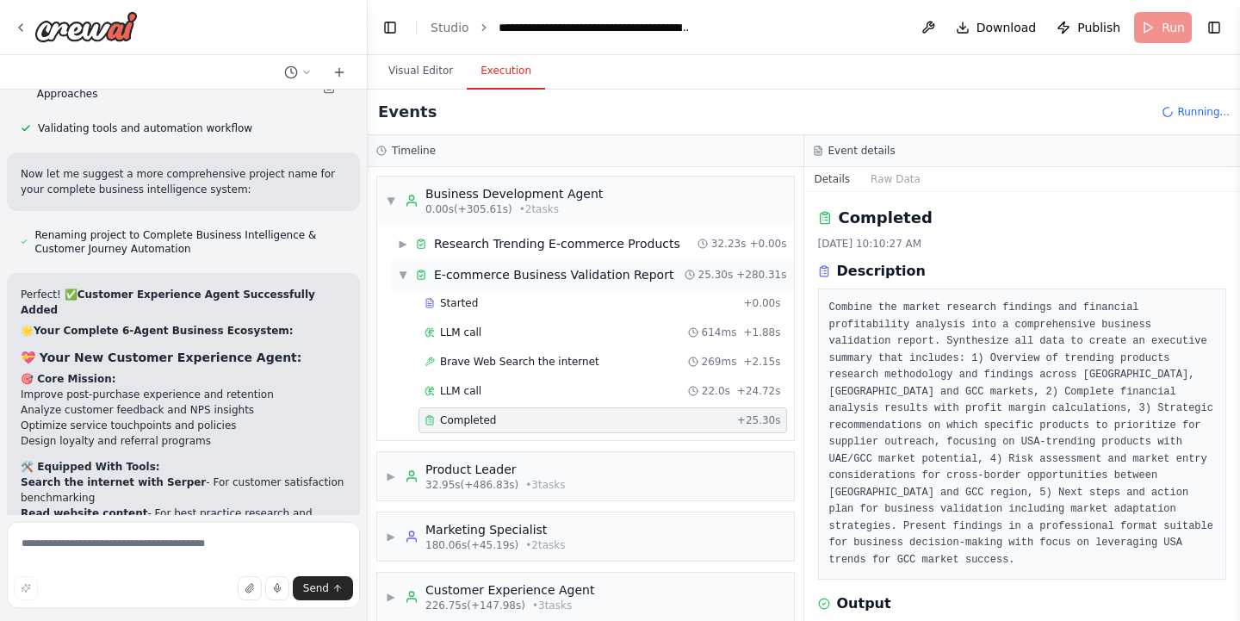
click at [404, 273] on span "▼" at bounding box center [403, 275] width 10 height 14
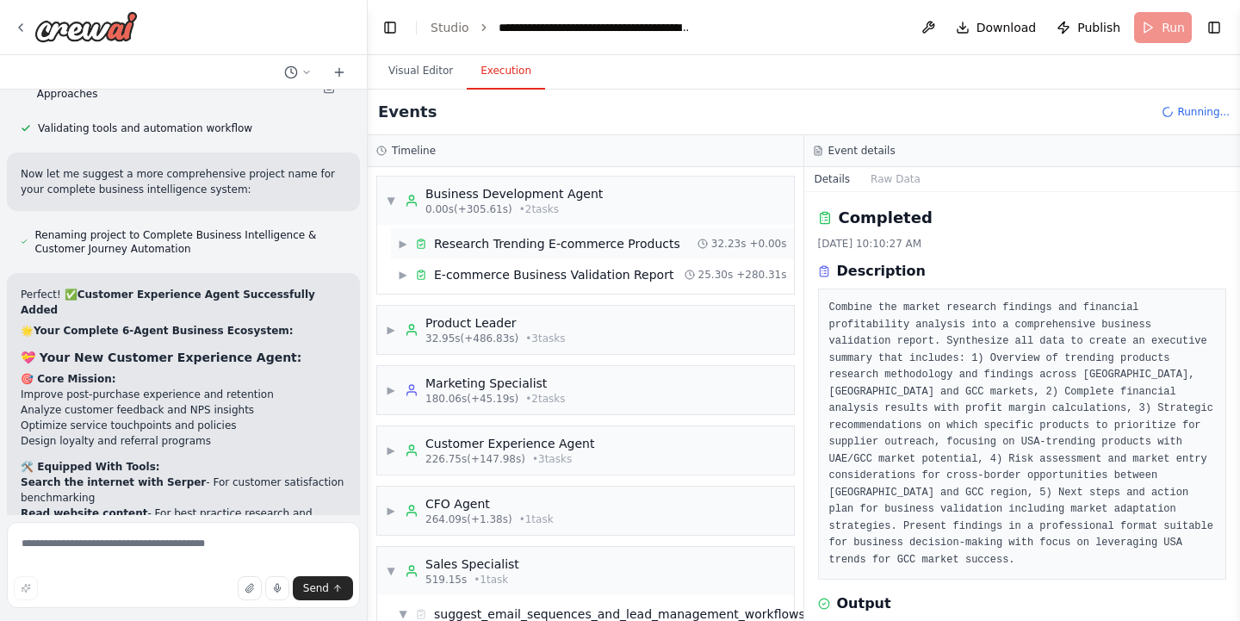
click at [406, 240] on span "▶" at bounding box center [403, 244] width 10 height 14
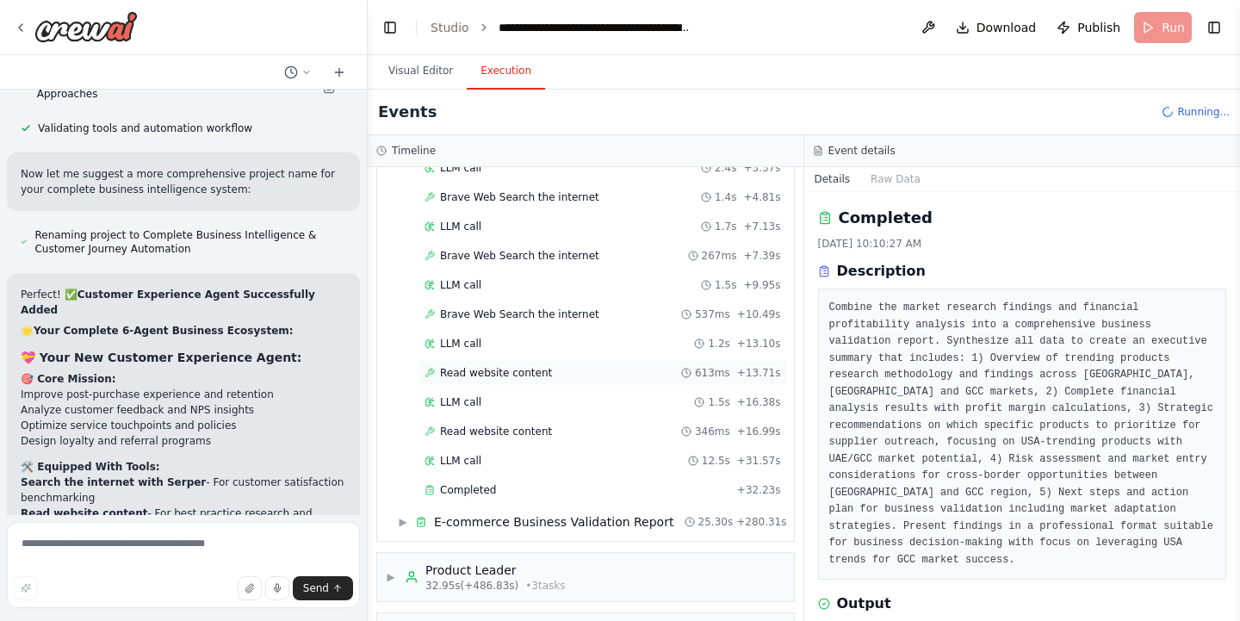
scroll to position [177, 0]
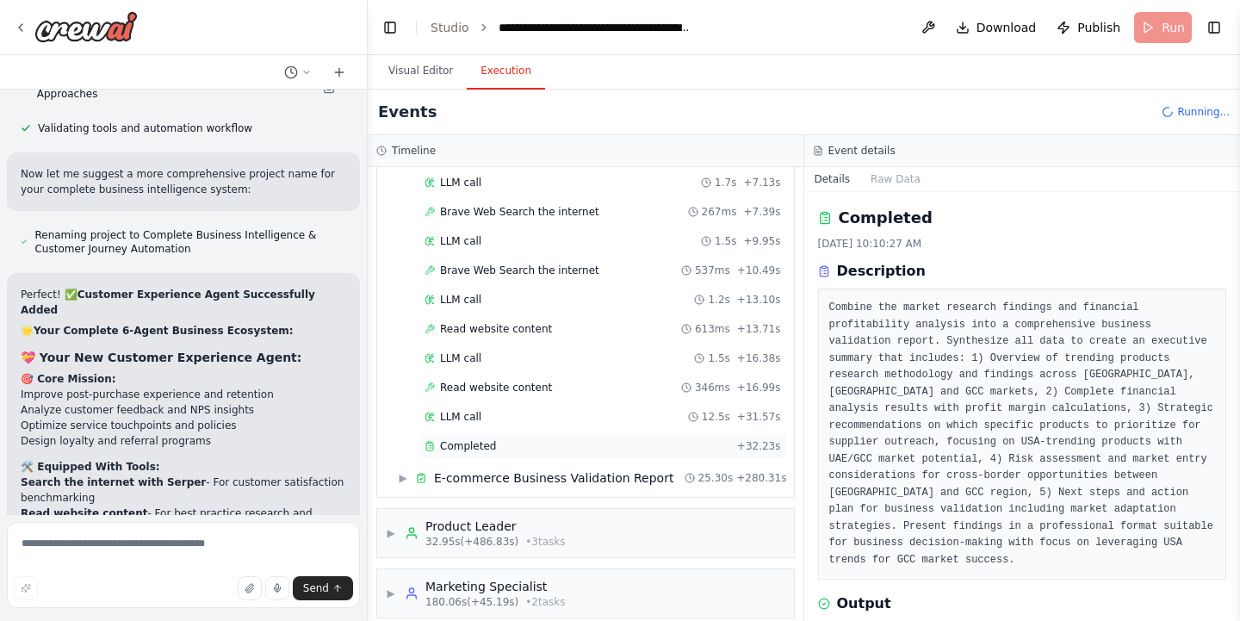
click at [480, 448] on span "Completed" at bounding box center [468, 446] width 56 height 14
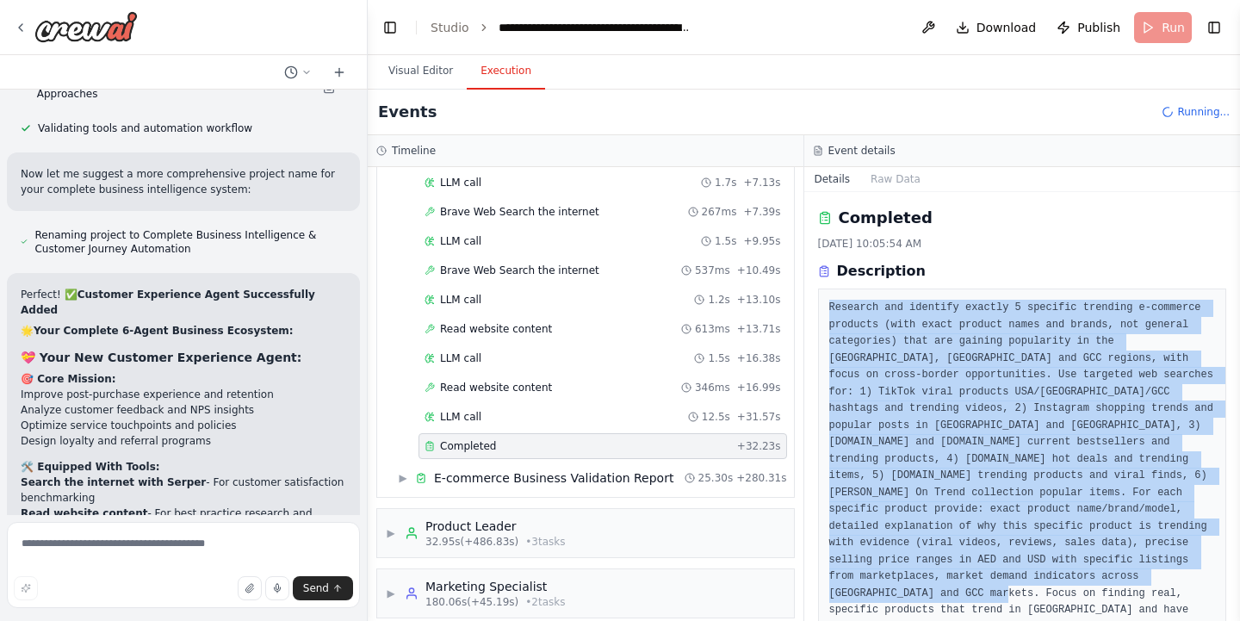
drag, startPoint x: 829, startPoint y: 305, endPoint x: 967, endPoint y: 604, distance: 329.0
click at [967, 604] on div "Research and identify exactly 5 specific trending e-commerce products (with exa…" at bounding box center [1022, 467] width 409 height 358
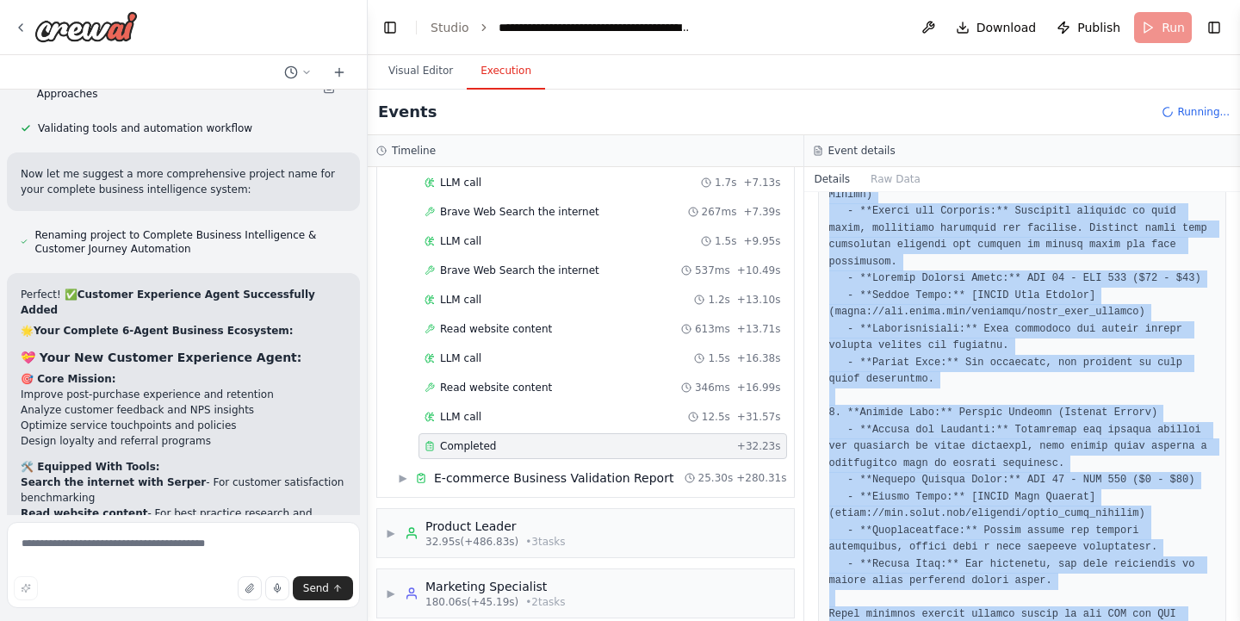
scroll to position [1254, 0]
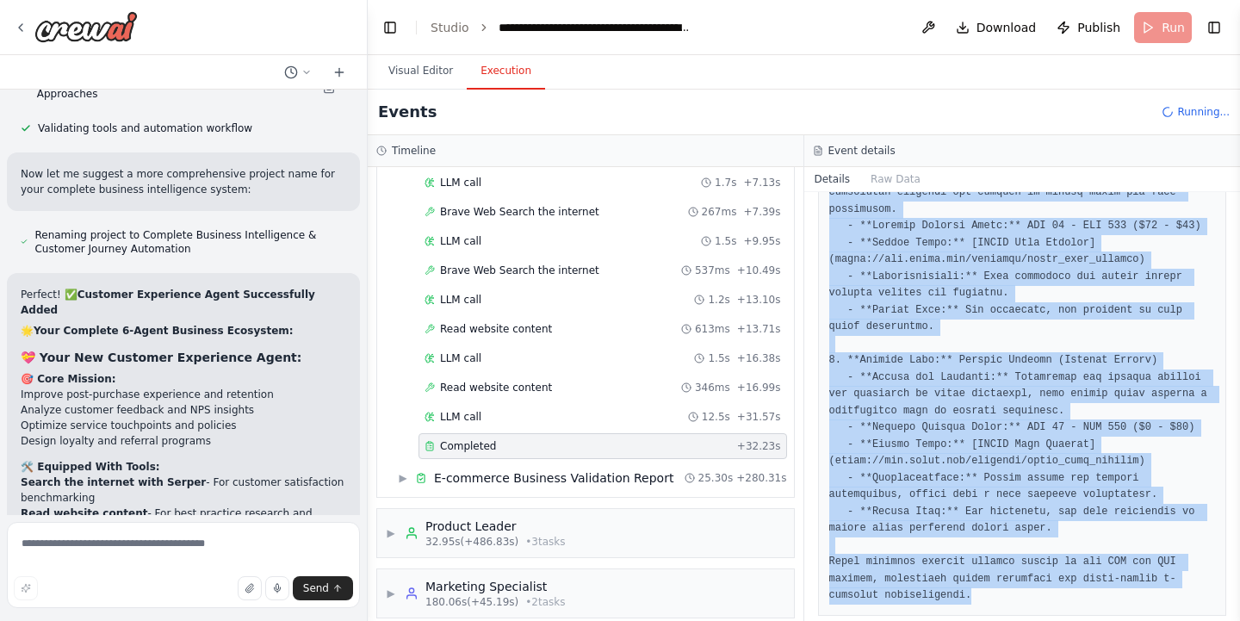
drag, startPoint x: 826, startPoint y: 293, endPoint x: 1031, endPoint y: 650, distance: 411.9
click at [1031, 620] on html "▶ Thought process I'll help you create an AI-powered e-commerce business idea v…" at bounding box center [620, 310] width 1240 height 621
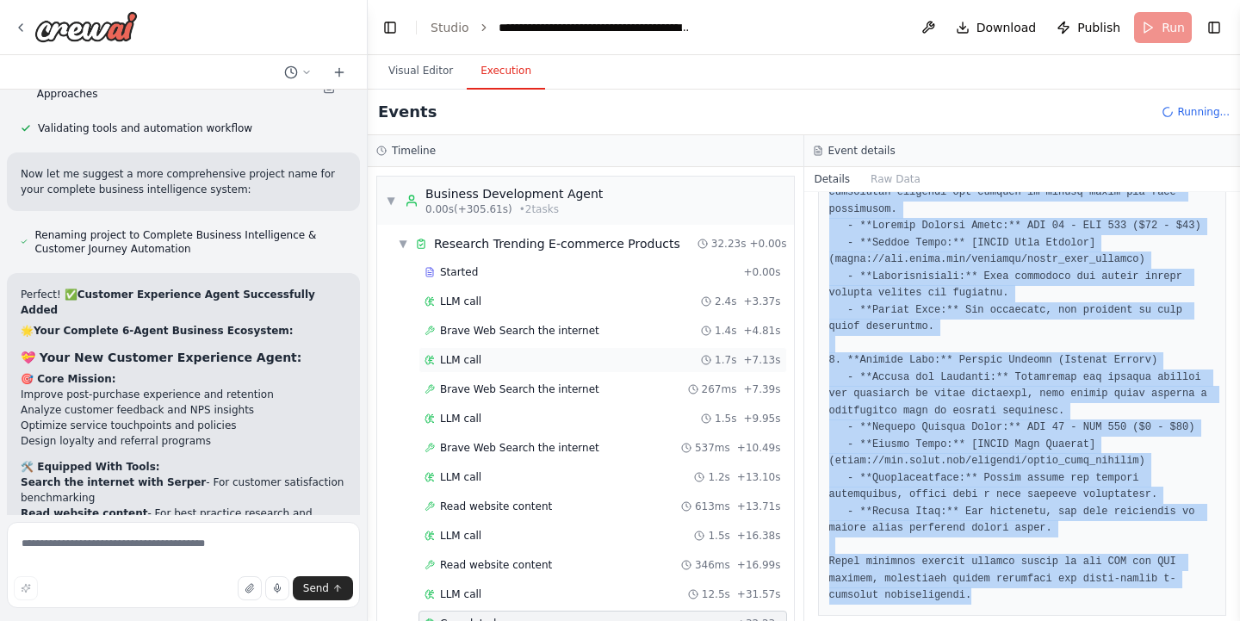
scroll to position [0, 0]
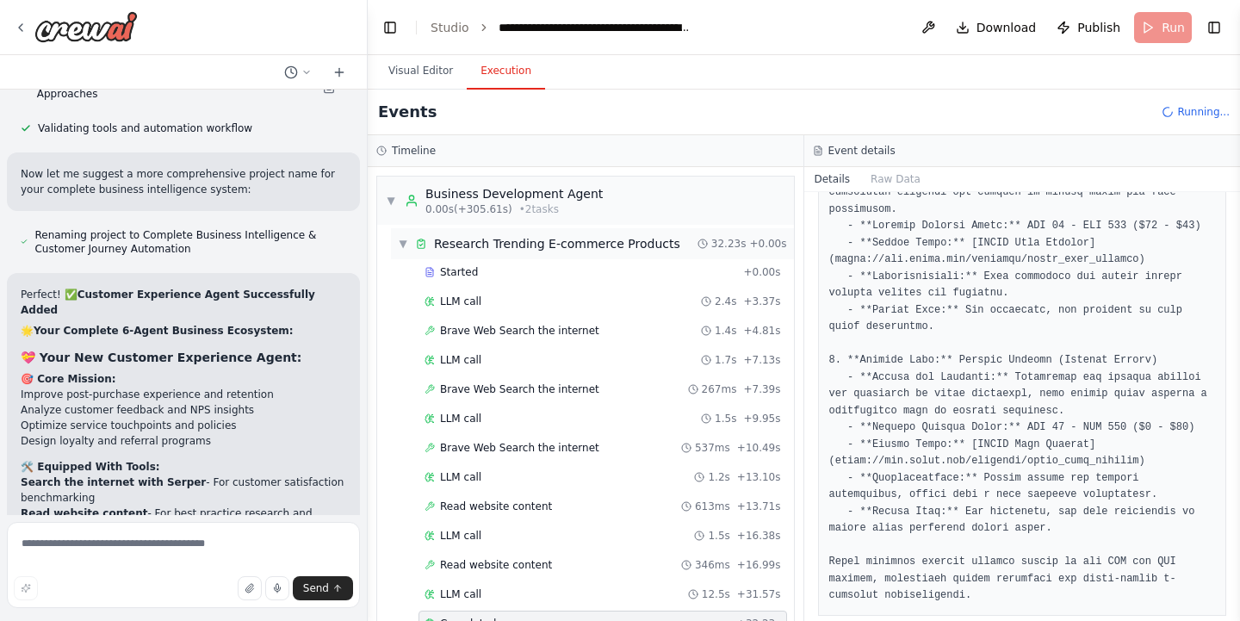
click at [399, 241] on span "▼" at bounding box center [403, 244] width 10 height 14
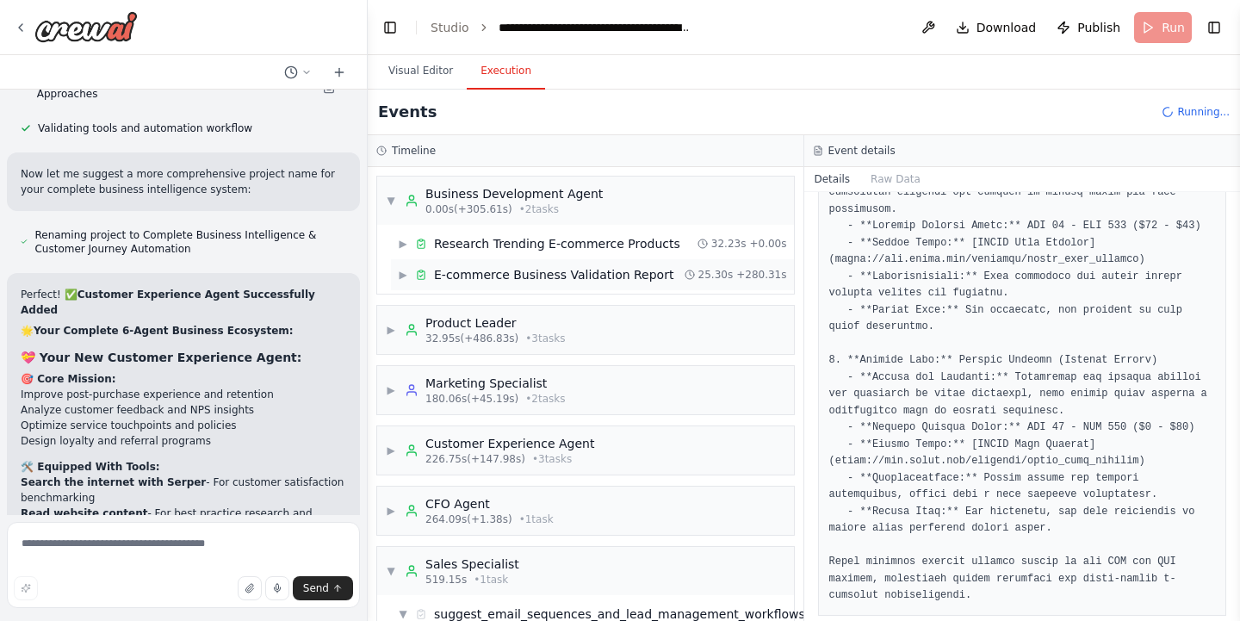
click at [404, 277] on span "▶" at bounding box center [403, 275] width 10 height 14
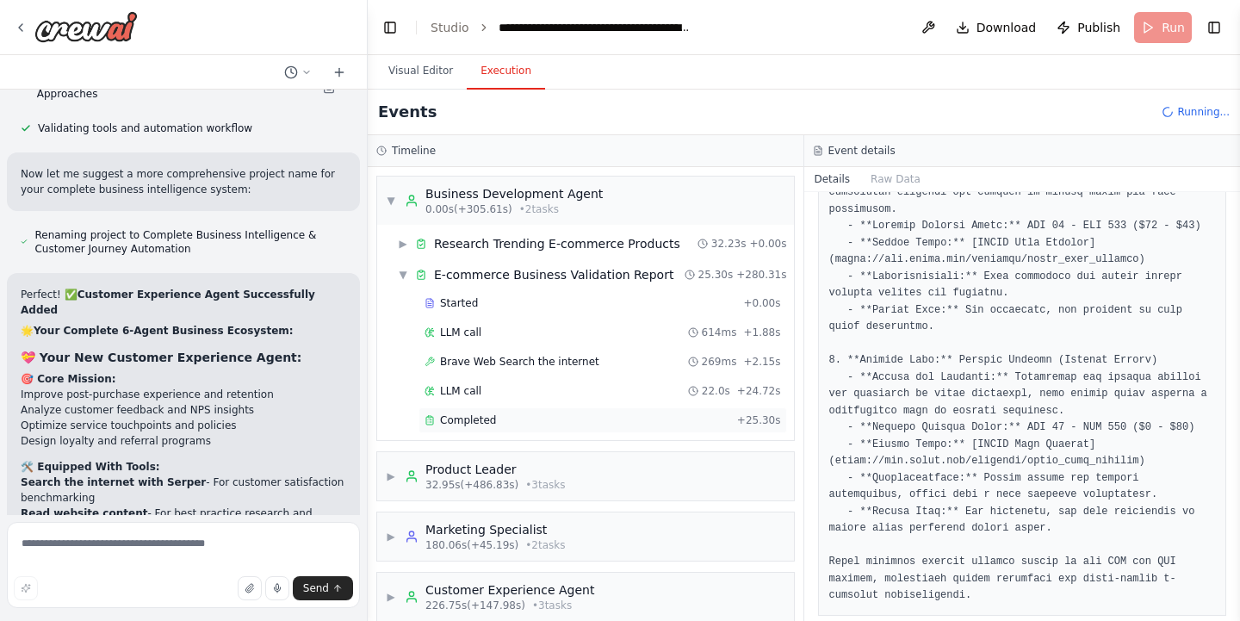
click at [443, 420] on span "Completed" at bounding box center [468, 420] width 56 height 14
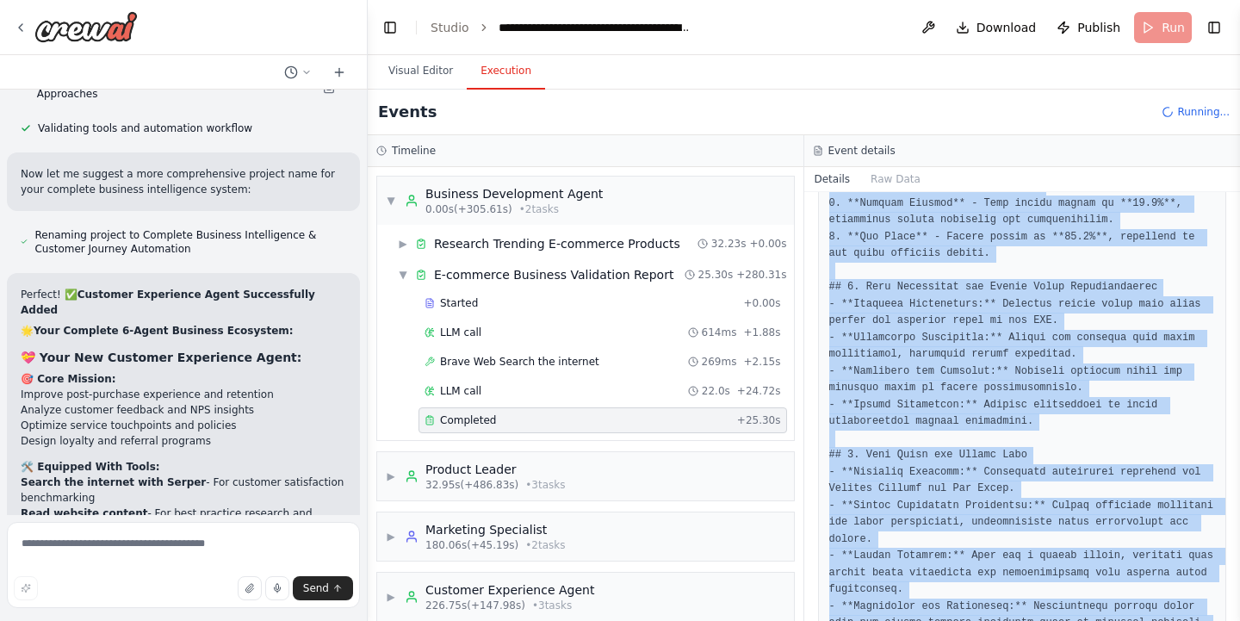
scroll to position [2137, 0]
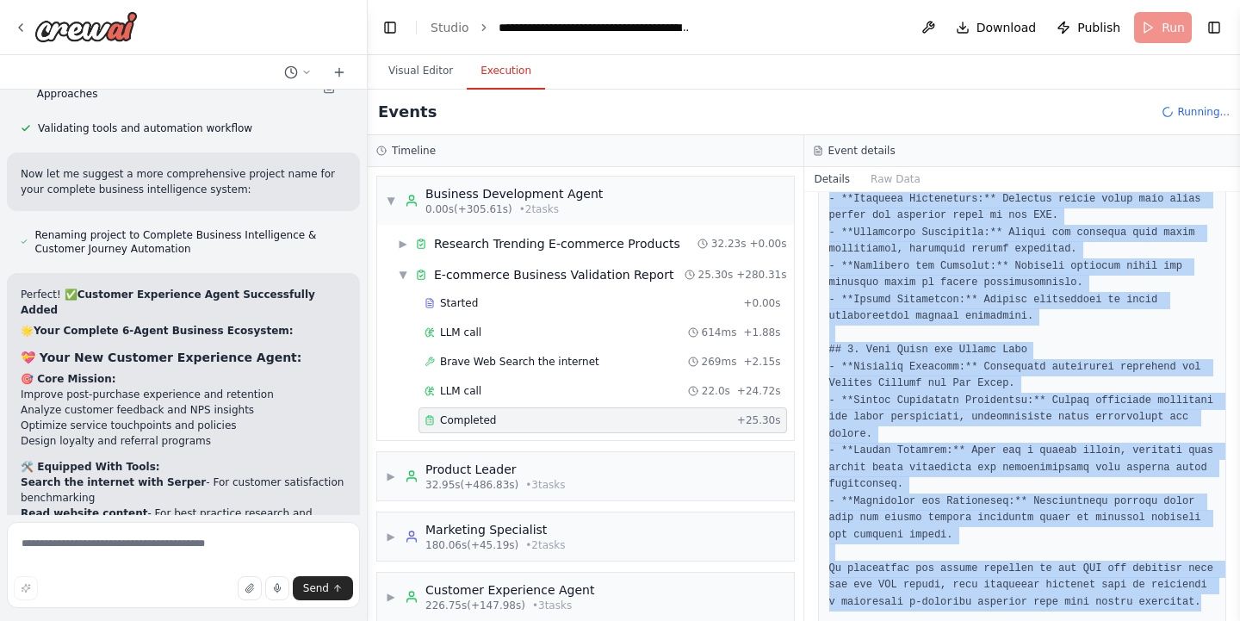
drag, startPoint x: 829, startPoint y: 406, endPoint x: 1011, endPoint y: 671, distance: 320.7
click at [1011, 620] on html "▶ Thought process I'll help you create an AI-powered e-commerce business idea v…" at bounding box center [620, 310] width 1240 height 621
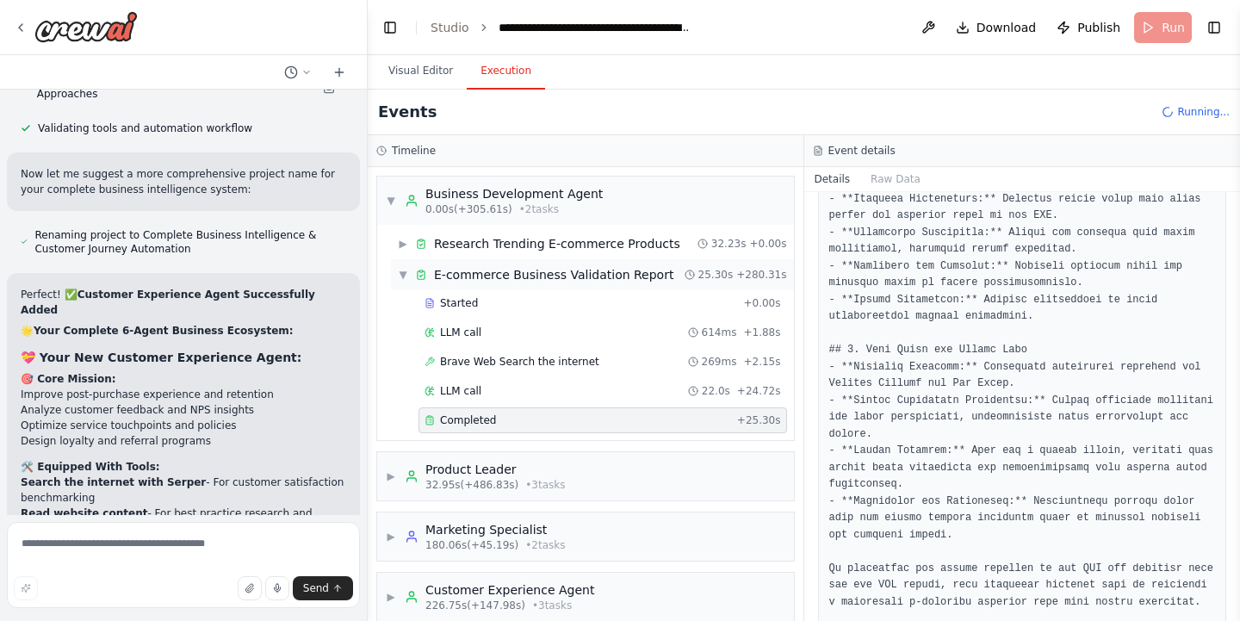
click at [402, 274] on span "▼" at bounding box center [403, 275] width 10 height 14
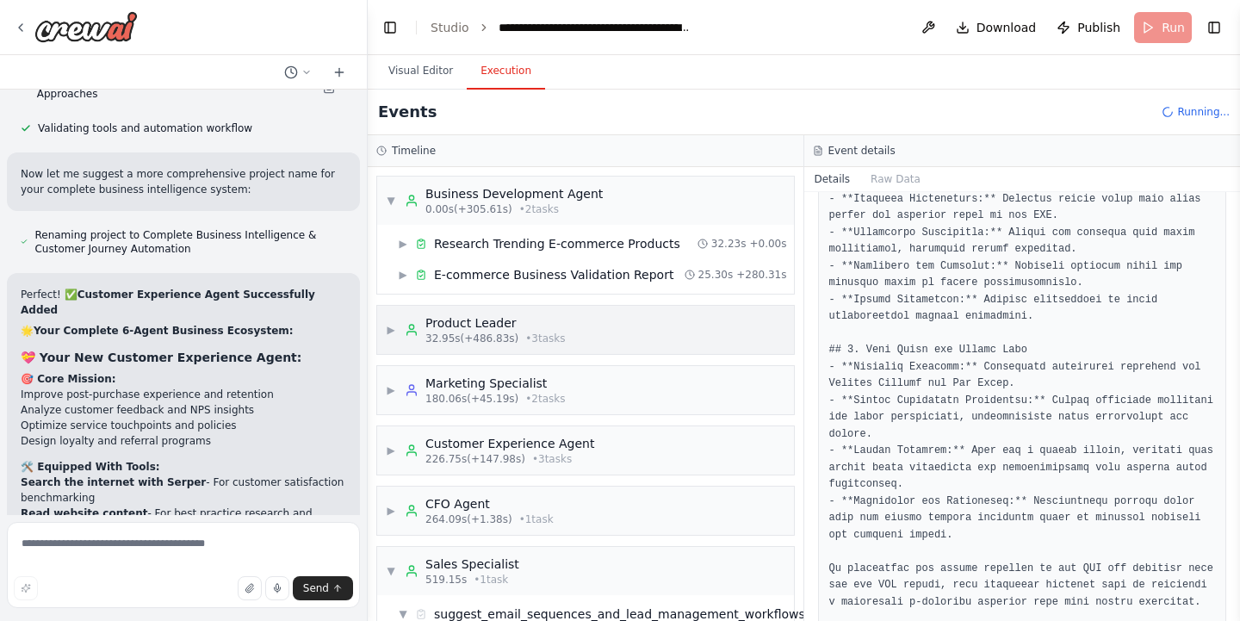
click at [392, 326] on span "▶" at bounding box center [391, 330] width 10 height 14
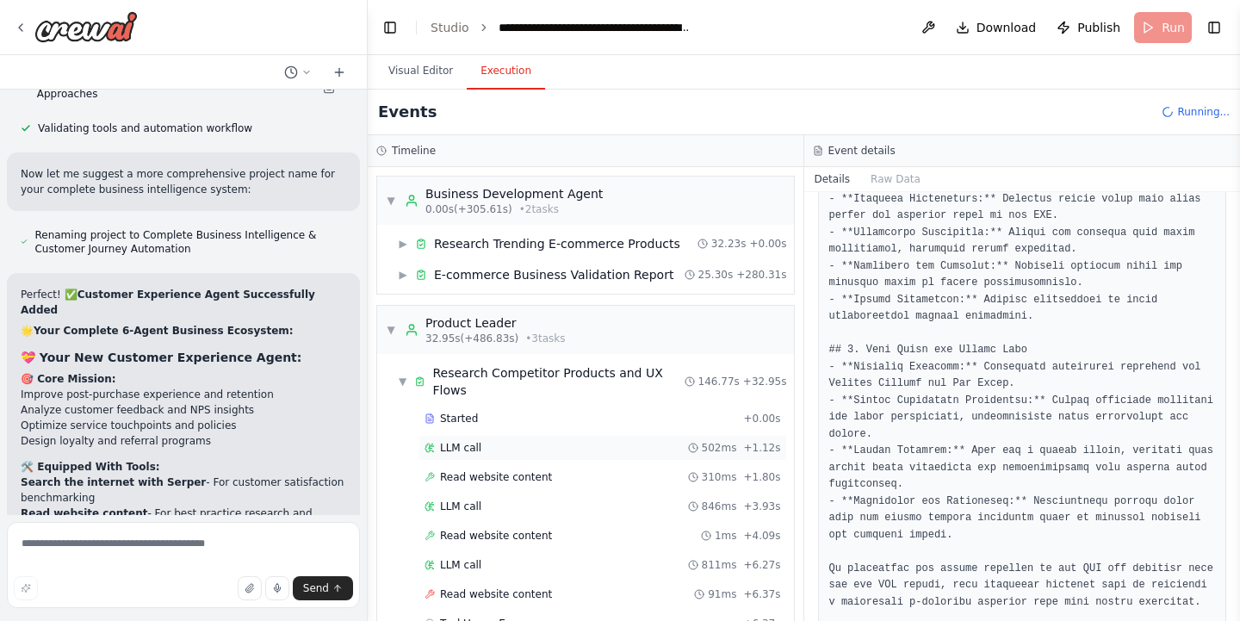
scroll to position [0, 0]
click at [392, 200] on span "▼" at bounding box center [391, 201] width 10 height 14
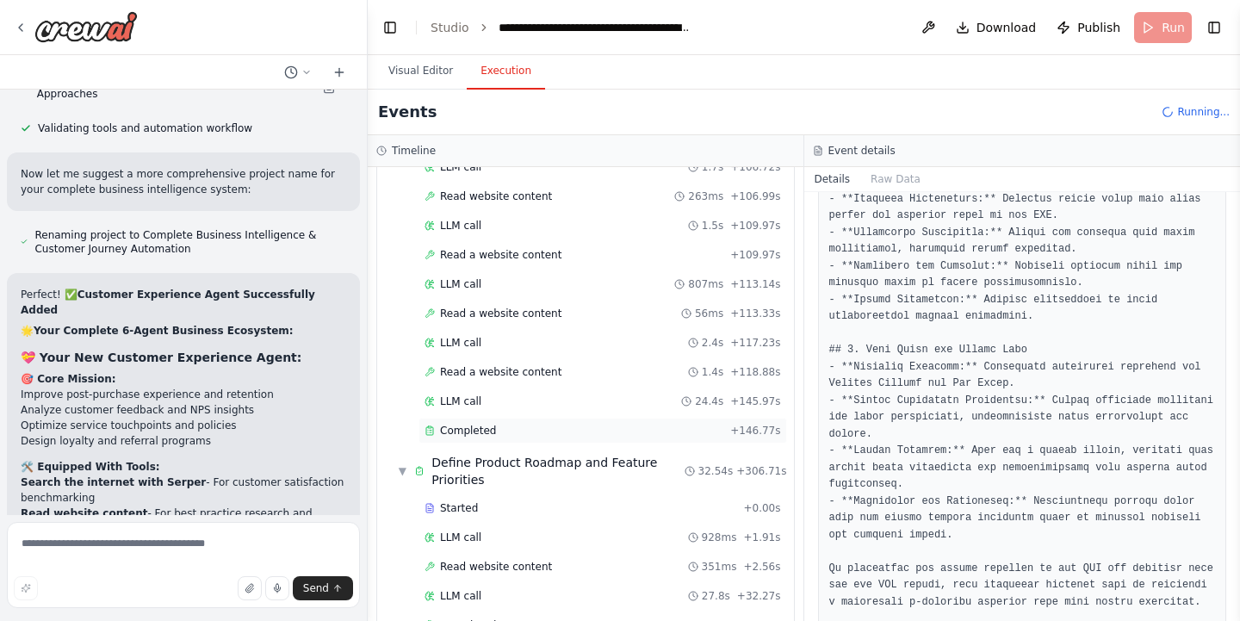
scroll to position [647, 0]
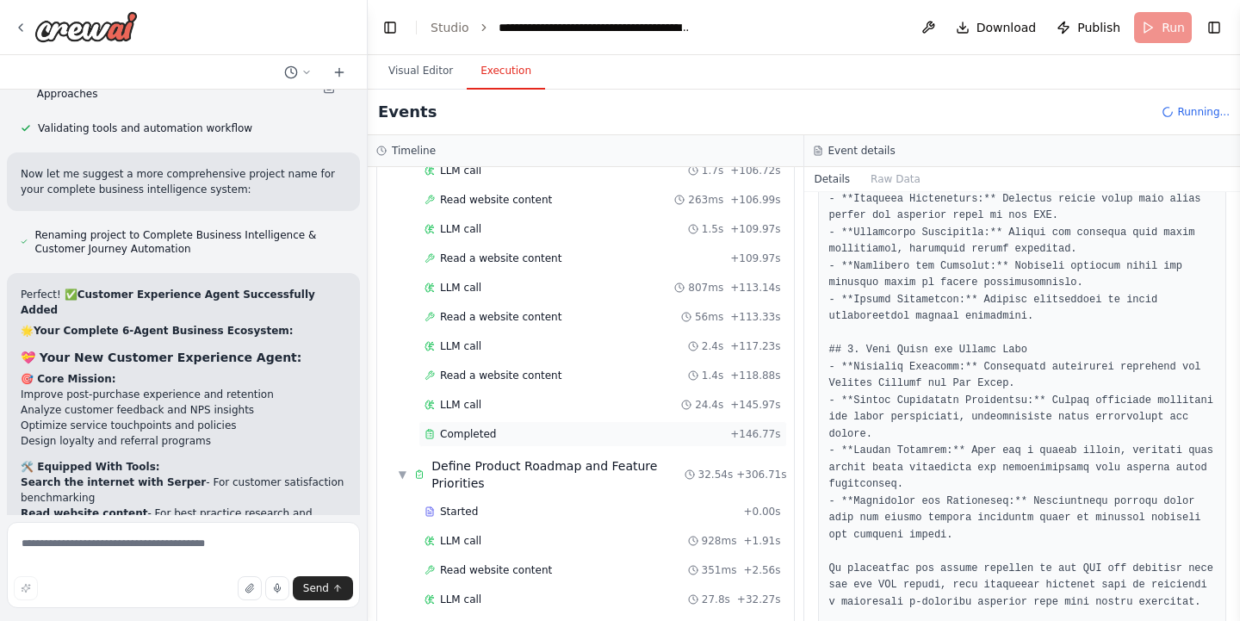
click at [470, 427] on span "Completed" at bounding box center [468, 434] width 56 height 14
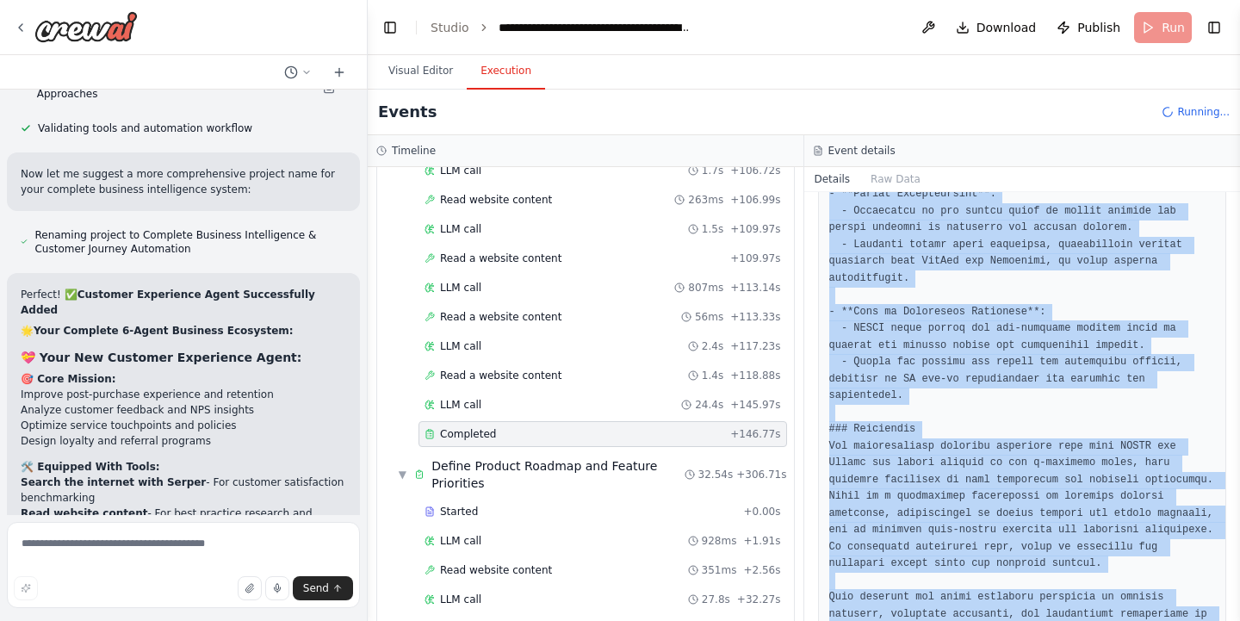
scroll to position [1744, 0]
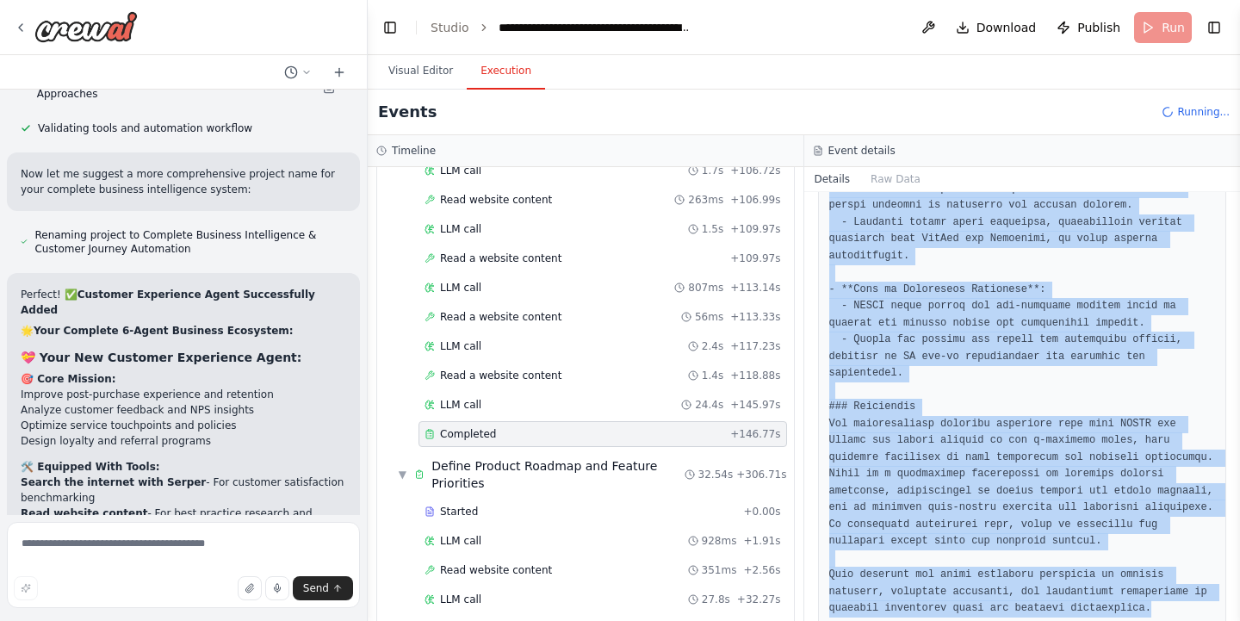
drag, startPoint x: 834, startPoint y: 274, endPoint x: 972, endPoint y: 683, distance: 431.5
click at [972, 620] on html "▶ Thought process I'll help you create an AI-powered e-commerce business idea v…" at bounding box center [620, 310] width 1240 height 621
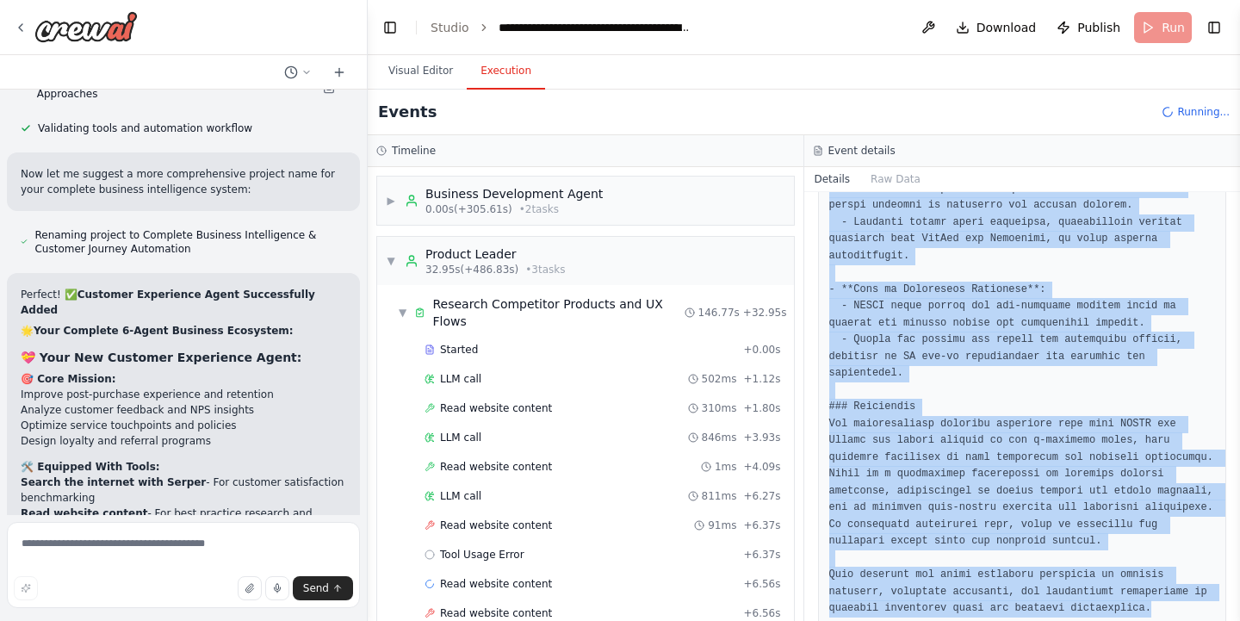
scroll to position [0, 0]
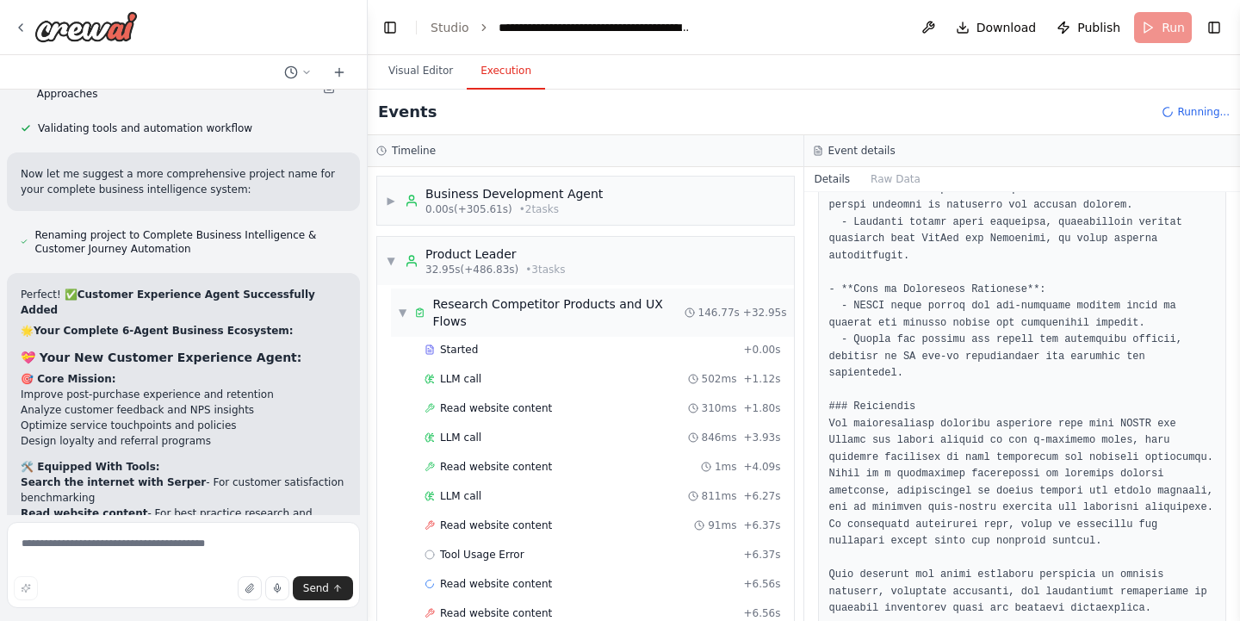
click at [405, 307] on span "▼" at bounding box center [402, 313] width 9 height 14
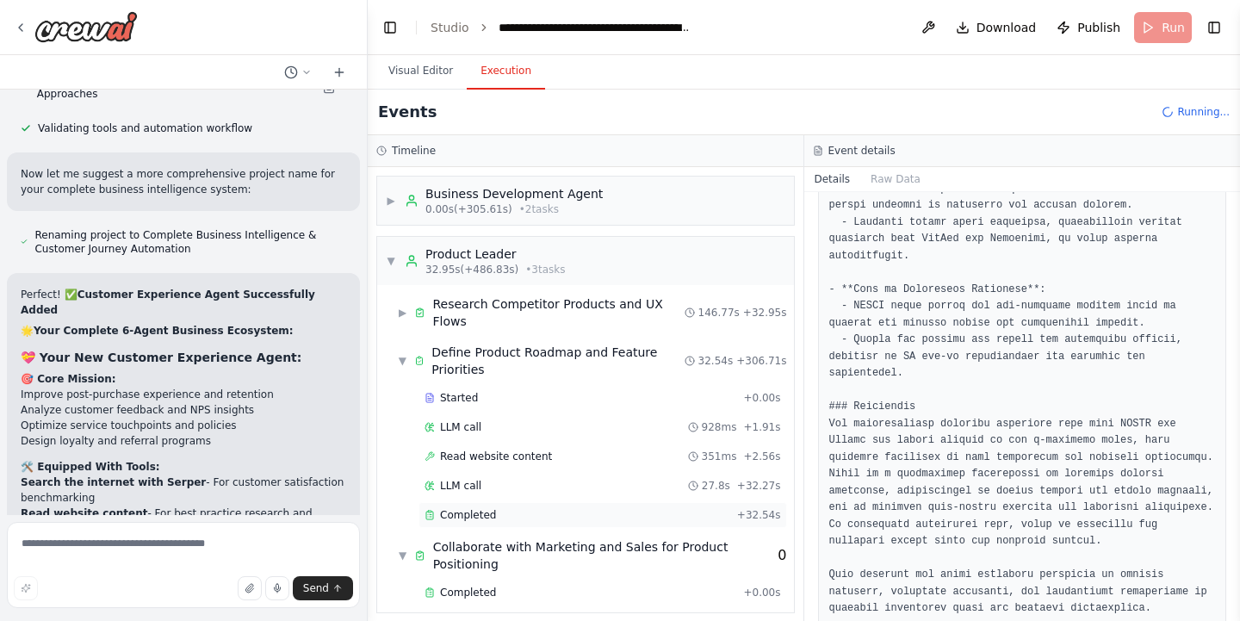
click at [447, 508] on span "Completed" at bounding box center [468, 515] width 56 height 14
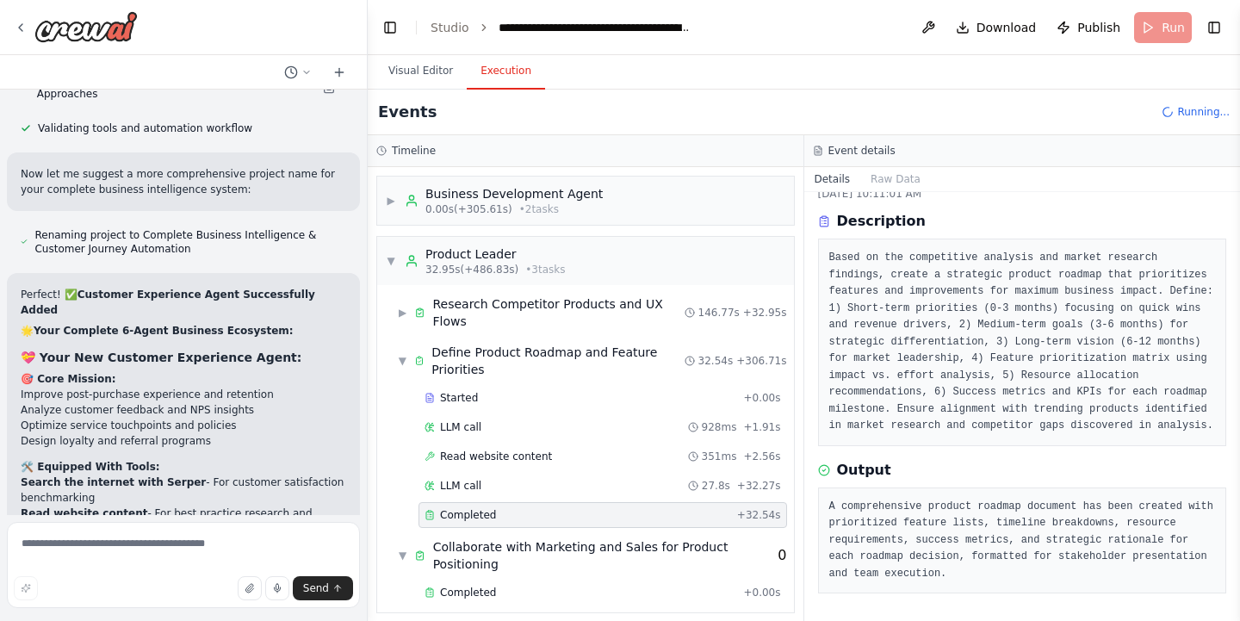
scroll to position [59, 0]
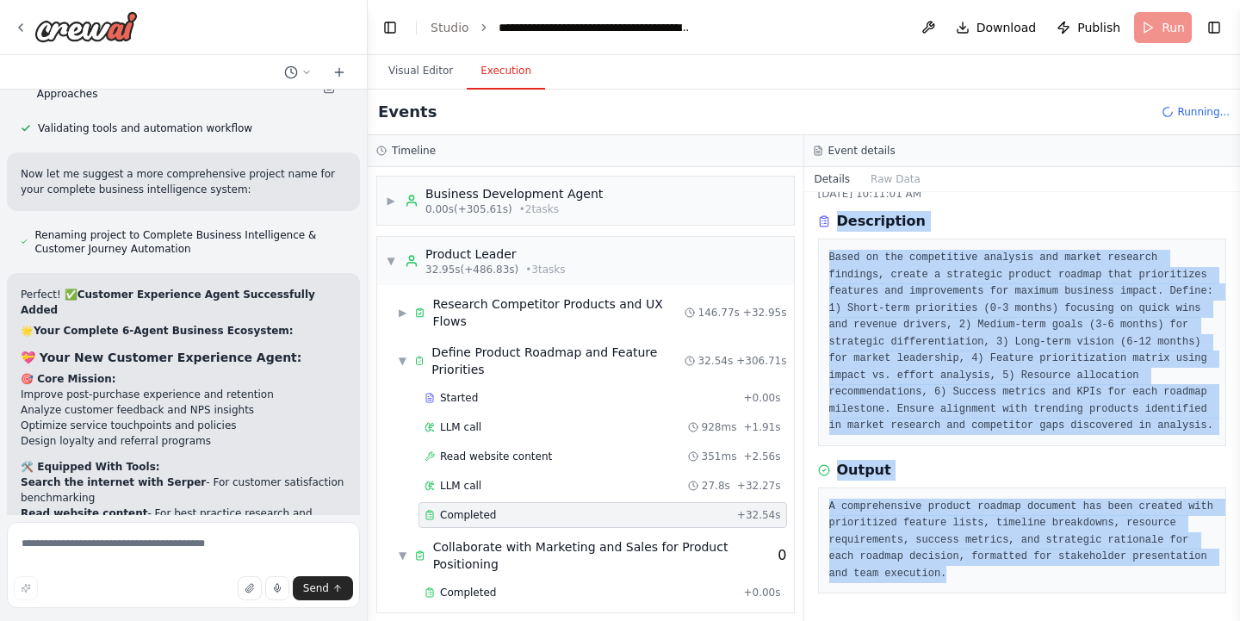
drag, startPoint x: 837, startPoint y: 207, endPoint x: 1000, endPoint y: 657, distance: 479.1
click at [1000, 620] on html "▶ Thought process I'll help you create an AI-powered e-commerce business idea v…" at bounding box center [620, 310] width 1240 height 621
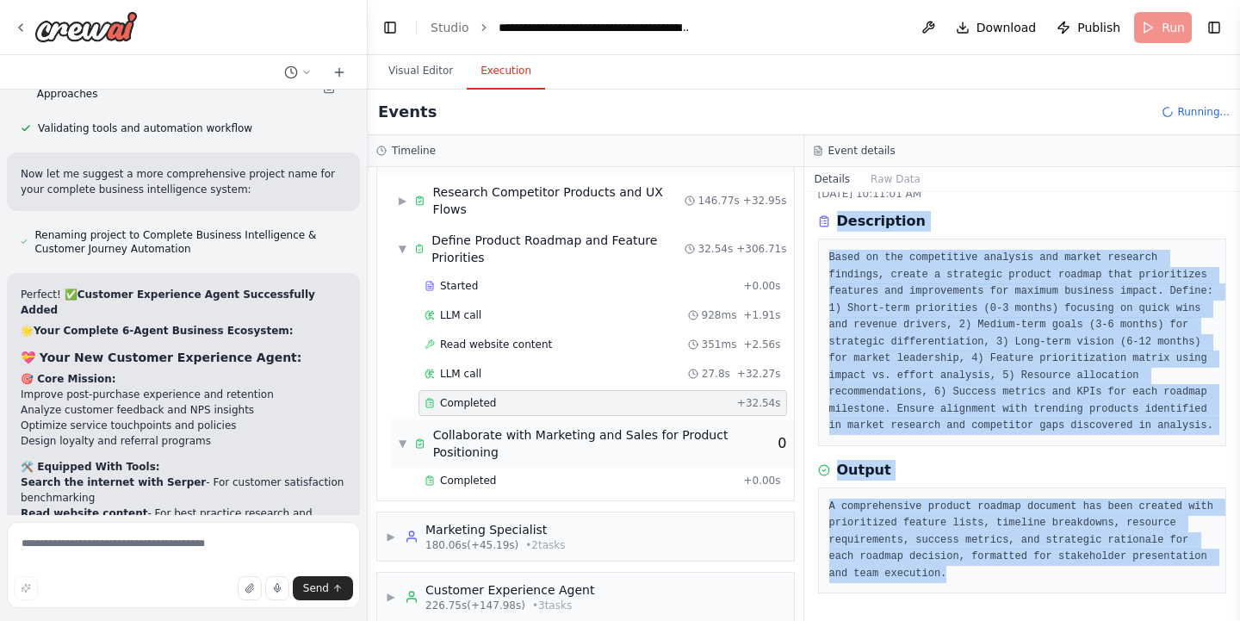
scroll to position [113, 0]
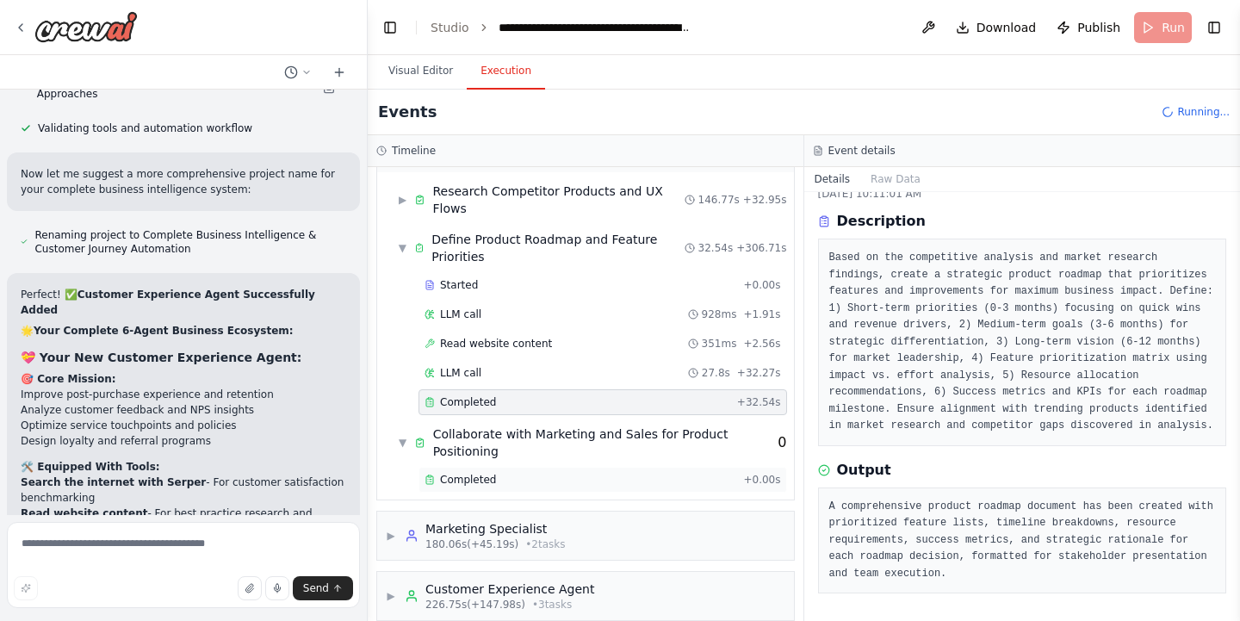
click at [467, 473] on span "Completed" at bounding box center [468, 480] width 56 height 14
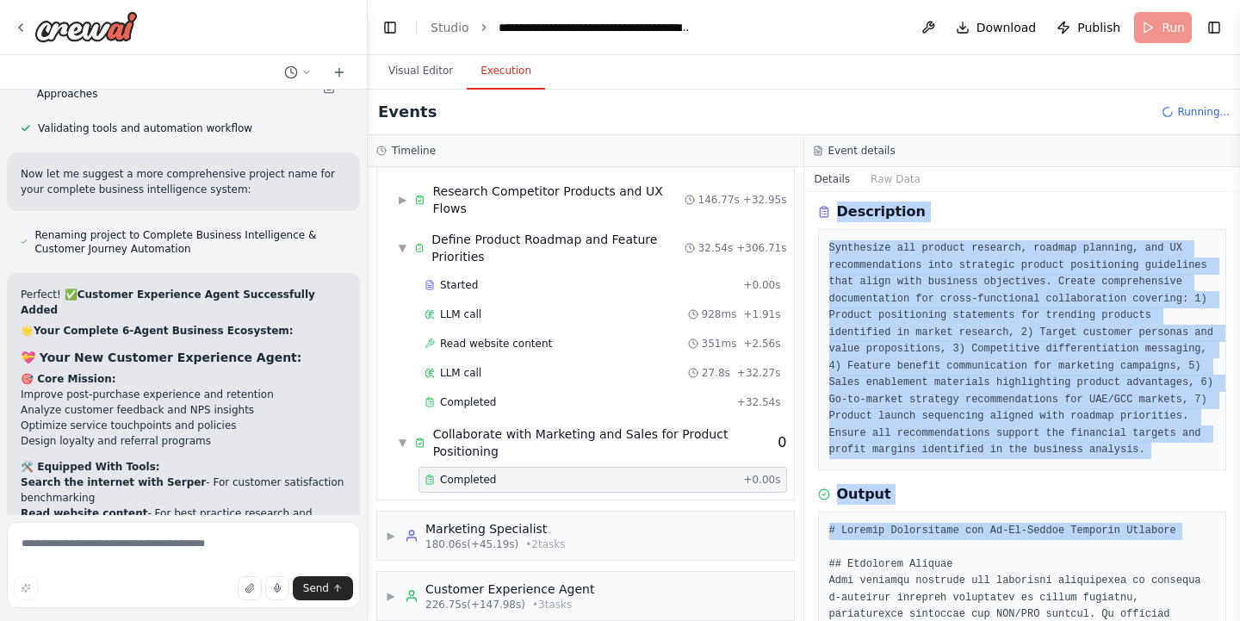
drag, startPoint x: 836, startPoint y: 210, endPoint x: 915, endPoint y: 554, distance: 352.5
click at [915, 554] on div "Completed 10/7/2025, 10:14:01 AM Description Synthesize all product research, r…" at bounding box center [1022, 406] width 437 height 429
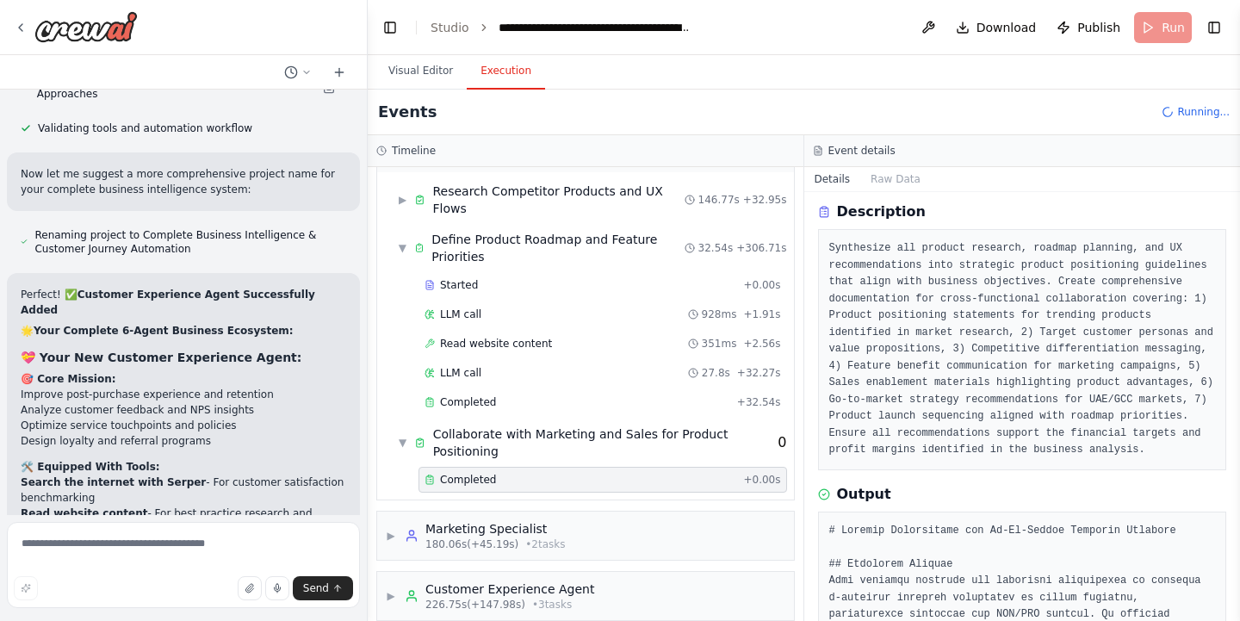
click at [931, 227] on div "Description Synthesize all product research, roadmap planning, and UX recommend…" at bounding box center [1022, 335] width 409 height 269
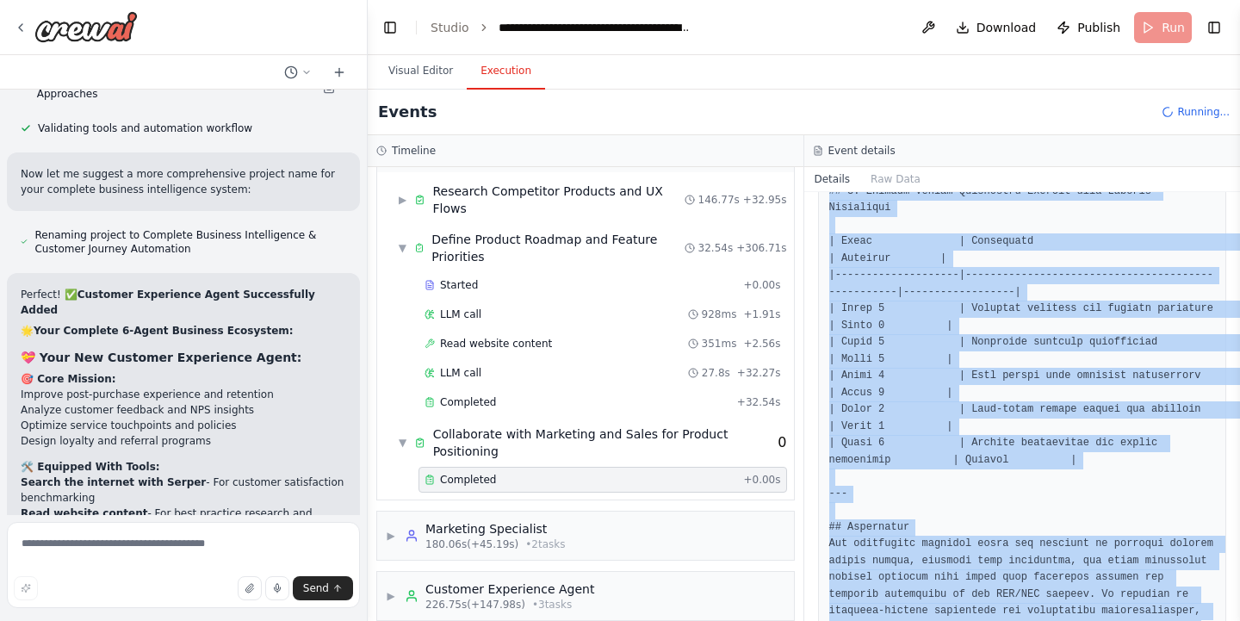
scroll to position [2808, 0]
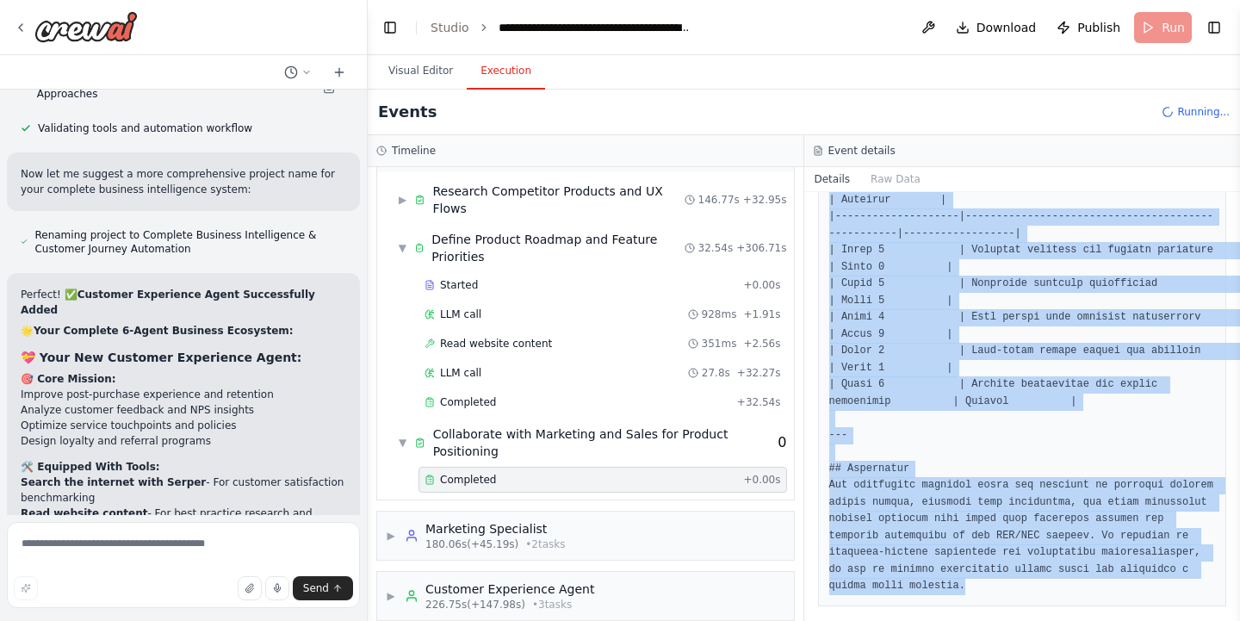
drag, startPoint x: 839, startPoint y: 208, endPoint x: 976, endPoint y: 682, distance: 492.9
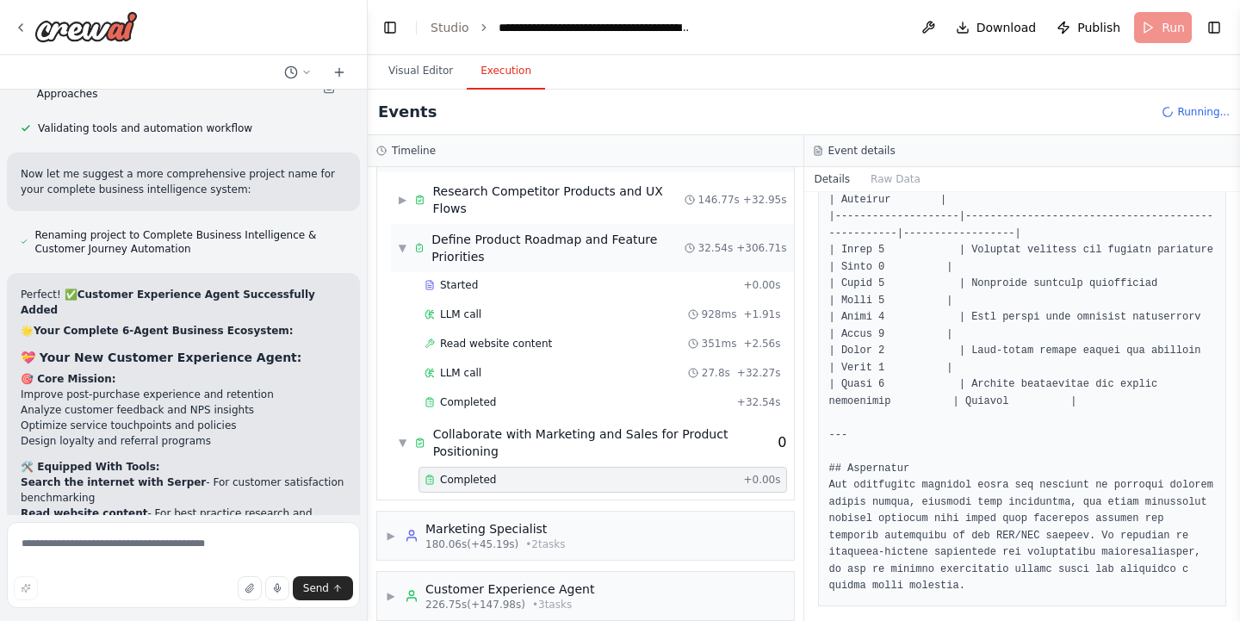
click at [403, 241] on span "▼" at bounding box center [402, 248] width 9 height 14
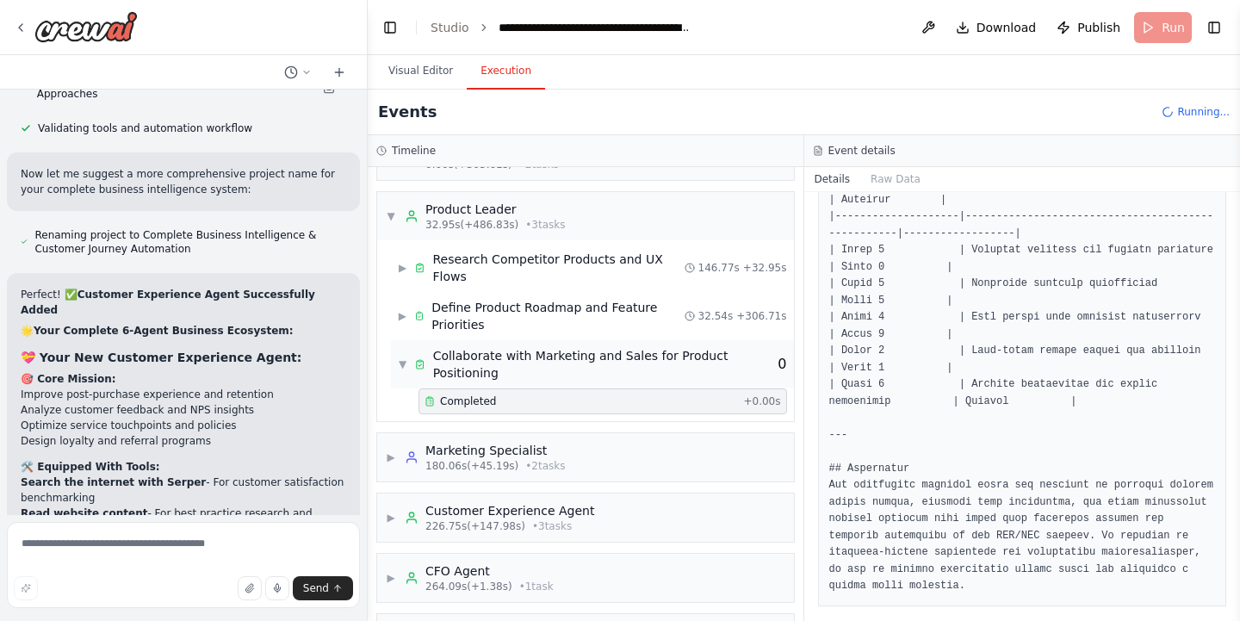
scroll to position [42, 0]
click at [401, 360] on span "▼" at bounding box center [402, 367] width 9 height 14
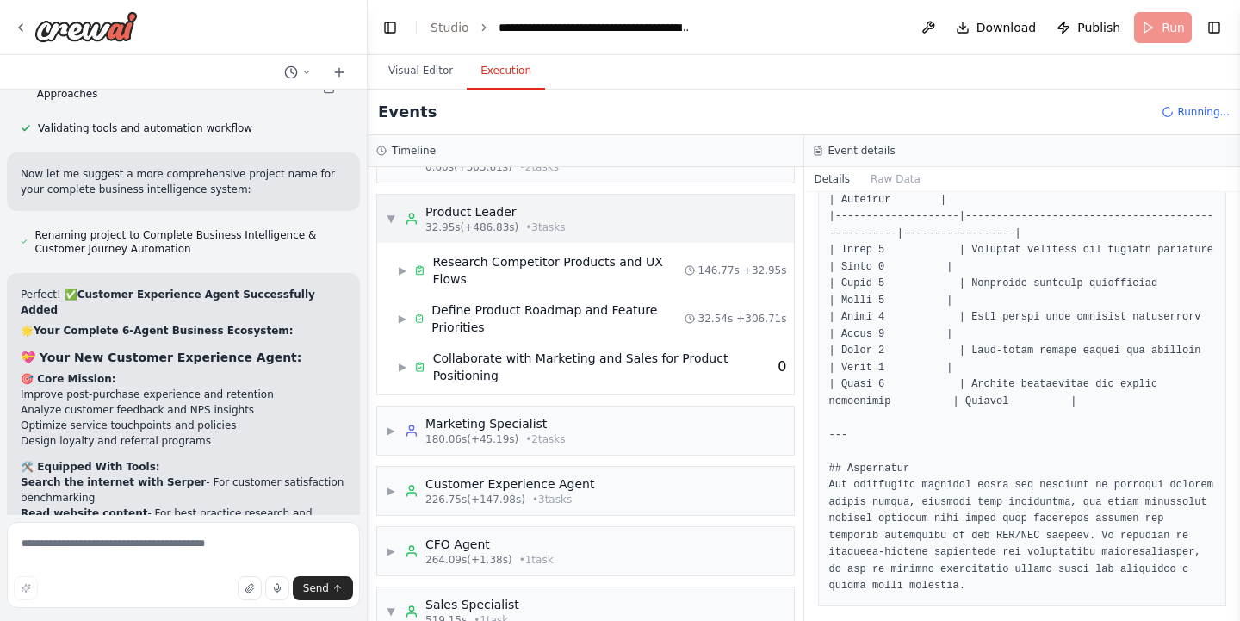
click at [395, 222] on span "▼" at bounding box center [391, 219] width 10 height 14
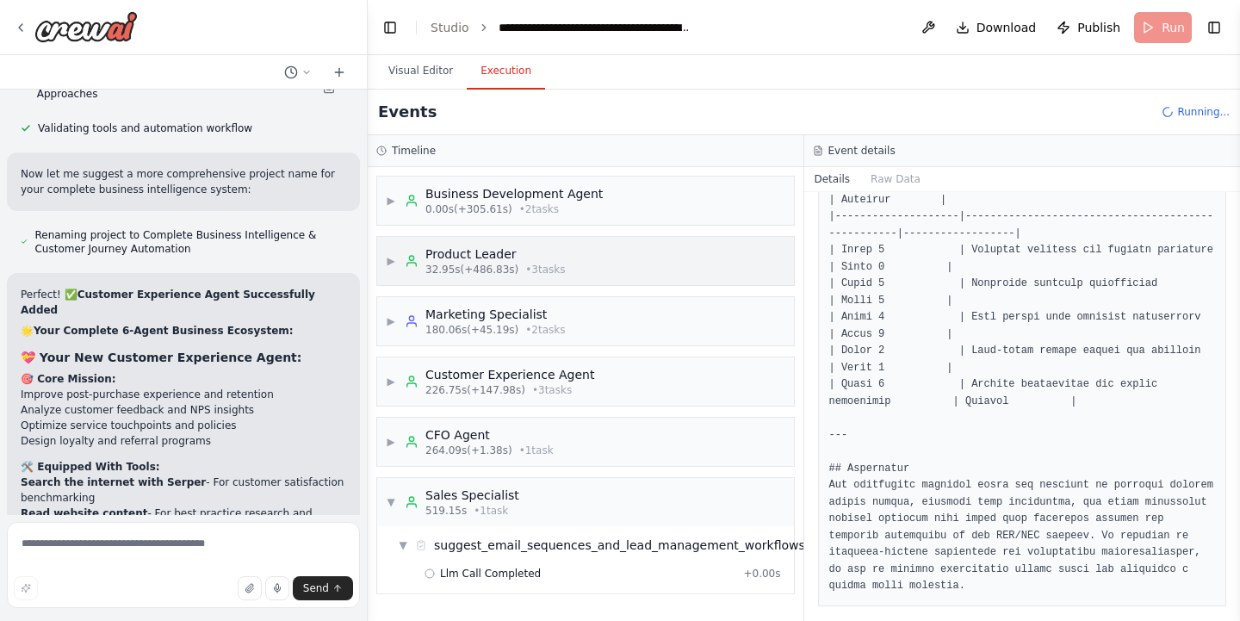
scroll to position [0, 0]
click at [393, 319] on span "▶" at bounding box center [391, 321] width 10 height 14
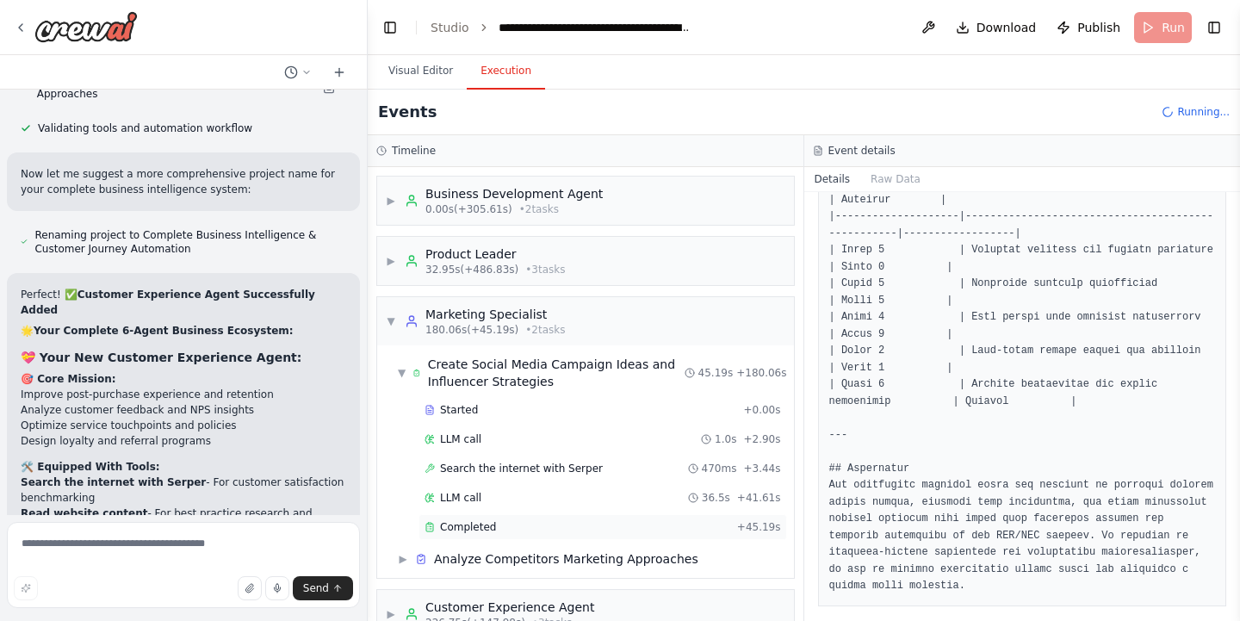
click at [449, 524] on span "Completed" at bounding box center [468, 527] width 56 height 14
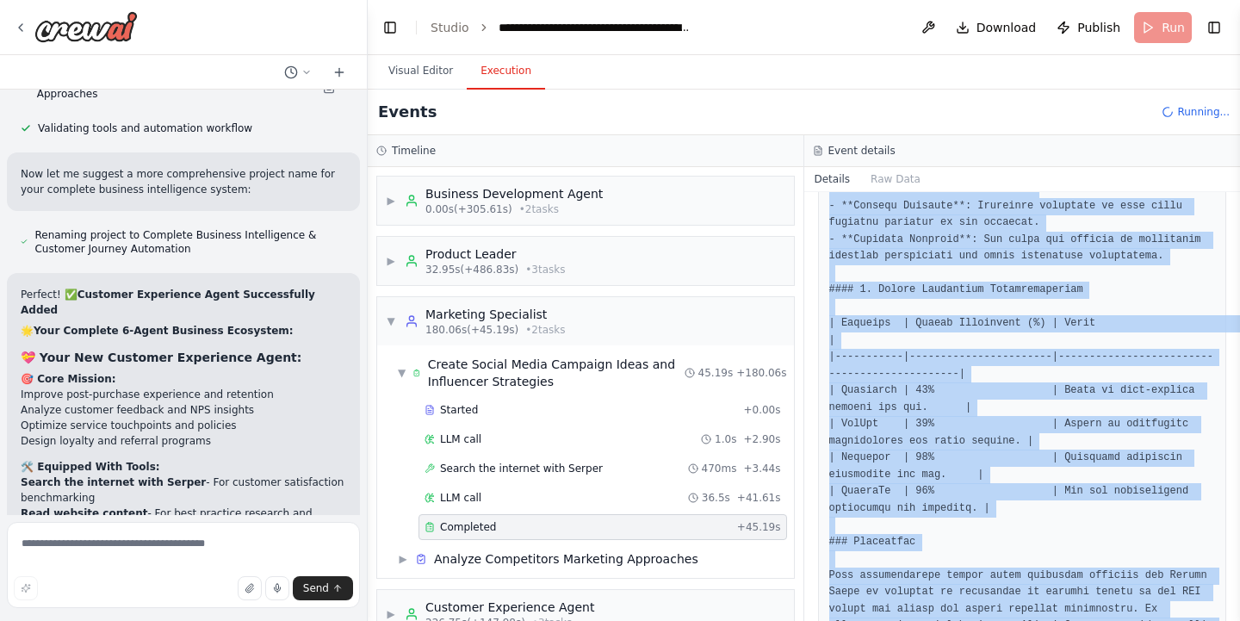
scroll to position [2235, 0]
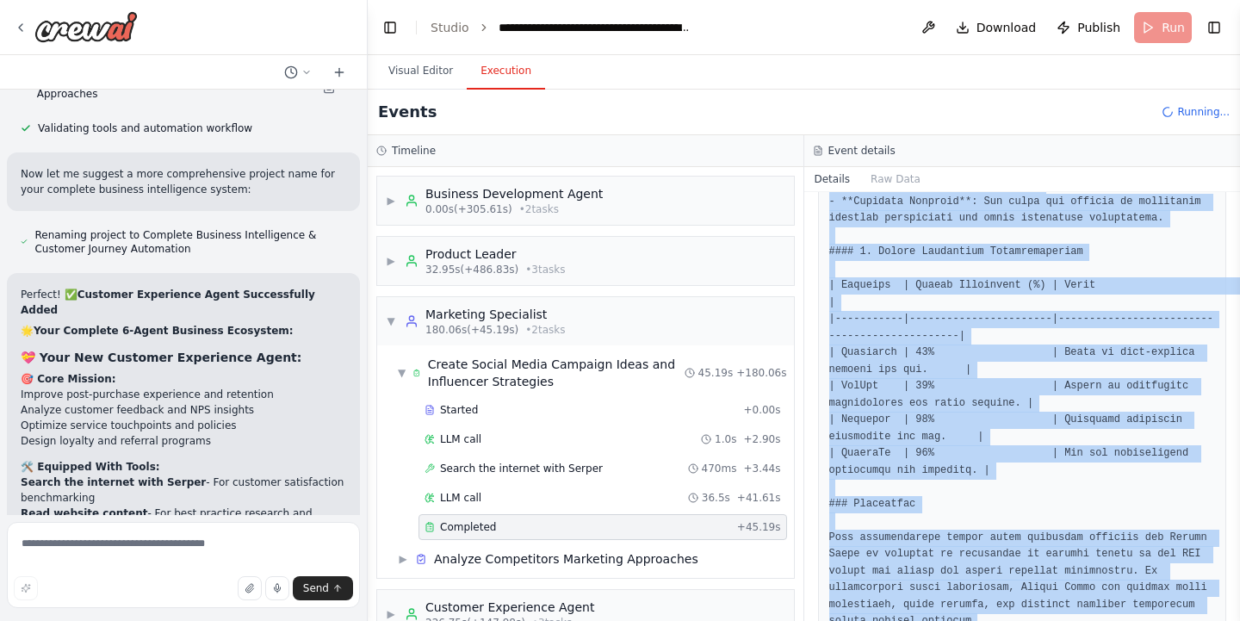
drag, startPoint x: 834, startPoint y: 269, endPoint x: 1000, endPoint y: 684, distance: 446.2
click at [1000, 620] on html "▶ Thought process I'll help you create an AI-powered e-commerce business idea v…" at bounding box center [620, 310] width 1240 height 621
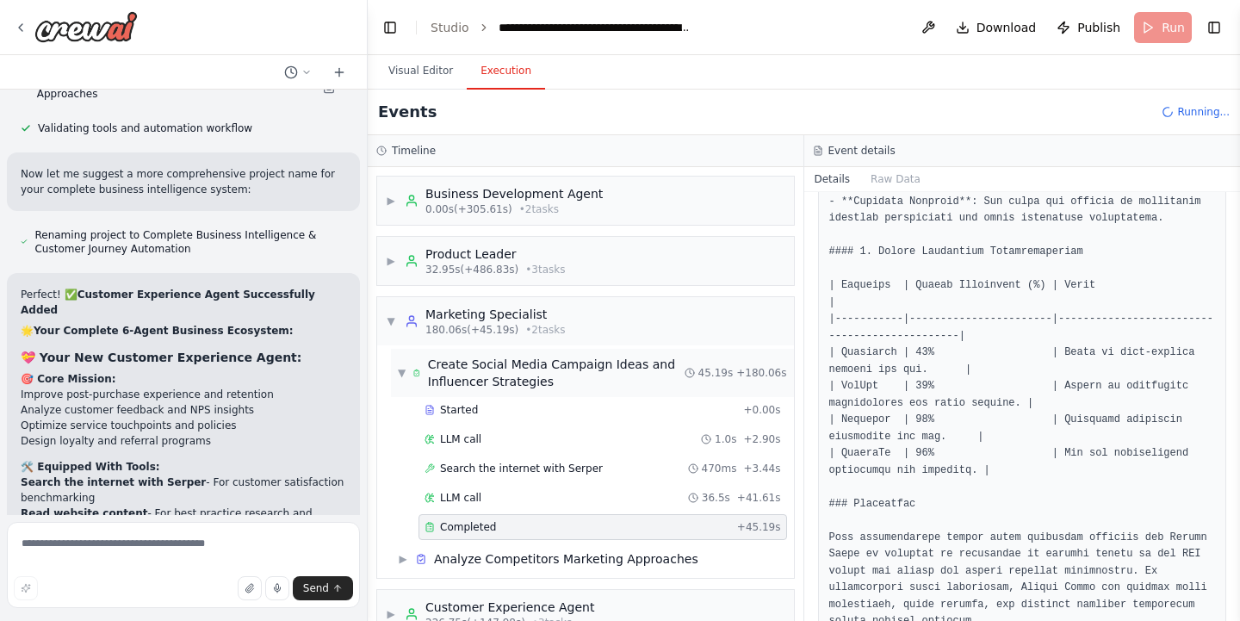
click at [405, 373] on span "▼" at bounding box center [402, 373] width 8 height 14
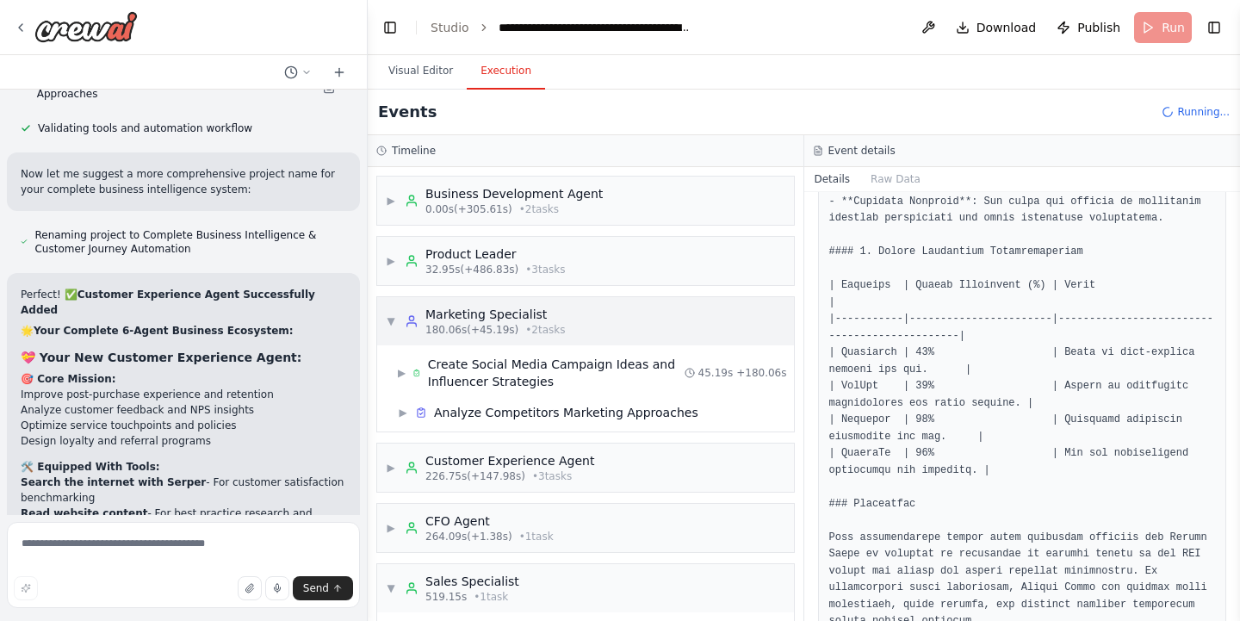
click at [393, 323] on span "▼" at bounding box center [391, 321] width 10 height 14
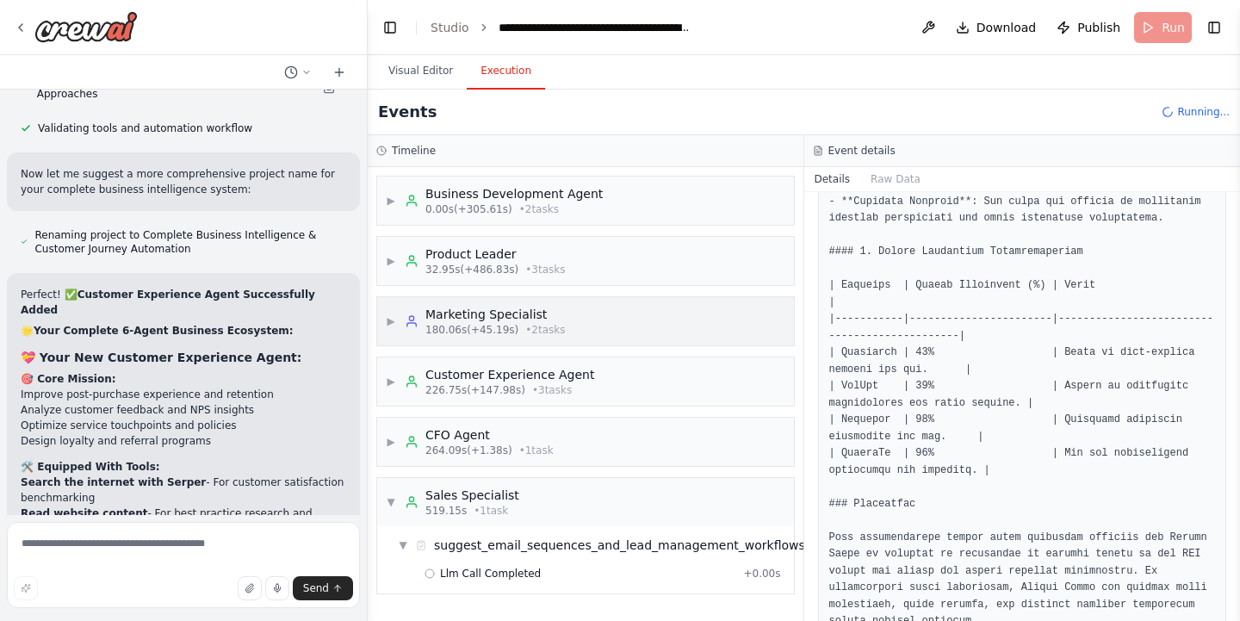
click at [393, 323] on span "▶" at bounding box center [391, 321] width 10 height 14
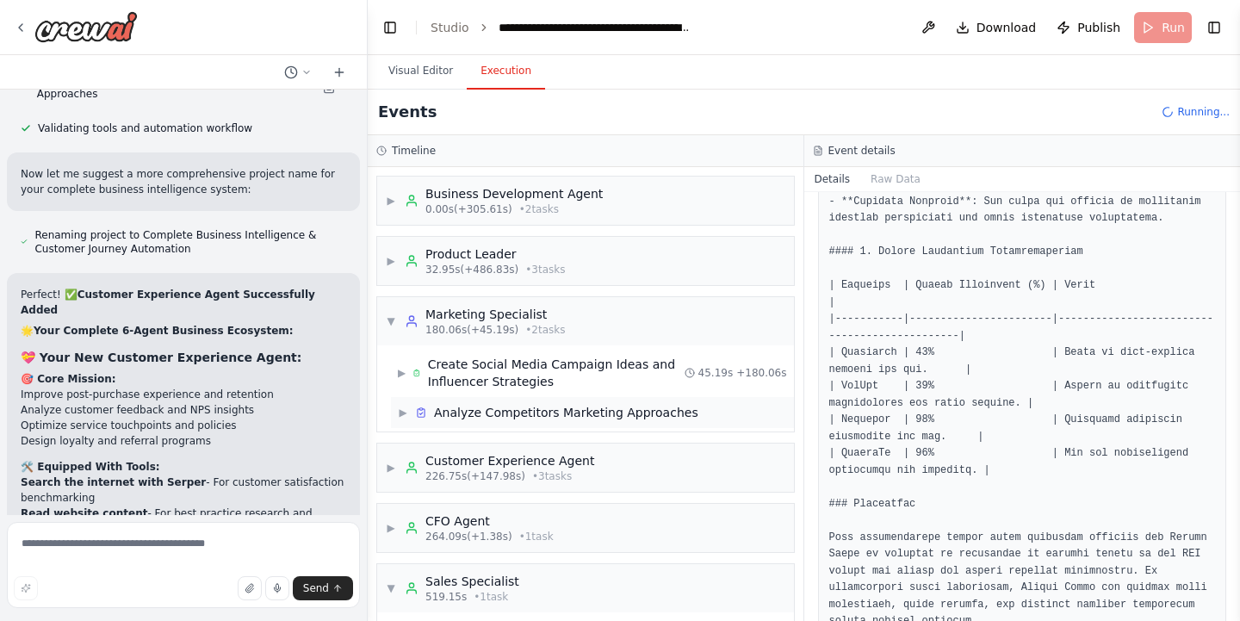
click at [399, 409] on span "▶" at bounding box center [403, 413] width 10 height 14
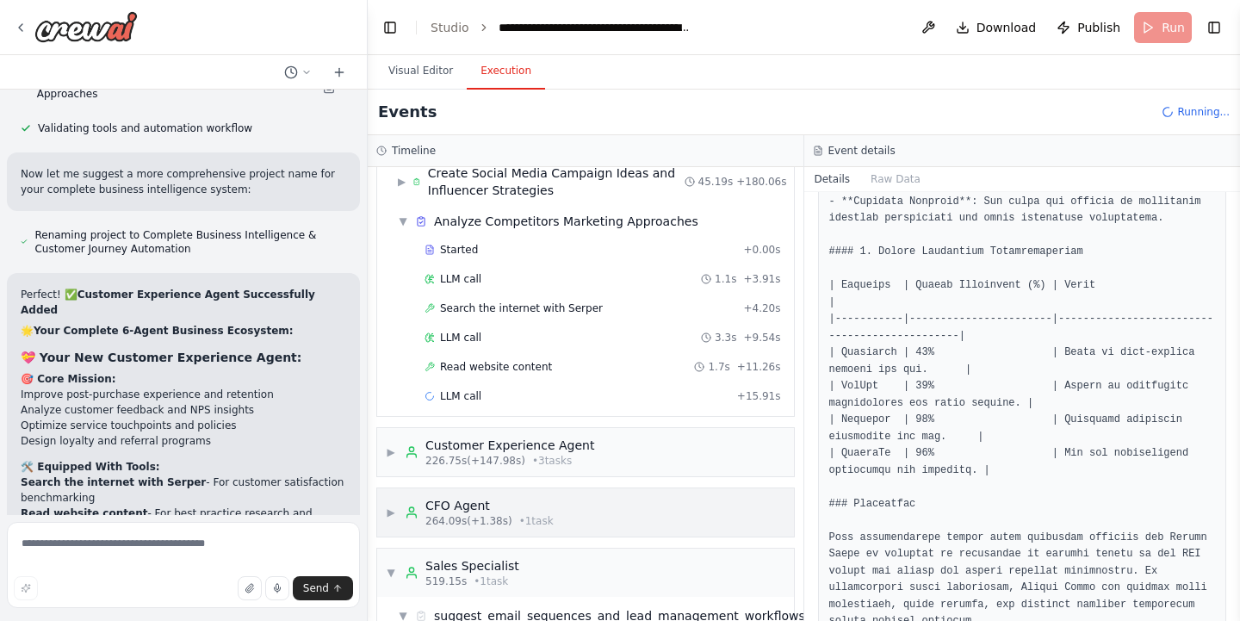
scroll to position [207, 0]
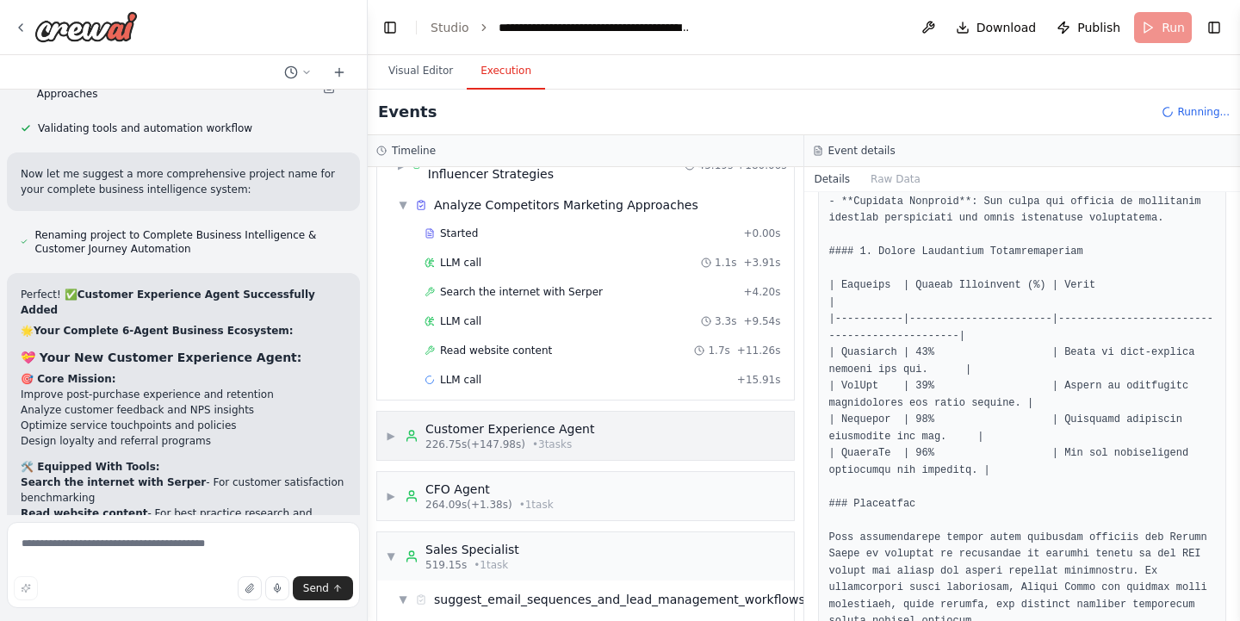
click at [387, 430] on span "▶" at bounding box center [391, 436] width 10 height 14
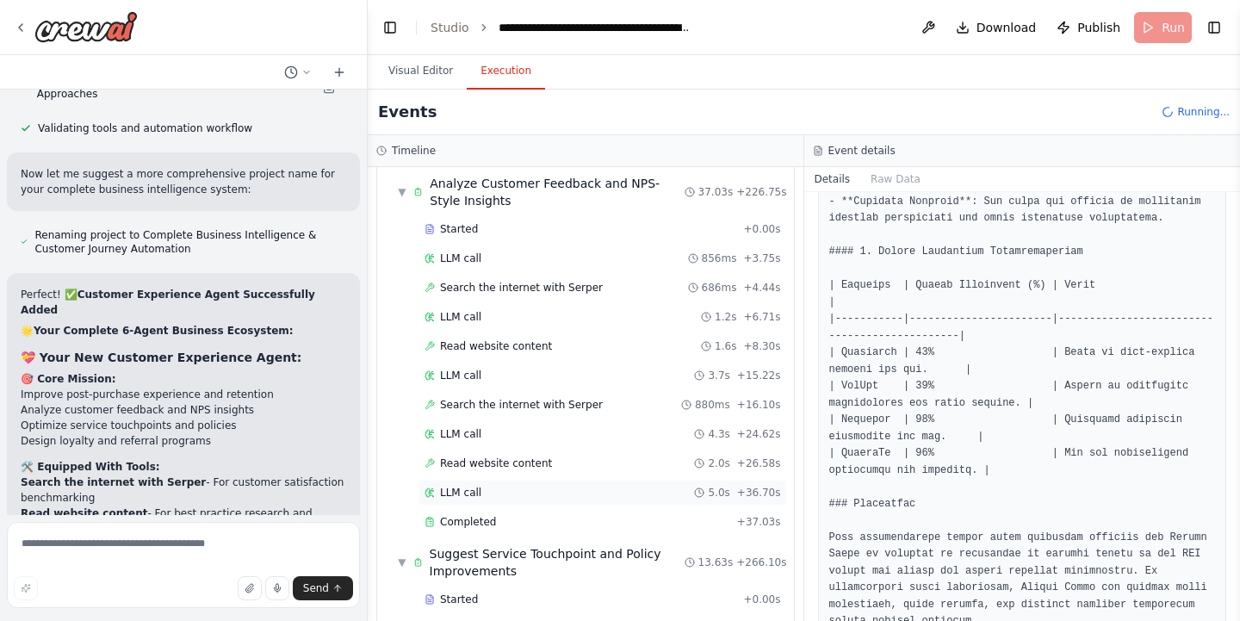
scroll to position [513, 0]
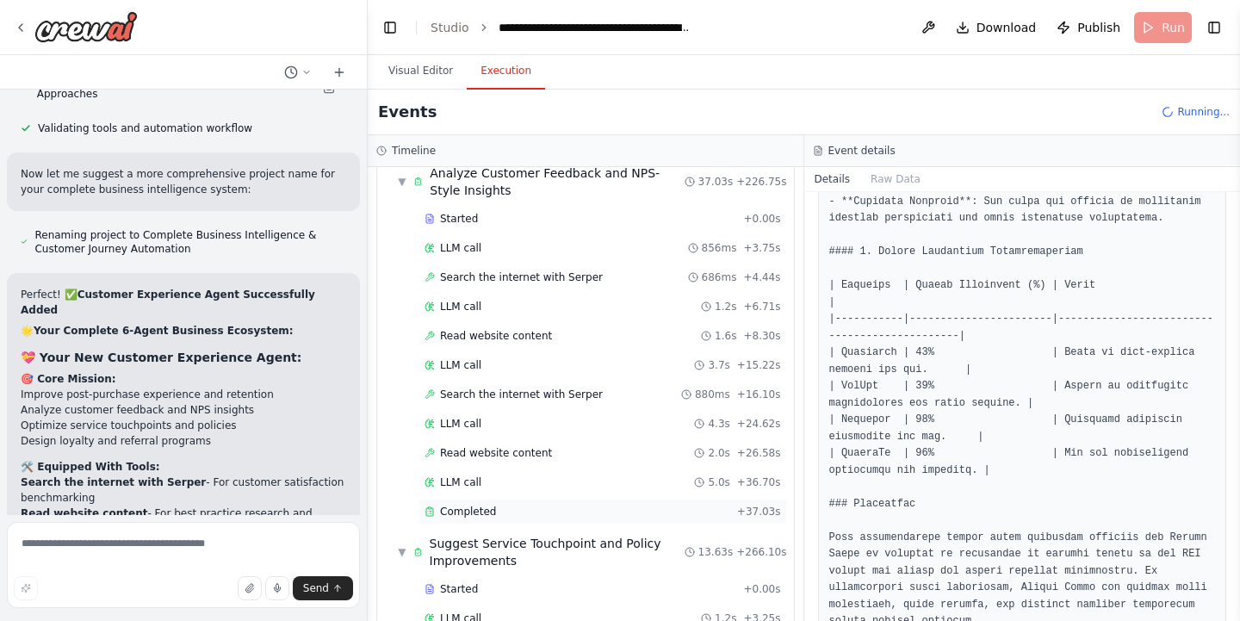
click at [485, 519] on div "Completed + 37.03s" at bounding box center [602, 512] width 368 height 26
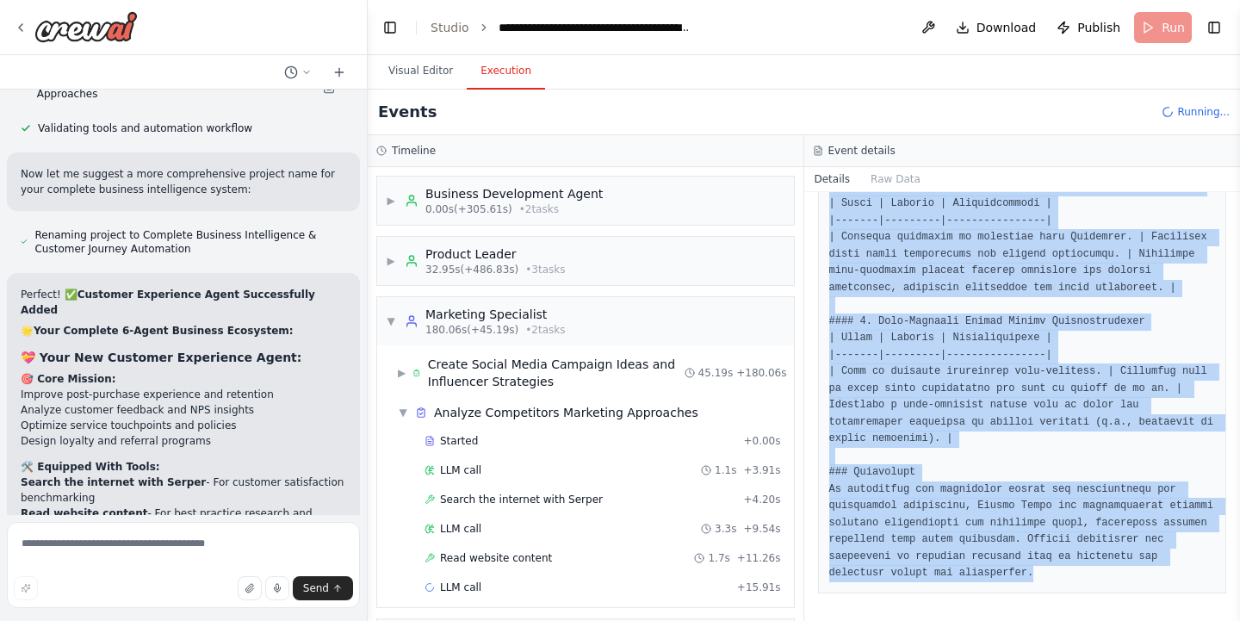
scroll to position [1712, 0]
drag, startPoint x: 838, startPoint y: 271, endPoint x: 1080, endPoint y: 681, distance: 475.9
click at [1080, 620] on html "▶ Thought process I'll help you create an AI-powered e-commerce business idea v…" at bounding box center [620, 310] width 1240 height 621
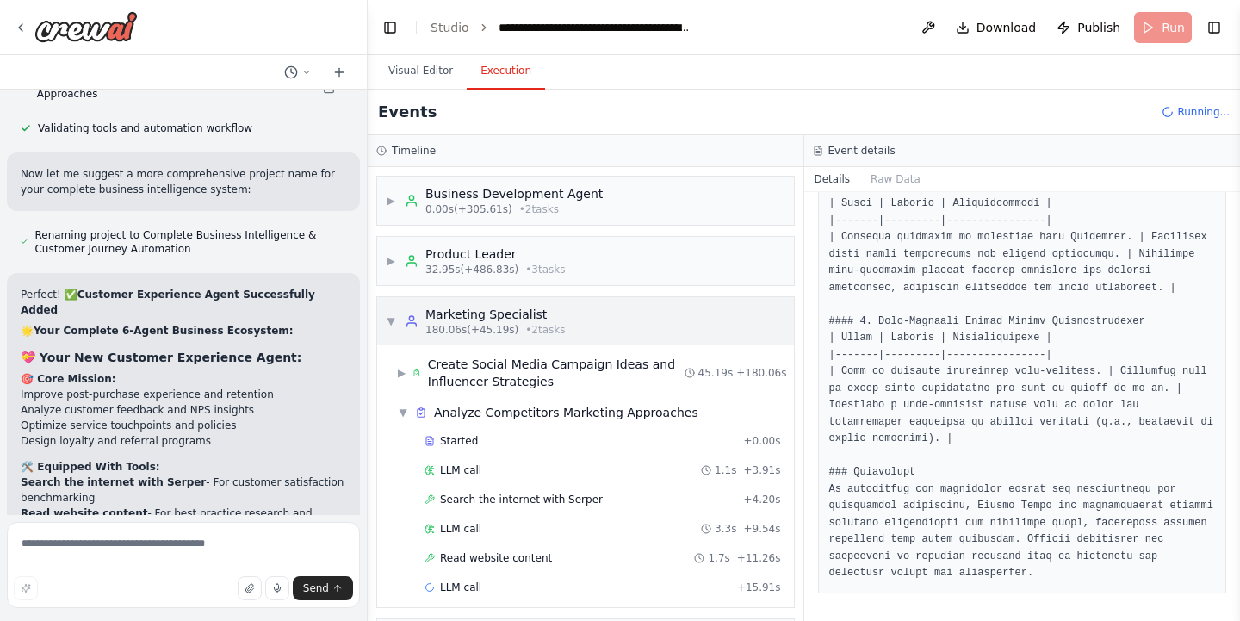
click at [391, 319] on span "▼" at bounding box center [391, 321] width 10 height 14
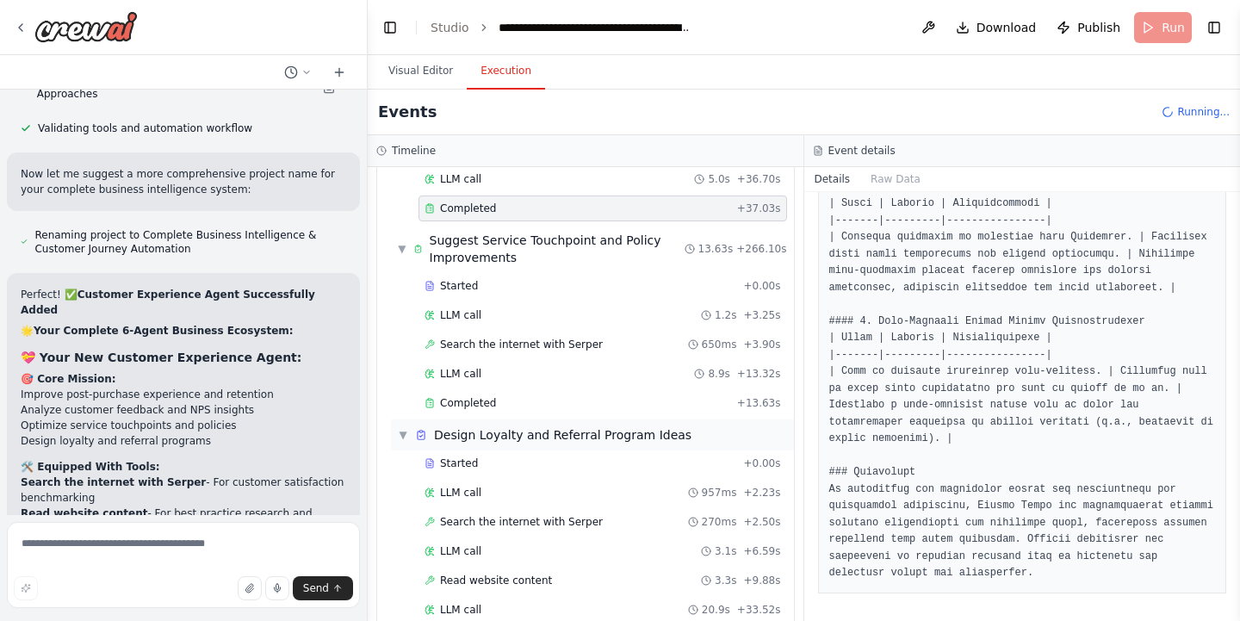
scroll to position [554, 0]
click at [483, 404] on span "Completed" at bounding box center [468, 404] width 56 height 14
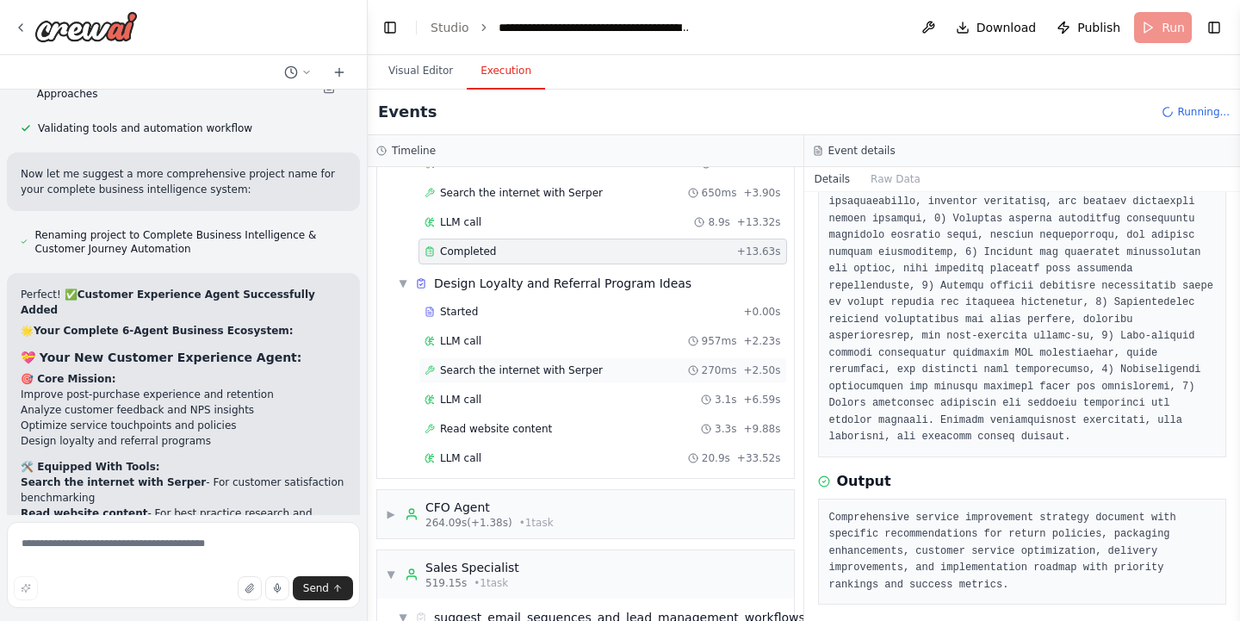
scroll to position [709, 0]
click at [394, 511] on span "▶" at bounding box center [391, 512] width 10 height 14
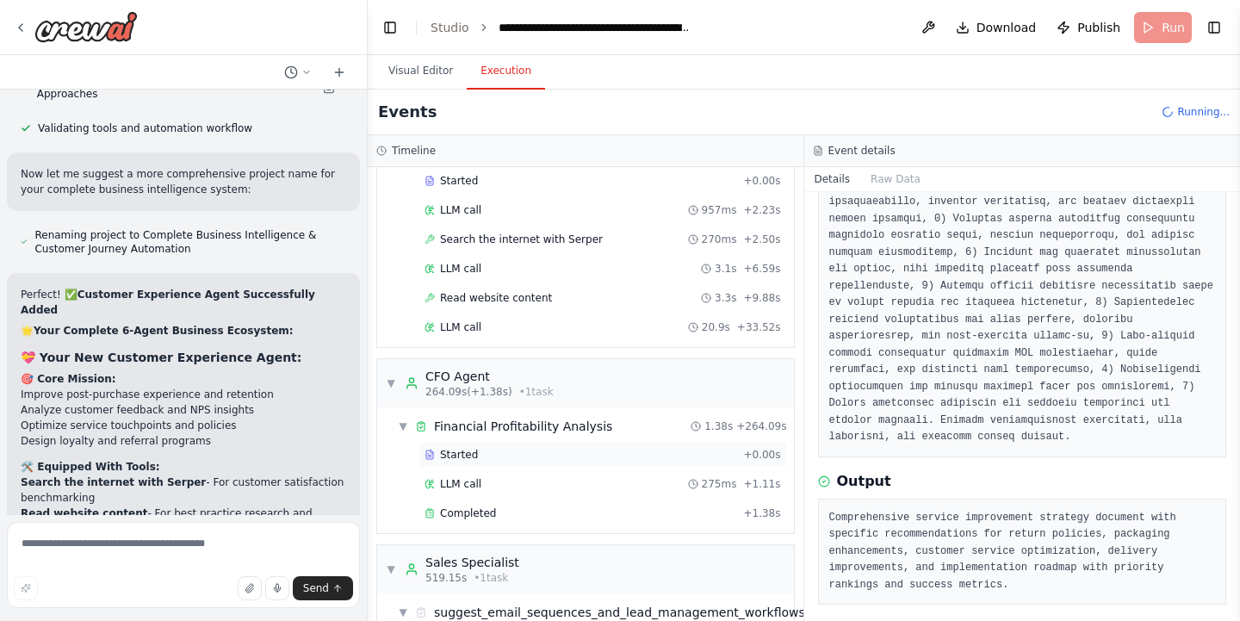
scroll to position [840, 0]
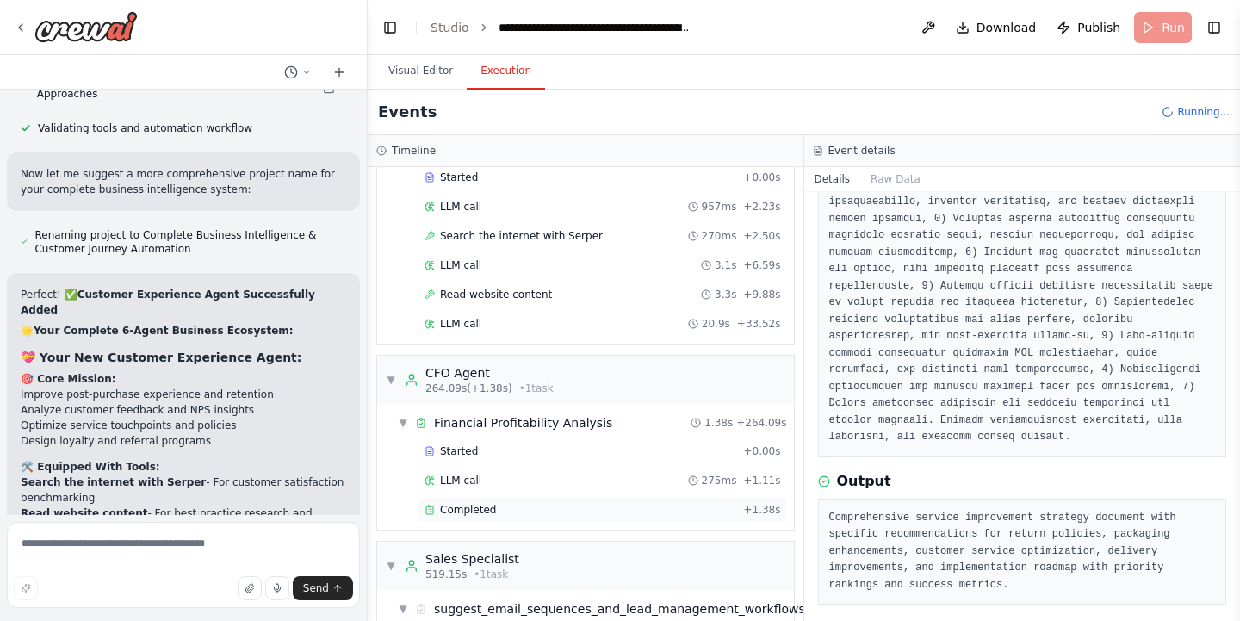
click at [461, 508] on span "Completed" at bounding box center [468, 510] width 56 height 14
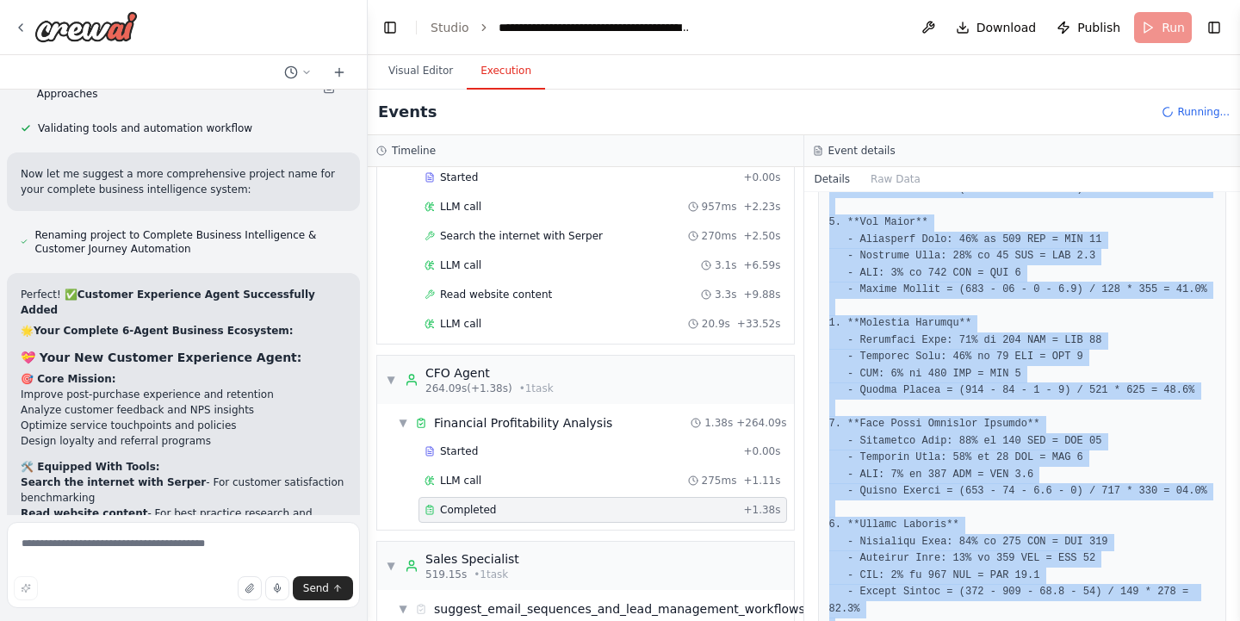
scroll to position [1286, 0]
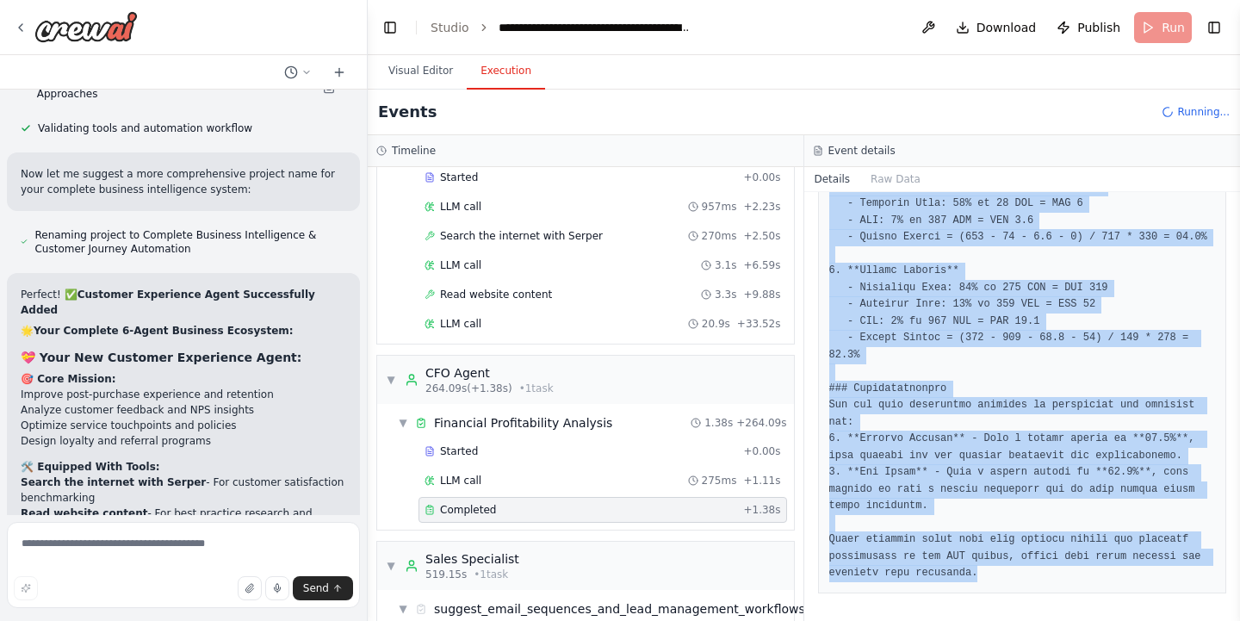
drag, startPoint x: 833, startPoint y: 269, endPoint x: 982, endPoint y: 684, distance: 439.8
click at [982, 620] on html "▶ Thought process I'll help you create an AI-powered e-commerce business idea v…" at bounding box center [620, 310] width 1240 height 621
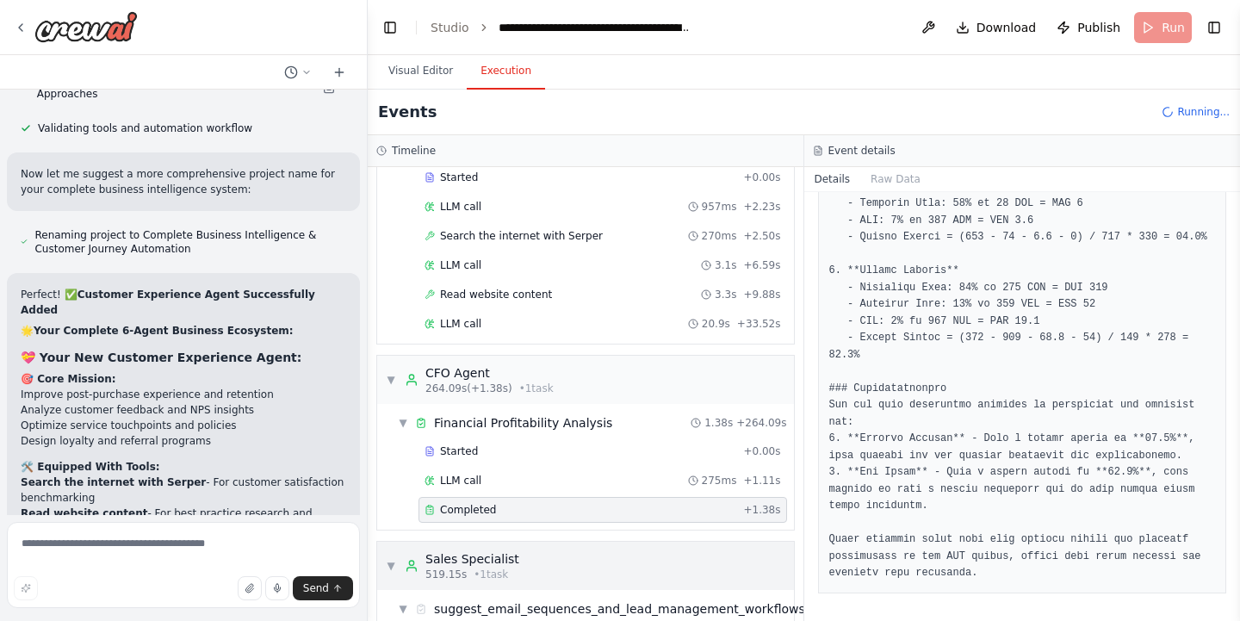
click at [387, 562] on span "▼" at bounding box center [391, 566] width 10 height 14
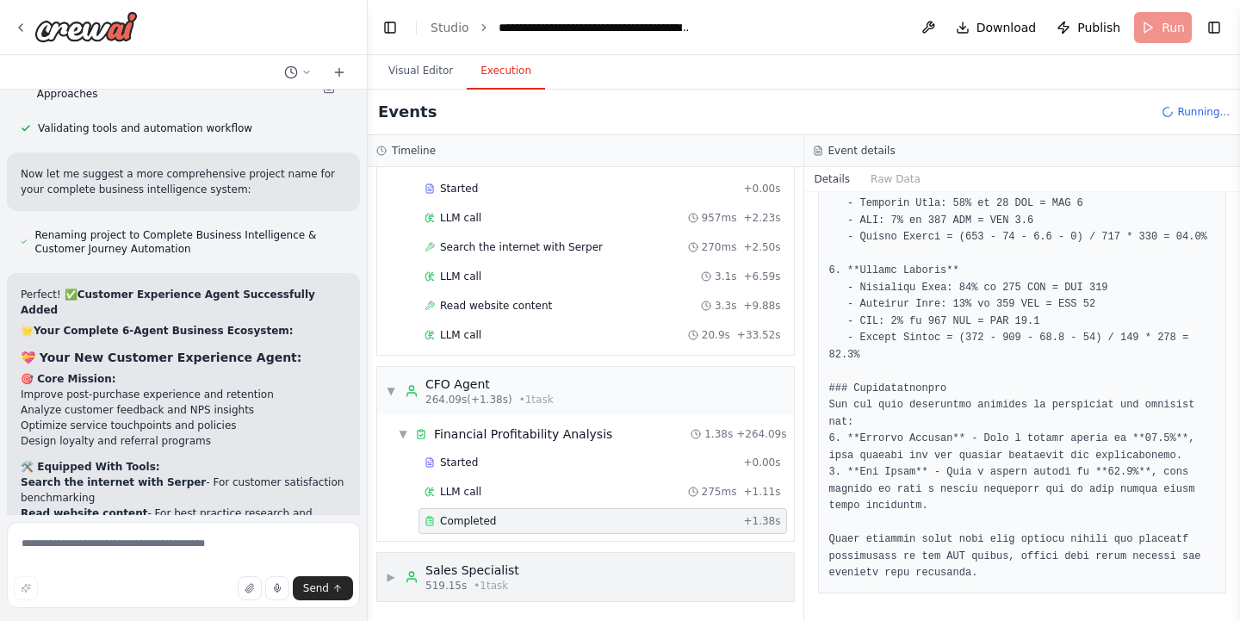
scroll to position [829, 0]
click at [394, 577] on span "▶" at bounding box center [391, 577] width 10 height 14
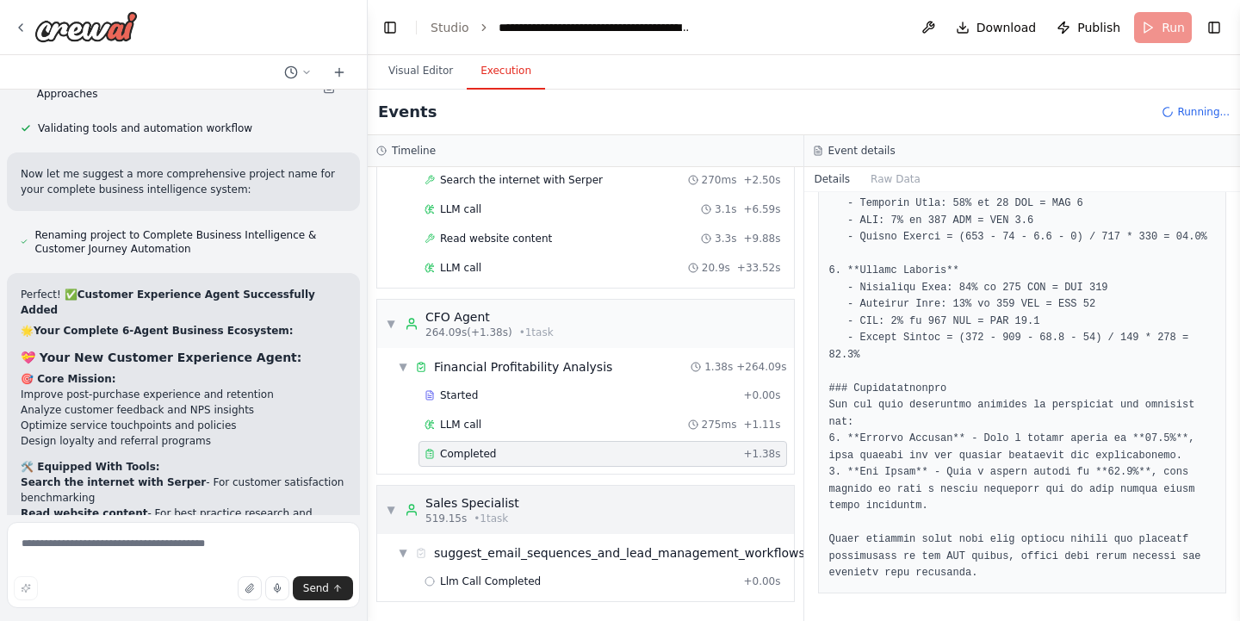
scroll to position [896, 0]
click at [528, 577] on span "Llm Call Completed" at bounding box center [490, 581] width 101 height 14
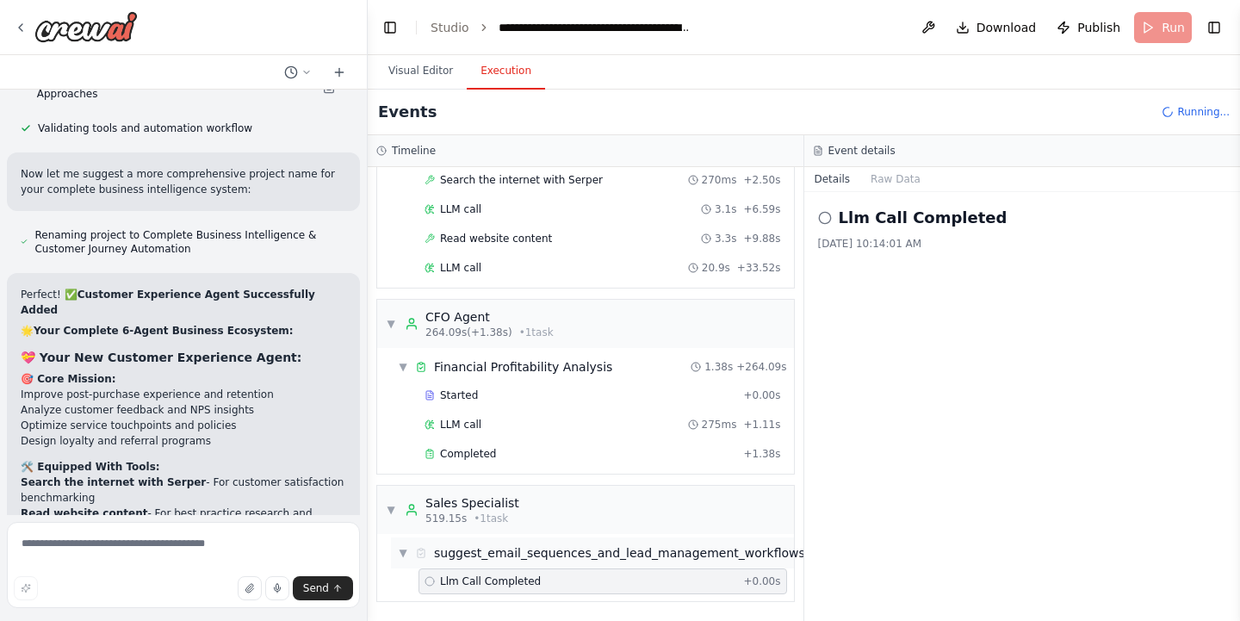
click at [401, 550] on span "▼" at bounding box center [403, 553] width 10 height 14
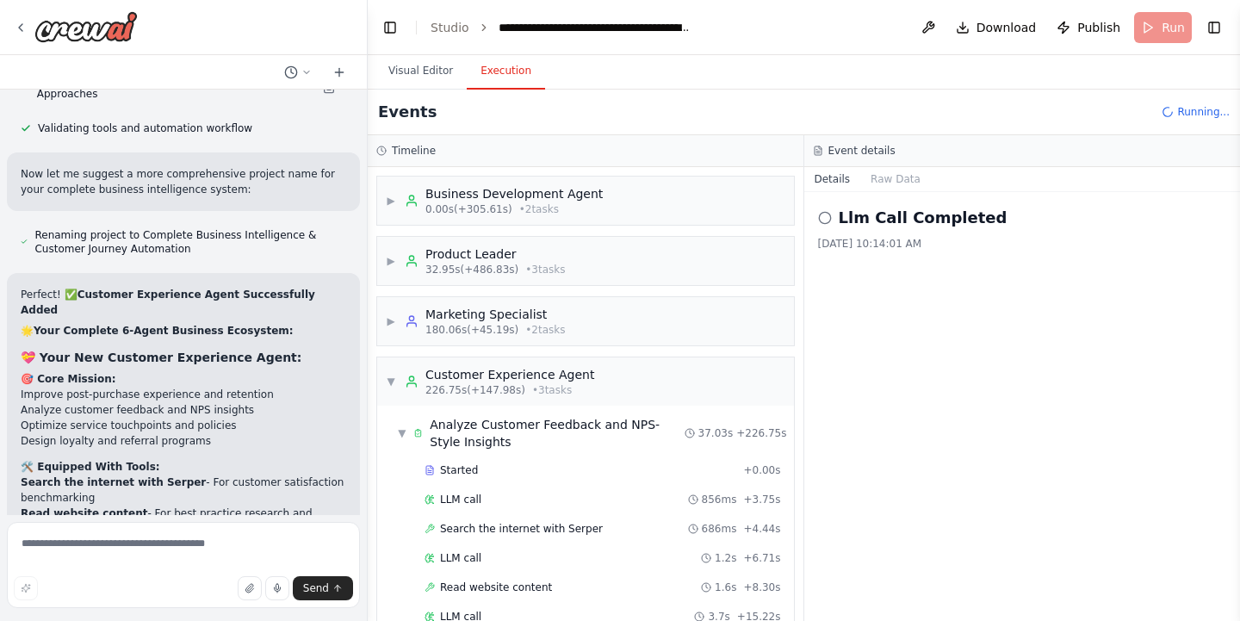
scroll to position [0, 0]
click at [402, 435] on span "▼" at bounding box center [402, 433] width 9 height 14
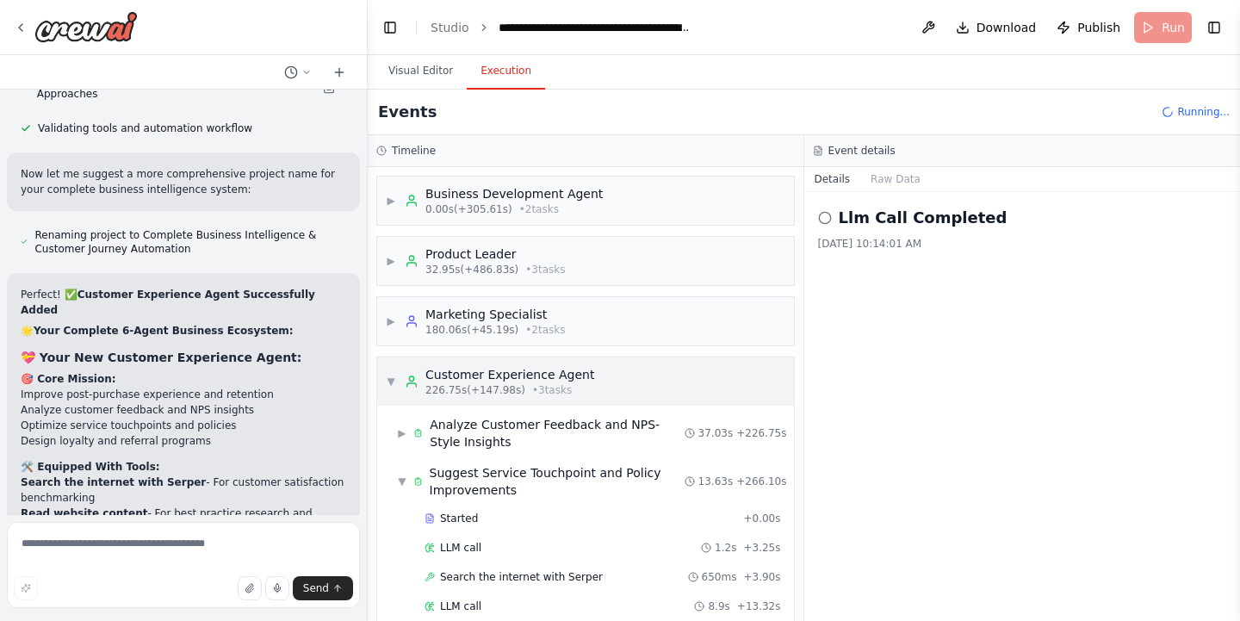
click at [393, 376] on span "▼" at bounding box center [391, 382] width 10 height 14
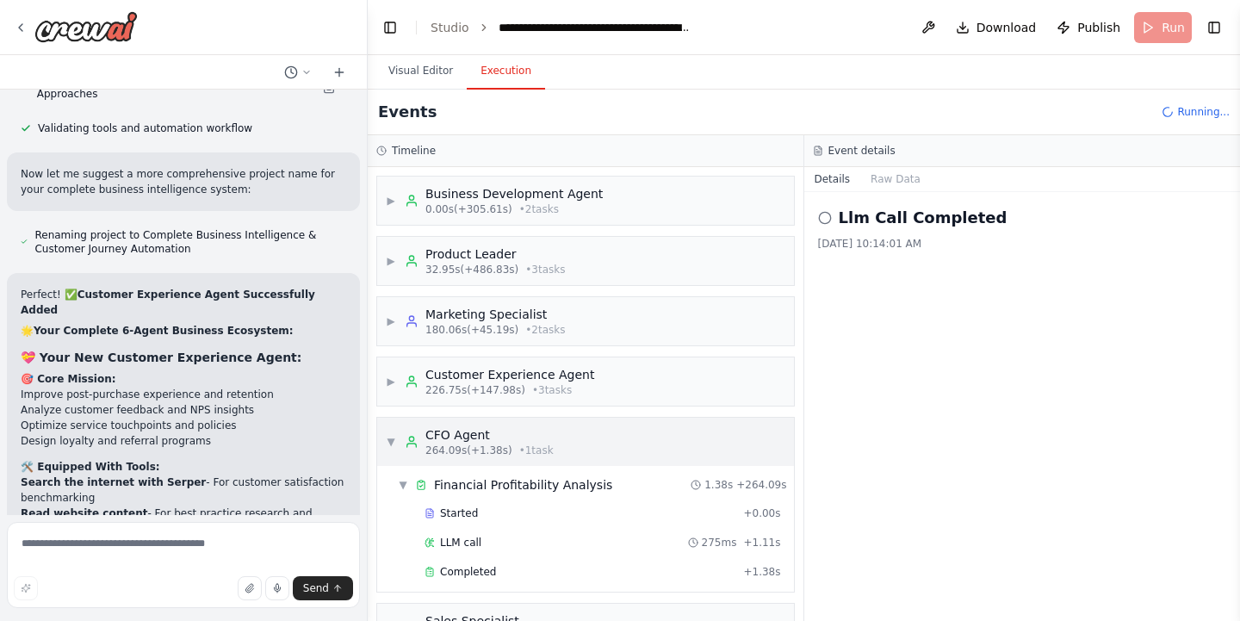
click at [390, 439] on span "▼" at bounding box center [391, 442] width 10 height 14
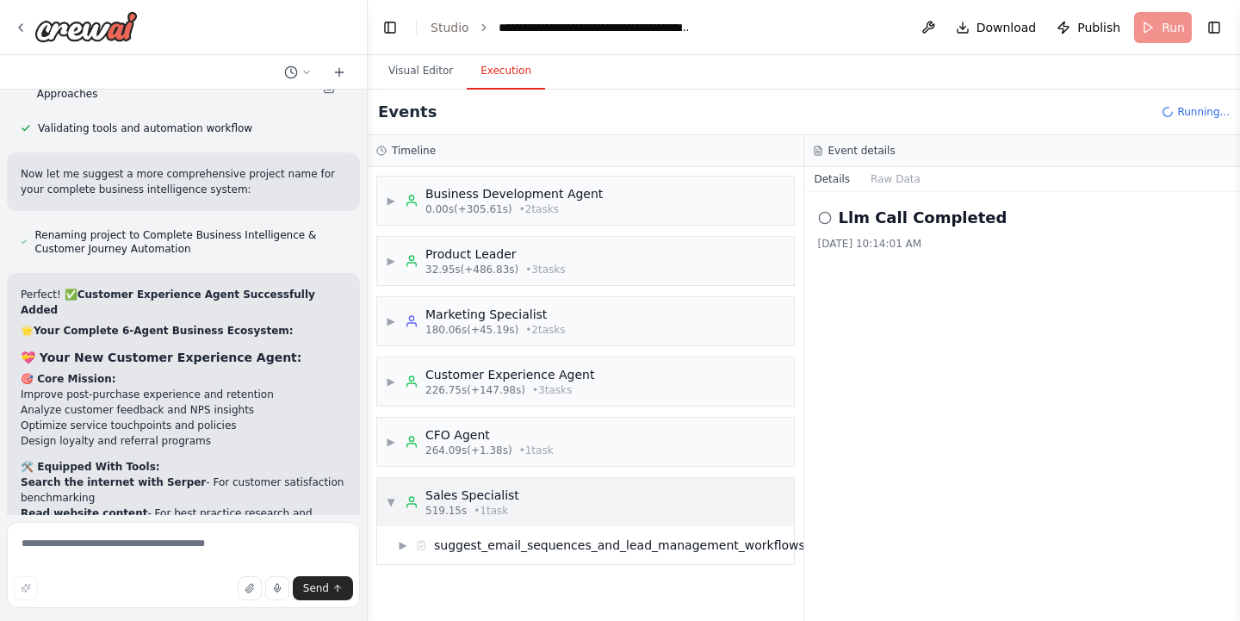
click at [388, 500] on span "▼" at bounding box center [391, 502] width 10 height 14
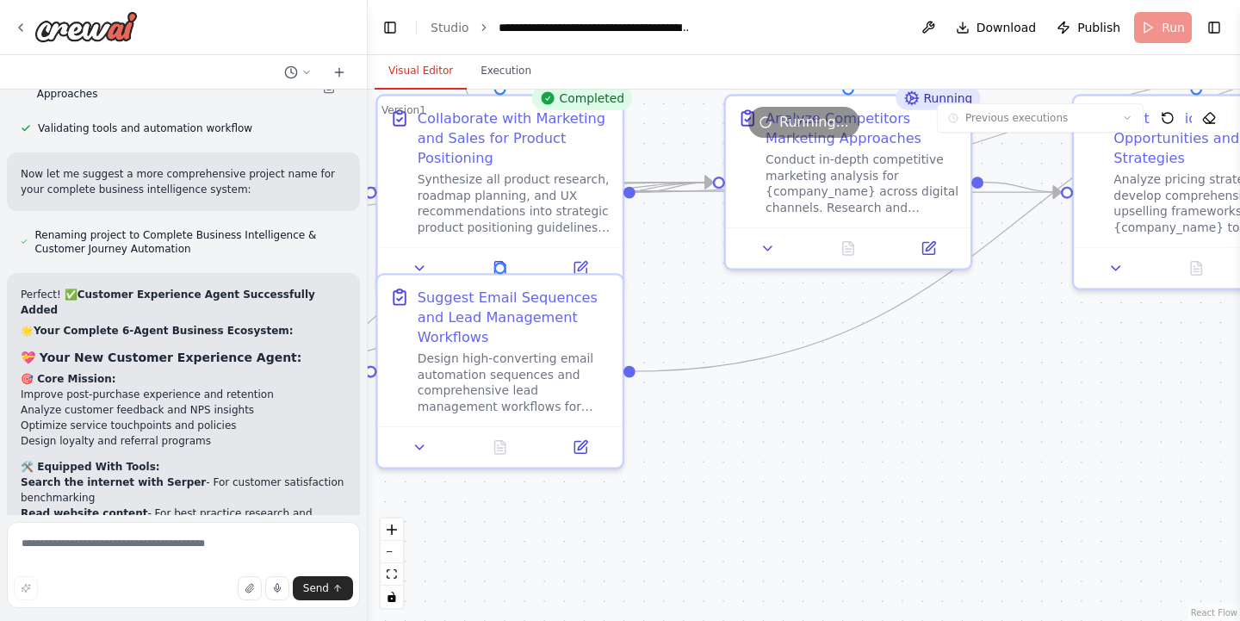
click at [416, 71] on button "Visual Editor" at bounding box center [421, 71] width 92 height 36
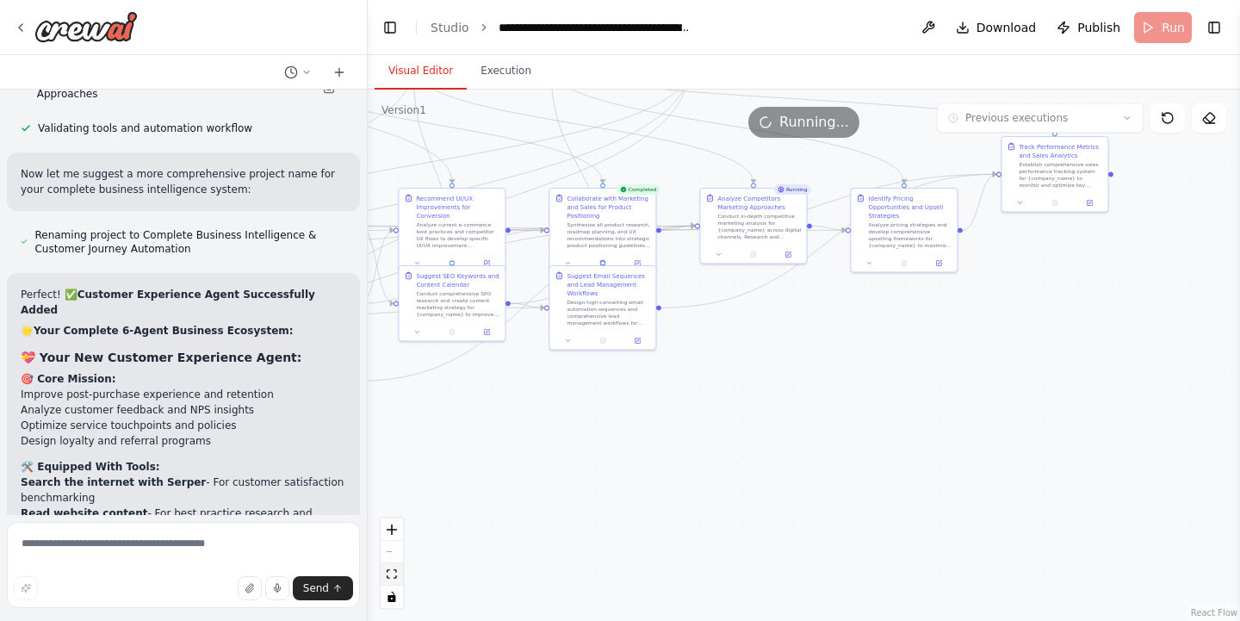
click at [396, 579] on button "fit view" at bounding box center [392, 574] width 22 height 22
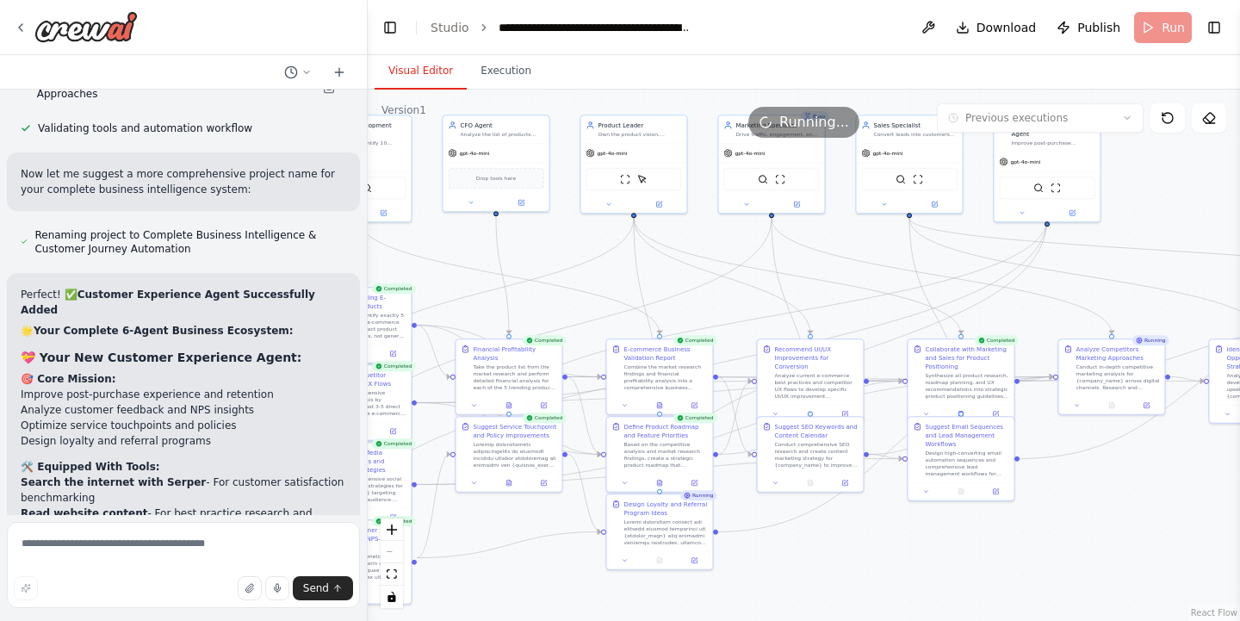
click at [644, 132] on div "Running..." at bounding box center [804, 122] width 872 height 31
click at [613, 202] on button at bounding box center [609, 202] width 49 height 10
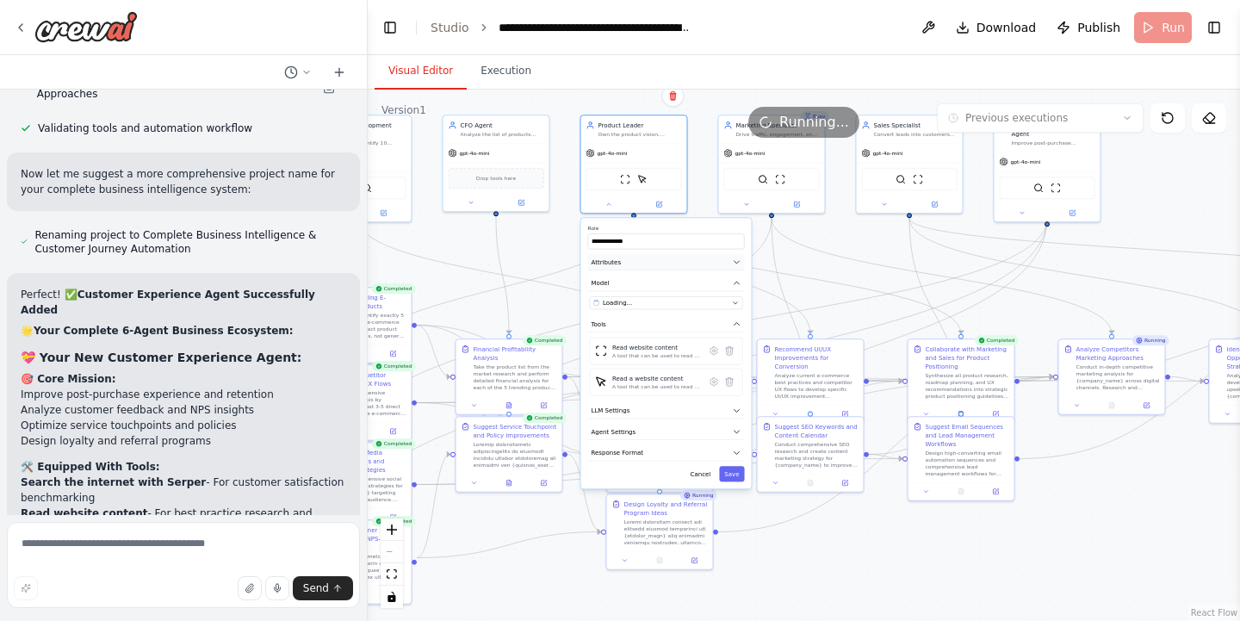
click at [638, 263] on button "Attributes" at bounding box center [666, 262] width 157 height 16
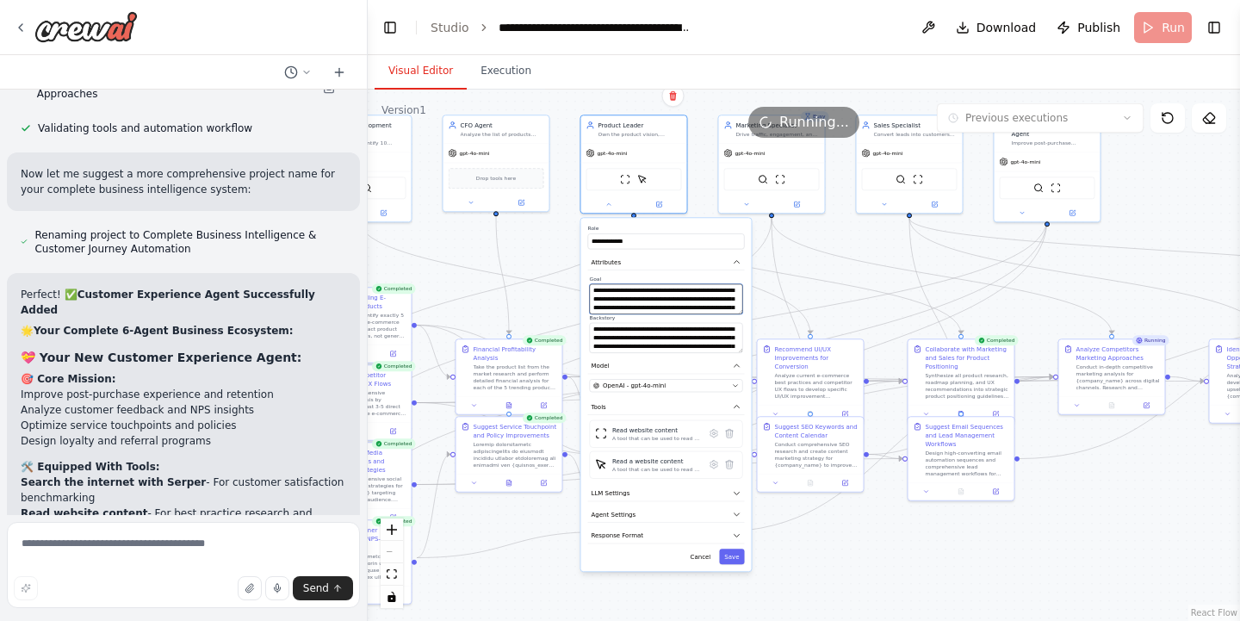
click at [663, 294] on textarea "**********" at bounding box center [666, 299] width 153 height 30
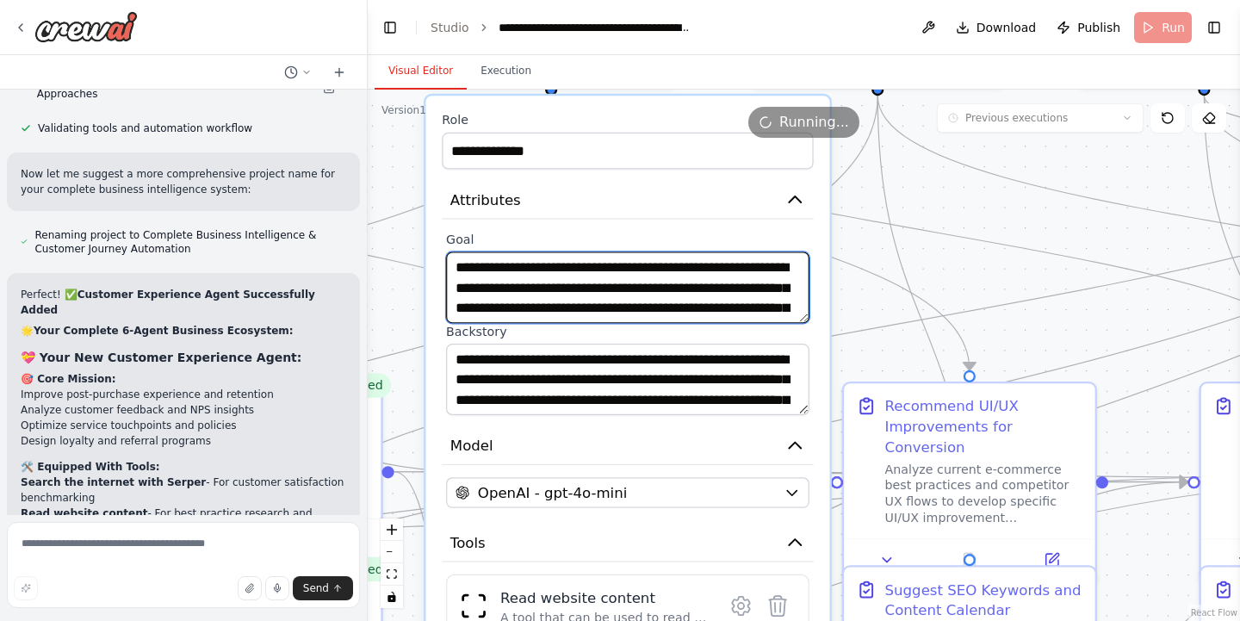
click at [802, 276] on textarea "**********" at bounding box center [627, 286] width 363 height 71
click at [716, 314] on textarea "**********" at bounding box center [627, 286] width 363 height 71
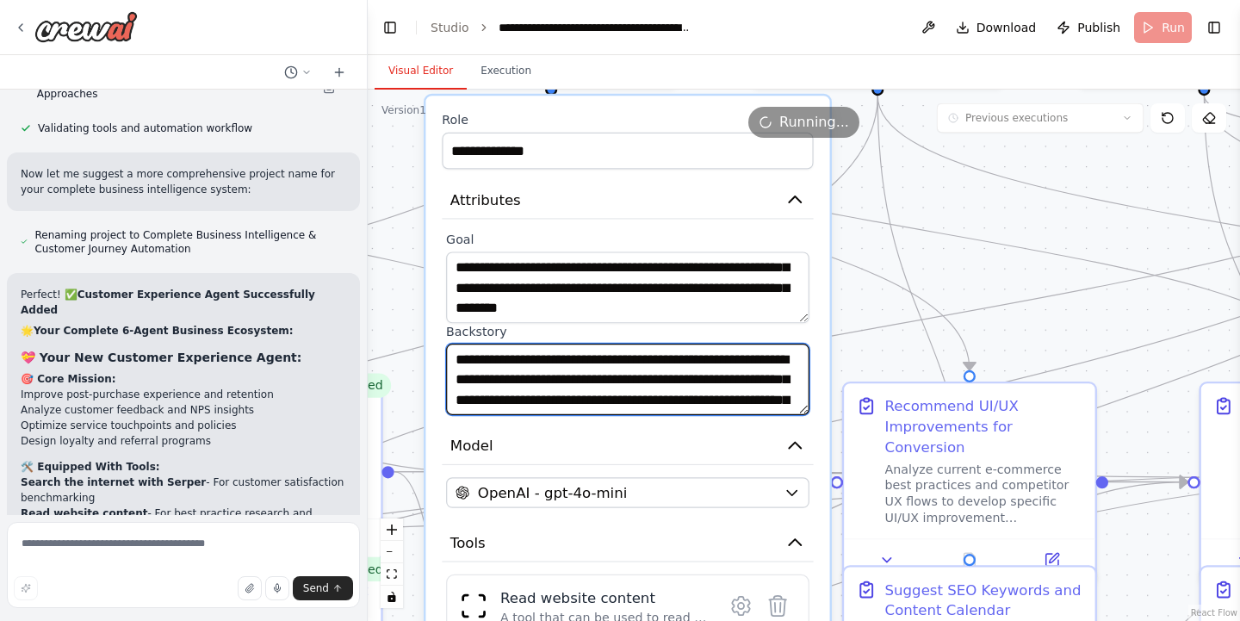
click at [723, 359] on textarea "**********" at bounding box center [627, 379] width 363 height 71
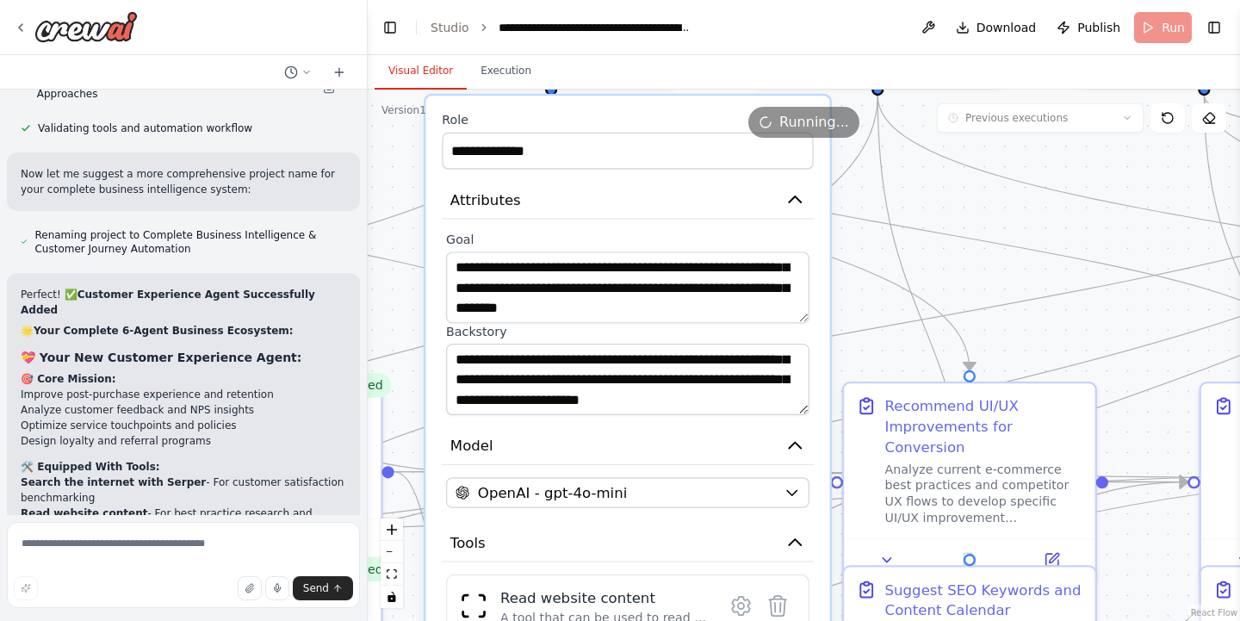
click at [872, 240] on div ".deletable-edge-delete-btn { width: 20px; height: 20px; border: 0px solid #ffff…" at bounding box center [804, 355] width 872 height 531
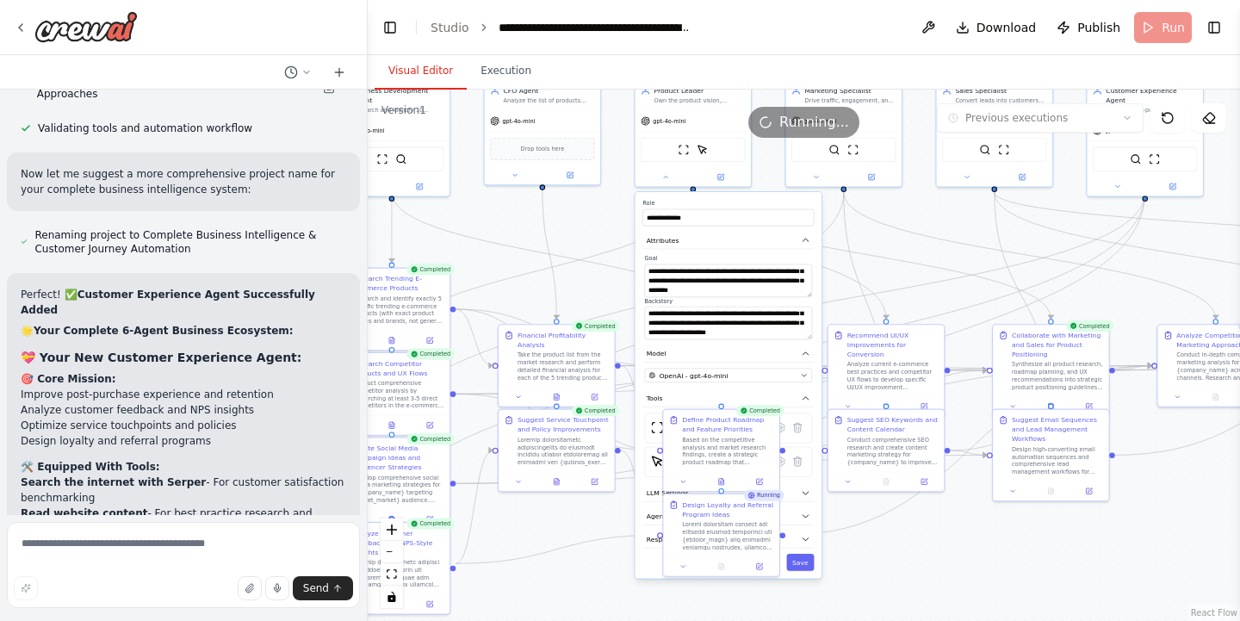
click at [865, 585] on div ".deletable-edge-delete-btn { width: 20px; height: 20px; border: 0px solid #ffff…" at bounding box center [804, 355] width 872 height 531
click at [807, 569] on button "Save" at bounding box center [800, 562] width 28 height 17
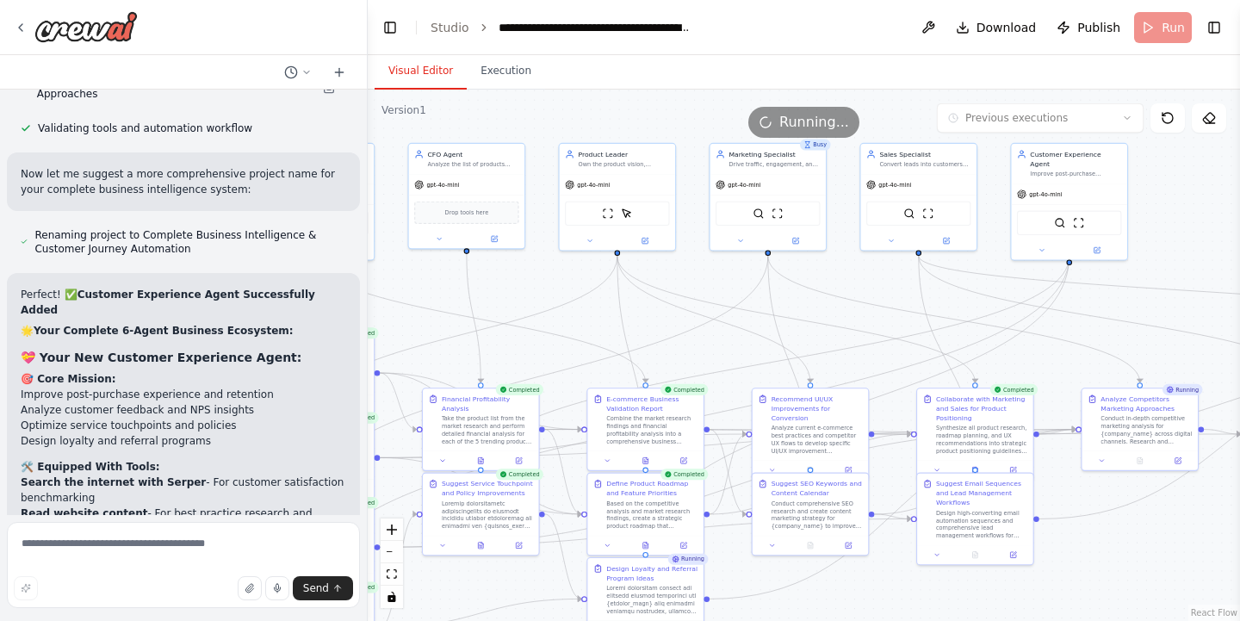
drag, startPoint x: 511, startPoint y: 217, endPoint x: 434, endPoint y: 281, distance: 99.7
click at [434, 281] on div ".deletable-edge-delete-btn { width: 20px; height: 20px; border: 0px solid #ffff…" at bounding box center [804, 355] width 872 height 531
click at [746, 245] on div at bounding box center [767, 238] width 116 height 19
click at [742, 241] on icon at bounding box center [739, 239] width 8 height 8
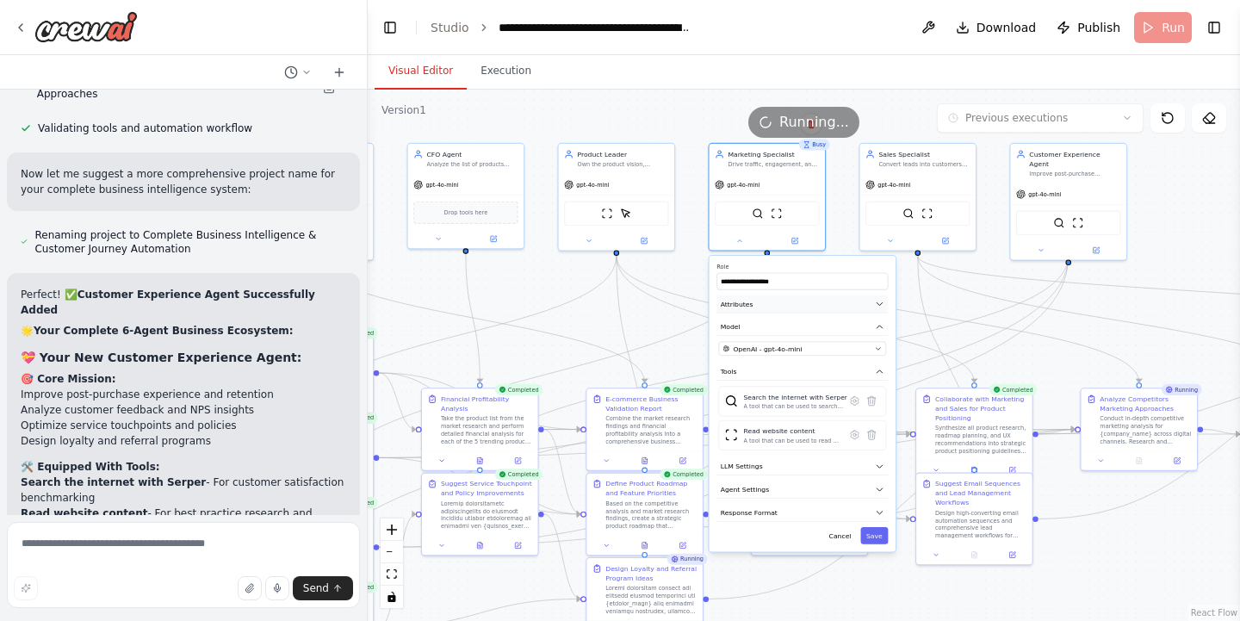
click at [881, 305] on icon "button" at bounding box center [879, 303] width 9 height 9
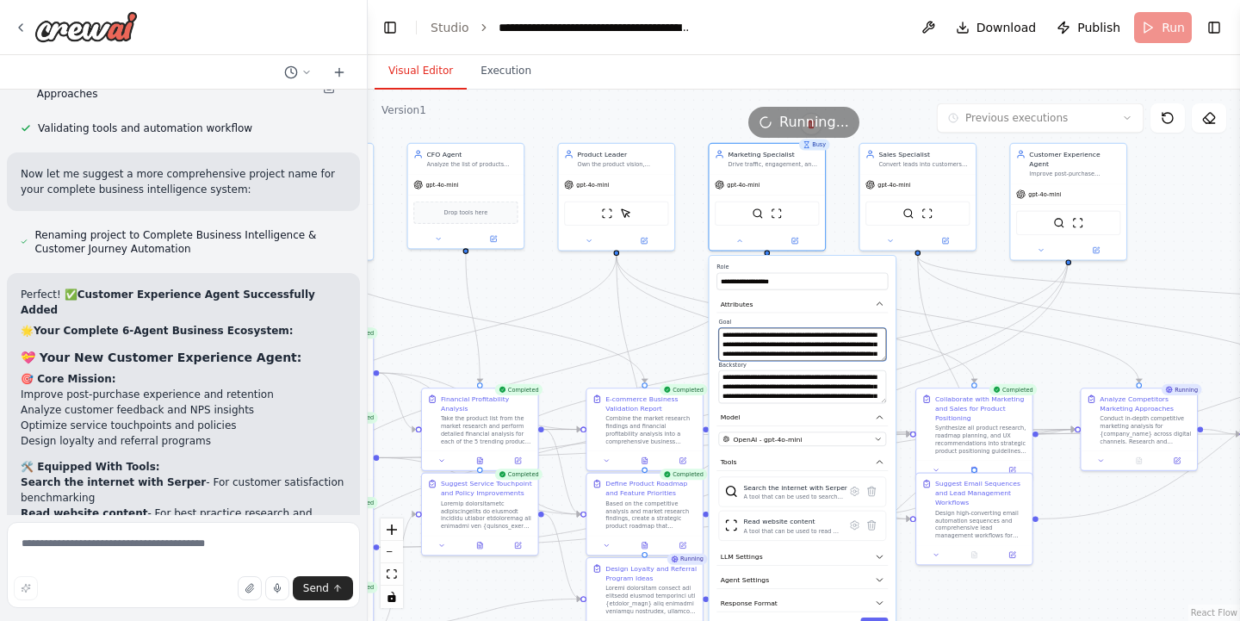
click at [765, 344] on textarea "**********" at bounding box center [802, 344] width 168 height 33
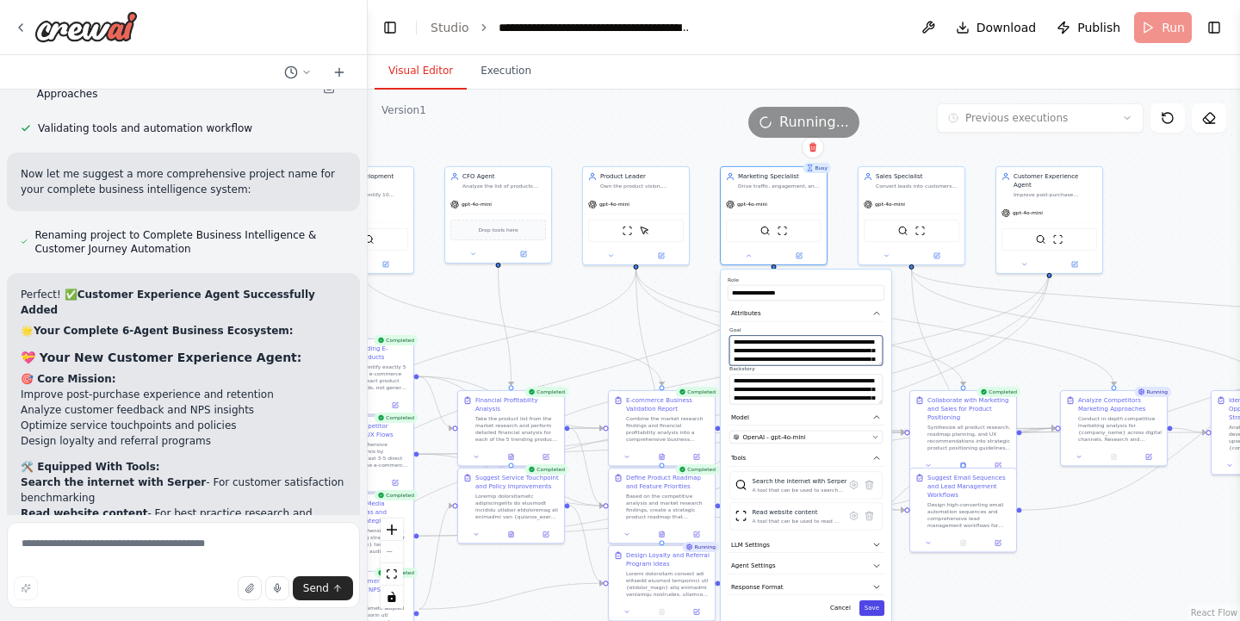
type textarea "**********"
click at [870, 607] on button "Save" at bounding box center [871, 607] width 25 height 15
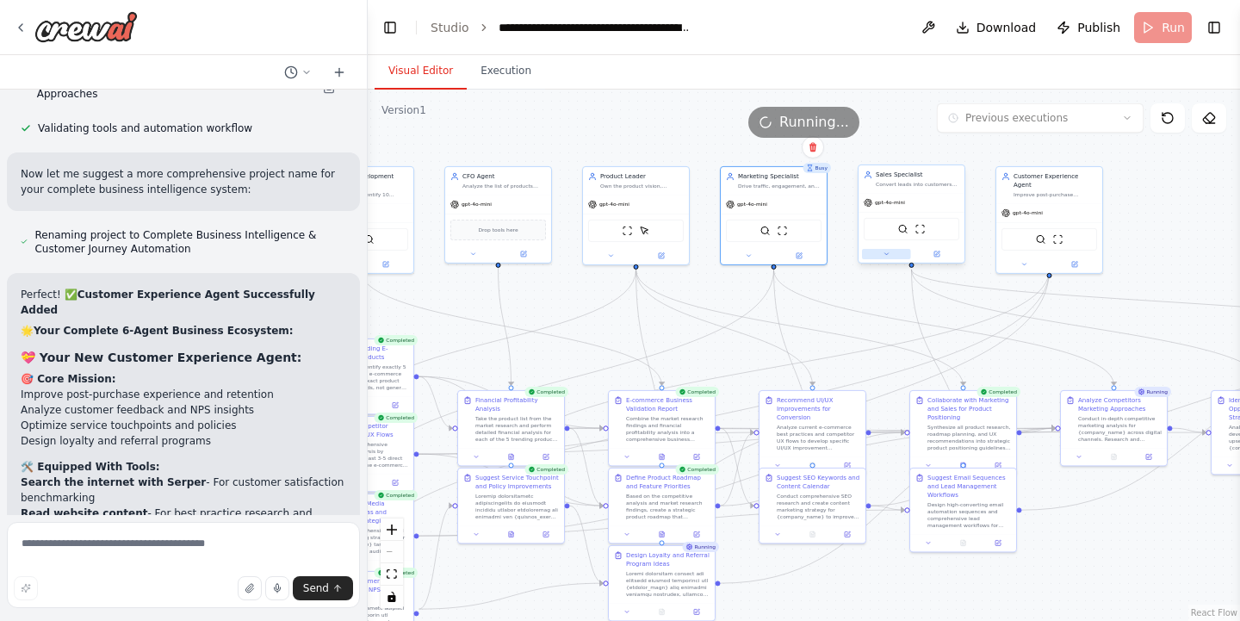
click at [884, 254] on icon at bounding box center [885, 254] width 7 height 7
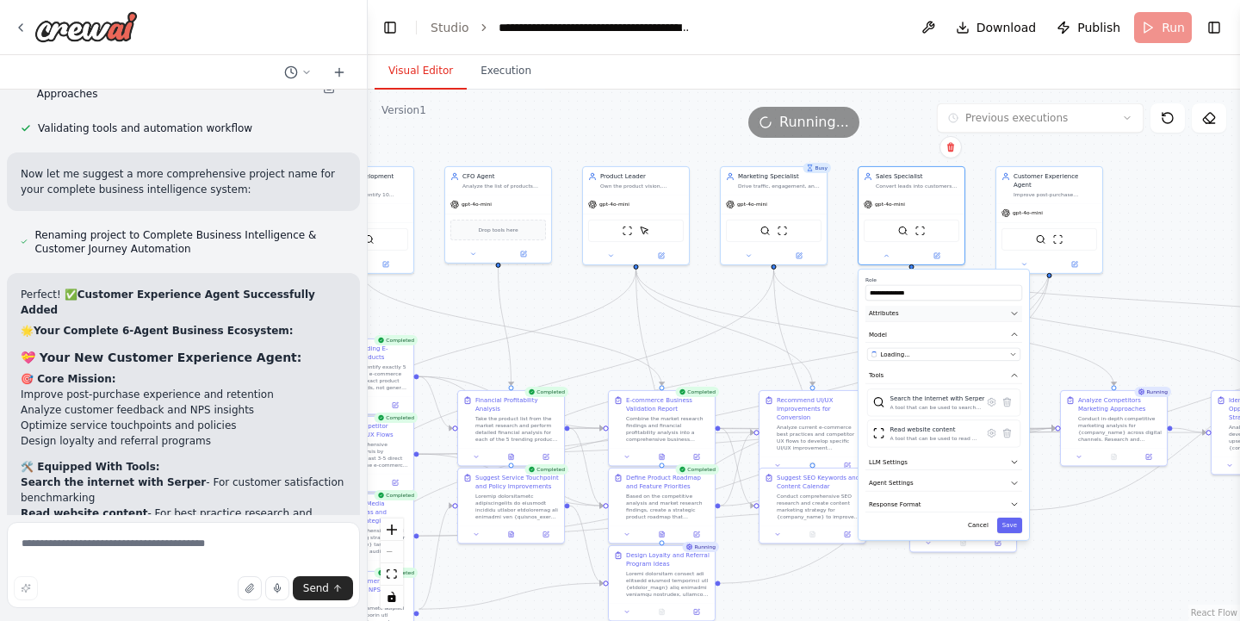
click at [899, 313] on button "Attributes" at bounding box center [943, 314] width 157 height 16
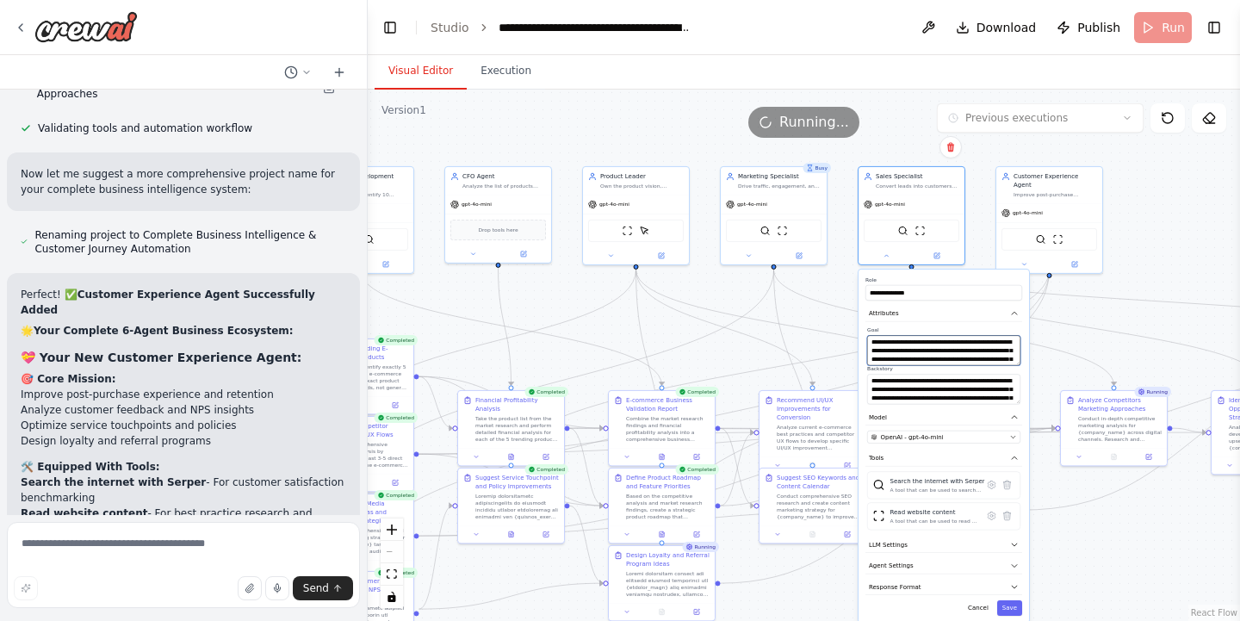
click at [938, 351] on textarea "**********" at bounding box center [943, 350] width 153 height 30
type textarea "**********"
click at [1008, 609] on button "Save" at bounding box center [1009, 607] width 25 height 15
click at [1006, 605] on button "Save" at bounding box center [1009, 607] width 25 height 15
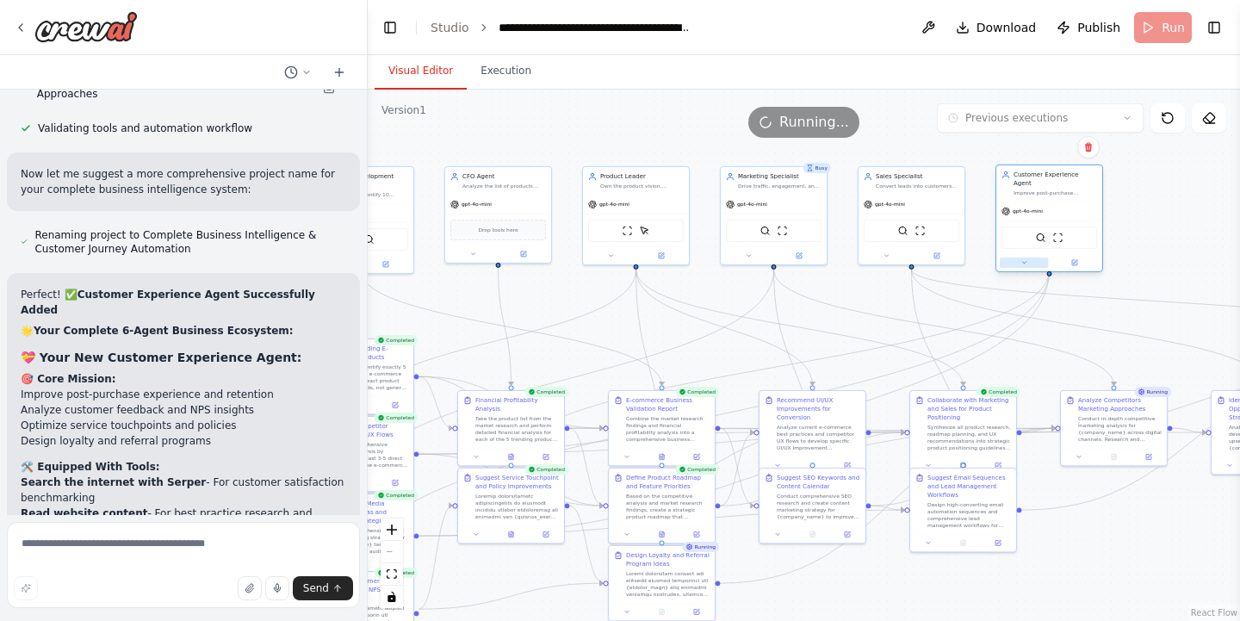
click at [1028, 257] on button at bounding box center [1024, 262] width 49 height 10
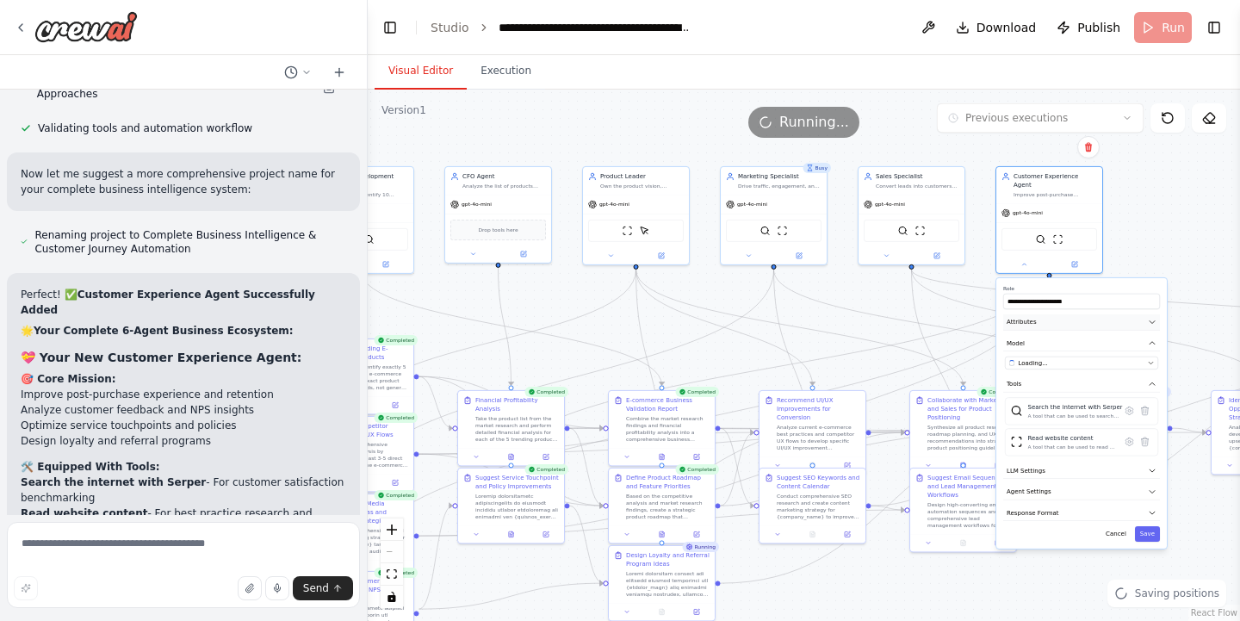
click at [1049, 314] on button "Attributes" at bounding box center [1081, 322] width 157 height 16
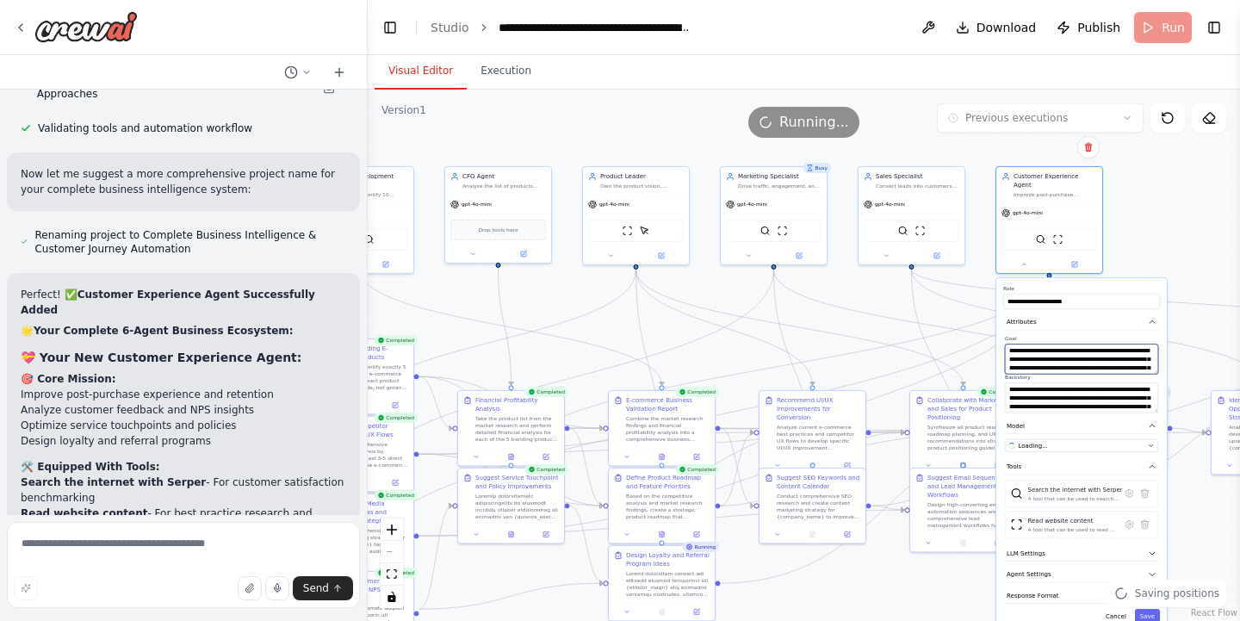
click at [1083, 350] on textarea "**********" at bounding box center [1081, 359] width 153 height 30
type textarea "**********"
click at [1150, 609] on button "Save" at bounding box center [1147, 616] width 25 height 15
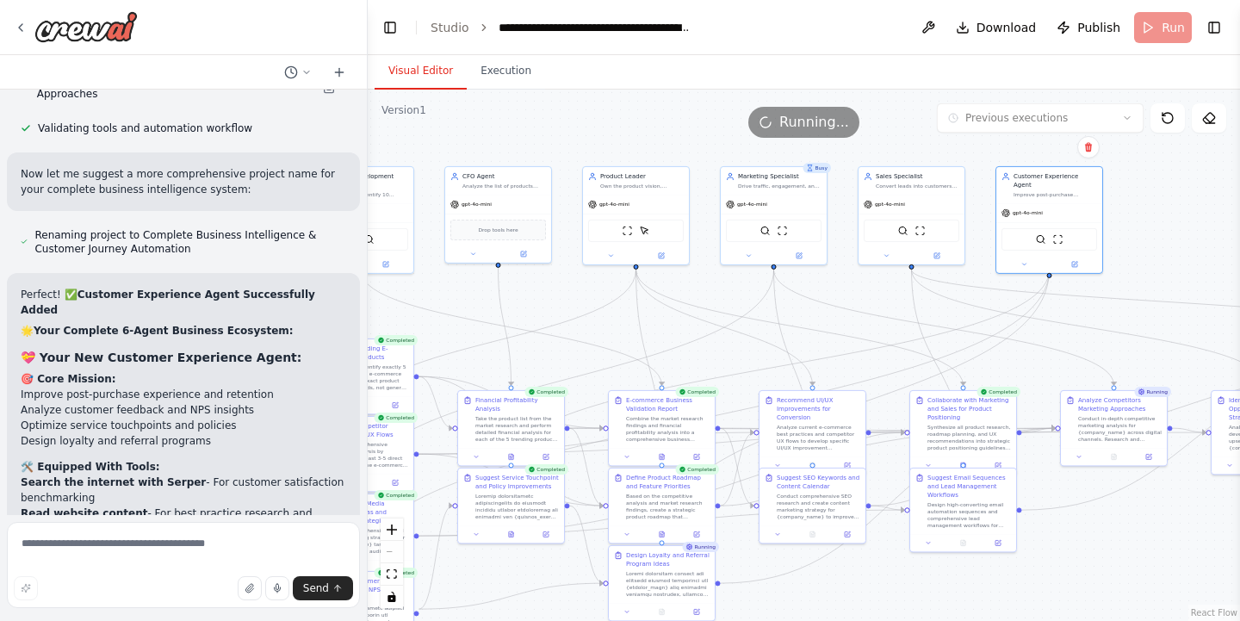
click at [1156, 28] on header "**********" at bounding box center [804, 27] width 872 height 55
click at [829, 121] on span "Running..." at bounding box center [814, 122] width 70 height 21
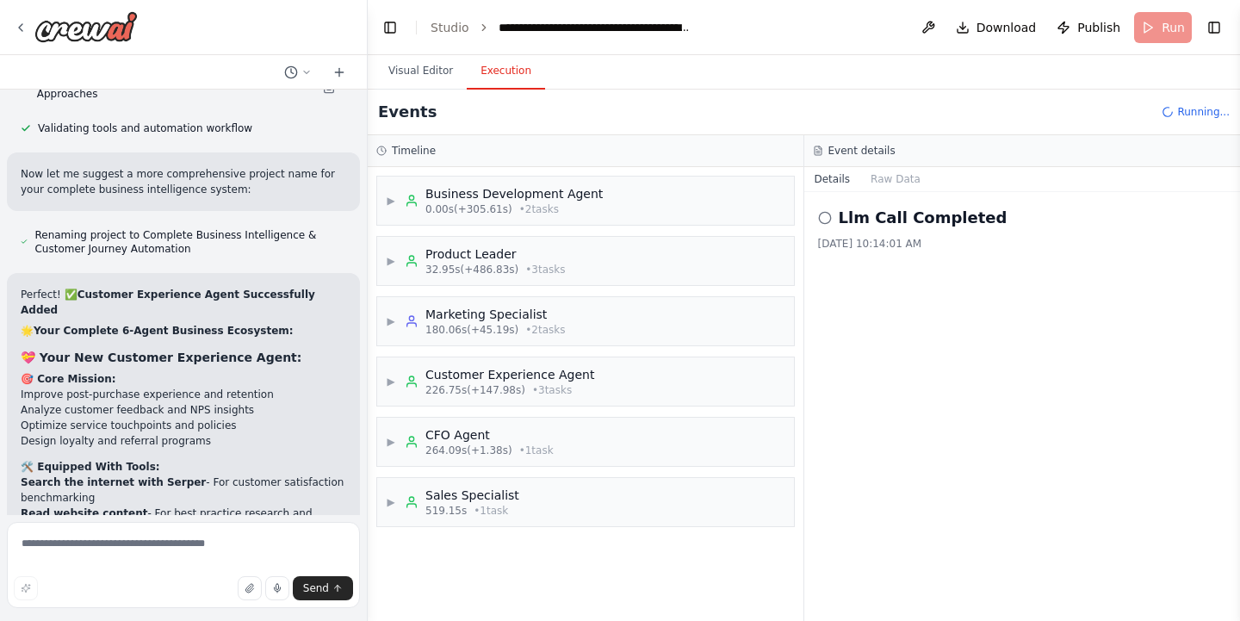
click at [506, 78] on button "Execution" at bounding box center [506, 71] width 78 height 36
click at [270, 559] on textarea at bounding box center [183, 565] width 353 height 86
type textarea "**********"
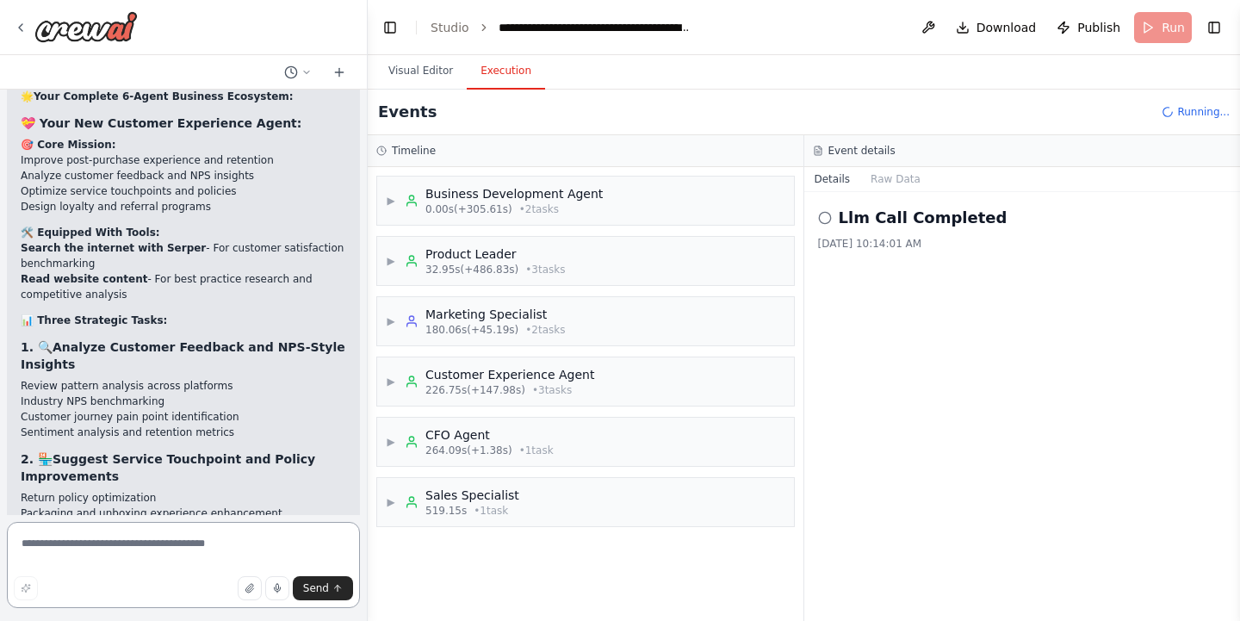
scroll to position [17372, 0]
click at [159, 543] on textarea at bounding box center [183, 565] width 353 height 86
type textarea "**********"
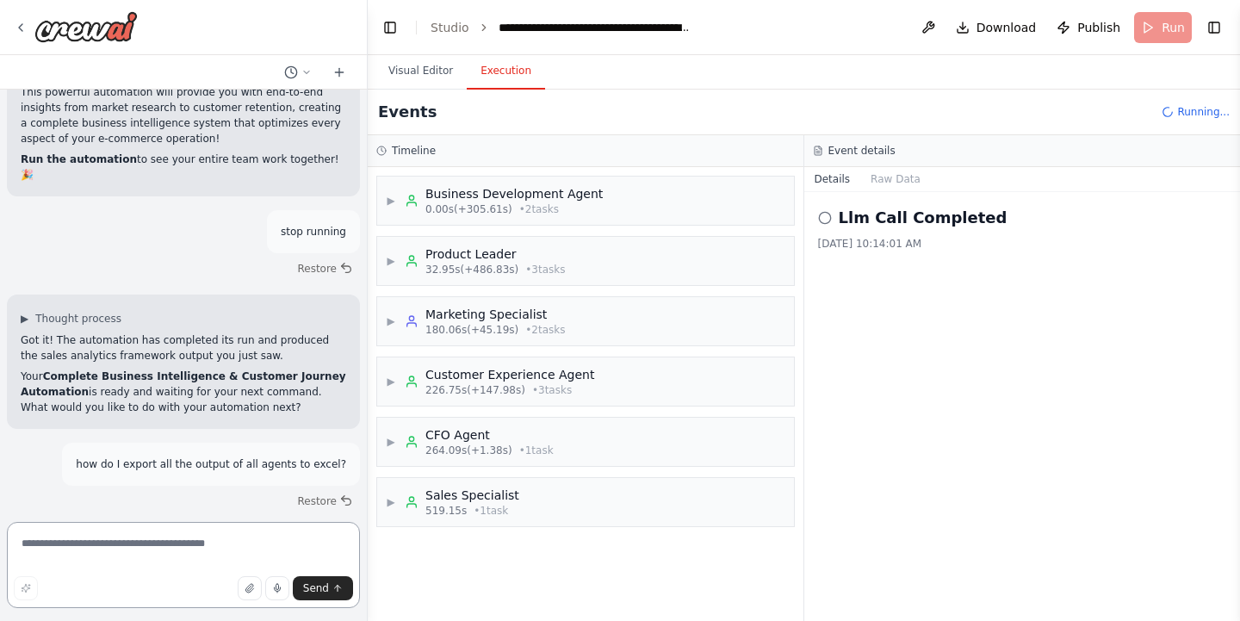
scroll to position [18271, 0]
